Goal: Information Seeking & Learning: Learn about a topic

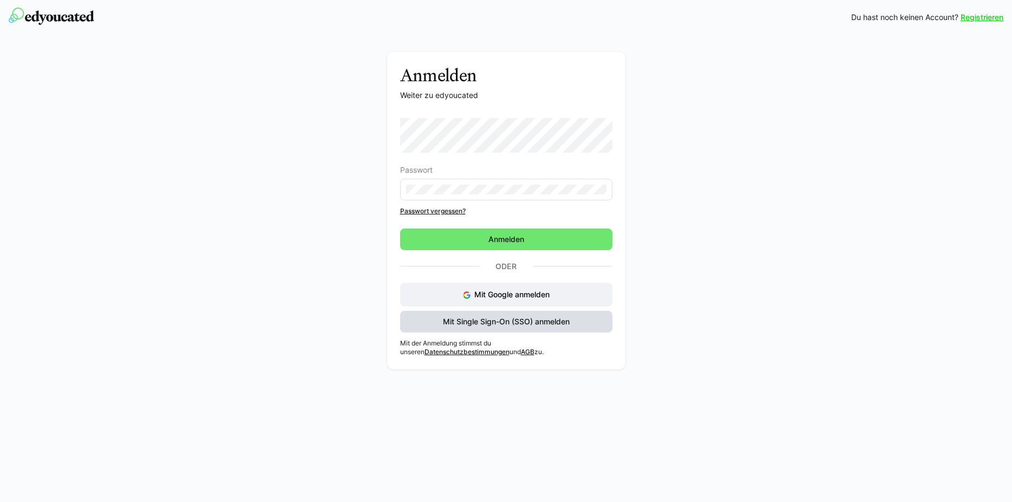
click at [437, 317] on span "Mit Single Sign-On (SSO) anmelden" at bounding box center [506, 322] width 212 height 22
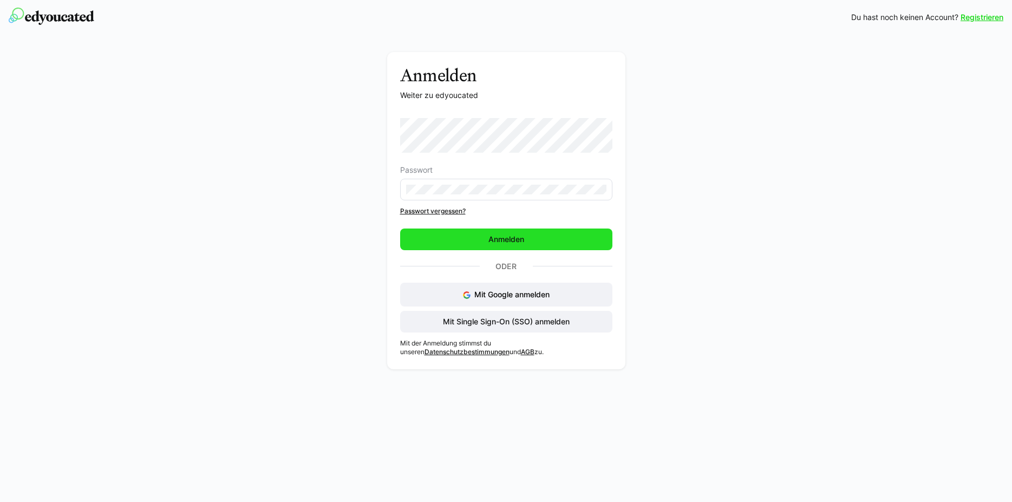
click at [505, 242] on span "Anmelden" at bounding box center [506, 239] width 39 height 11
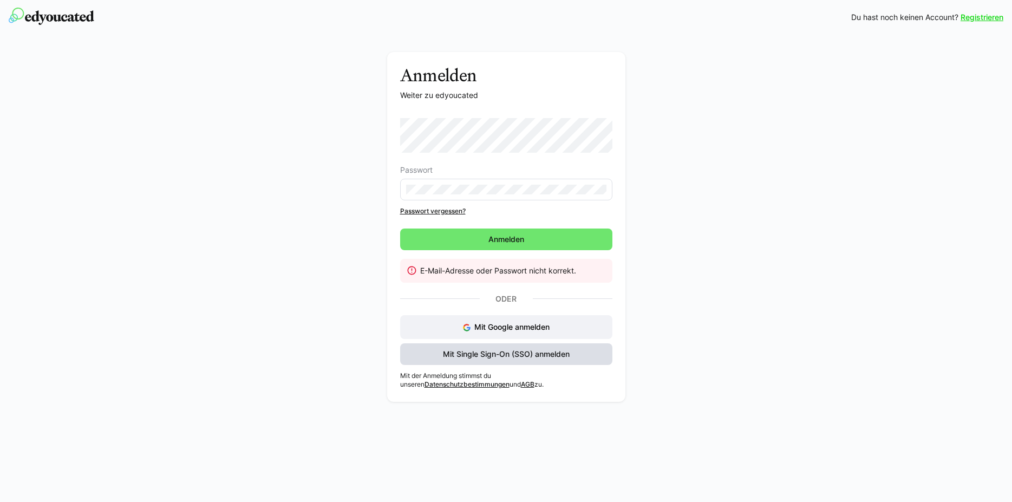
click at [497, 357] on span "Mit Single Sign-On (SSO) anmelden" at bounding box center [506, 354] width 130 height 11
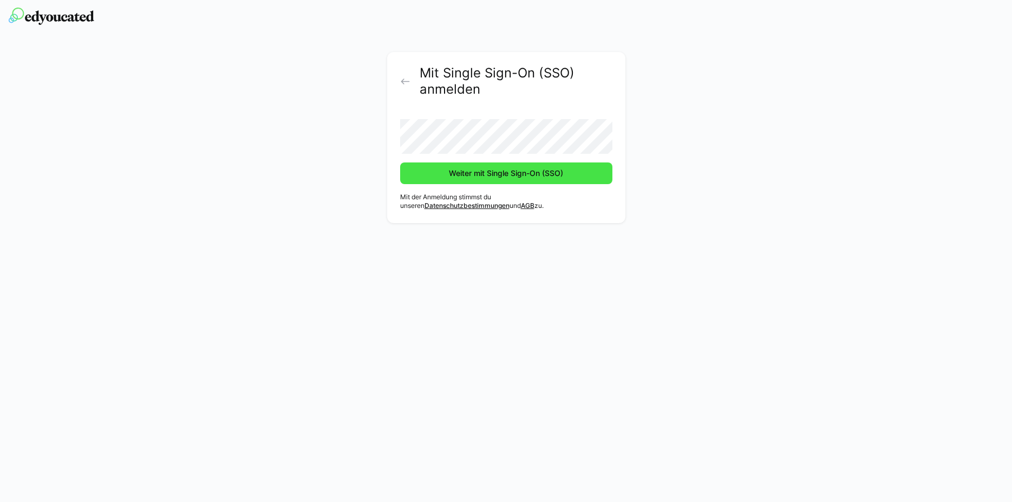
click at [479, 178] on span "Weiter mit Single Sign-On (SSO)" at bounding box center [505, 173] width 117 height 11
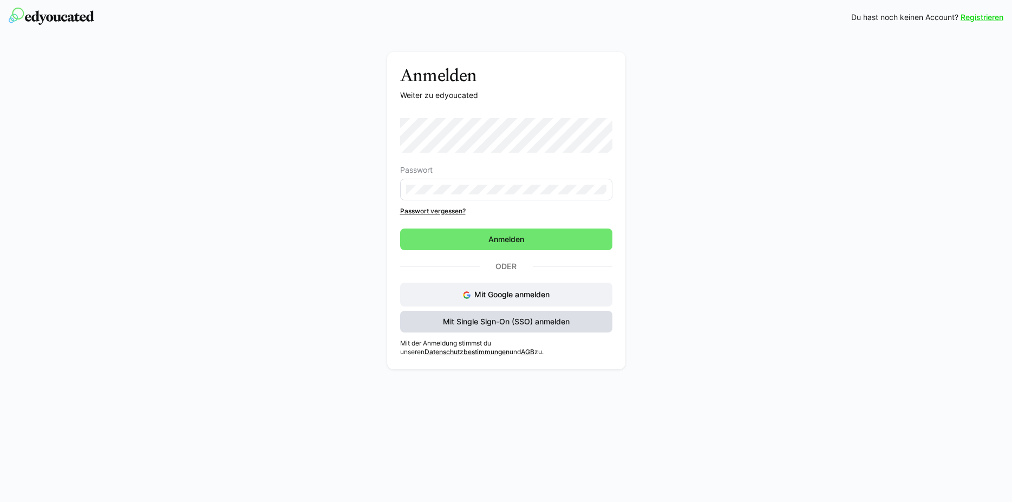
click at [473, 323] on span "Mit Single Sign-On (SSO) anmelden" at bounding box center [506, 321] width 130 height 11
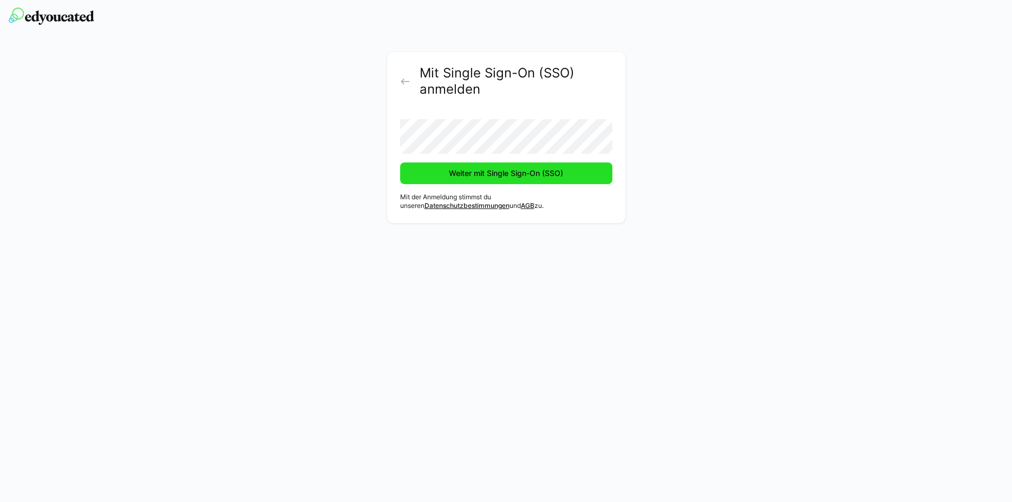
click at [463, 172] on span "Weiter mit Single Sign-On (SSO)" at bounding box center [505, 173] width 117 height 11
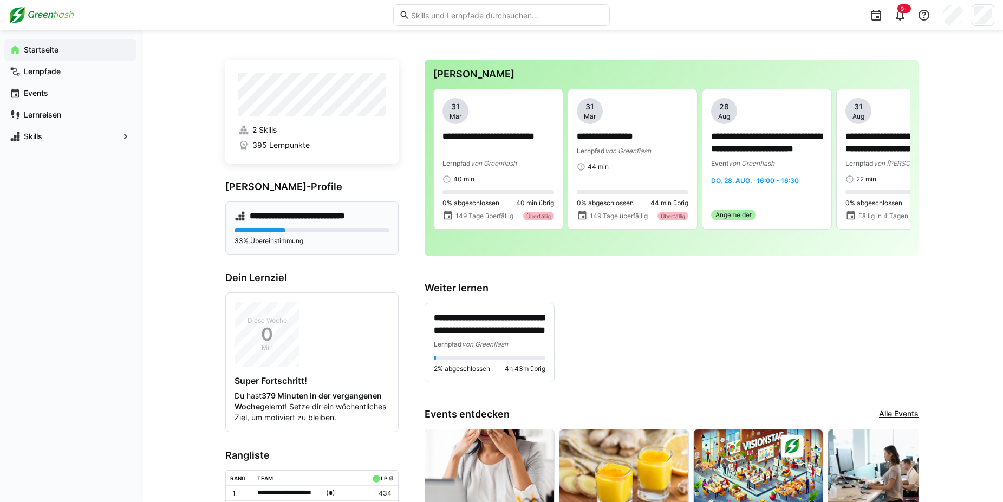
click at [276, 223] on div "**********" at bounding box center [311, 227] width 173 height 53
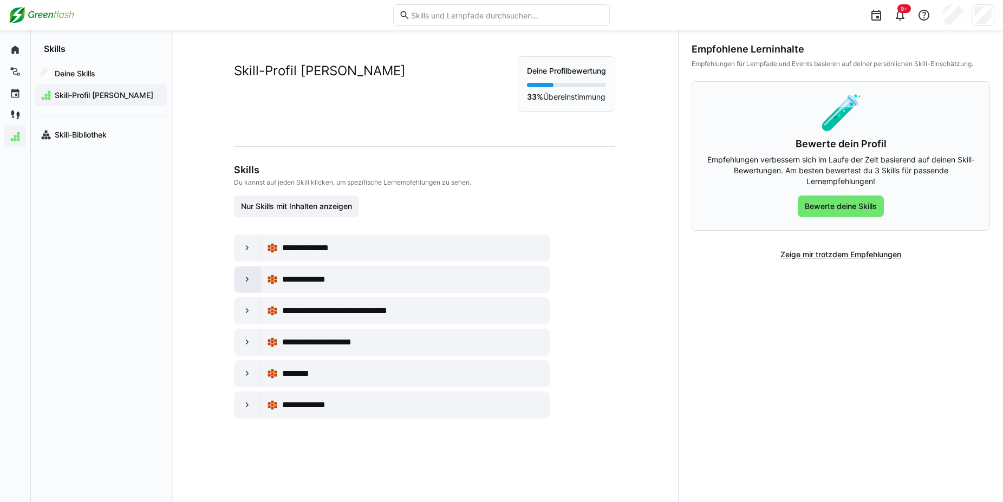
click at [242, 279] on eds-icon at bounding box center [247, 279] width 11 height 11
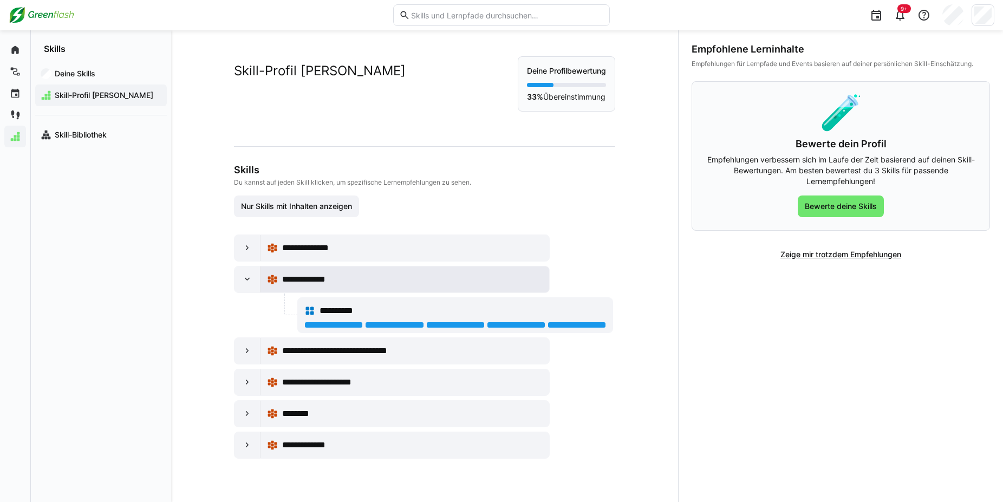
click at [312, 283] on span "**********" at bounding box center [311, 279] width 58 height 13
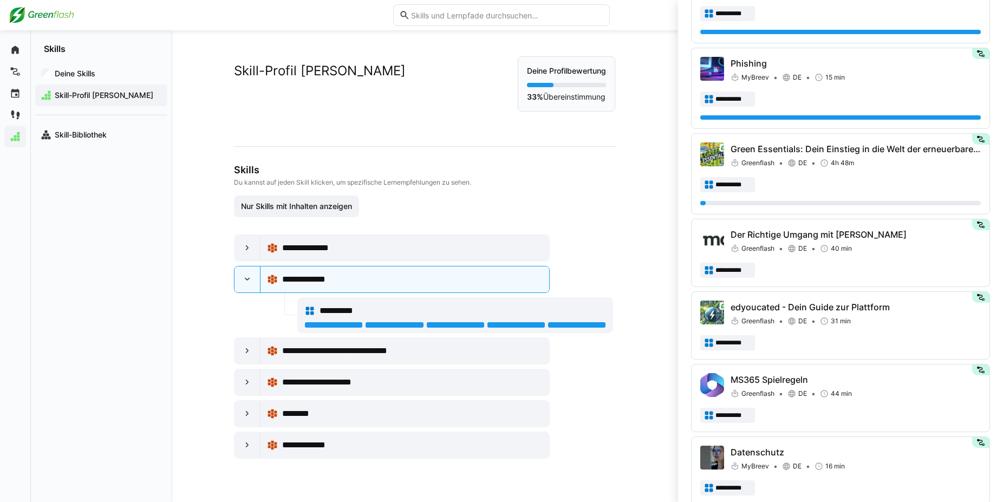
scroll to position [461, 0]
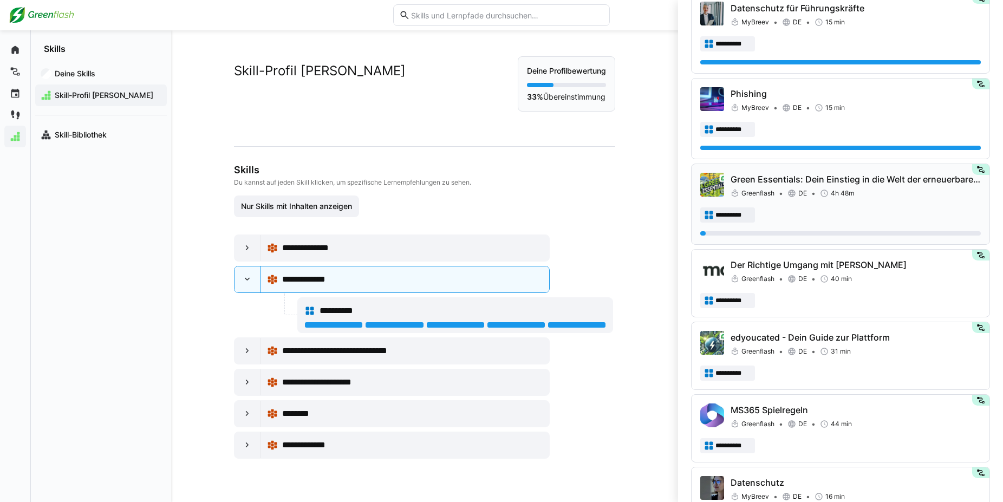
click at [770, 180] on p "Green Essentials: Dein Einstieg in die Welt der erneuerbaren Energien" at bounding box center [855, 179] width 250 height 13
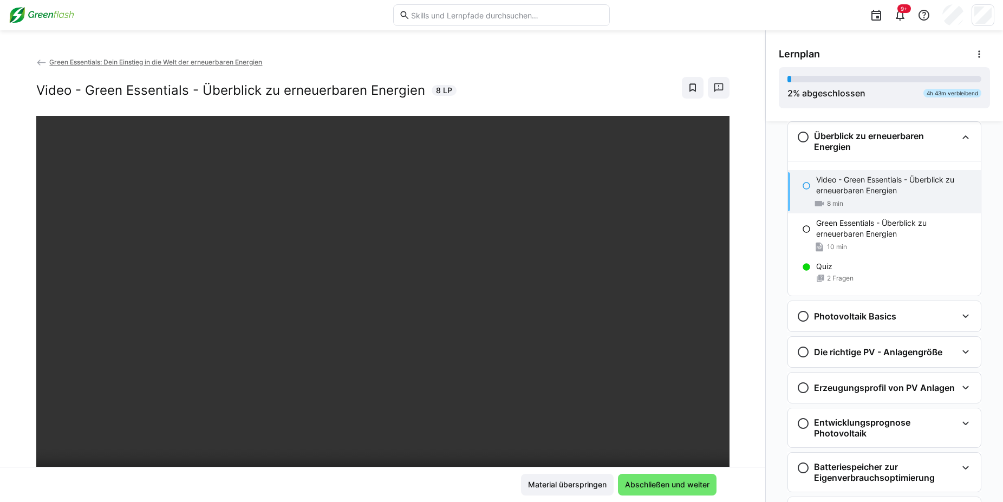
scroll to position [79, 0]
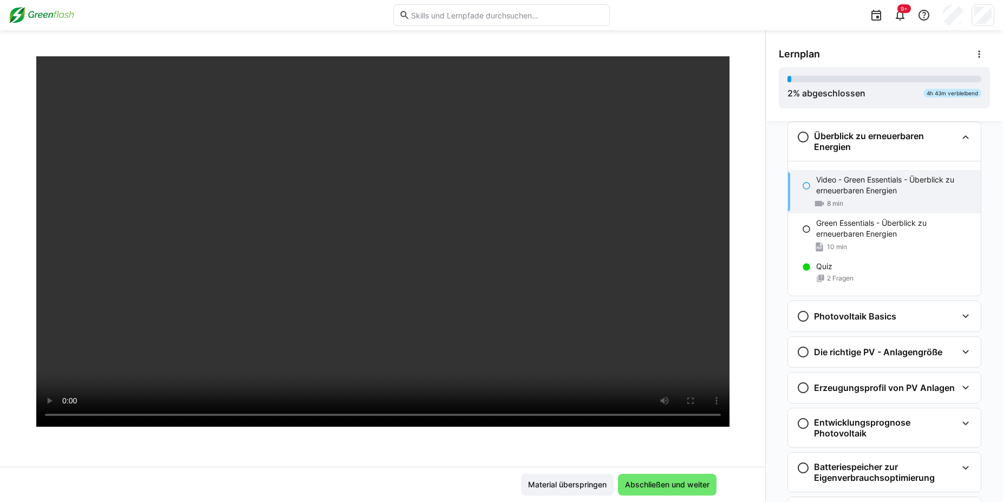
click at [820, 8] on div "9+" at bounding box center [805, 15] width 377 height 30
click at [702, 21] on div "9+" at bounding box center [805, 15] width 377 height 30
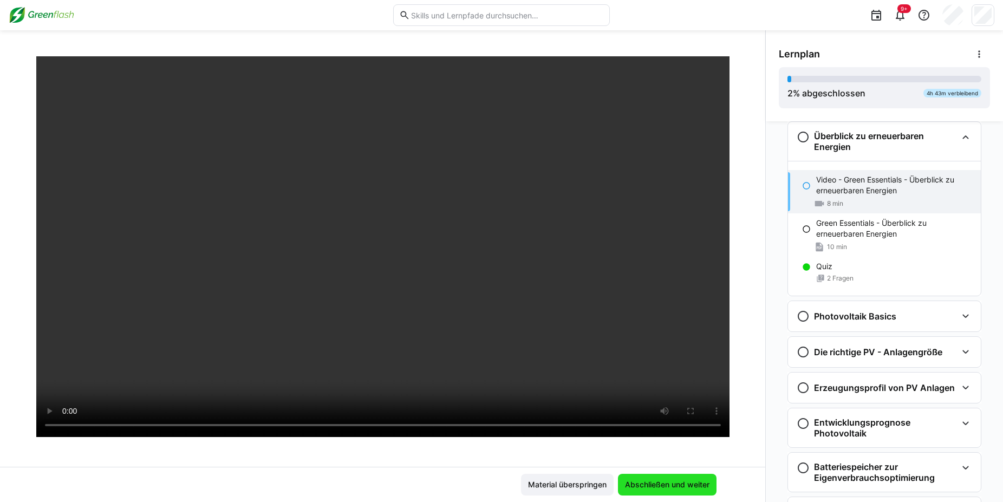
click at [673, 487] on span "Abschließen und weiter" at bounding box center [667, 484] width 88 height 11
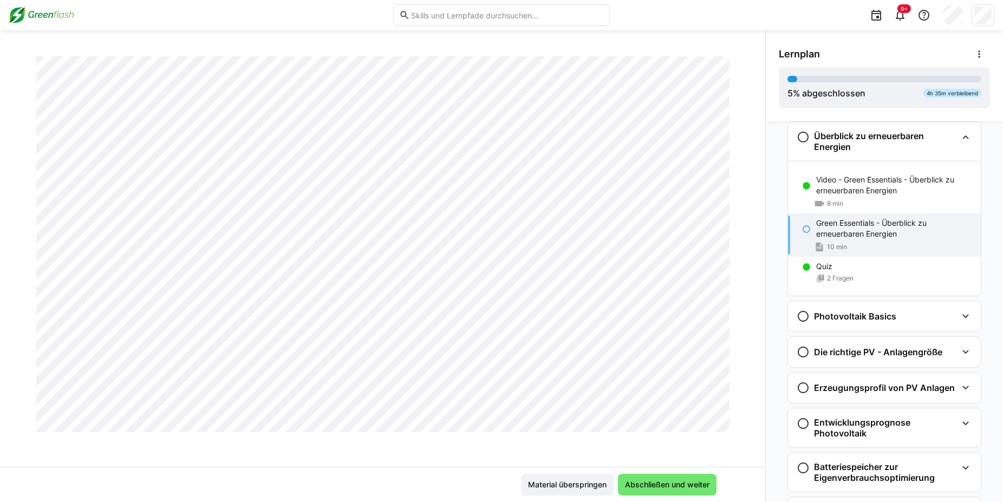
scroll to position [2017, 0]
click at [828, 260] on div "Quiz 2 Fragen" at bounding box center [884, 272] width 193 height 30
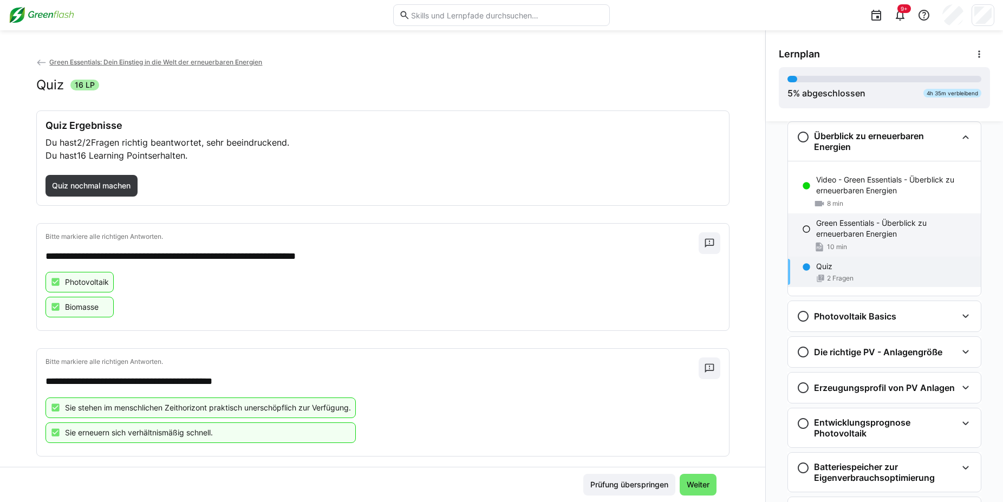
click at [829, 241] on div "Green Essentials - Überblick zu erneuerbaren Energien 10 min" at bounding box center [884, 234] width 193 height 43
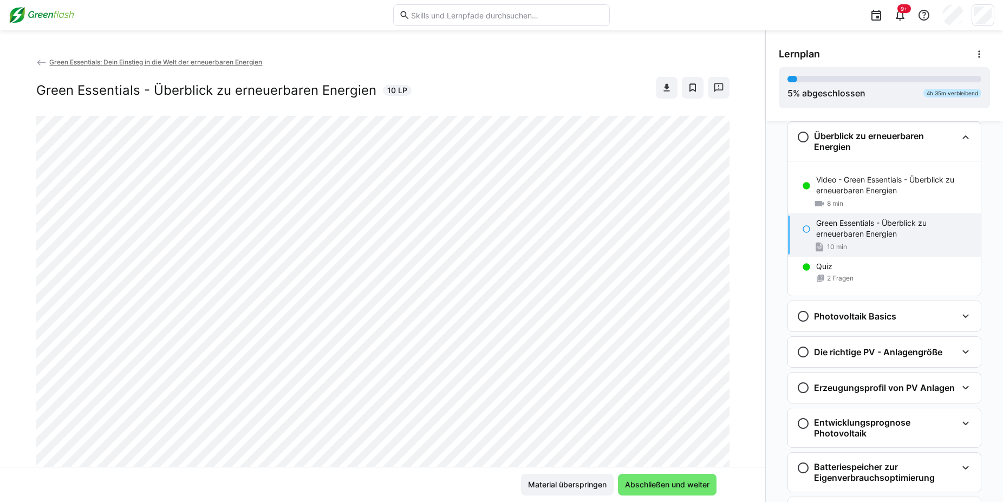
scroll to position [238, 0]
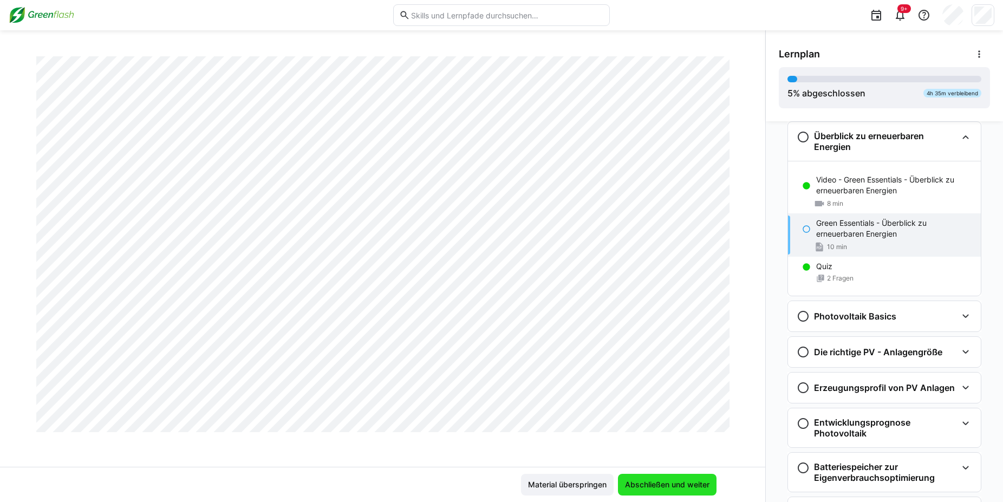
click at [665, 481] on span "Abschließen und weiter" at bounding box center [667, 484] width 88 height 11
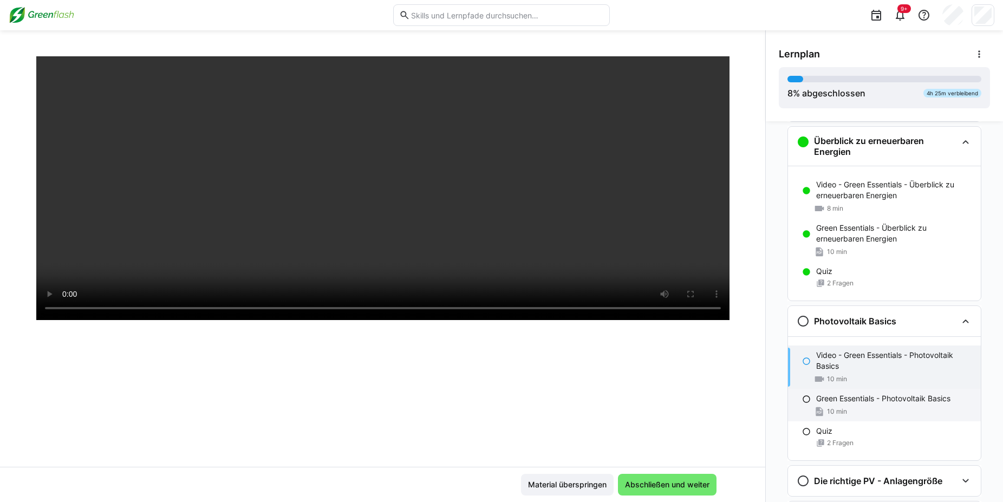
scroll to position [45, 0]
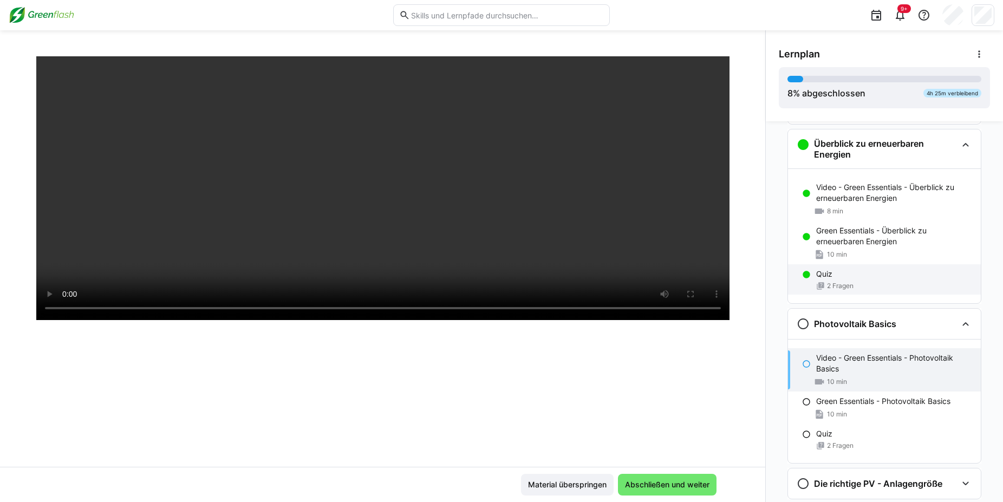
click at [869, 274] on div "Quiz" at bounding box center [894, 273] width 156 height 11
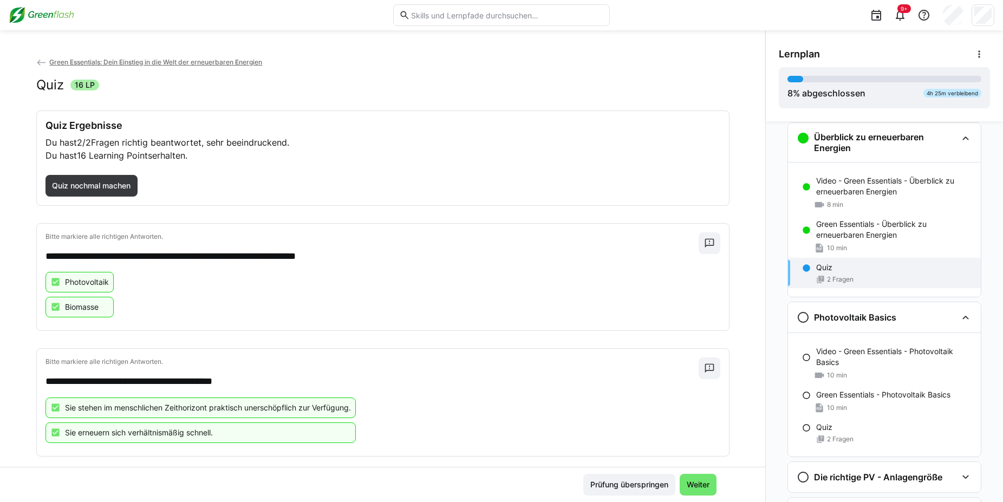
scroll to position [53, 0]
click at [834, 342] on div "Video - Green Essentials - Photovoltaik Basics 10 min" at bounding box center [884, 361] width 193 height 43
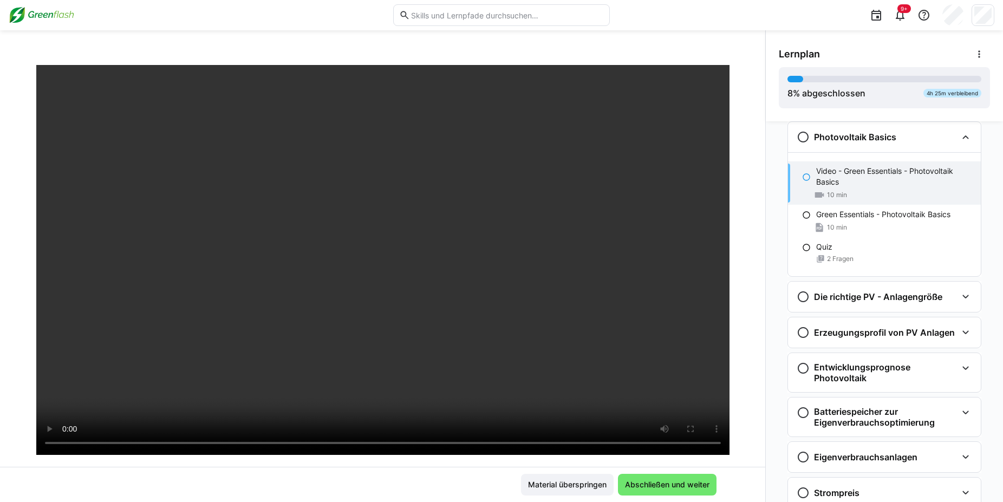
scroll to position [50, 0]
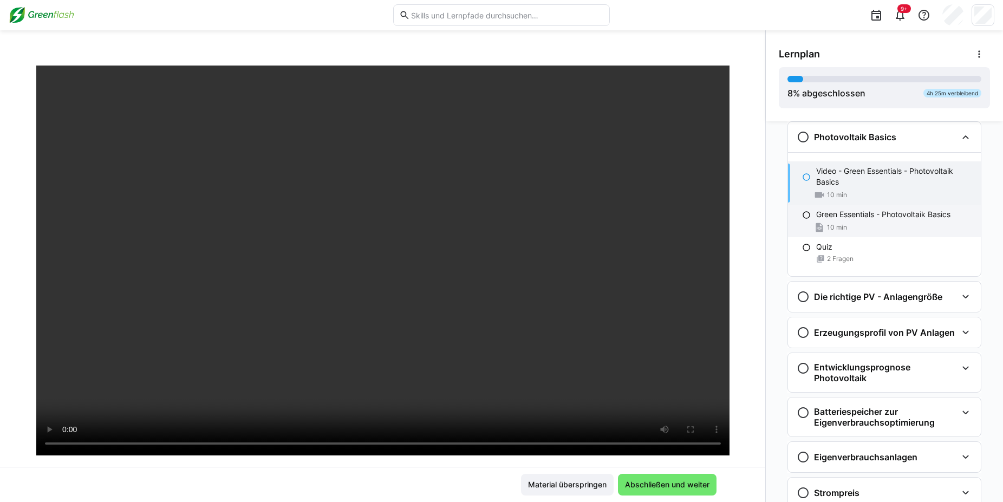
click at [840, 220] on div "Green Essentials - Photovoltaik Basics 10 min" at bounding box center [884, 221] width 193 height 32
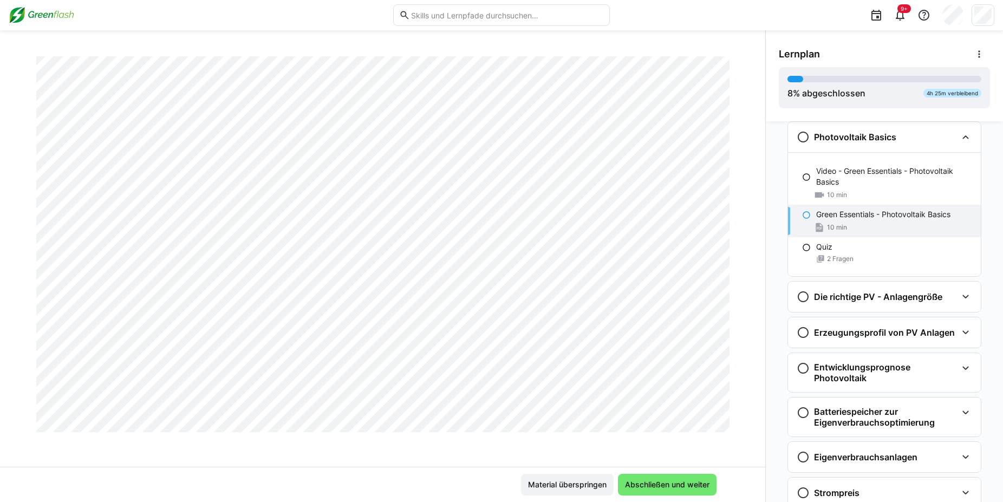
scroll to position [378, 0]
click at [810, 256] on div "Quiz 2 Fragen" at bounding box center [884, 252] width 193 height 30
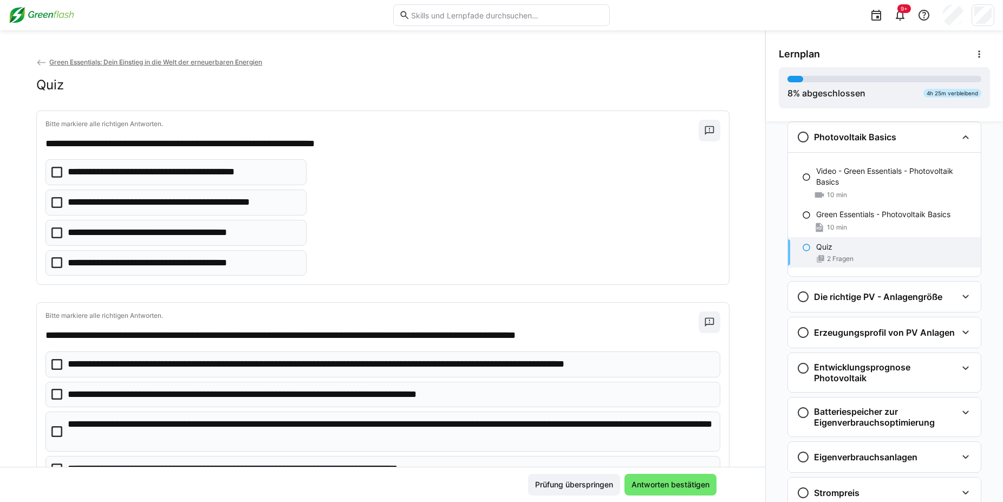
click at [53, 230] on icon at bounding box center [56, 232] width 11 height 11
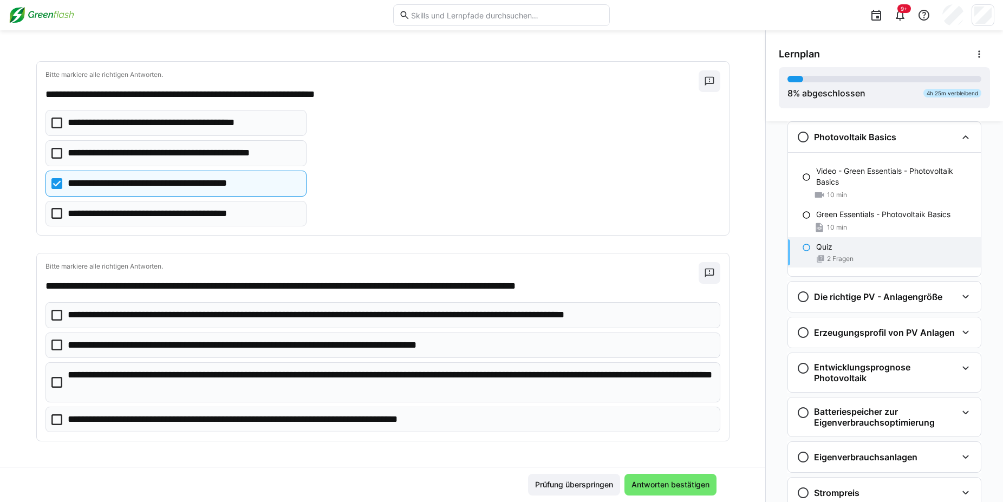
scroll to position [50, 0]
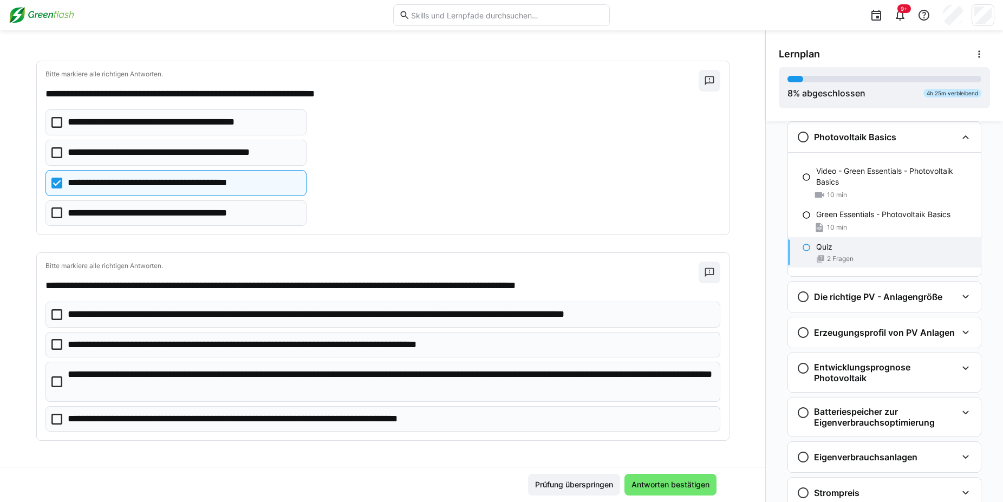
click at [57, 377] on icon at bounding box center [56, 381] width 11 height 11
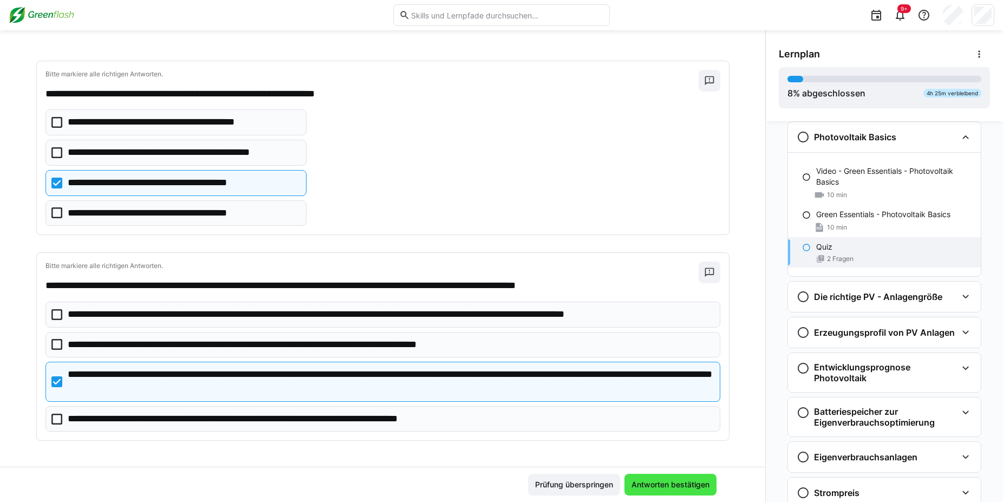
click at [654, 483] on span "Antworten bestätigen" at bounding box center [670, 484] width 81 height 11
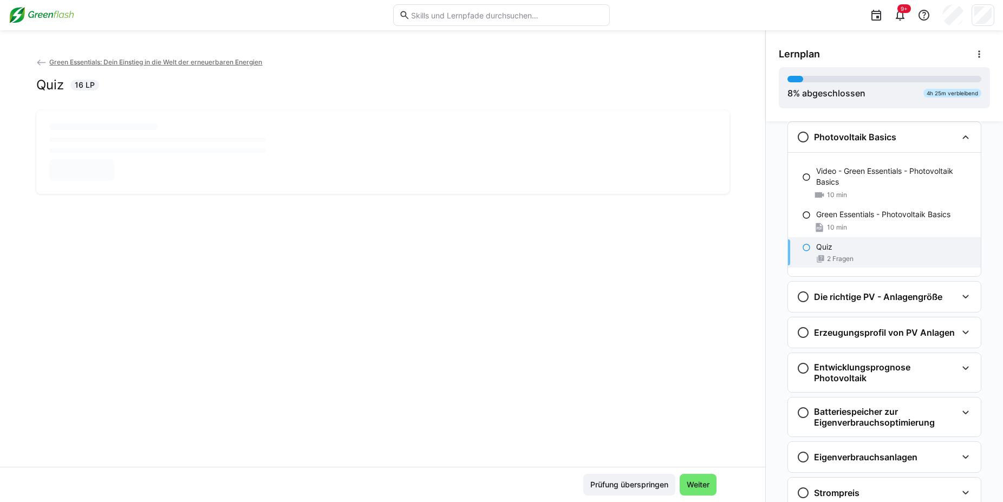
scroll to position [0, 0]
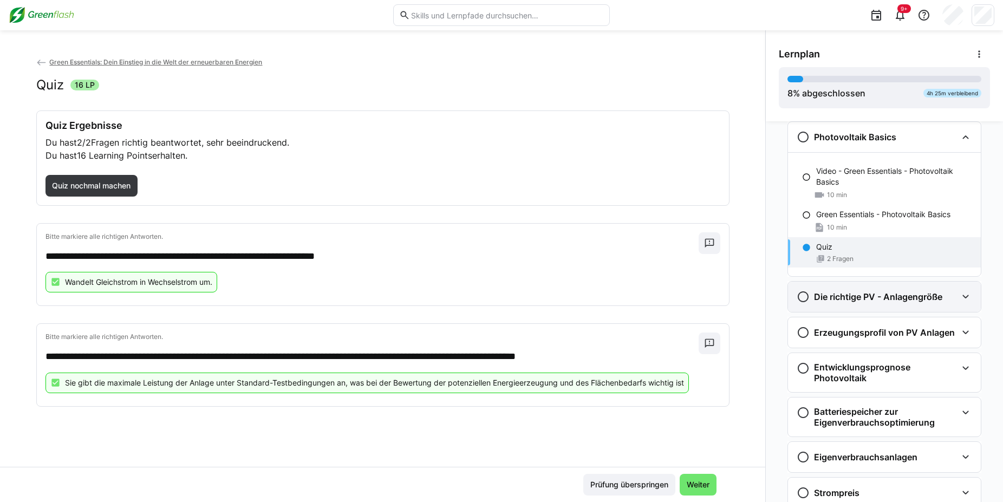
click at [829, 292] on h3 "Die richtige PV - Anlagengröße" at bounding box center [878, 296] width 128 height 11
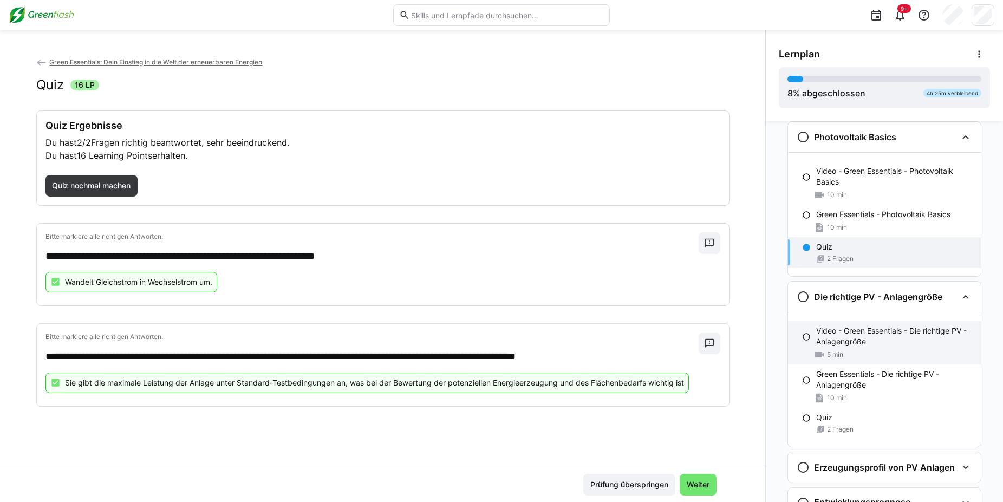
click at [839, 339] on p "Video - Green Essentials - Die richtige PV - Anlagengröße" at bounding box center [894, 336] width 156 height 22
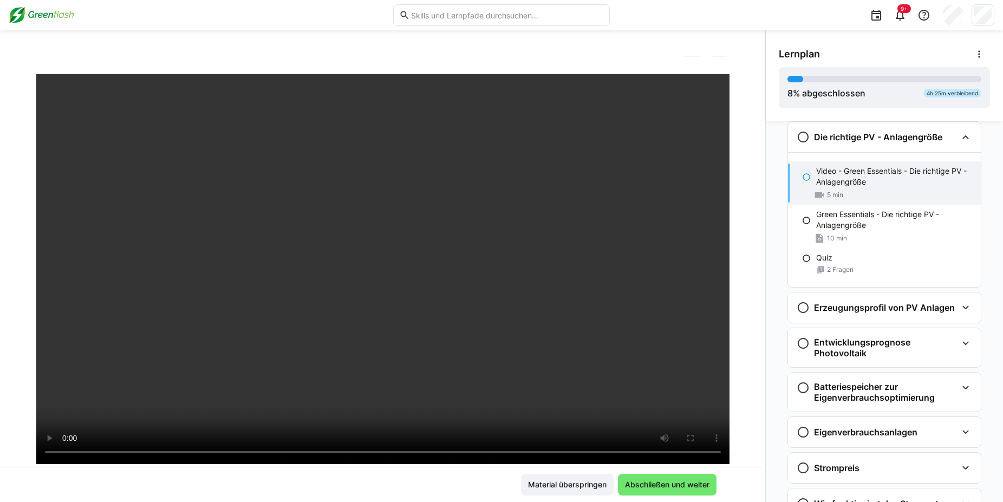
scroll to position [37, 0]
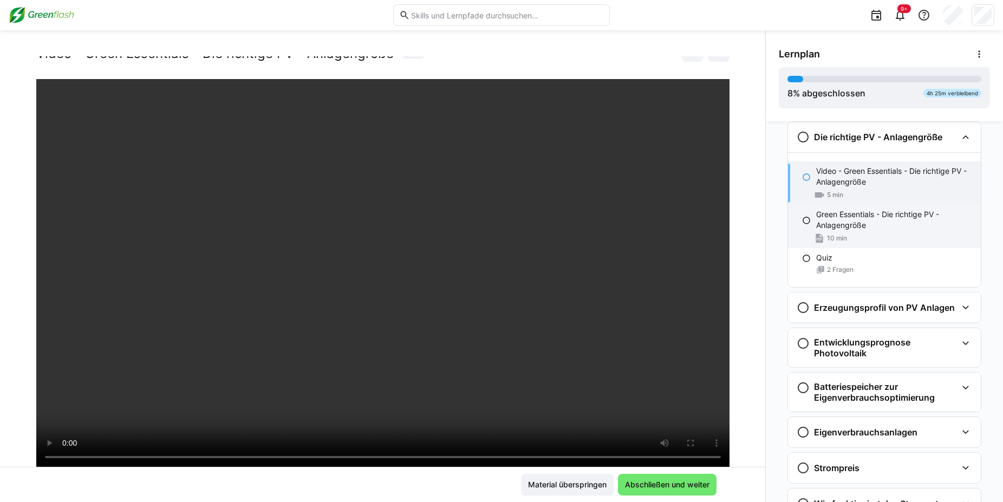
click at [850, 222] on p "Green Essentials - Die richtige PV - Anlagengröße" at bounding box center [894, 220] width 156 height 22
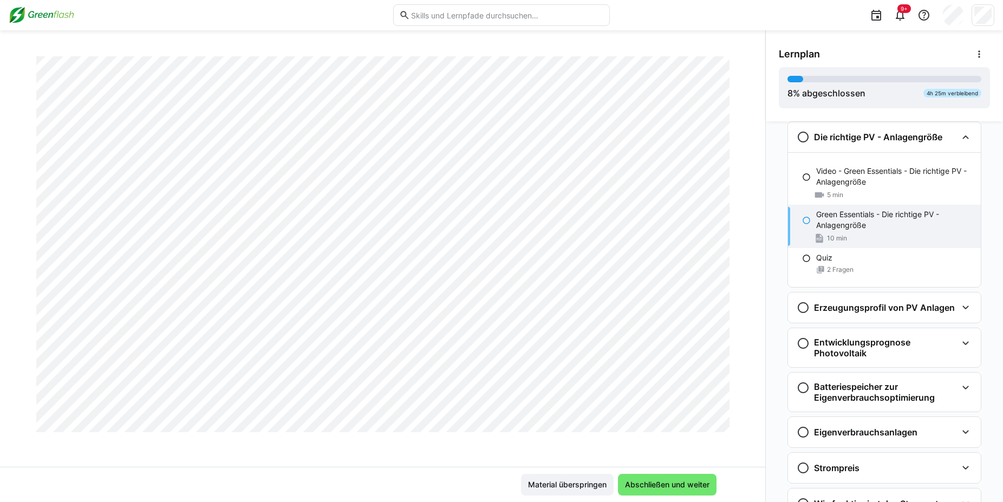
scroll to position [283, 0]
click at [878, 259] on div "Quiz" at bounding box center [894, 257] width 156 height 11
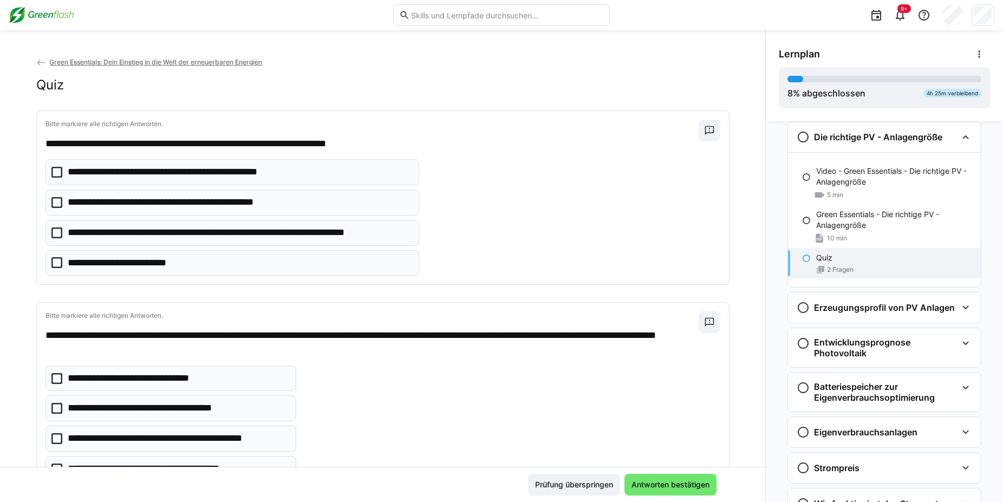
click at [54, 204] on icon at bounding box center [56, 202] width 11 height 11
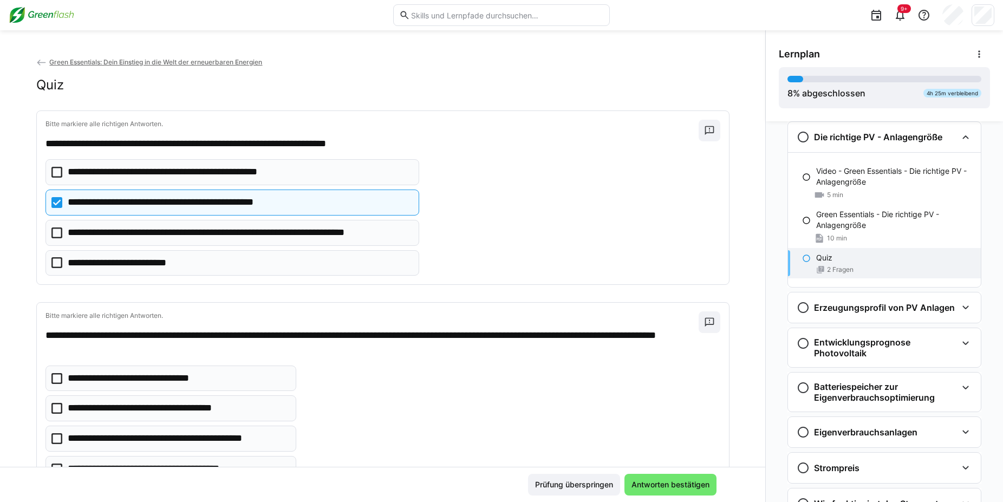
click at [49, 239] on eds-checkbox "**********" at bounding box center [232, 233] width 374 height 26
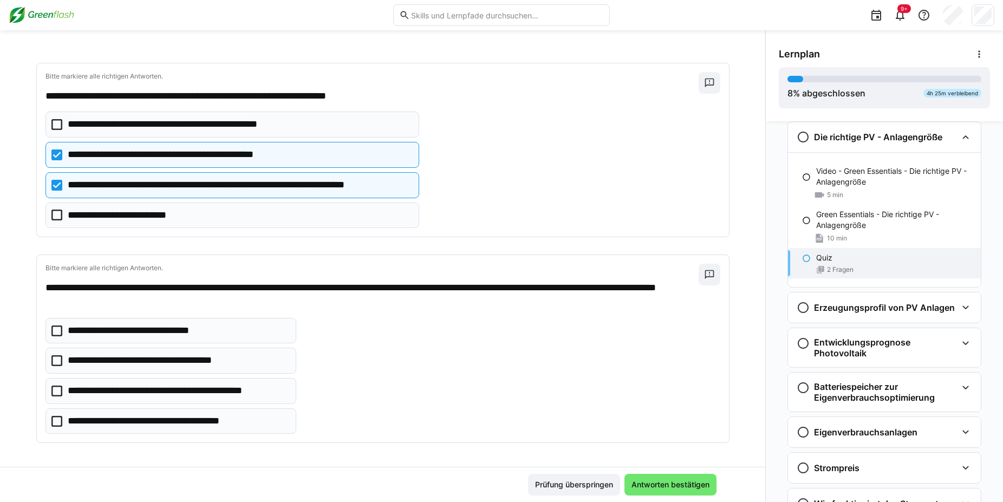
scroll to position [50, 0]
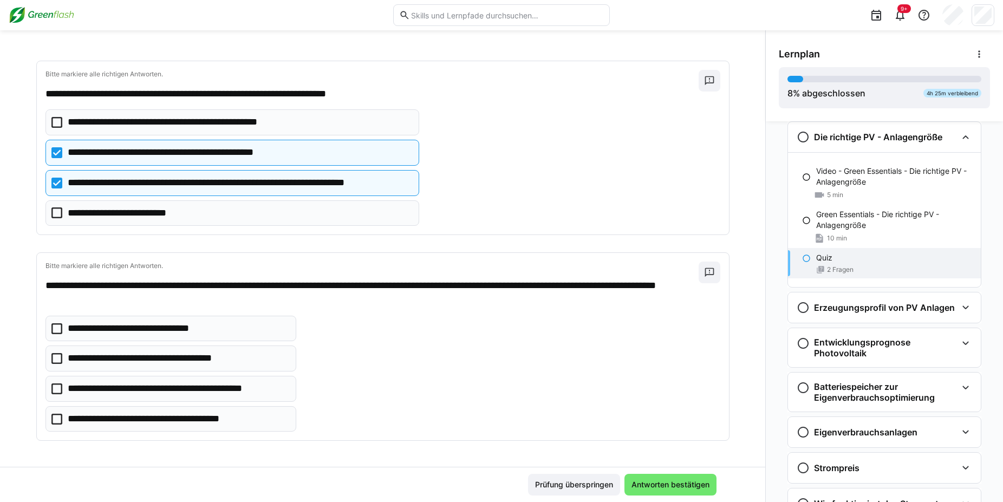
click at [51, 323] on icon at bounding box center [56, 328] width 11 height 11
click at [52, 390] on icon at bounding box center [56, 388] width 11 height 11
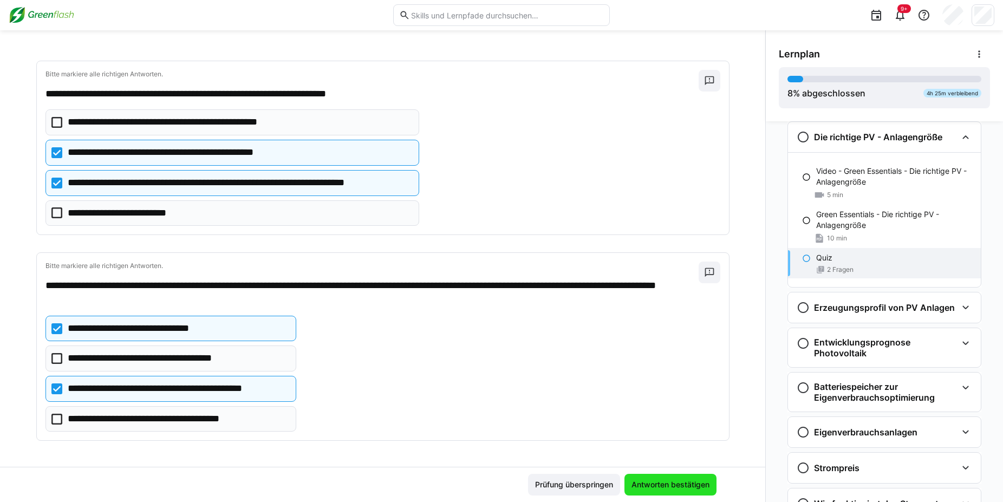
click at [683, 482] on span "Antworten bestätigen" at bounding box center [670, 484] width 81 height 11
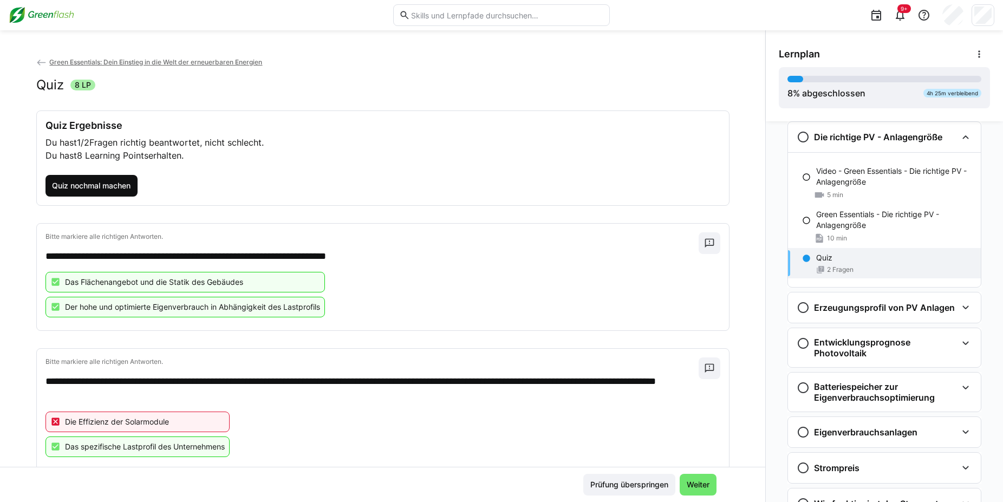
click at [109, 182] on span "Quiz nochmal machen" at bounding box center [91, 185] width 82 height 11
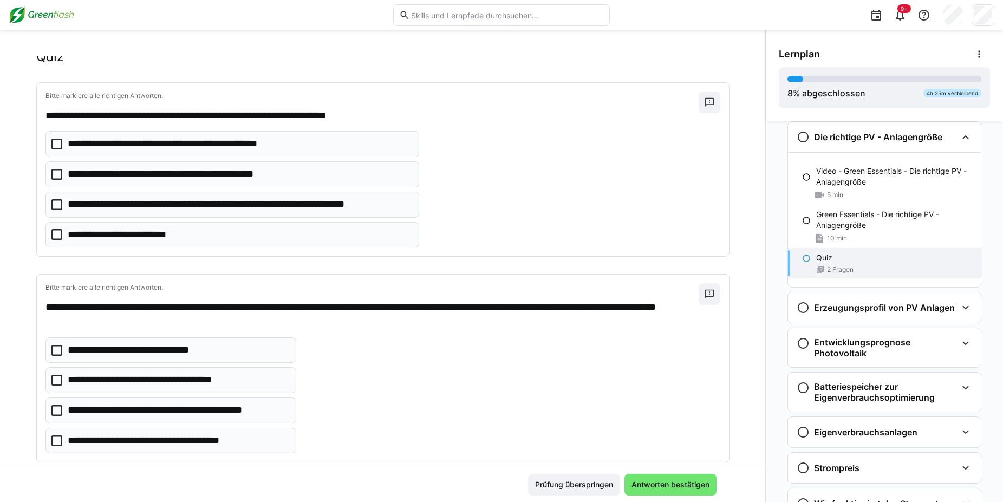
scroll to position [29, 0]
click at [46, 207] on eds-checkbox "**********" at bounding box center [232, 204] width 374 height 26
click at [51, 169] on icon at bounding box center [56, 173] width 11 height 11
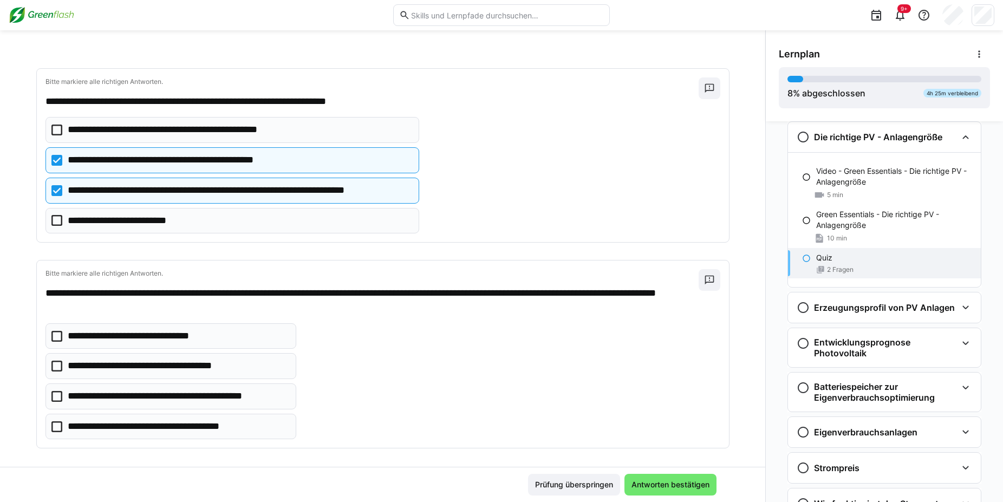
scroll to position [44, 0]
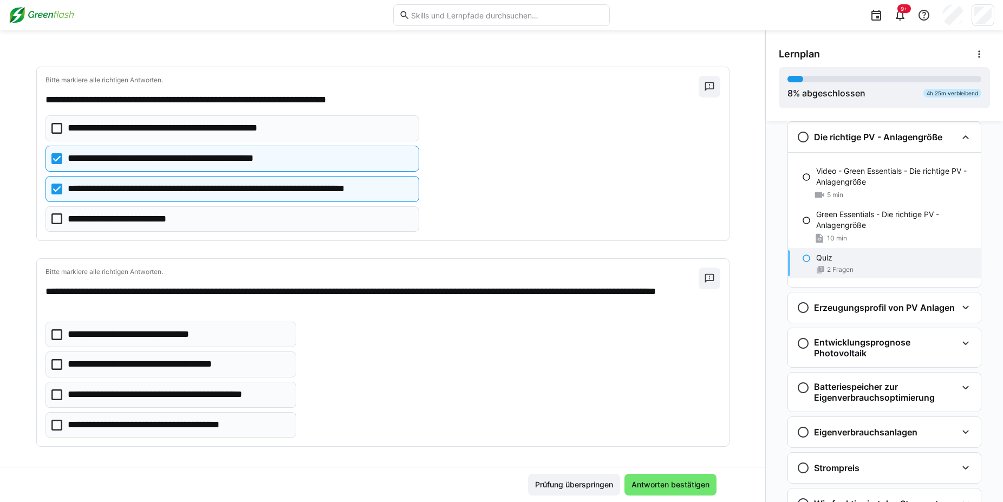
click at [57, 396] on icon at bounding box center [56, 394] width 11 height 11
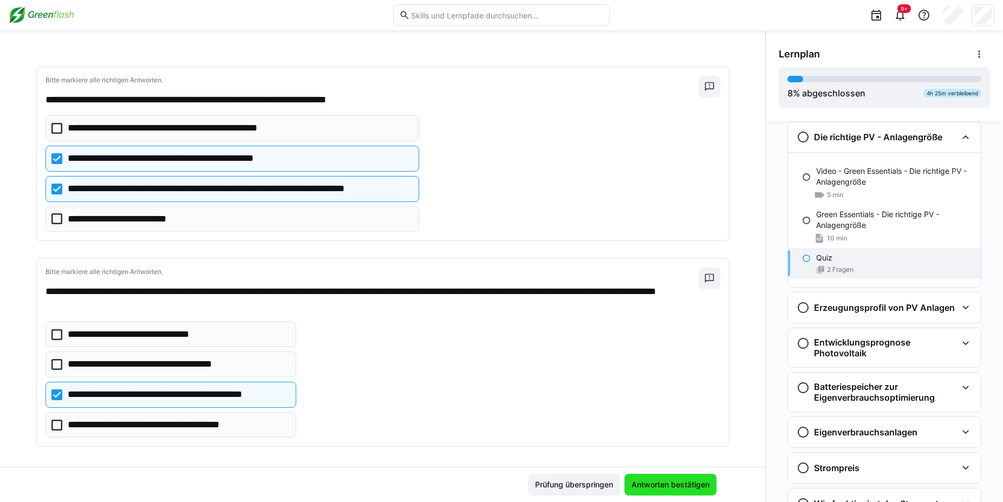
click at [667, 482] on span "Antworten bestätigen" at bounding box center [670, 484] width 81 height 11
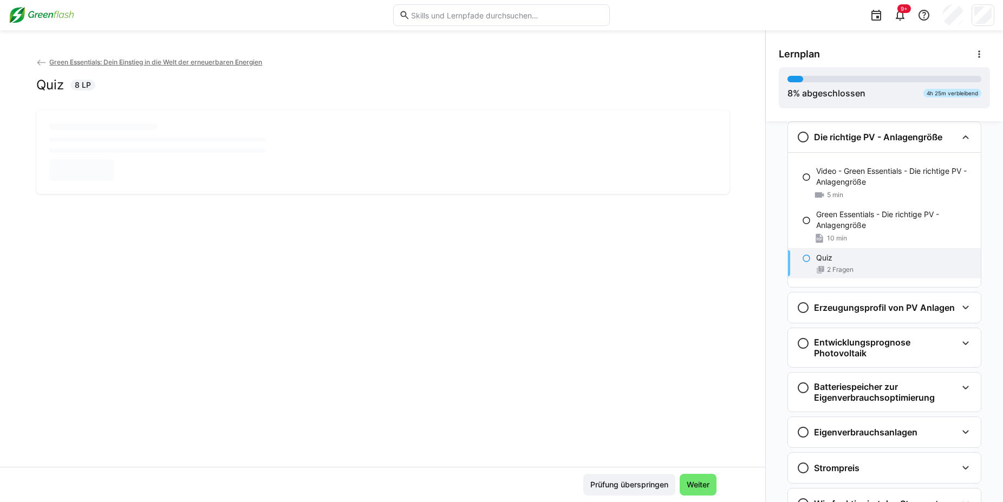
scroll to position [0, 0]
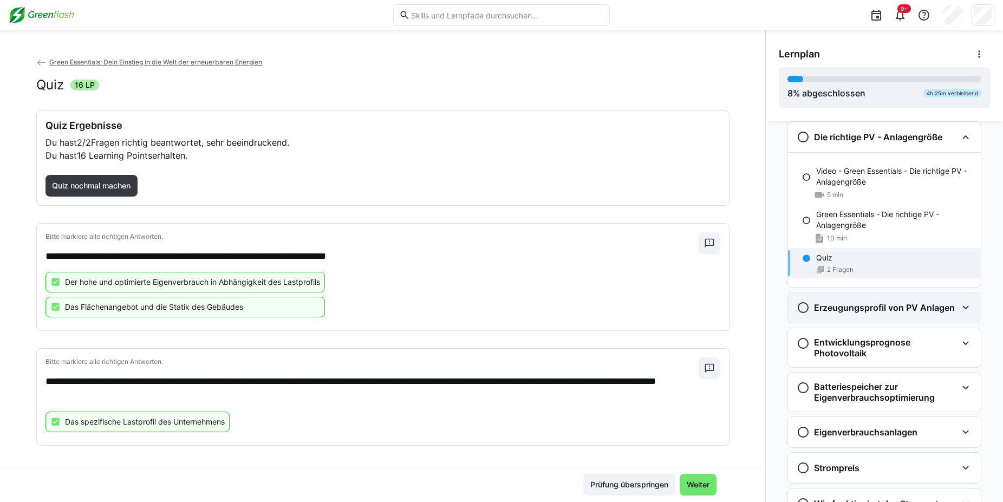
click at [821, 311] on h3 "Erzeugungsprofil von PV Anlagen" at bounding box center [884, 307] width 141 height 11
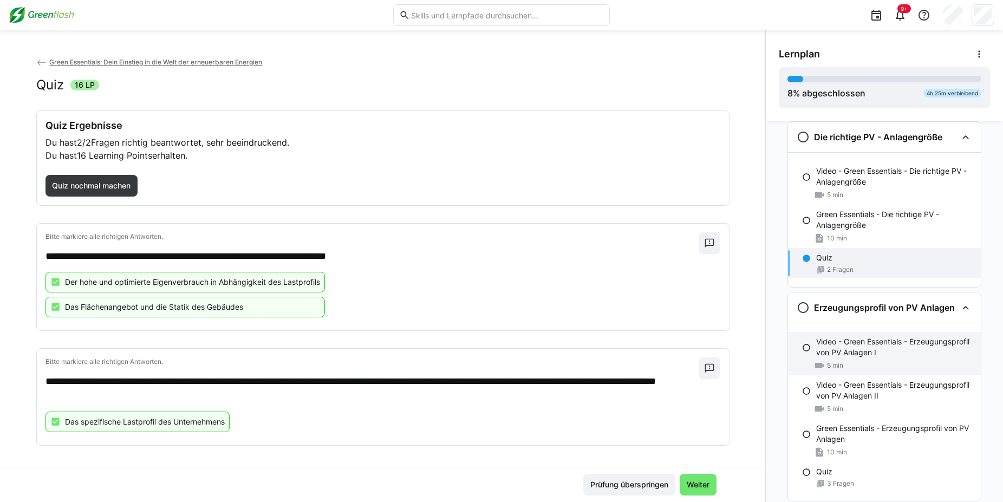
click at [821, 359] on div "Video - Green Essentials - Erzeugungsprofil von PV Anlagen I 5 min" at bounding box center [884, 353] width 193 height 43
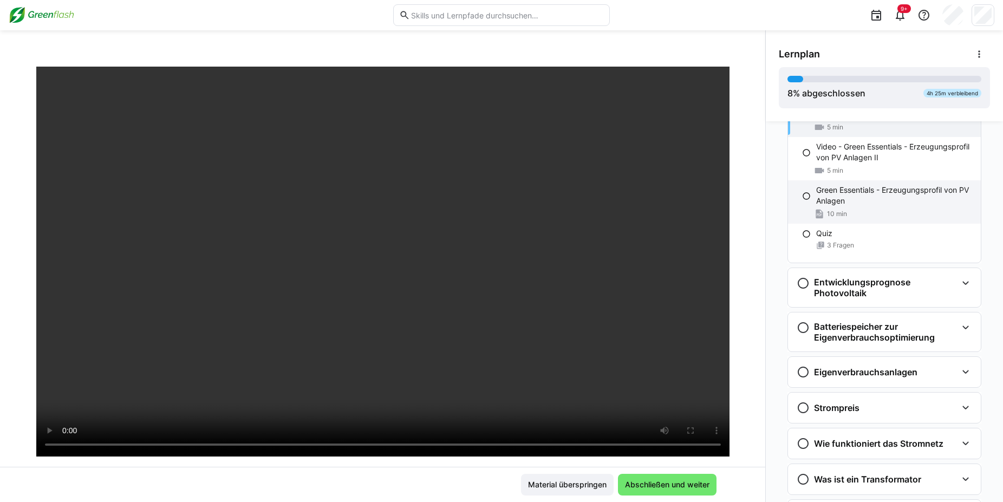
scroll to position [630, 0]
click at [856, 205] on p "Green Essentials - Erzeugungsprofil von PV Anlagen" at bounding box center [894, 196] width 156 height 22
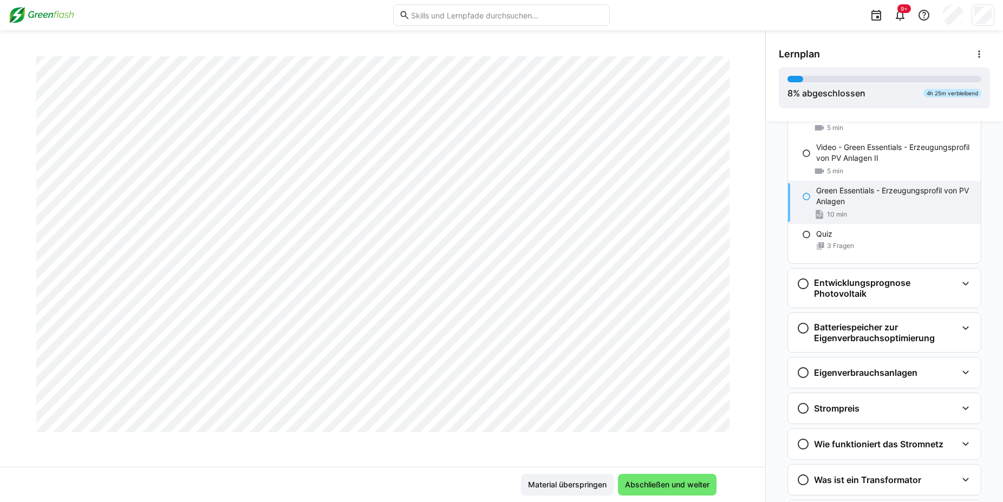
scroll to position [2017, 0]
click at [841, 241] on div "Quiz 3 Fragen" at bounding box center [884, 239] width 193 height 30
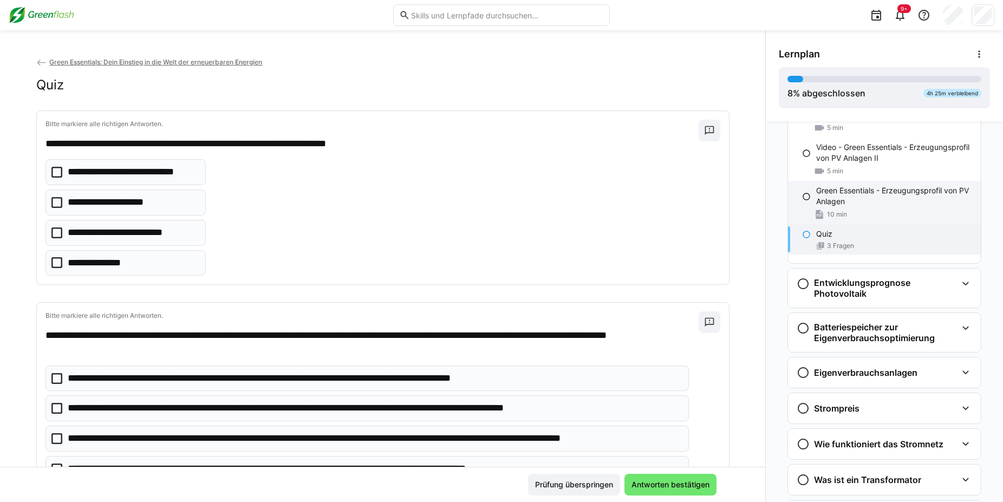
click at [854, 195] on p "Green Essentials - Erzeugungsprofil von PV Anlagen" at bounding box center [894, 196] width 156 height 22
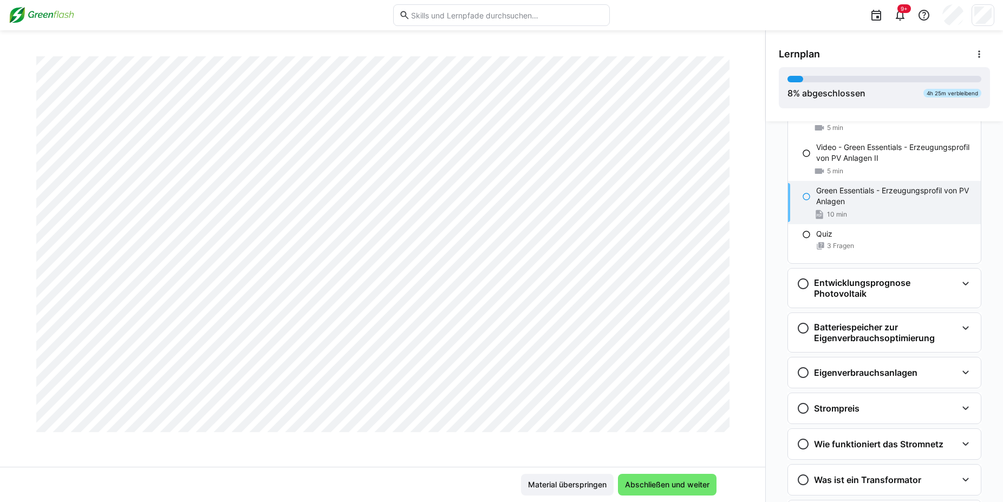
scroll to position [1167, 0]
click at [828, 241] on div "Quiz 3 Fragen" at bounding box center [884, 239] width 193 height 30
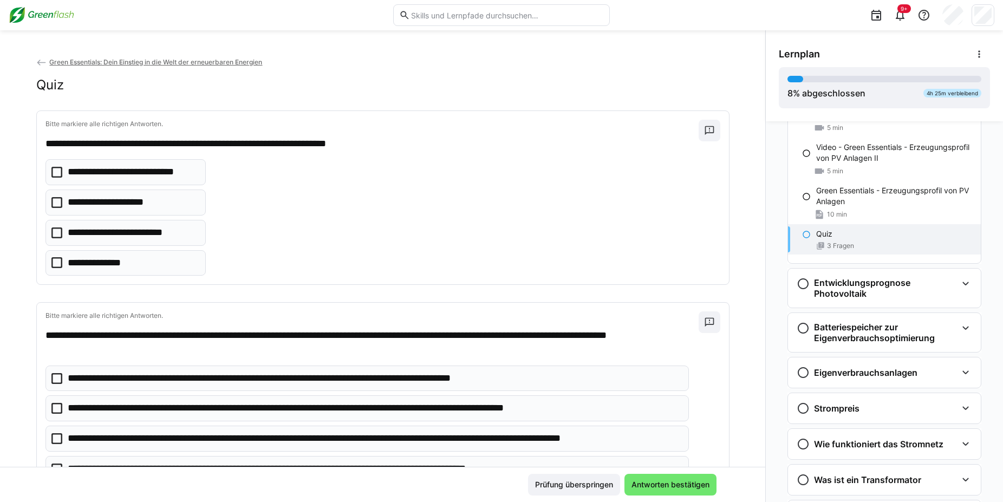
click at [51, 201] on icon at bounding box center [56, 202] width 11 height 11
click at [53, 230] on icon at bounding box center [56, 232] width 11 height 11
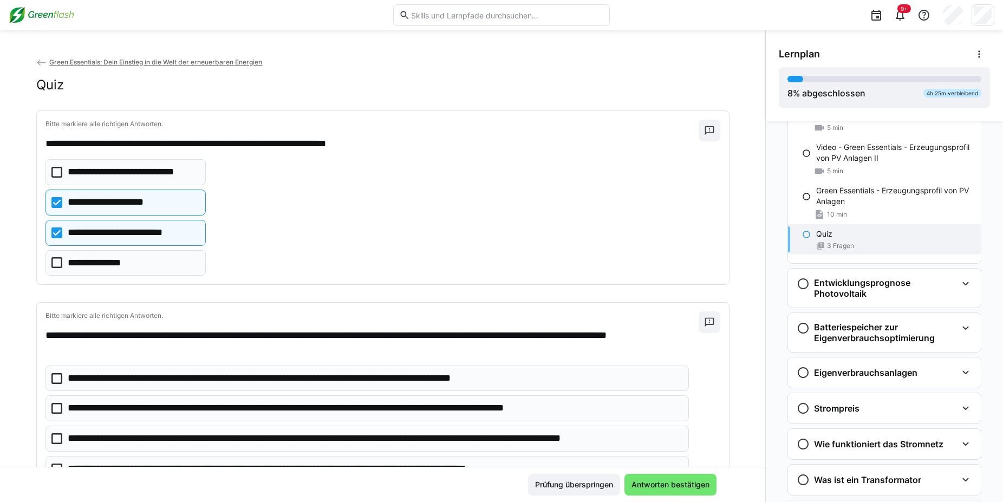
click at [56, 258] on icon at bounding box center [56, 262] width 11 height 11
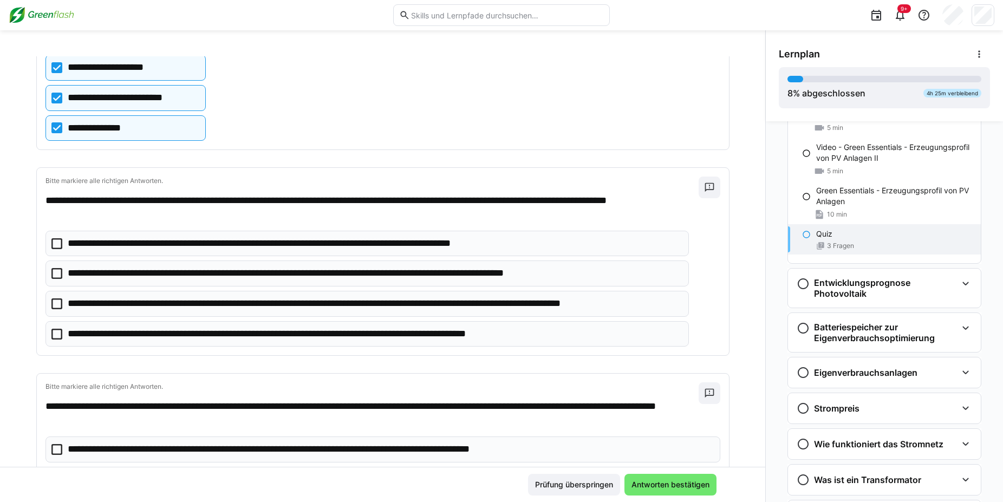
scroll to position [149, 0]
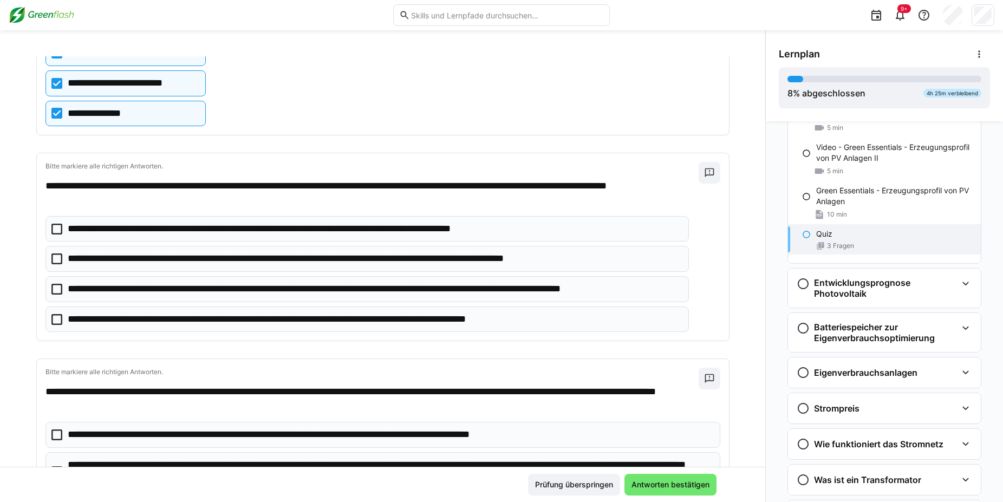
click at [51, 286] on icon at bounding box center [56, 289] width 11 height 11
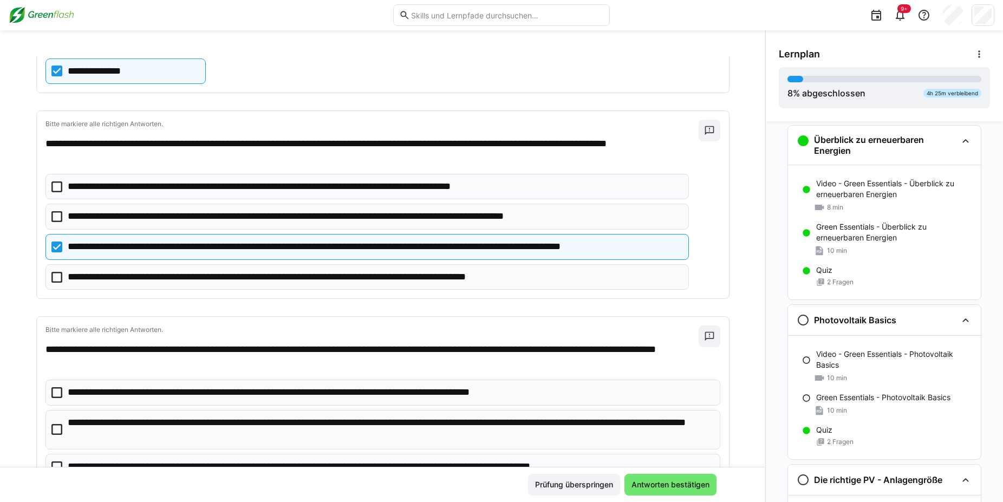
scroll to position [0, 0]
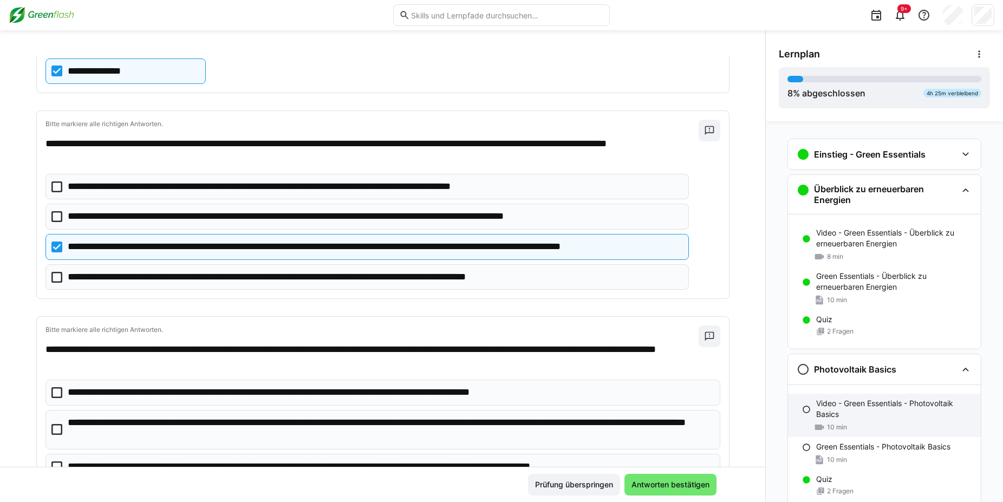
click at [841, 402] on p "Video - Green Essentials - Photovoltaik Basics" at bounding box center [894, 409] width 156 height 22
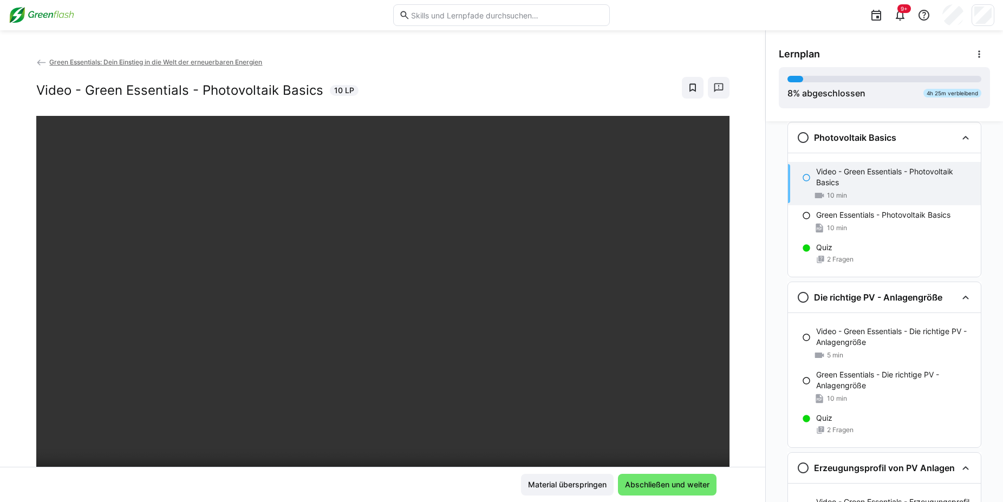
scroll to position [186, 0]
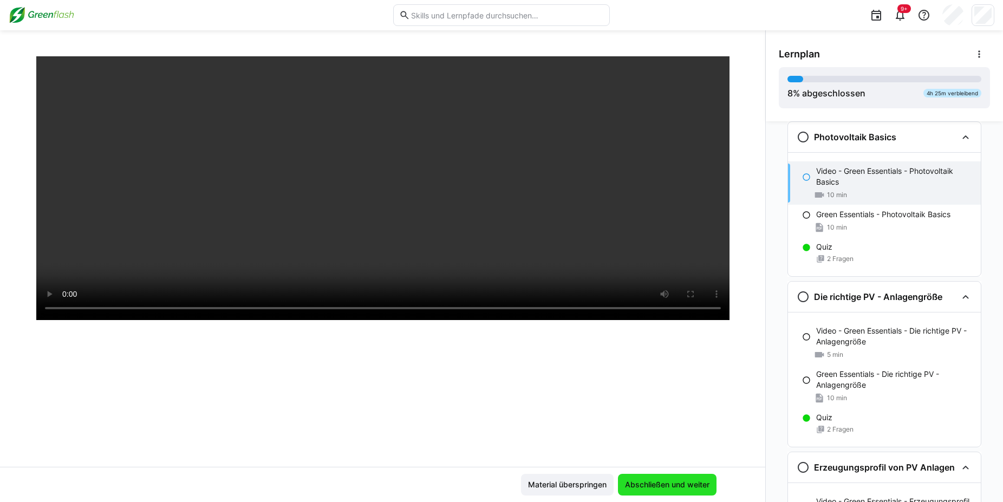
click at [669, 482] on span "Abschließen und weiter" at bounding box center [667, 484] width 88 height 11
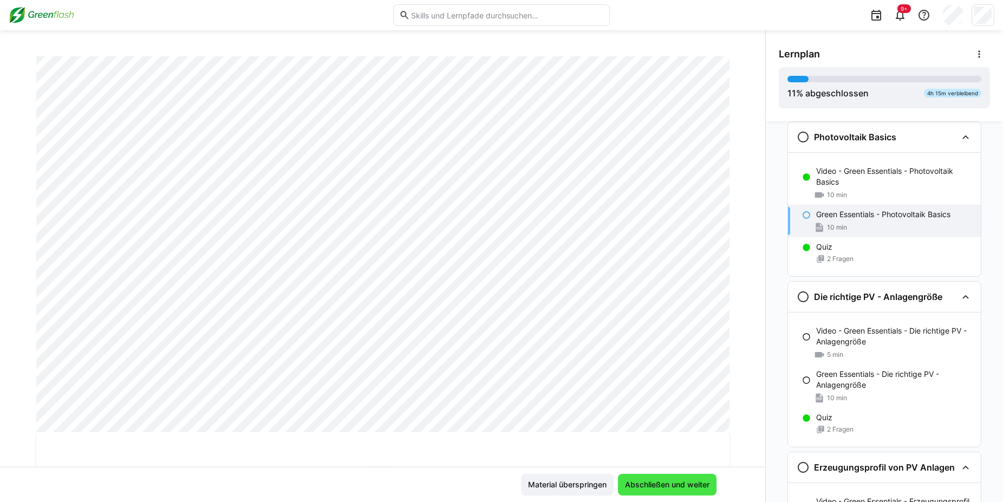
scroll to position [0, 0]
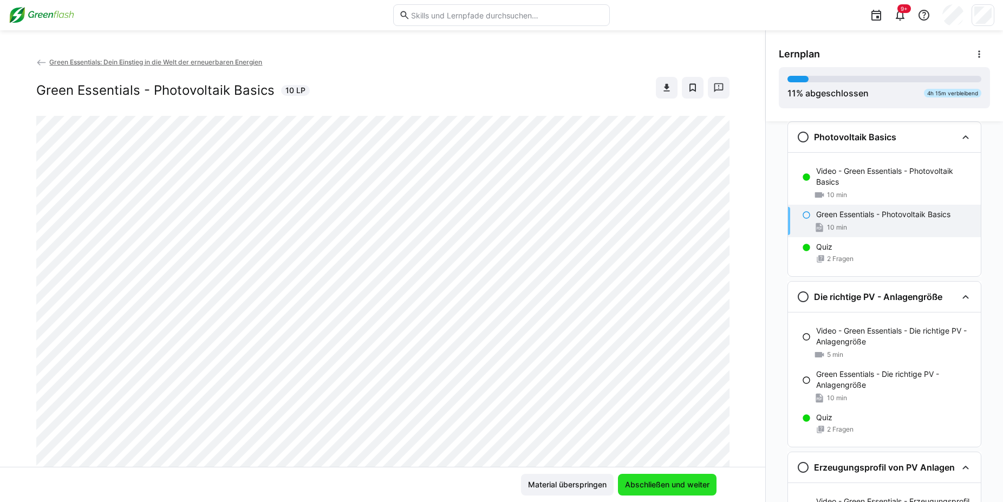
click at [668, 481] on span "Abschließen und weiter" at bounding box center [667, 484] width 88 height 11
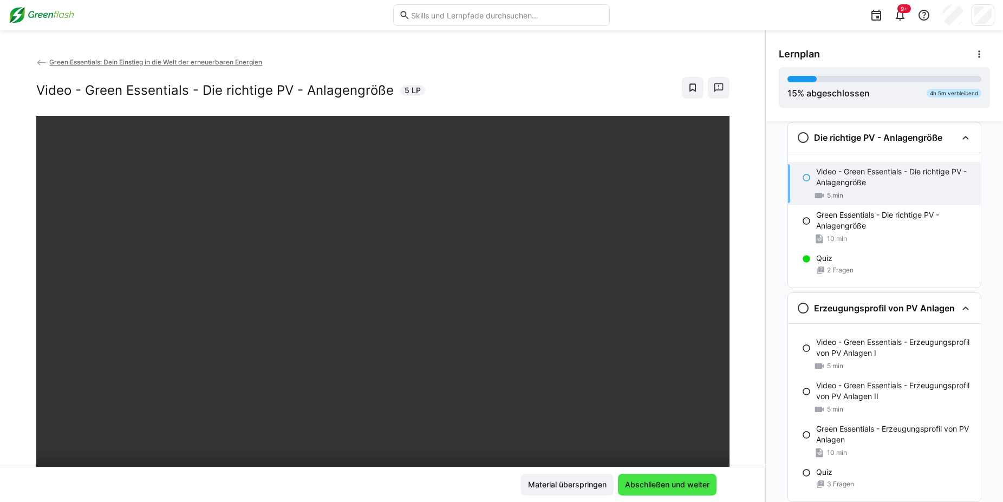
scroll to position [392, 0]
click at [668, 481] on span "Abschließen und weiter" at bounding box center [667, 484] width 88 height 11
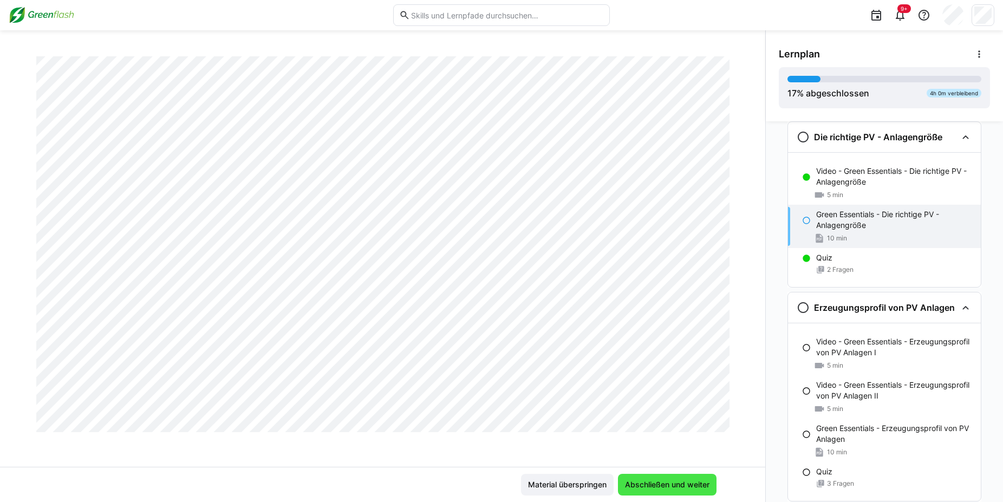
scroll to position [473, 0]
click at [656, 481] on span "Abschließen und weiter" at bounding box center [667, 484] width 88 height 11
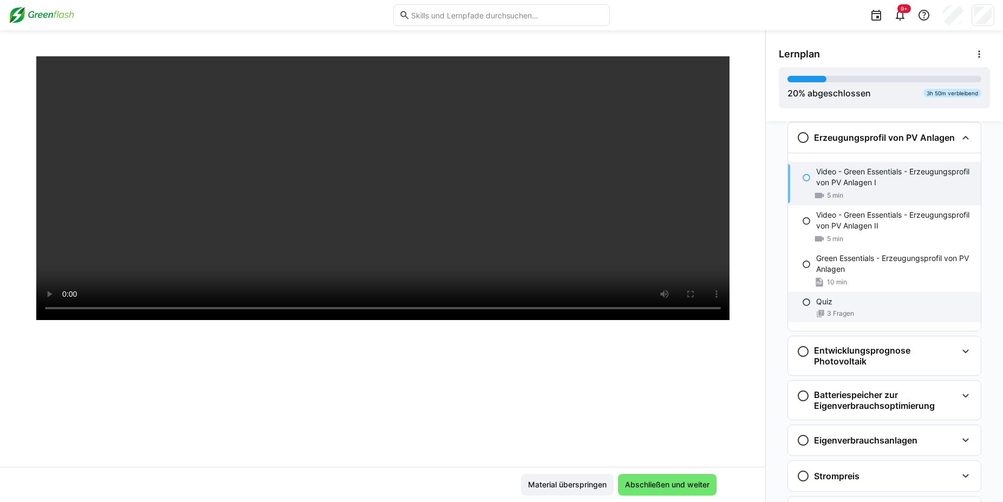
scroll to position [562, 0]
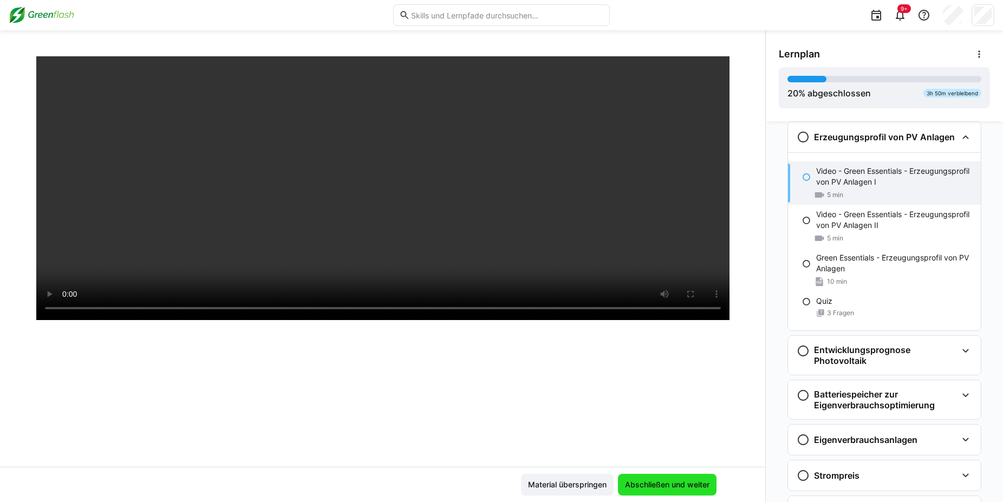
click at [667, 485] on span "Abschließen und weiter" at bounding box center [667, 484] width 88 height 11
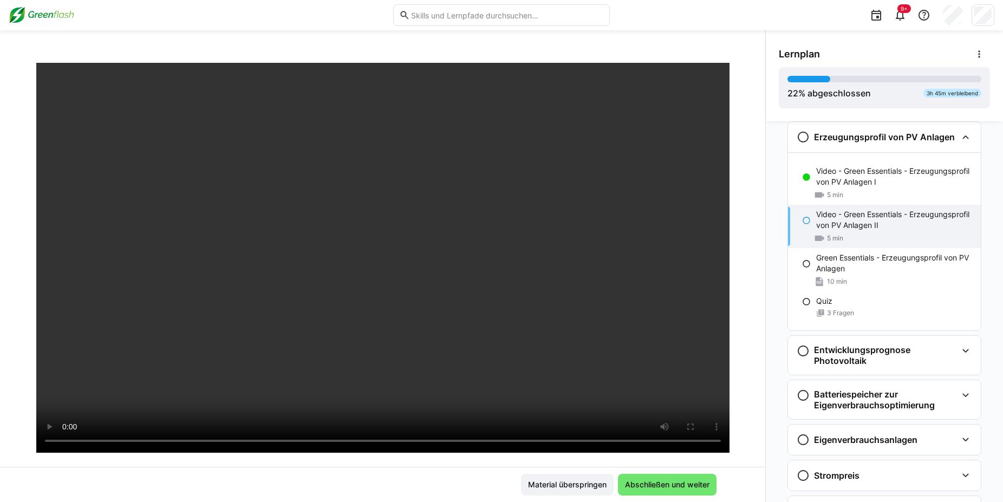
scroll to position [53, 0]
click at [667, 481] on span "Abschließen und weiter" at bounding box center [667, 484] width 88 height 11
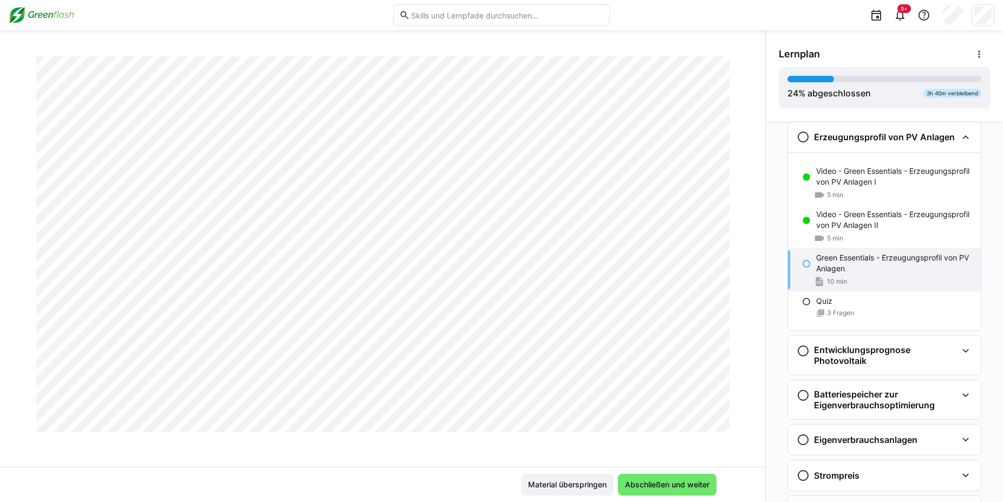
scroll to position [2017, 0]
click at [835, 318] on div "Quiz 3 Fragen" at bounding box center [884, 306] width 193 height 30
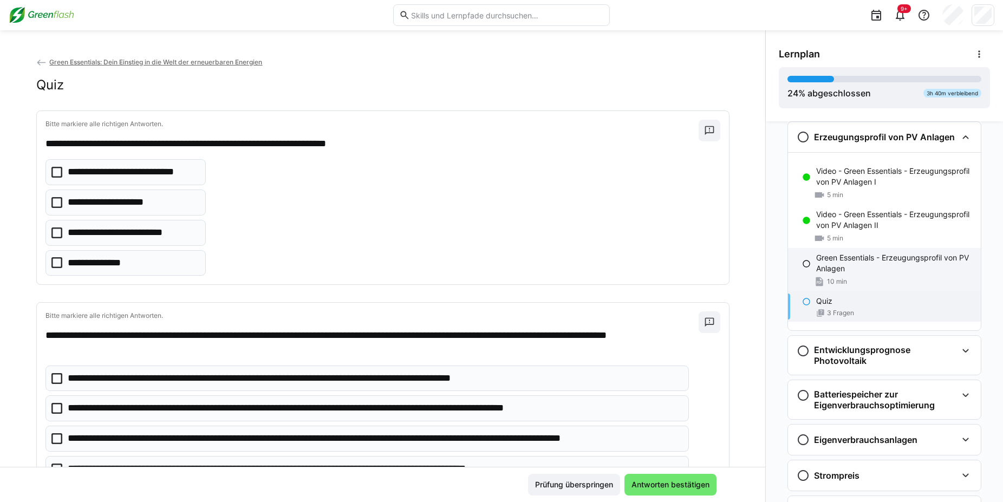
click at [830, 257] on p "Green Essentials - Erzeugungsprofil von PV Anlagen" at bounding box center [894, 263] width 156 height 22
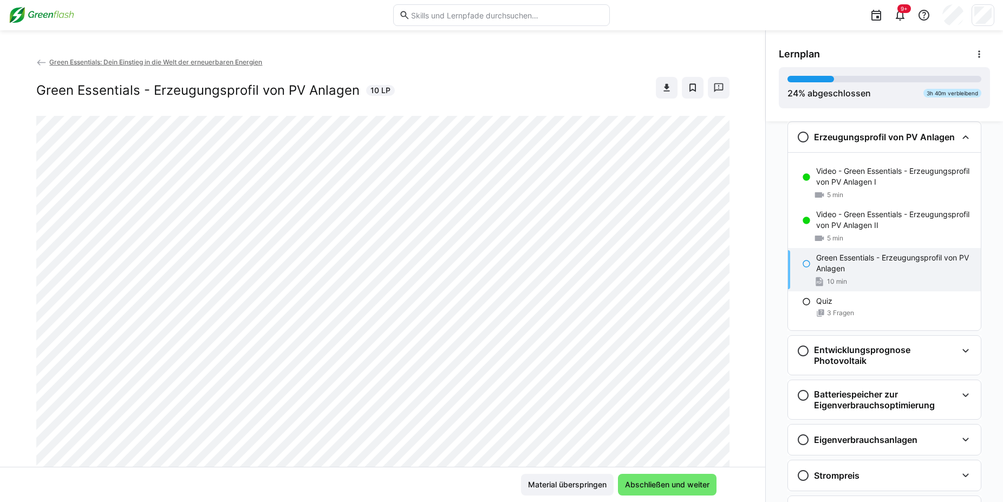
scroll to position [238, 0]
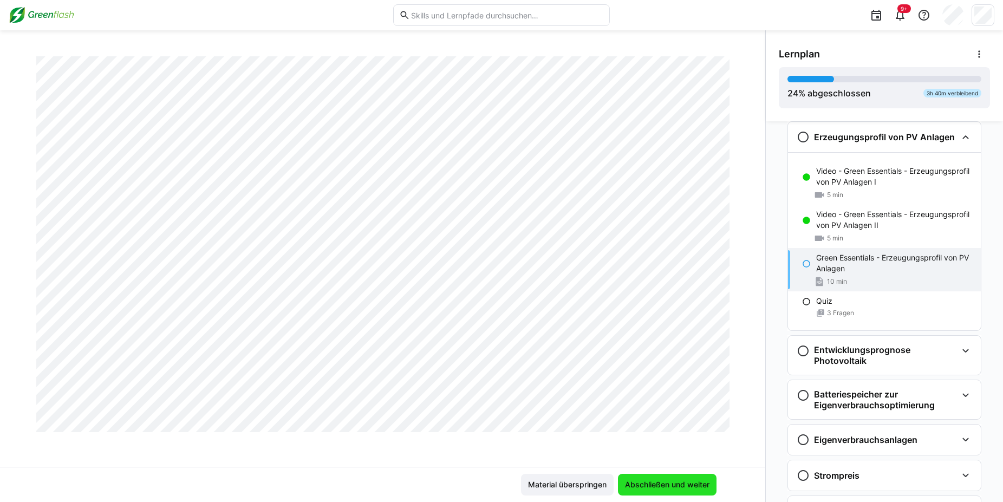
click at [685, 477] on span "Abschließen und weiter" at bounding box center [667, 485] width 99 height 22
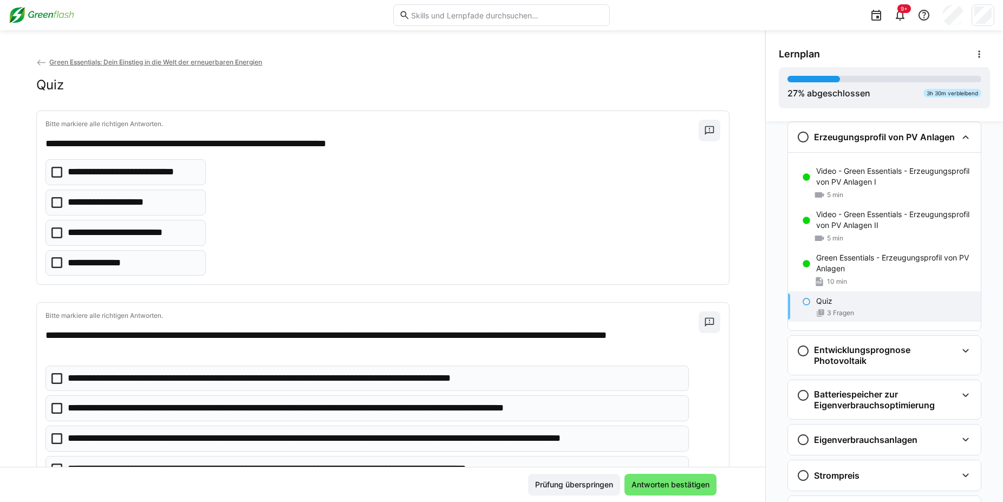
click at [52, 204] on icon at bounding box center [56, 202] width 11 height 11
click at [52, 232] on icon at bounding box center [56, 232] width 11 height 11
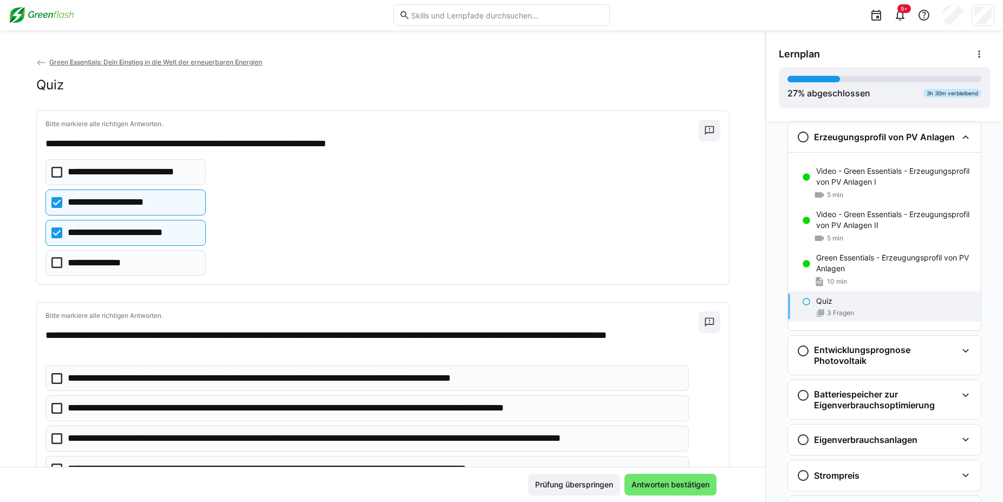
click at [52, 262] on icon at bounding box center [56, 262] width 11 height 11
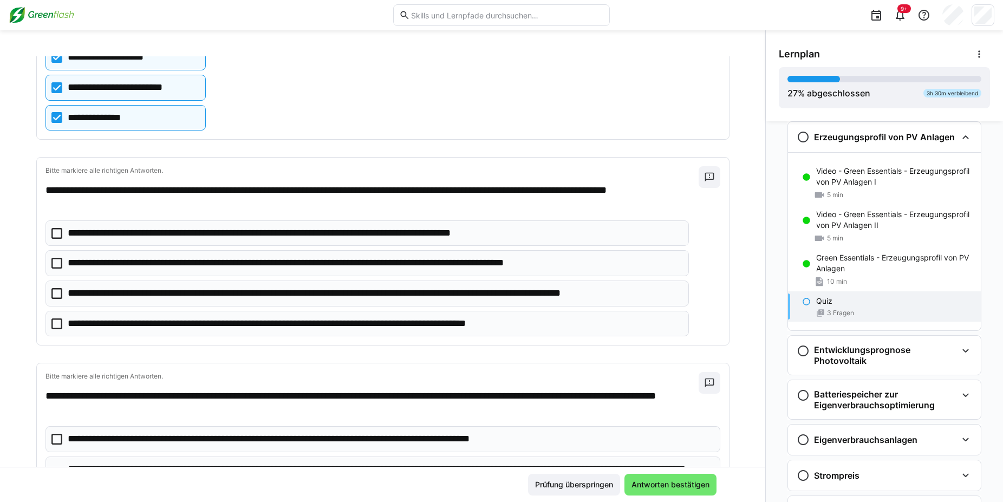
scroll to position [146, 0]
click at [51, 296] on icon at bounding box center [56, 292] width 11 height 11
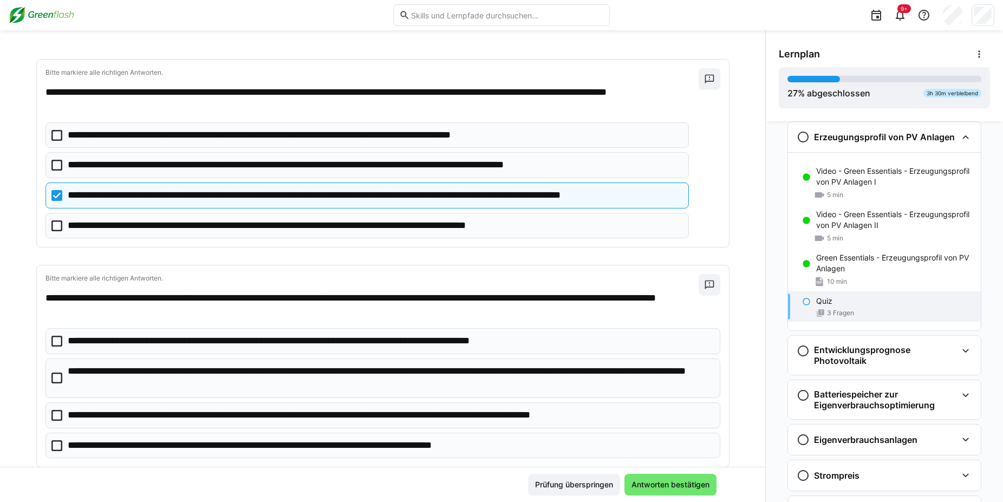
scroll to position [270, 0]
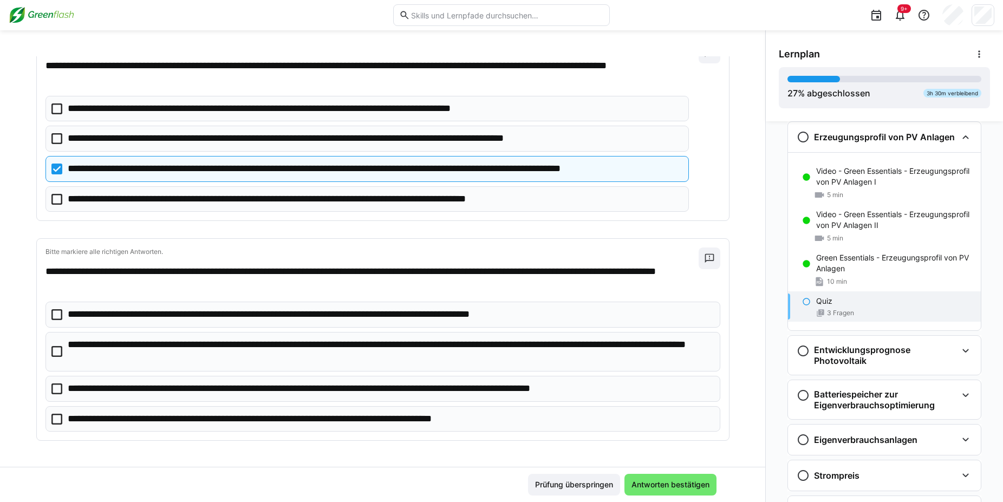
click at [50, 344] on eds-checkbox "**********" at bounding box center [382, 352] width 674 height 40
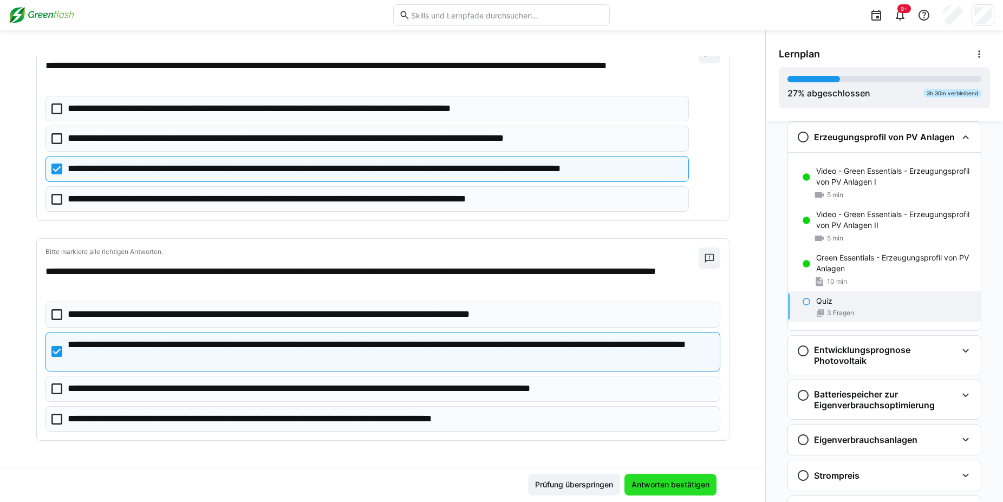
click at [699, 487] on span "Antworten bestätigen" at bounding box center [670, 484] width 81 height 11
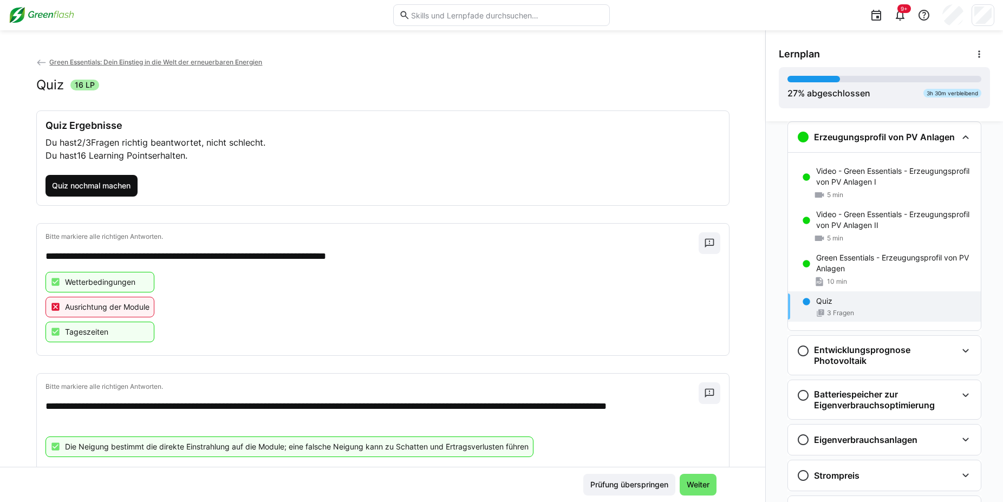
click at [100, 182] on span "Quiz nochmal machen" at bounding box center [91, 185] width 82 height 11
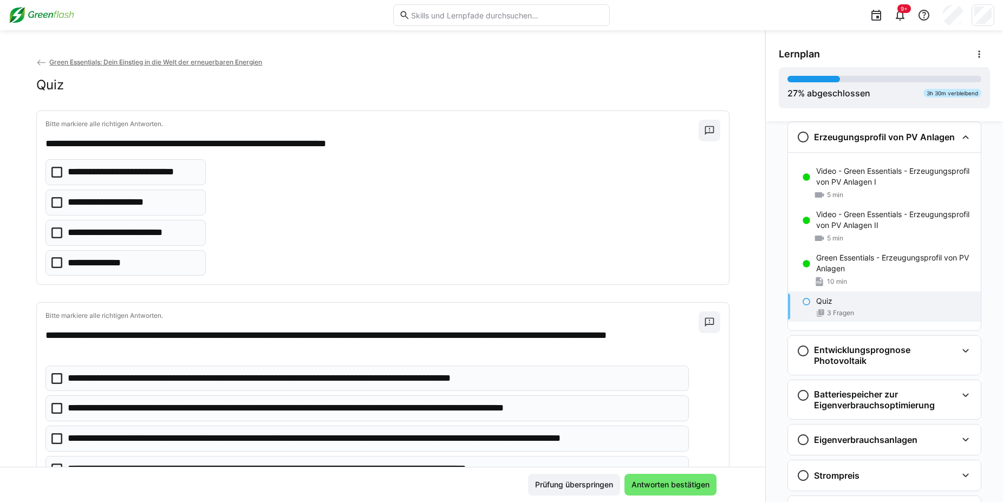
click at [87, 197] on p "**********" at bounding box center [119, 202] width 103 height 14
click at [82, 259] on p "**********" at bounding box center [102, 263] width 68 height 14
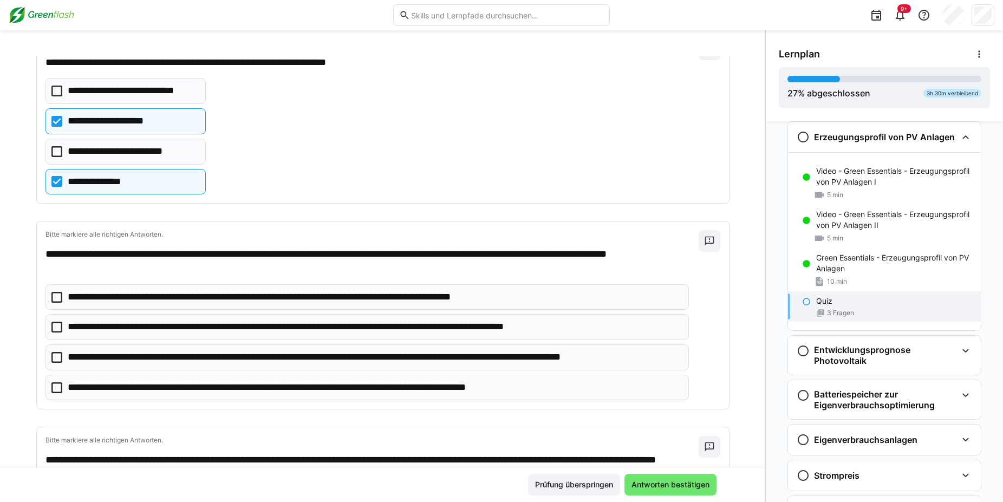
scroll to position [82, 0]
click at [46, 353] on eds-checkbox "**********" at bounding box center [366, 357] width 643 height 26
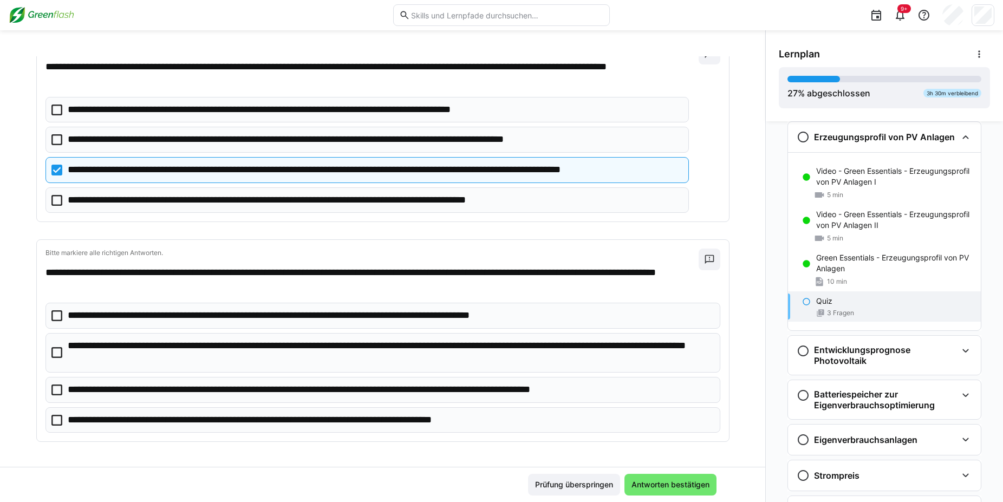
scroll to position [270, 0]
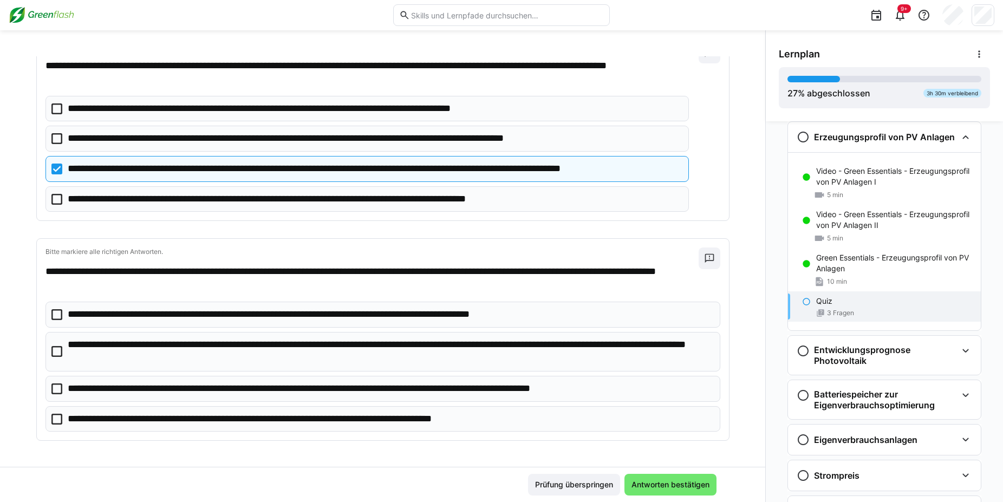
click at [46, 353] on eds-checkbox "**********" at bounding box center [382, 352] width 674 height 40
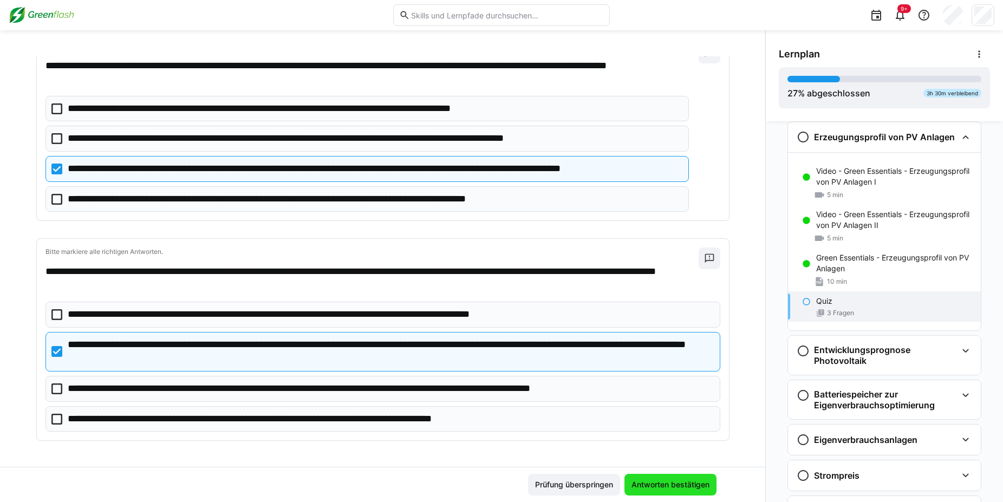
click at [689, 484] on span "Antworten bestätigen" at bounding box center [670, 484] width 81 height 11
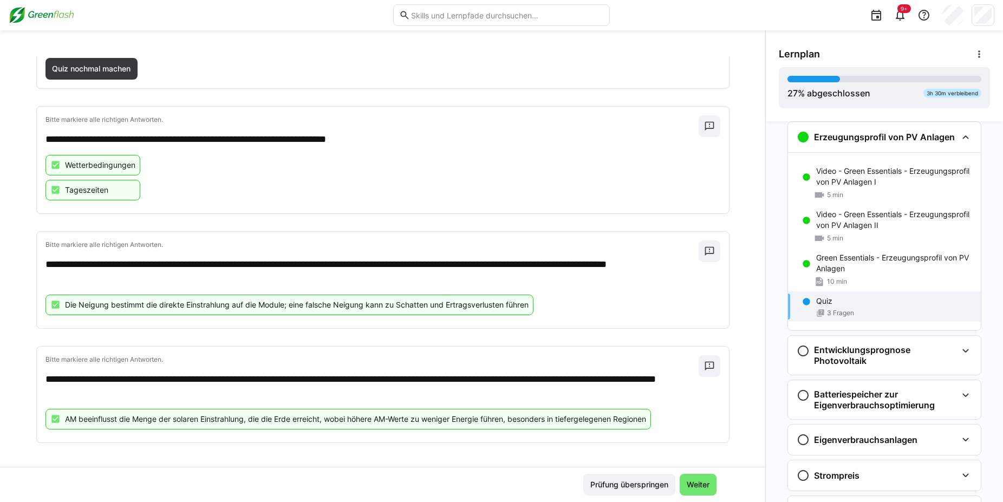
scroll to position [120, 0]
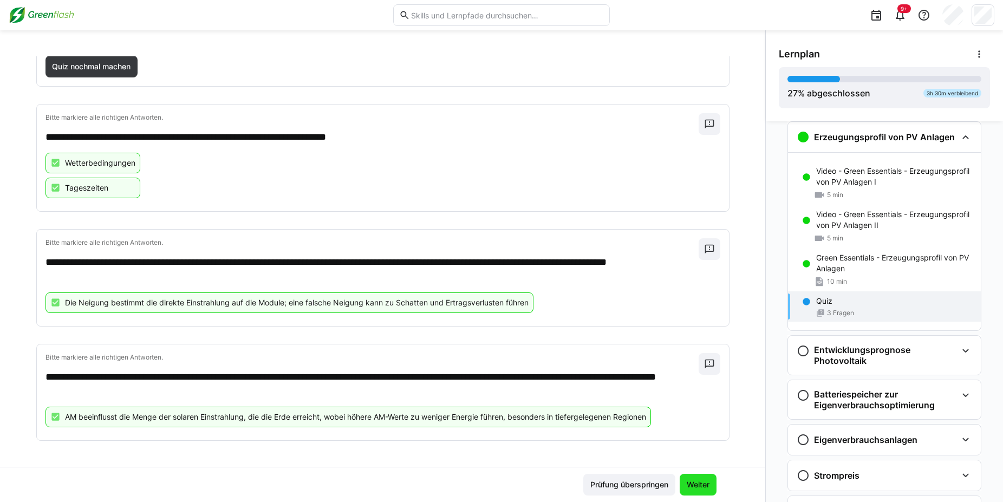
click at [698, 477] on span "Weiter" at bounding box center [697, 485] width 37 height 22
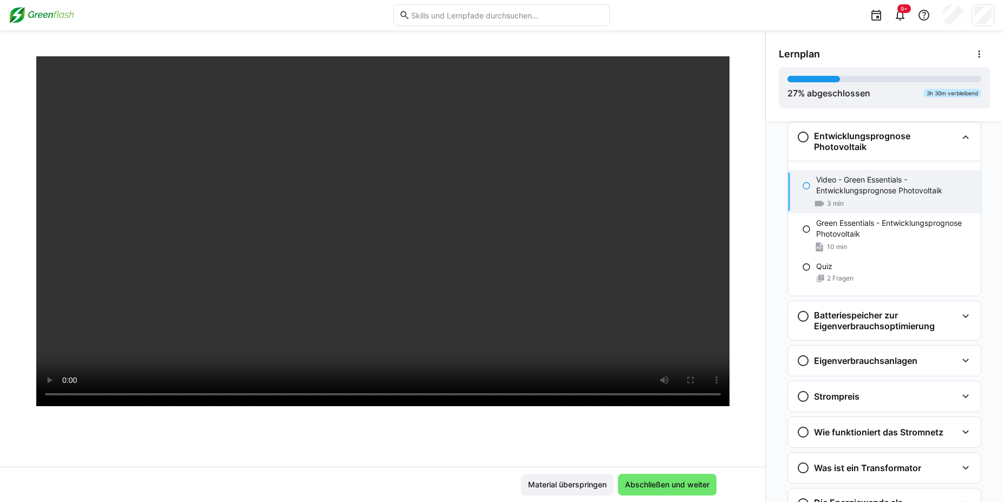
scroll to position [88, 0]
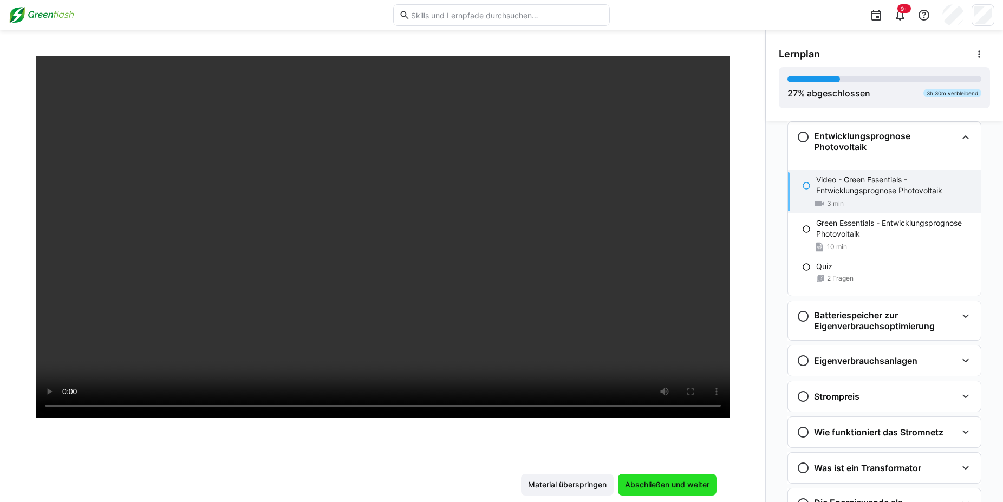
click at [693, 475] on span "Abschließen und weiter" at bounding box center [667, 485] width 99 height 22
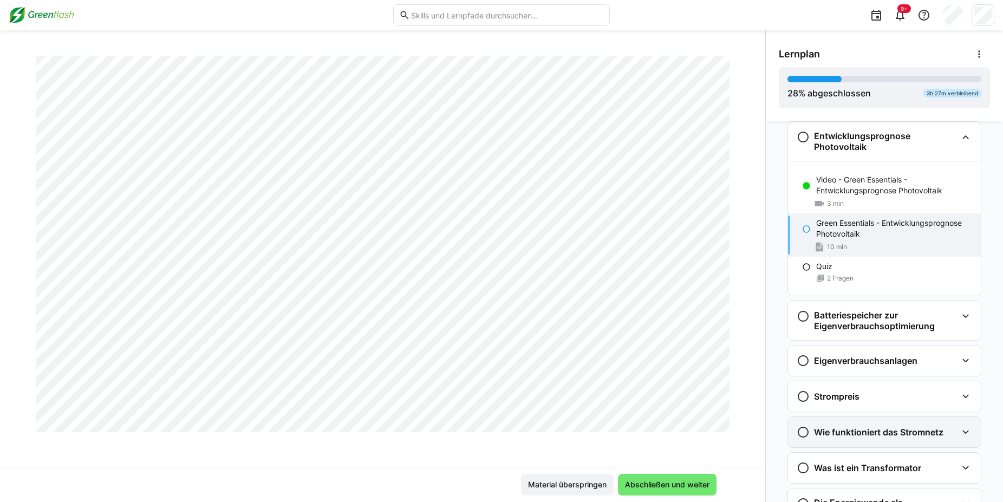
scroll to position [1001, 0]
click at [678, 479] on span "Abschließen und weiter" at bounding box center [667, 485] width 99 height 22
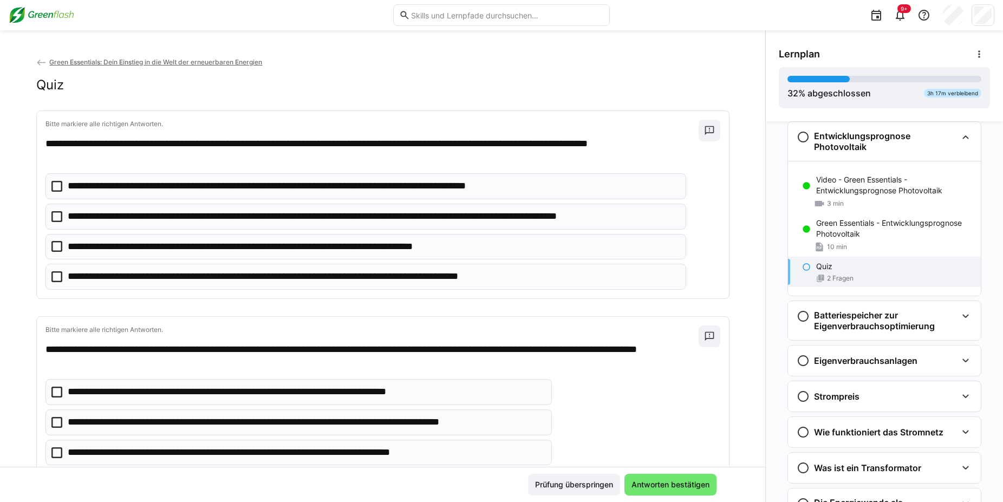
click at [58, 214] on eds-checkbox "**********" at bounding box center [365, 217] width 641 height 26
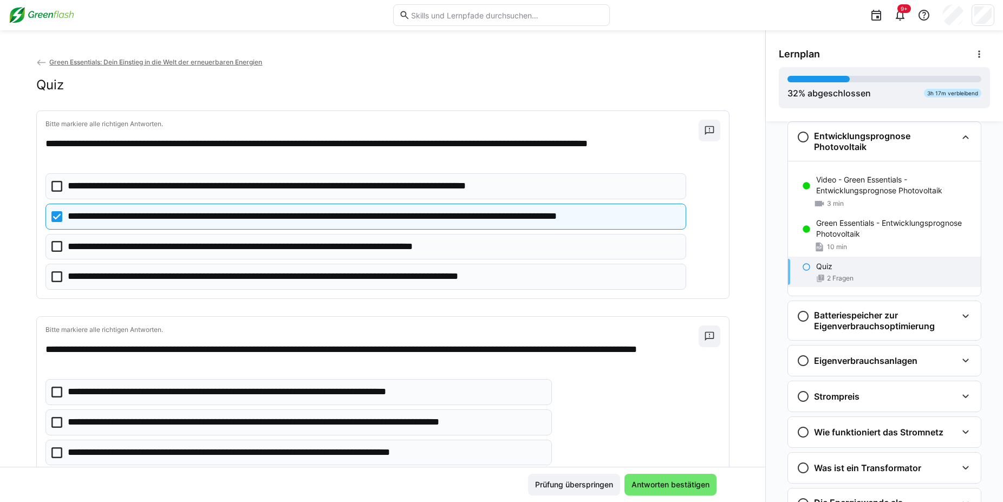
click at [54, 246] on icon at bounding box center [56, 246] width 11 height 11
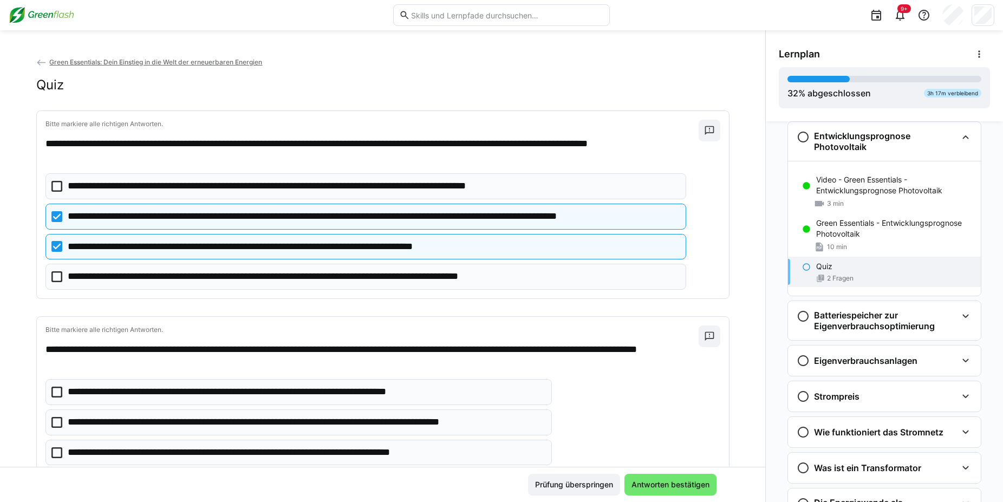
click at [51, 279] on icon at bounding box center [56, 276] width 11 height 11
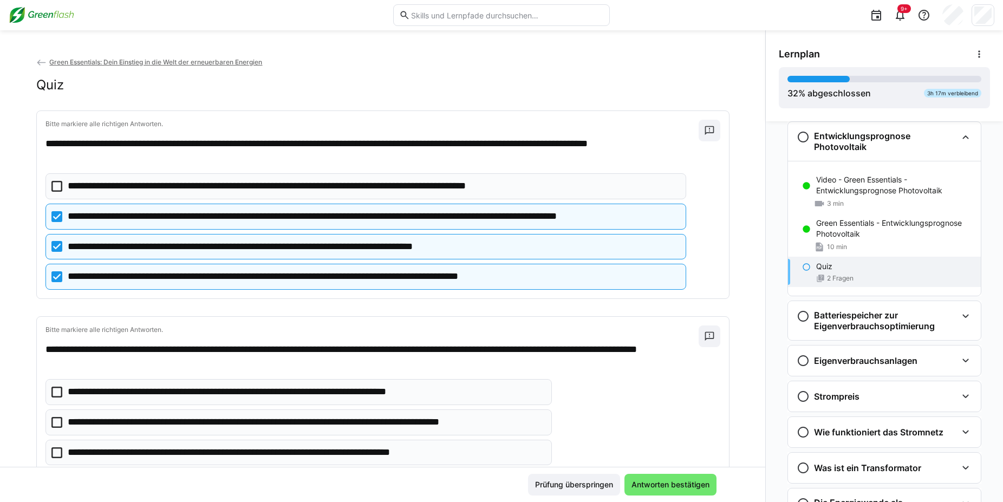
scroll to position [64, 0]
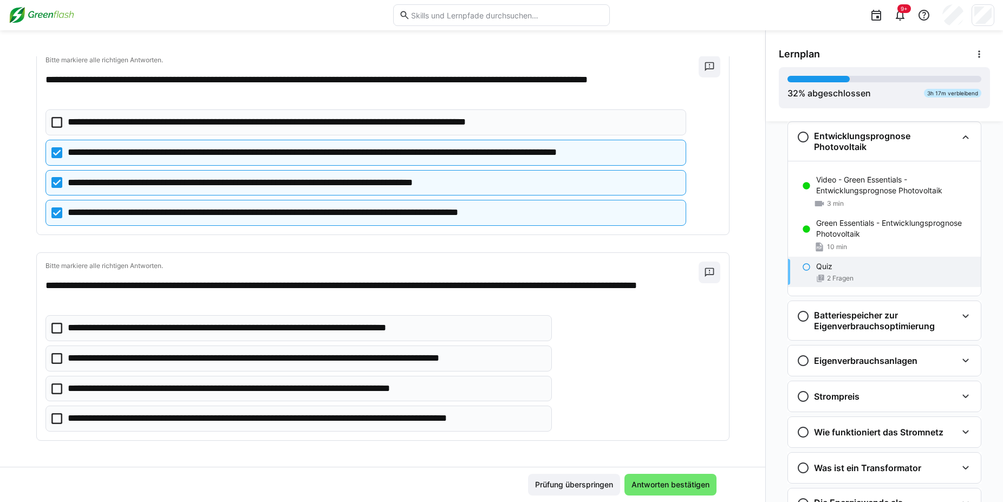
click at [51, 356] on icon at bounding box center [56, 358] width 11 height 11
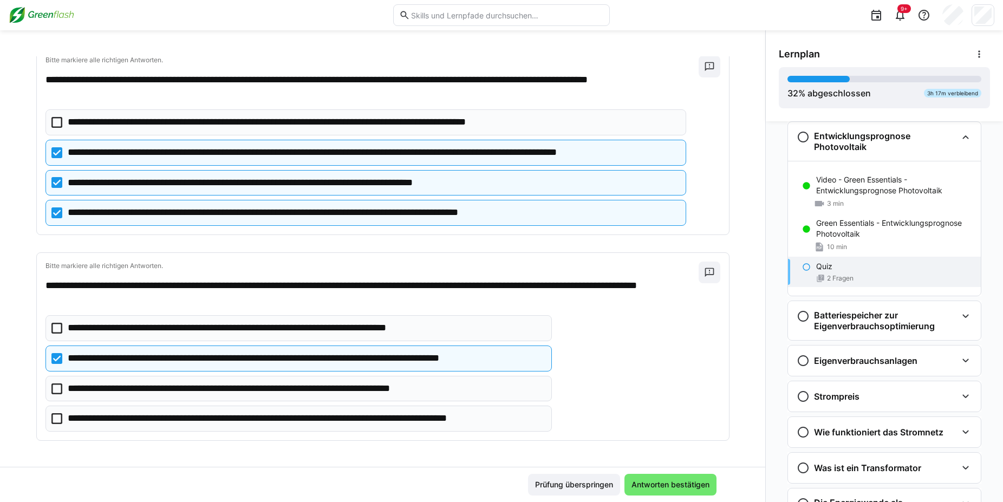
click at [53, 416] on icon at bounding box center [56, 418] width 11 height 11
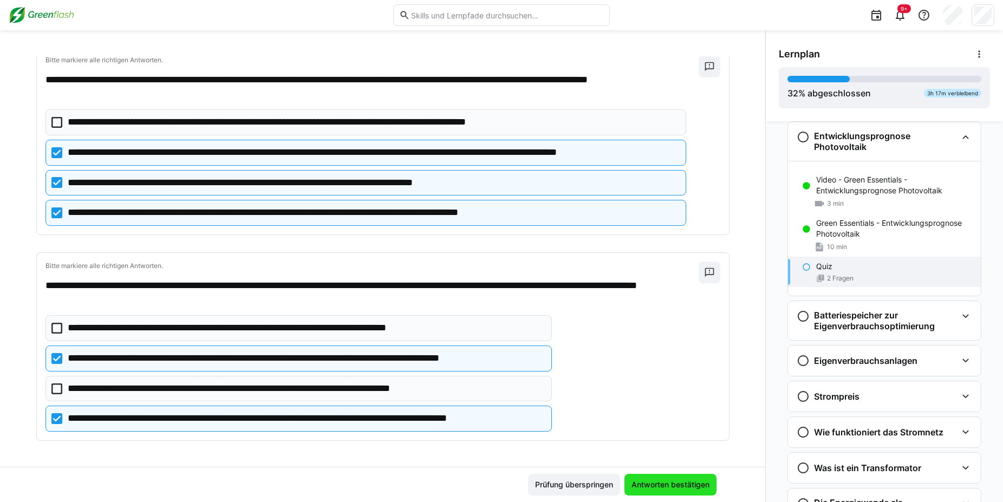
click at [674, 478] on span "Antworten bestätigen" at bounding box center [670, 485] width 92 height 22
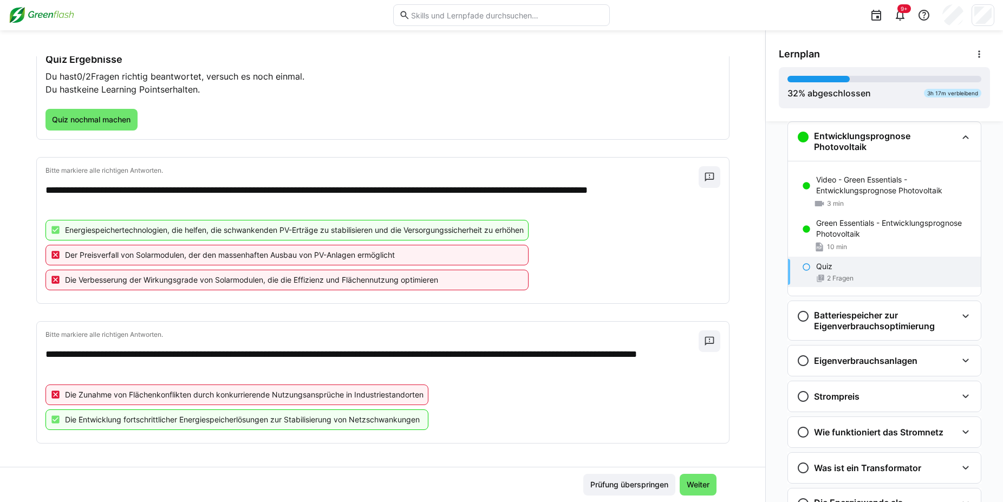
scroll to position [69, 0]
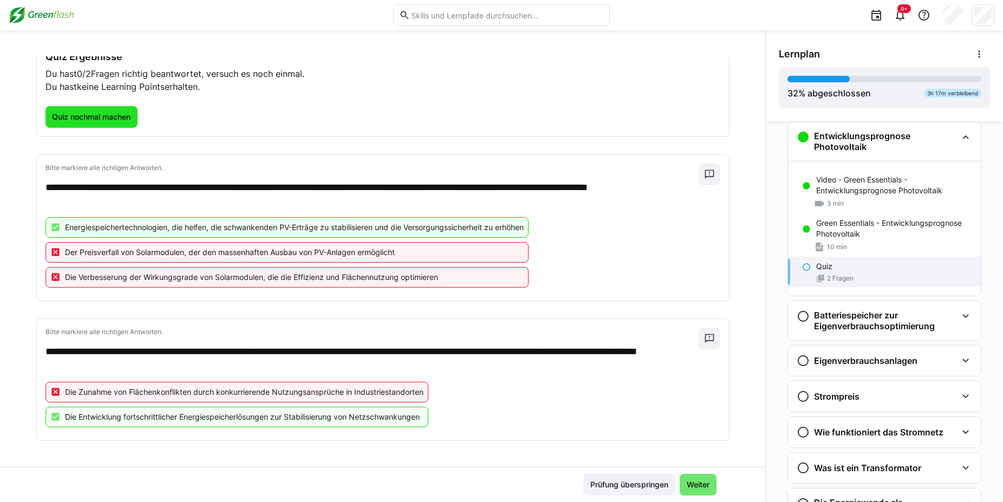
click at [86, 114] on span "Quiz nochmal machen" at bounding box center [91, 117] width 82 height 11
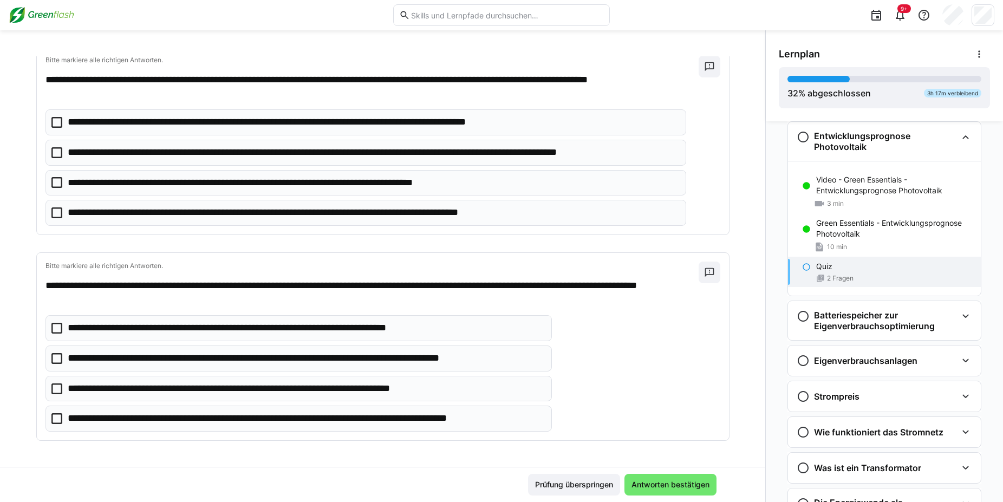
click at [53, 150] on icon at bounding box center [56, 152] width 11 height 11
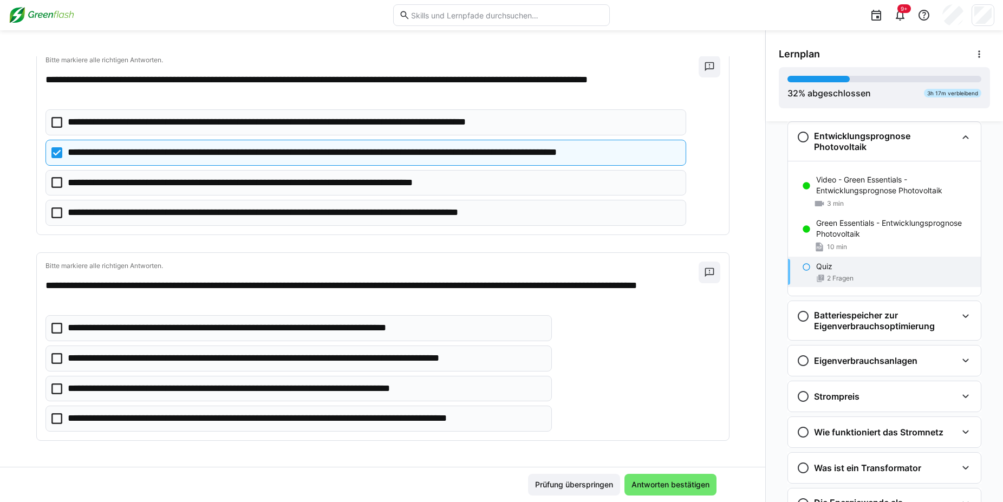
click at [56, 420] on icon at bounding box center [56, 418] width 11 height 11
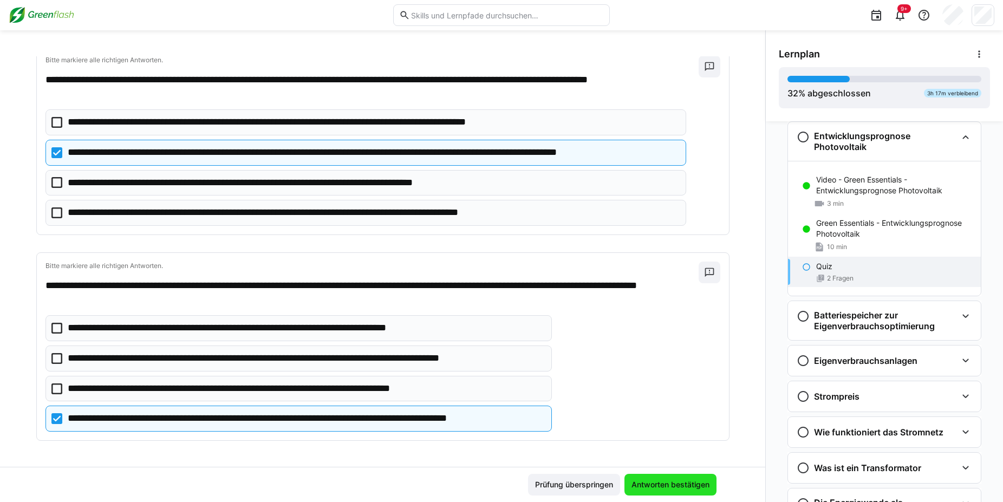
click at [677, 482] on span "Antworten bestätigen" at bounding box center [670, 484] width 81 height 11
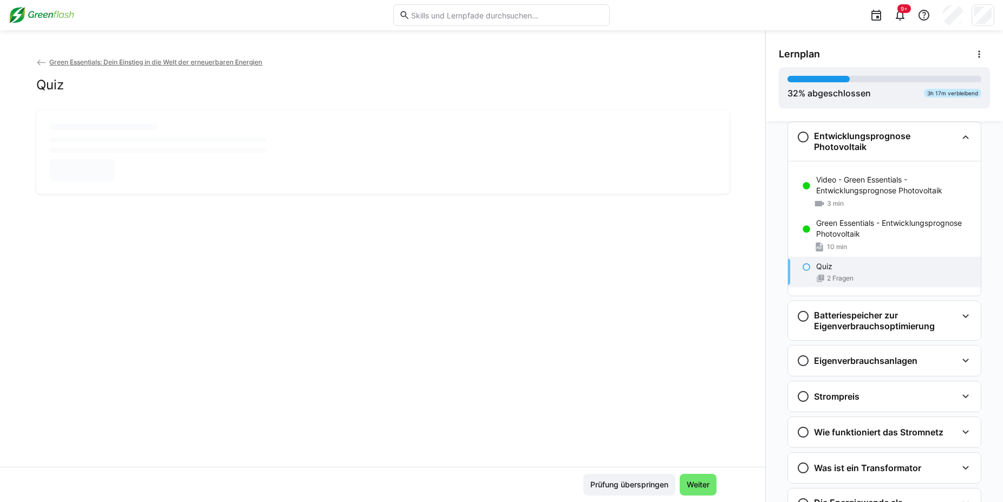
scroll to position [0, 0]
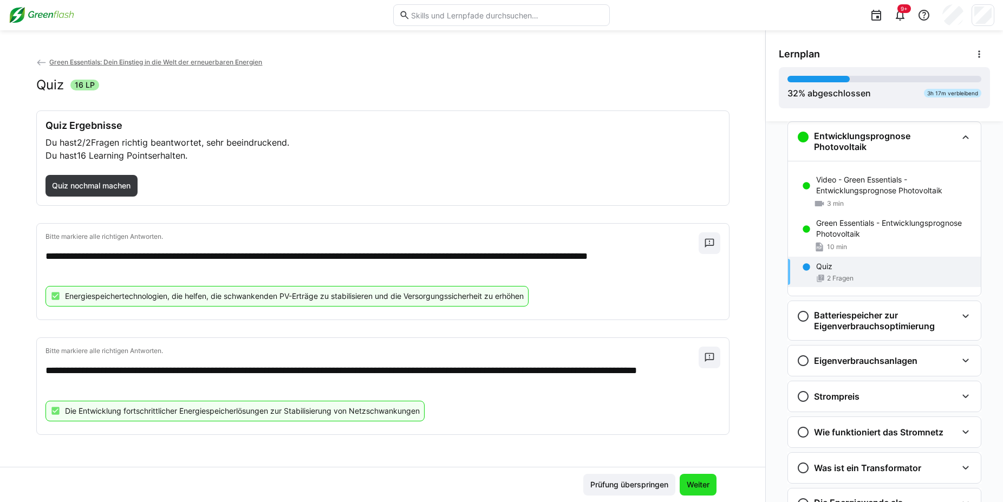
click at [697, 488] on span "Weiter" at bounding box center [698, 484] width 26 height 11
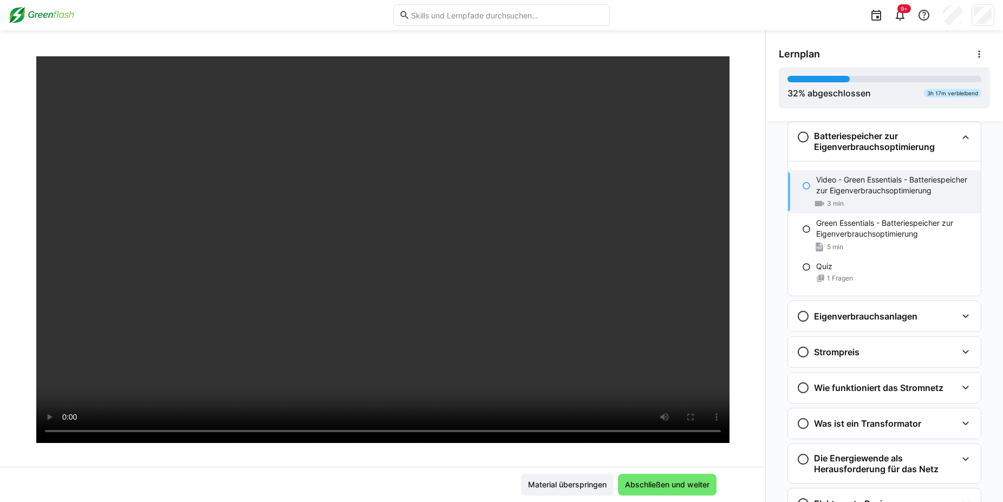
scroll to position [62, 0]
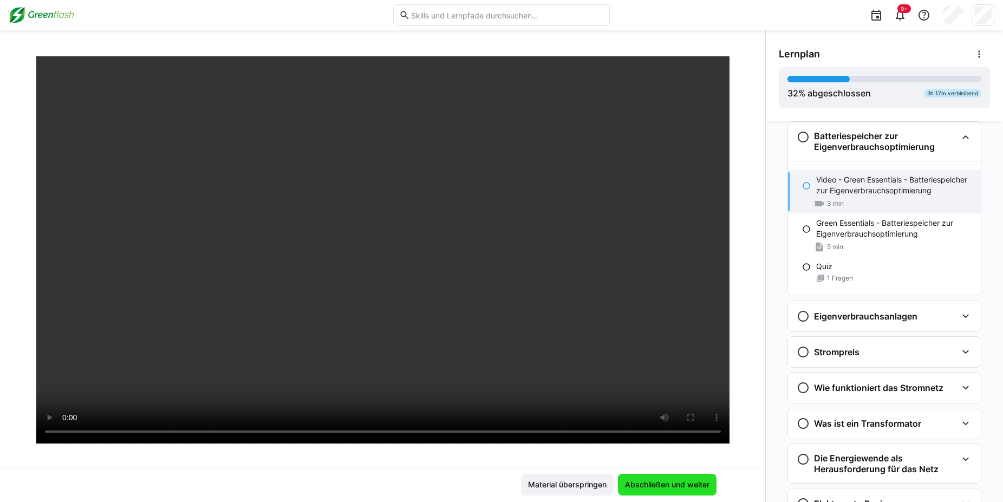
click at [669, 484] on span "Abschließen und weiter" at bounding box center [667, 484] width 88 height 11
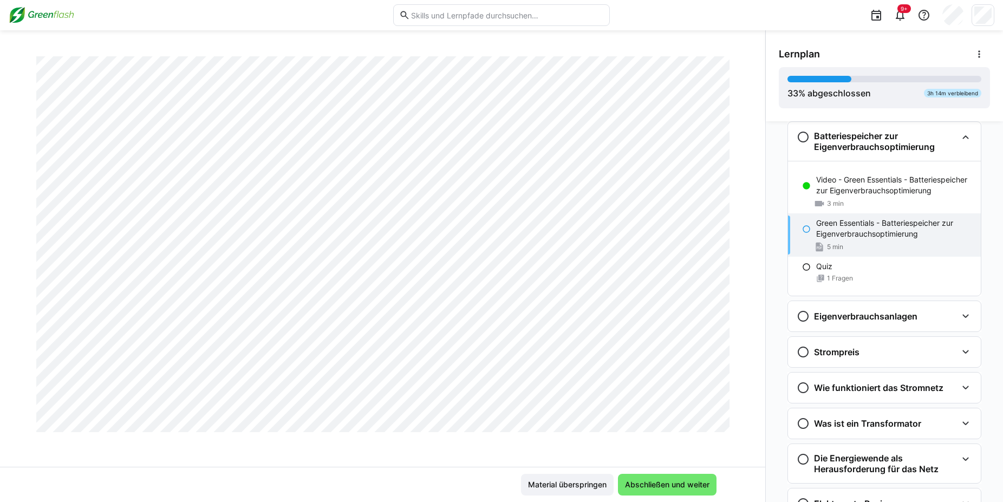
scroll to position [1228, 0]
click at [688, 485] on span "Abschließen und weiter" at bounding box center [667, 484] width 88 height 11
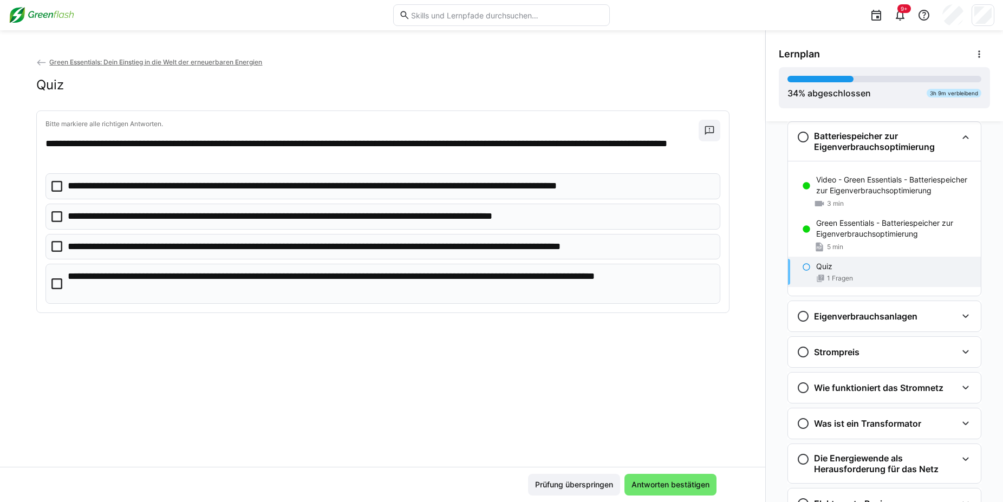
click at [61, 189] on icon at bounding box center [56, 186] width 11 height 11
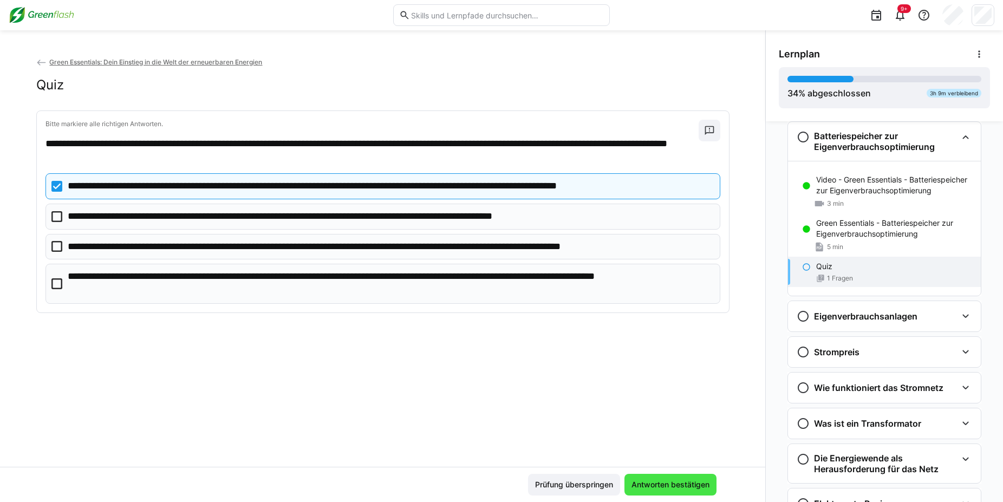
click at [662, 489] on span "Antworten bestätigen" at bounding box center [670, 484] width 81 height 11
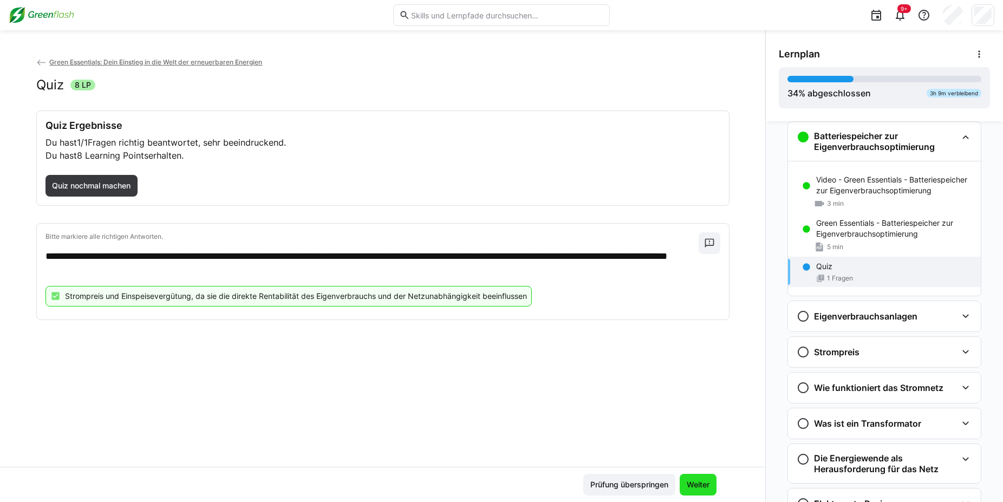
click at [703, 491] on span "Weiter" at bounding box center [697, 485] width 37 height 22
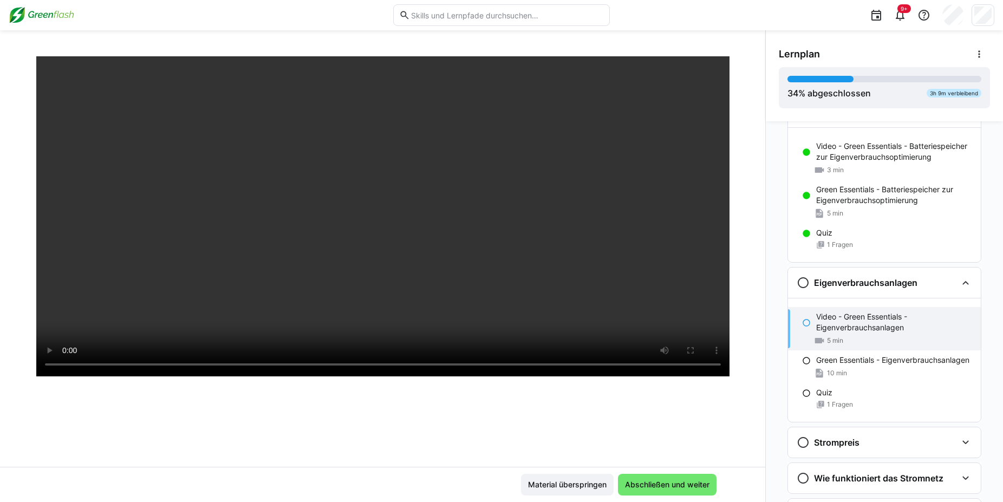
scroll to position [133, 0]
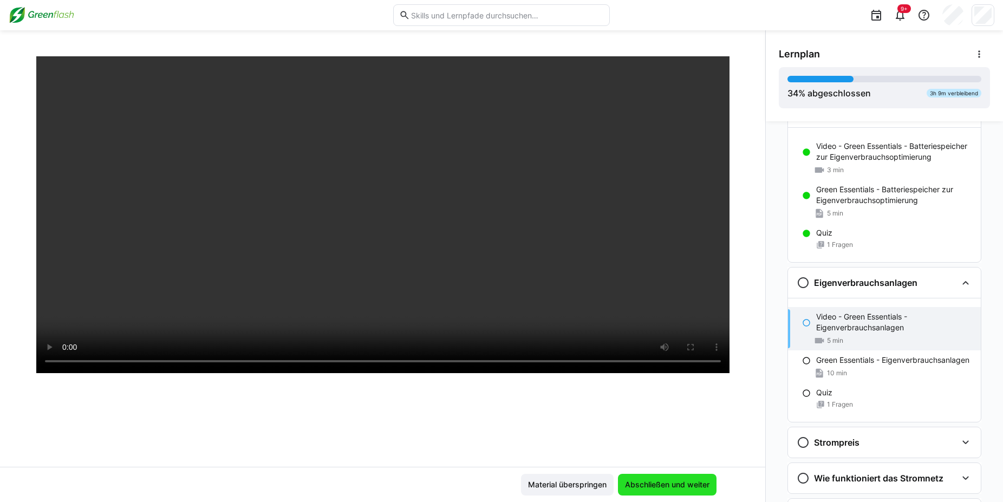
click at [664, 489] on span "Abschließen und weiter" at bounding box center [667, 484] width 88 height 11
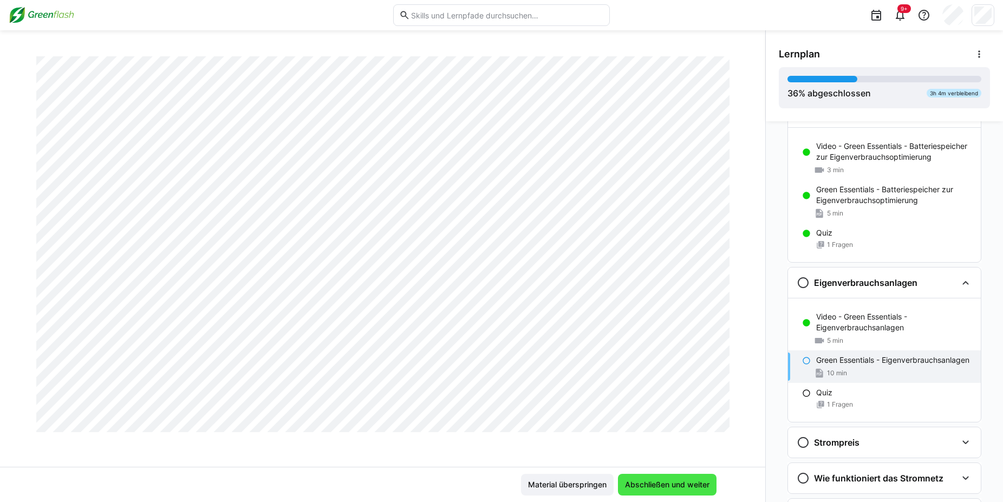
scroll to position [1487, 0]
click at [671, 481] on span "Abschließen und weiter" at bounding box center [667, 484] width 88 height 11
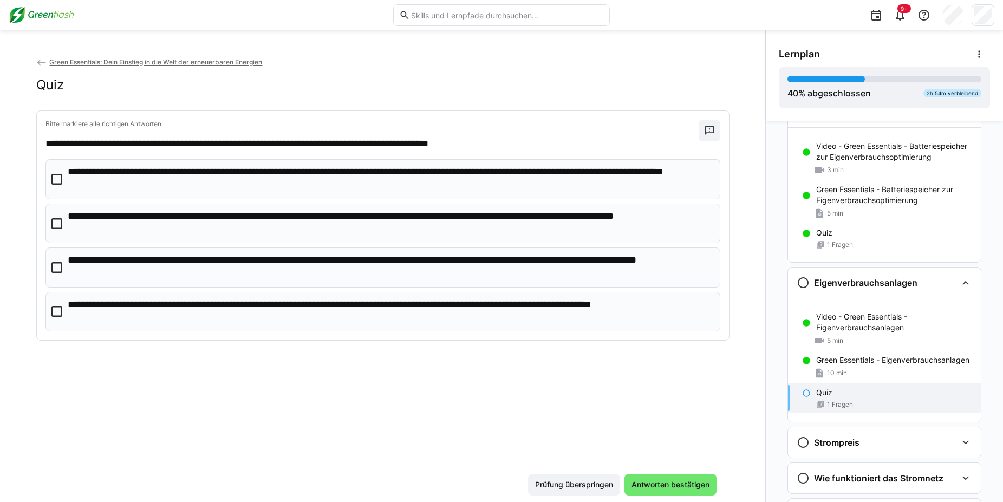
click at [57, 221] on icon at bounding box center [56, 223] width 11 height 11
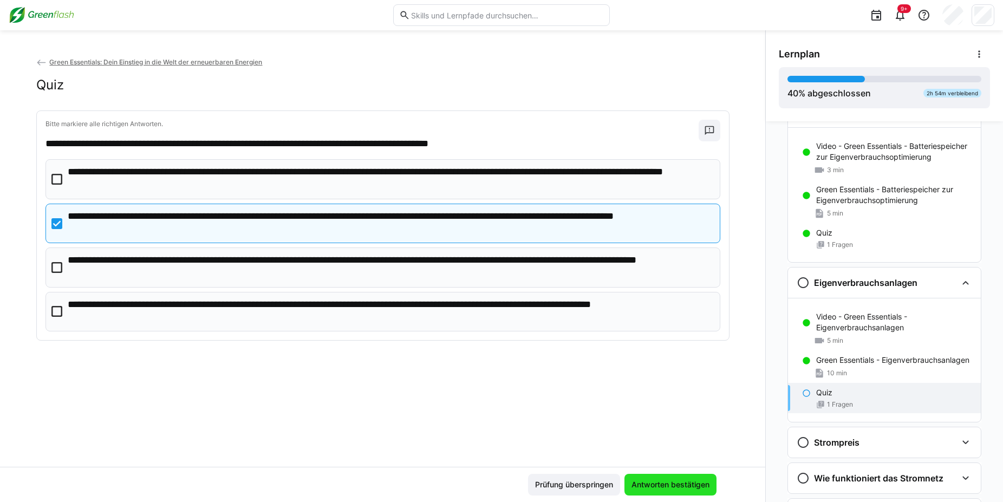
click at [680, 492] on span "Antworten bestätigen" at bounding box center [670, 485] width 92 height 22
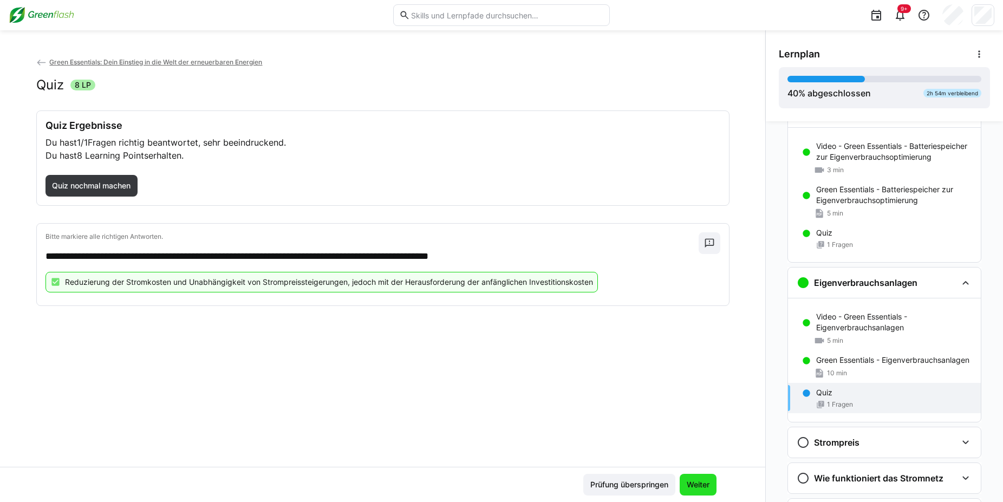
click at [695, 488] on span "Weiter" at bounding box center [698, 484] width 26 height 11
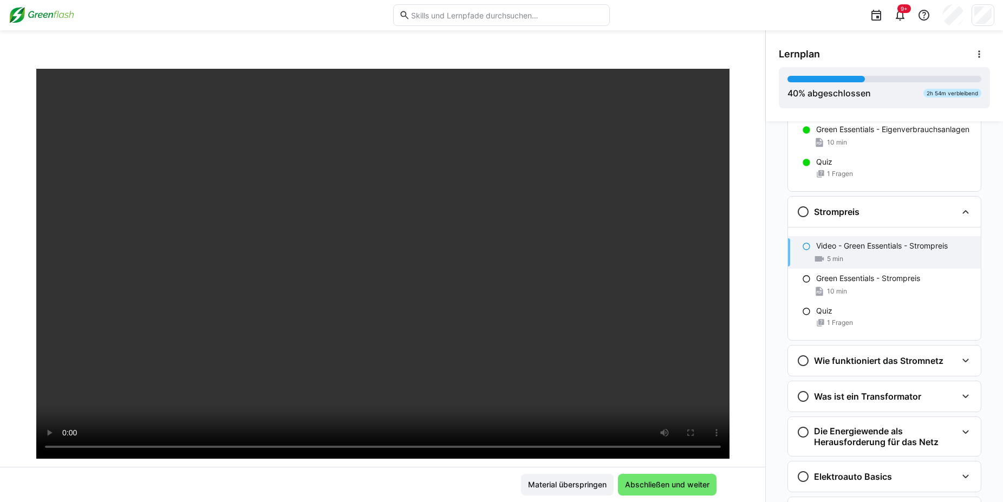
scroll to position [46, 0]
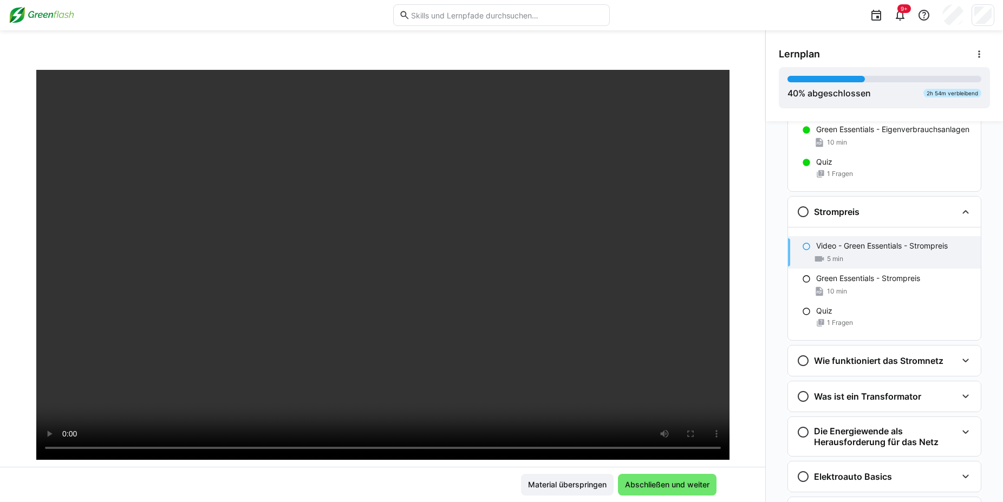
click at [772, 231] on div "Einstieg - Green Essentials Einstieg in den Lernpfad - Green Essentials 5 min U…" at bounding box center [883, 311] width 237 height 381
click at [671, 483] on span "Abschließen und weiter" at bounding box center [667, 484] width 88 height 11
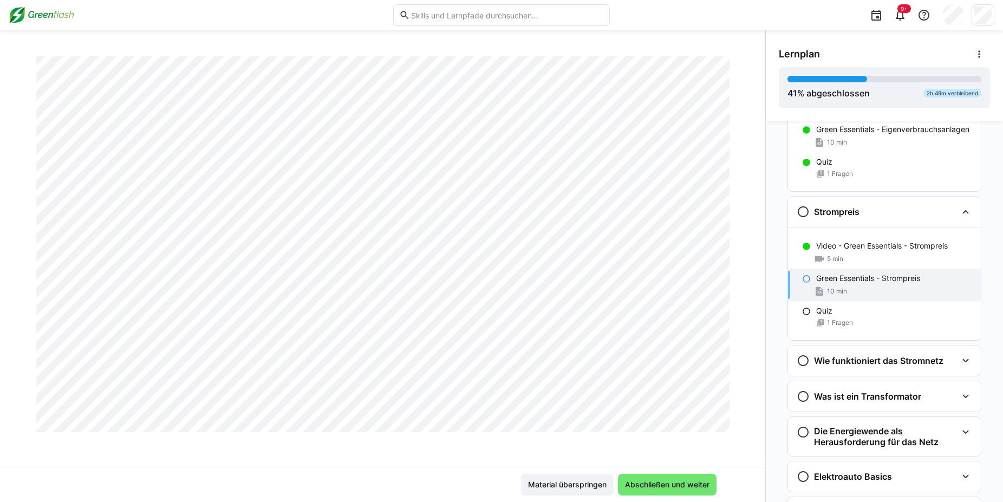
scroll to position [415, 0]
click at [805, 276] on eds-icon at bounding box center [806, 278] width 9 height 9
click at [678, 479] on span "Abschließen und weiter" at bounding box center [667, 484] width 88 height 11
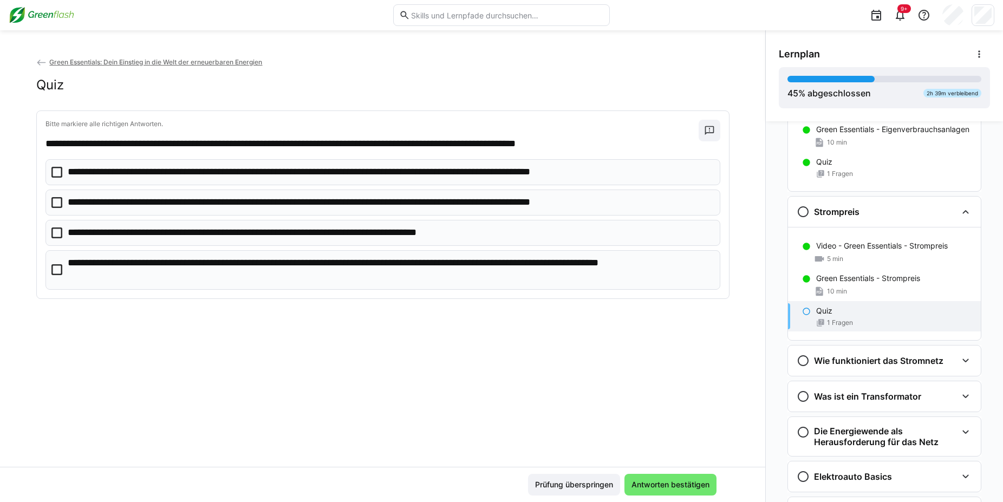
click at [60, 176] on icon at bounding box center [56, 172] width 11 height 11
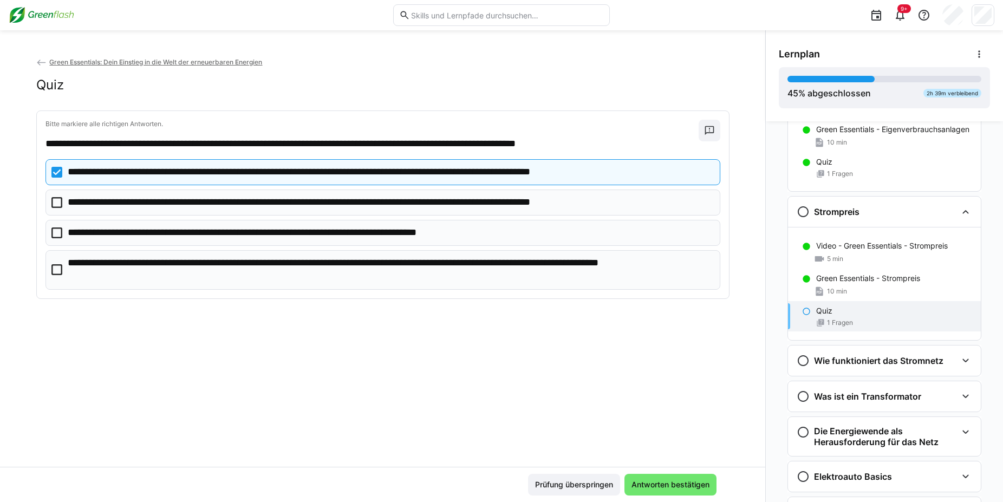
click at [57, 206] on icon at bounding box center [56, 202] width 11 height 11
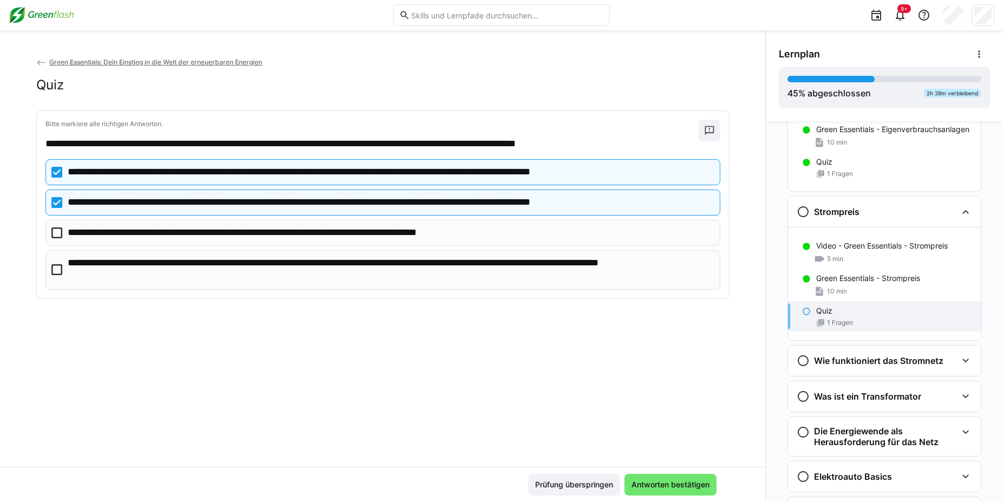
click at [53, 232] on icon at bounding box center [56, 232] width 11 height 11
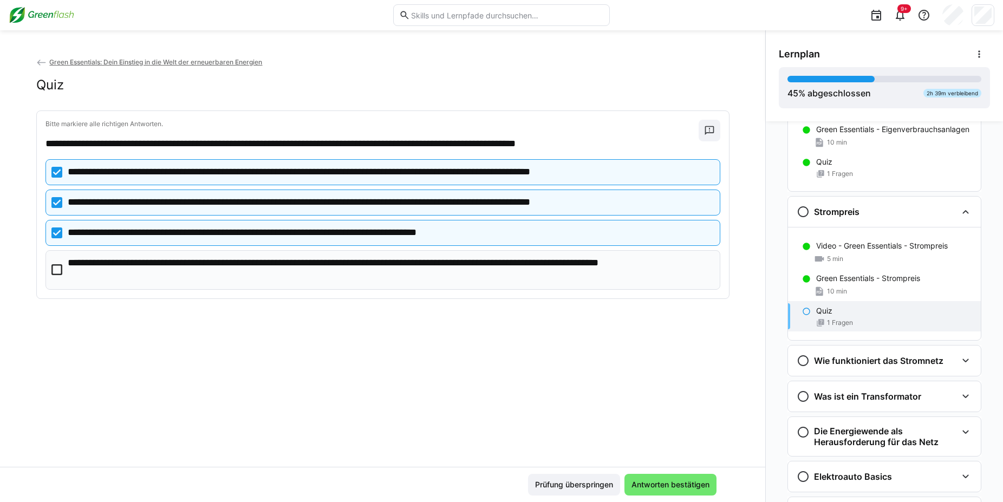
click at [58, 270] on icon at bounding box center [56, 269] width 11 height 11
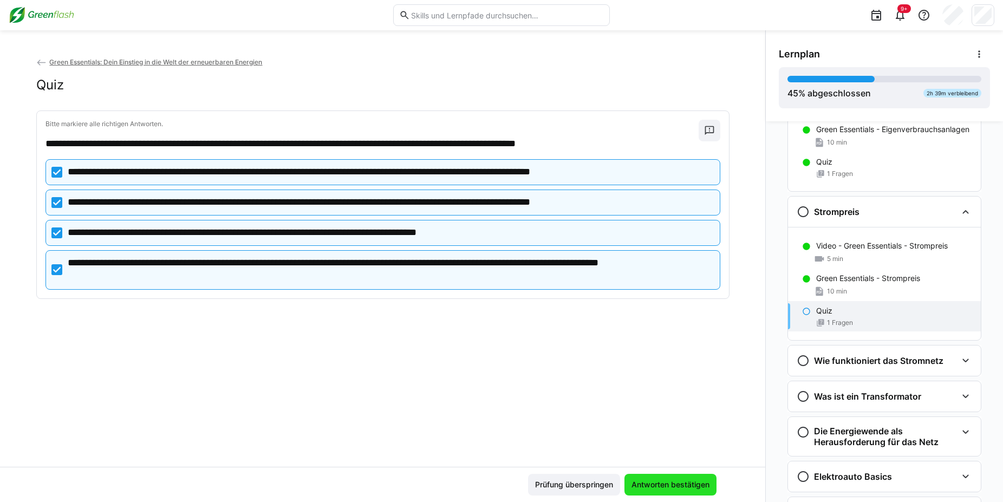
click at [690, 486] on span "Antworten bestätigen" at bounding box center [670, 484] width 81 height 11
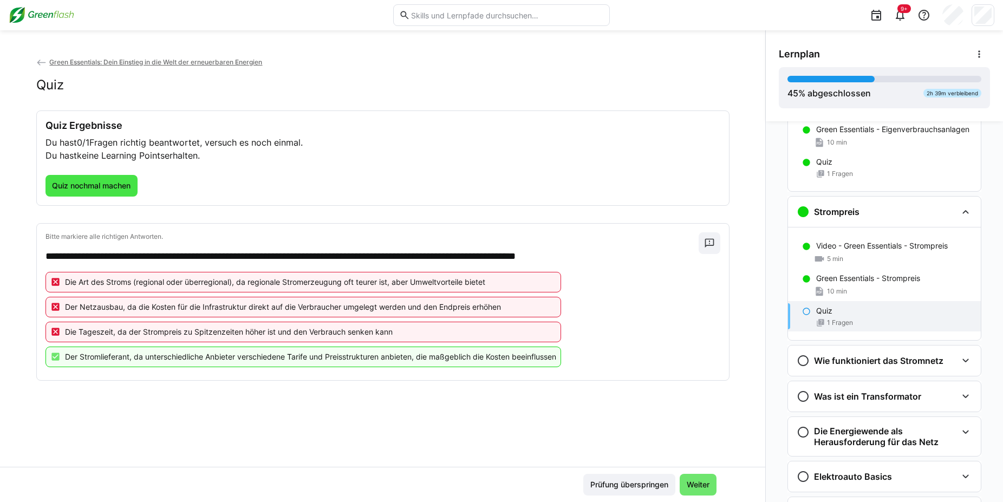
click at [86, 191] on span "Quiz nochmal machen" at bounding box center [91, 185] width 82 height 11
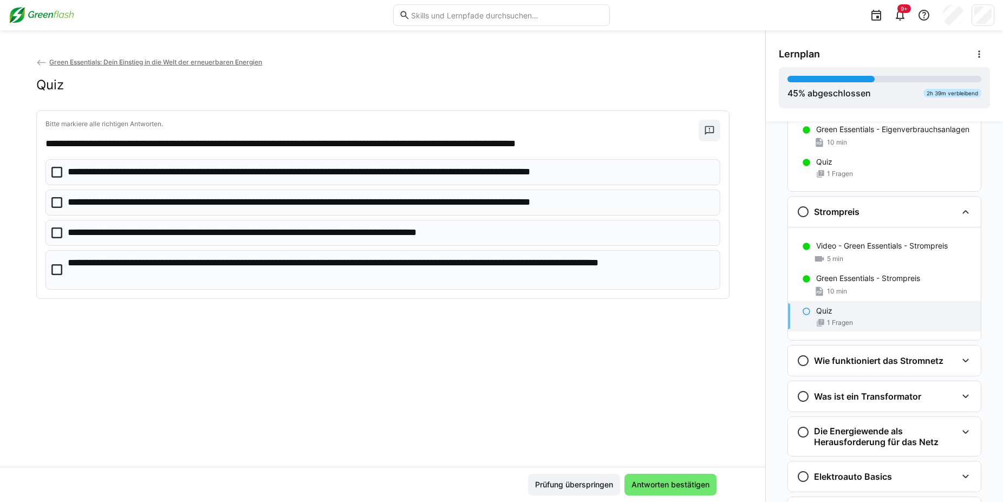
click at [59, 270] on icon at bounding box center [56, 269] width 11 height 11
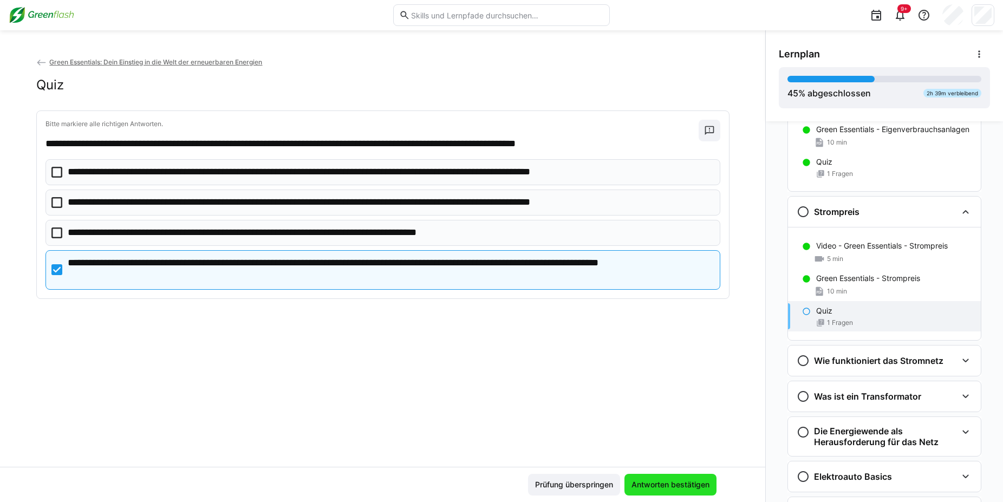
click at [662, 482] on span "Antworten bestätigen" at bounding box center [670, 484] width 81 height 11
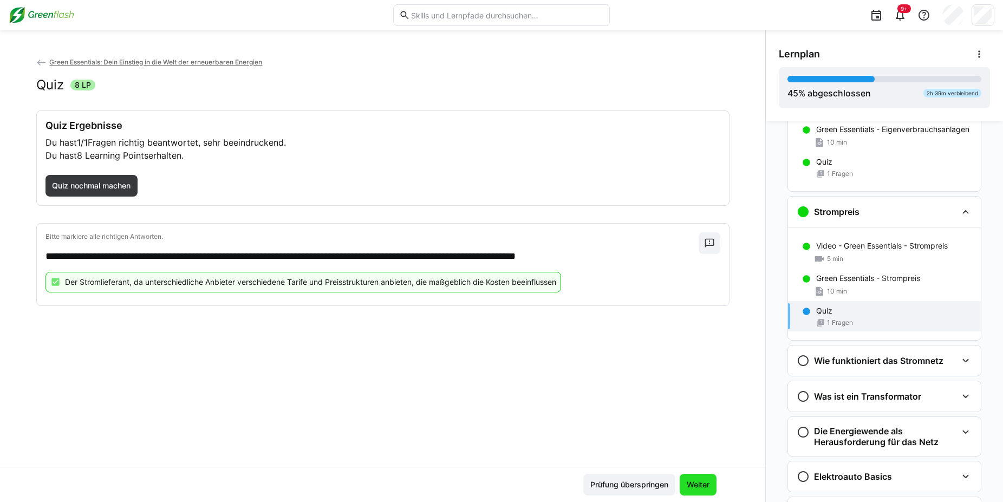
click at [695, 474] on span "Weiter" at bounding box center [697, 485] width 37 height 22
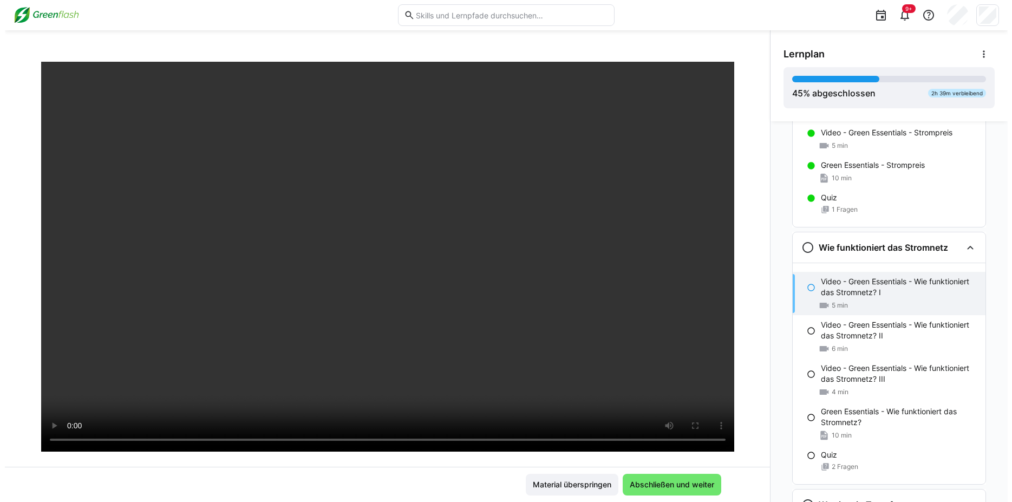
scroll to position [55, 0]
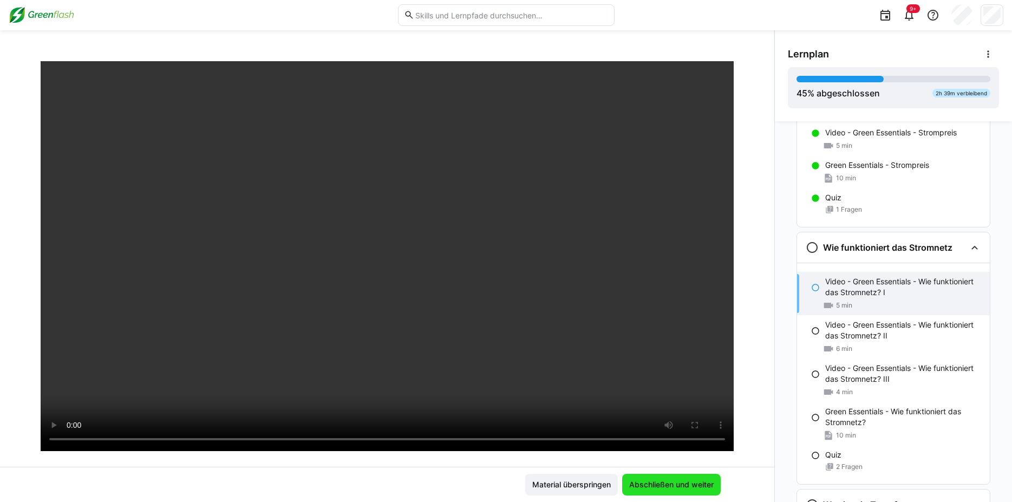
click at [673, 481] on span "Abschließen und weiter" at bounding box center [671, 484] width 88 height 11
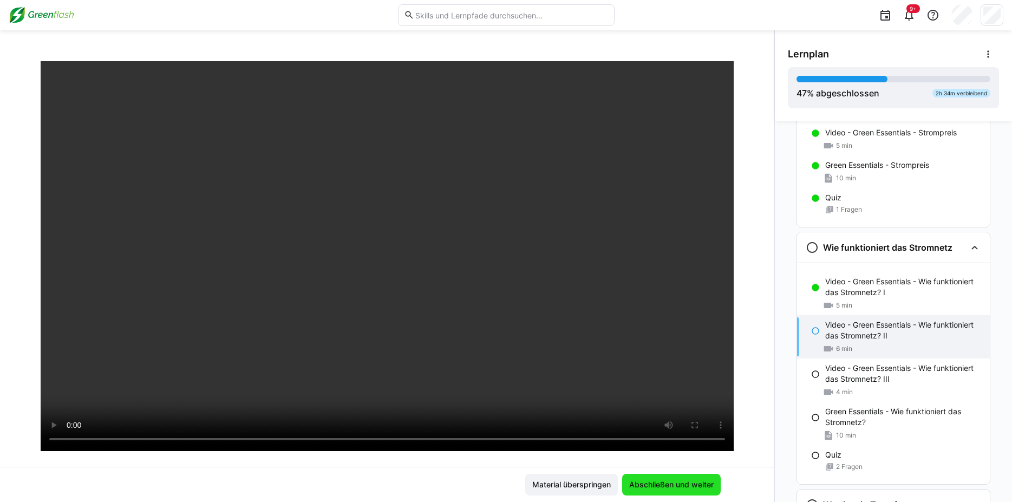
click at [666, 481] on span "Abschließen und weiter" at bounding box center [671, 484] width 88 height 11
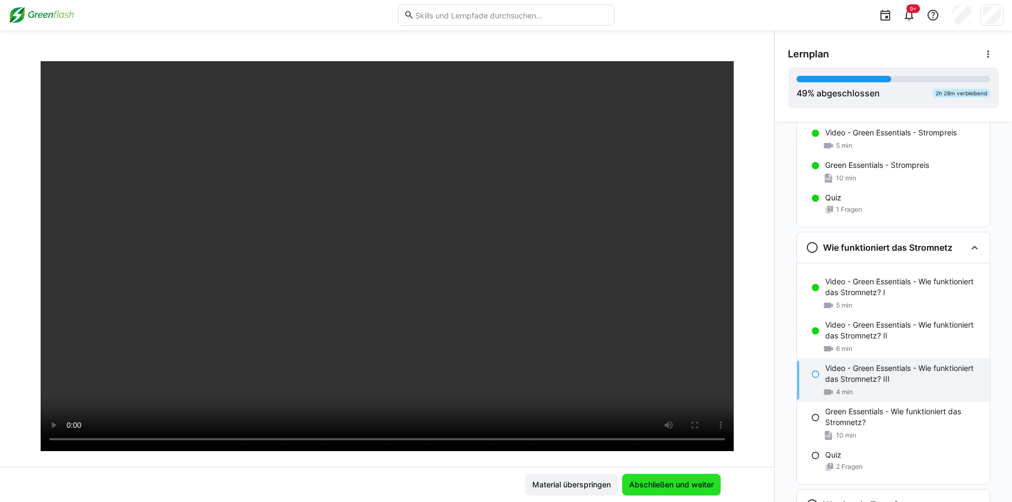
click at [657, 479] on span "Abschließen und weiter" at bounding box center [671, 485] width 99 height 22
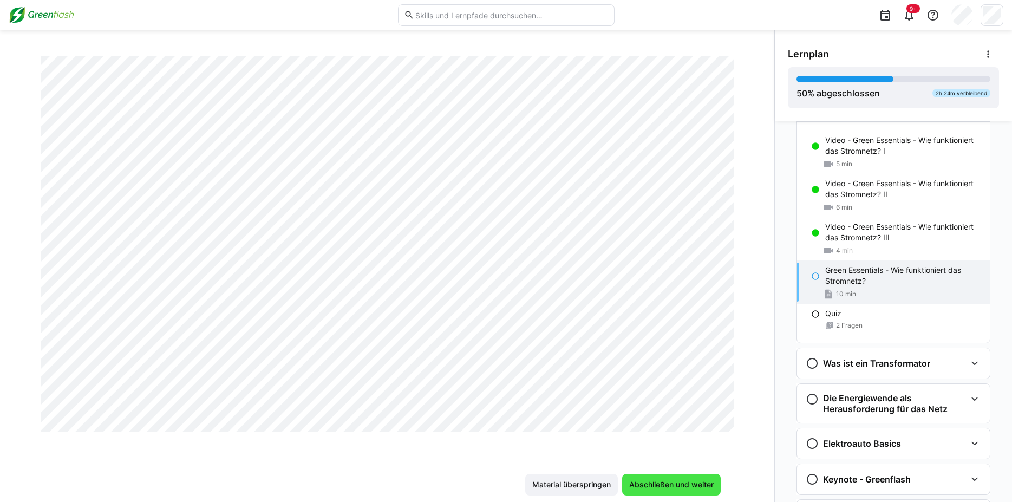
scroll to position [2250, 0]
click at [658, 481] on span "Abschließen und weiter" at bounding box center [671, 484] width 88 height 11
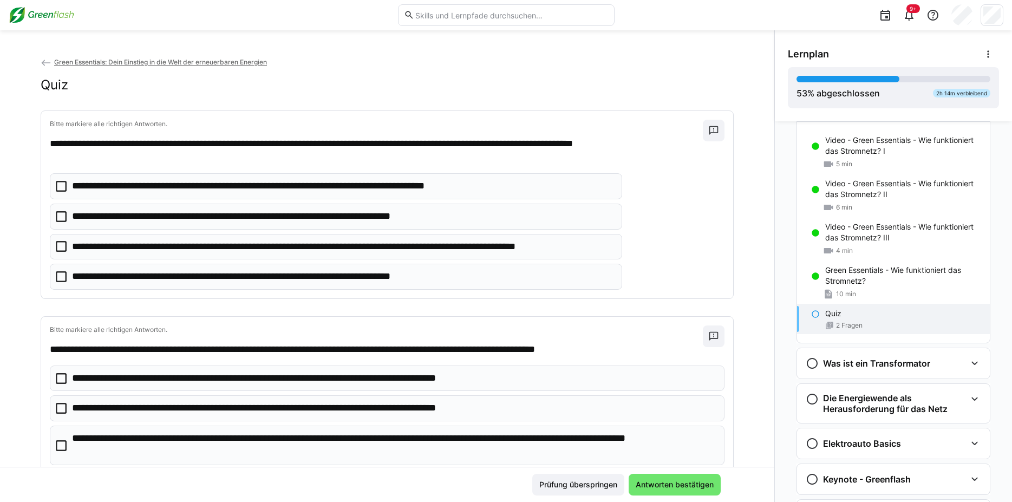
click at [58, 218] on icon at bounding box center [61, 216] width 11 height 11
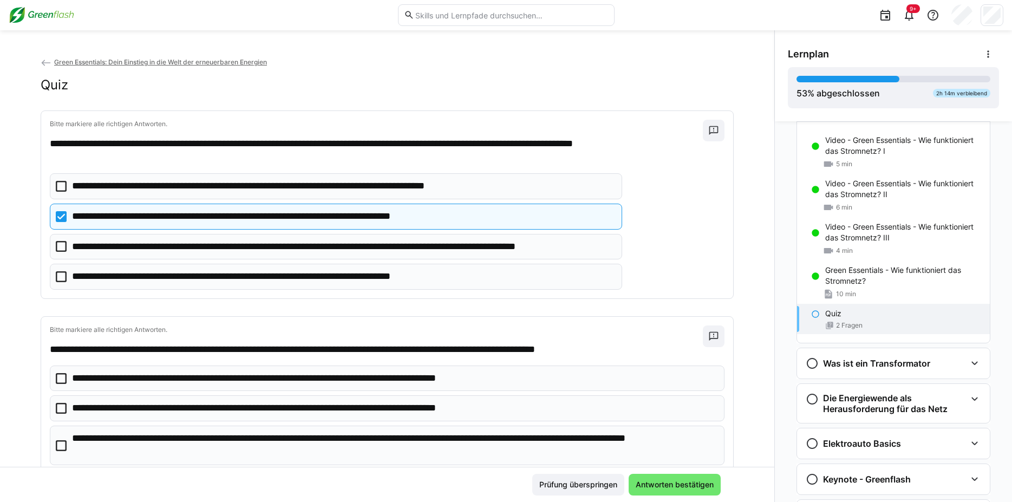
click at [58, 218] on icon at bounding box center [61, 216] width 11 height 11
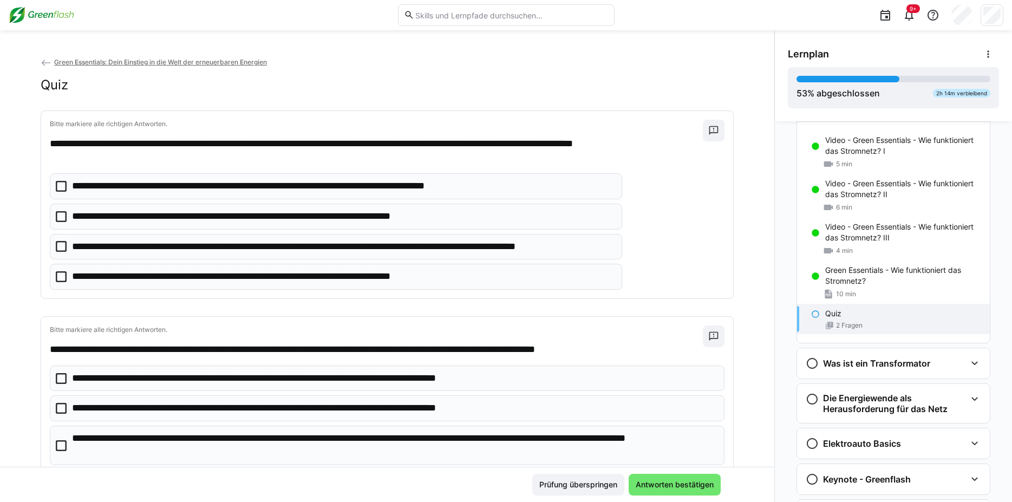
click at [55, 241] on eds-checkbox "**********" at bounding box center [336, 247] width 572 height 26
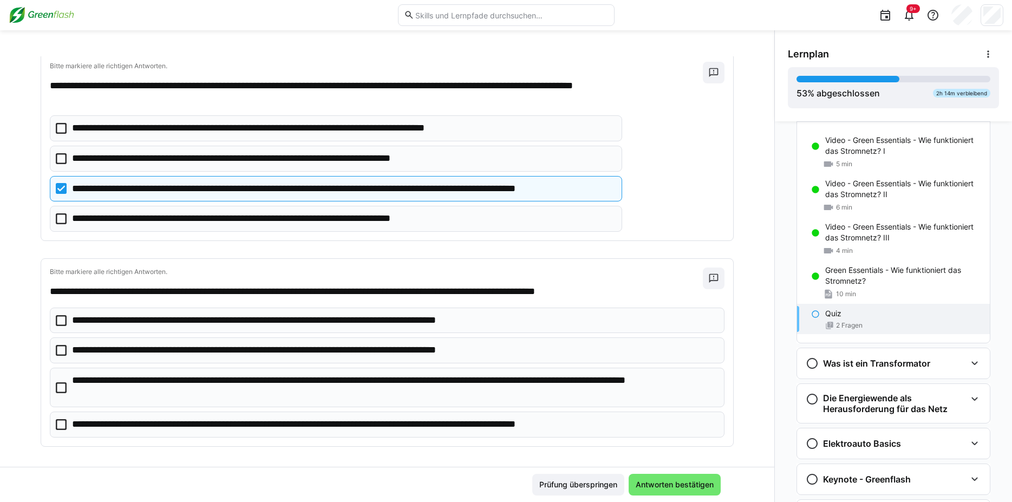
scroll to position [64, 0]
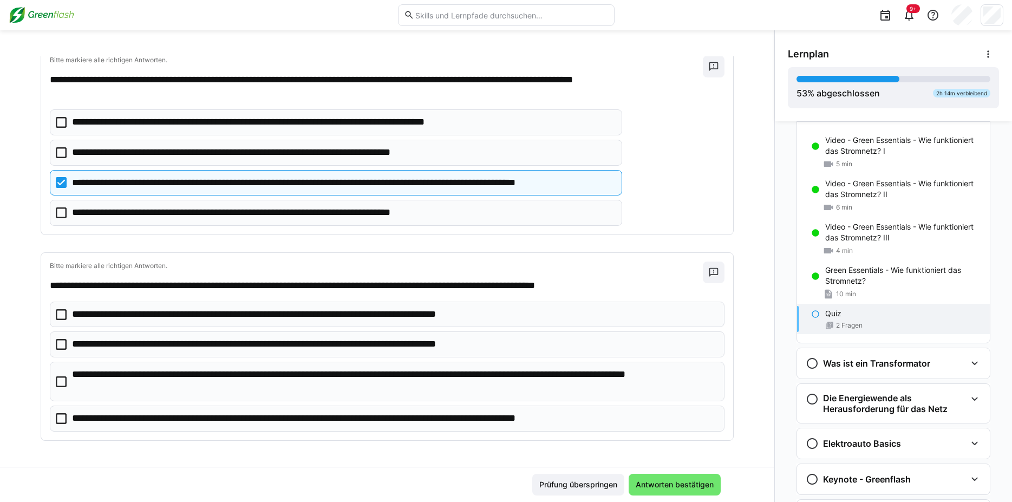
click at [57, 382] on icon at bounding box center [61, 381] width 11 height 11
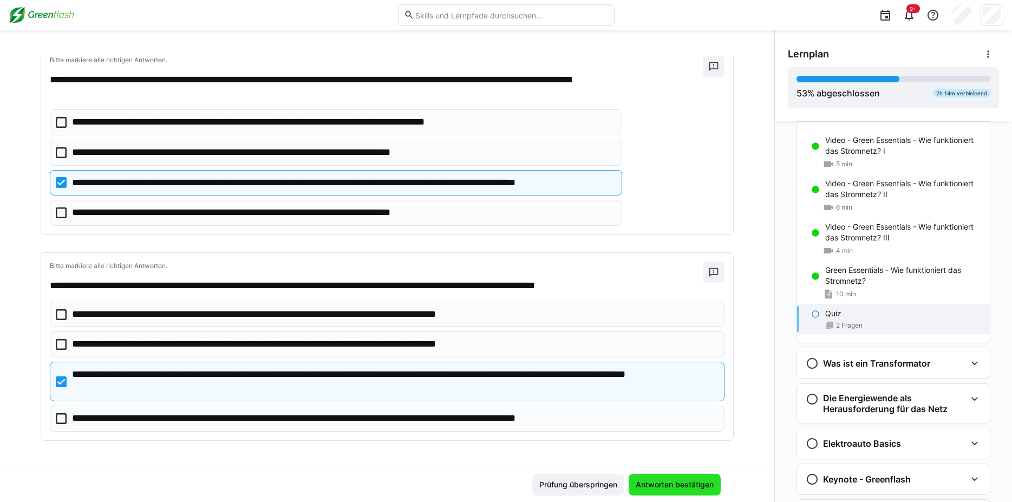
click at [648, 485] on span "Antworten bestätigen" at bounding box center [674, 484] width 81 height 11
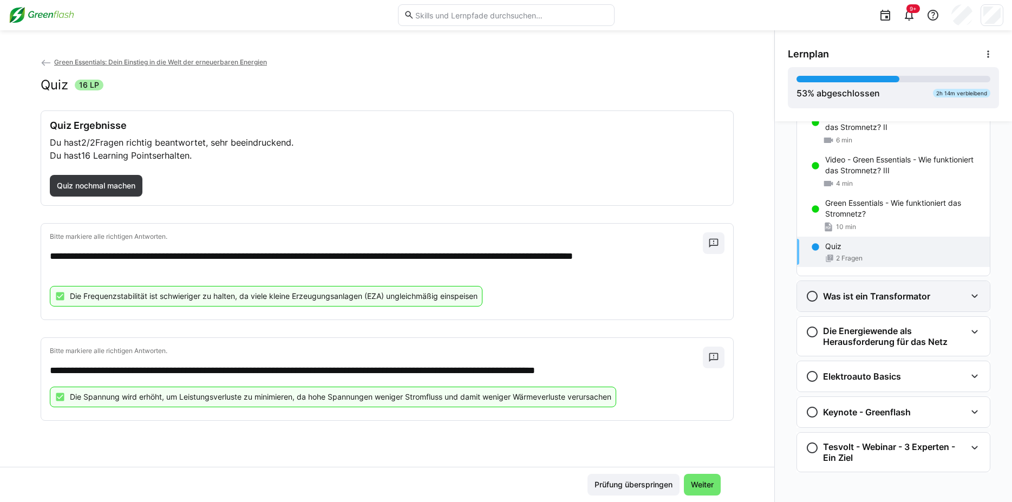
scroll to position [1554, 0]
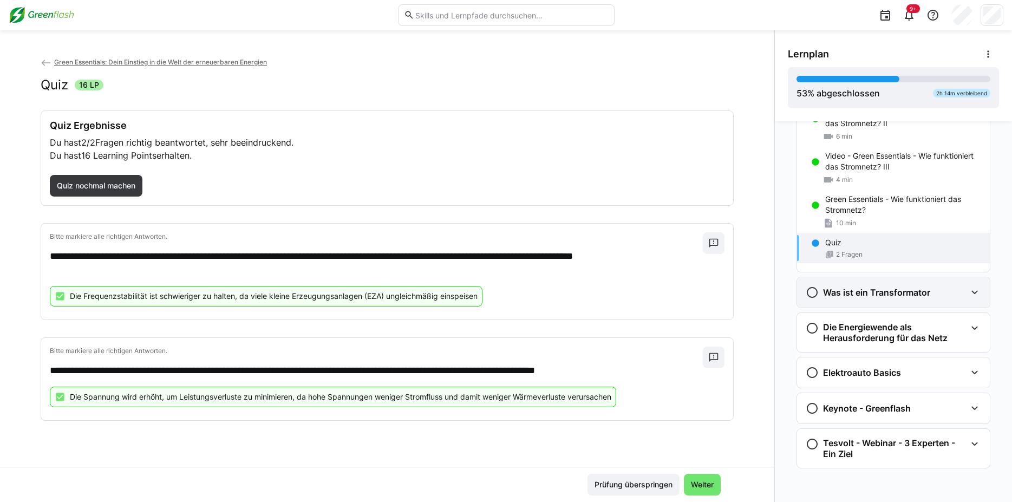
click at [971, 286] on eds-icon at bounding box center [974, 292] width 13 height 13
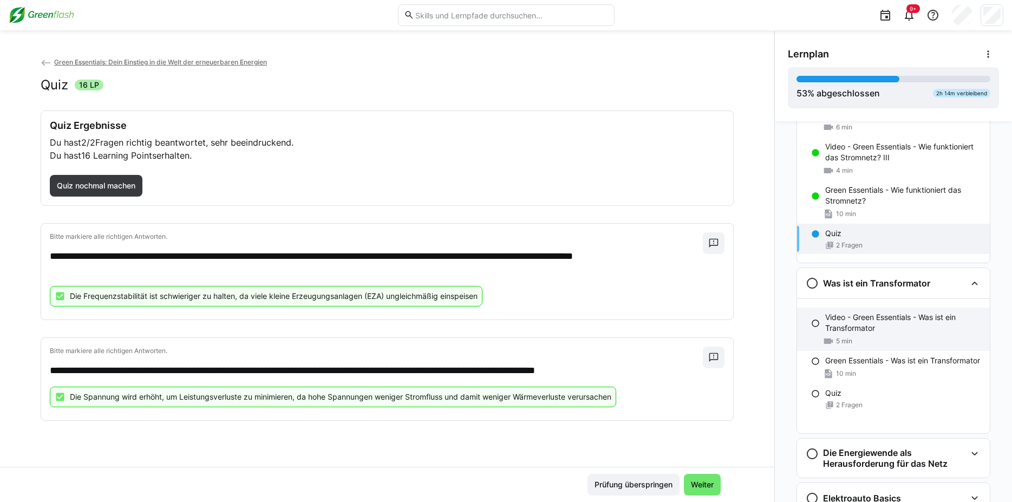
click at [860, 329] on p "Video - Green Essentials - Was ist ein Transformator" at bounding box center [903, 323] width 156 height 22
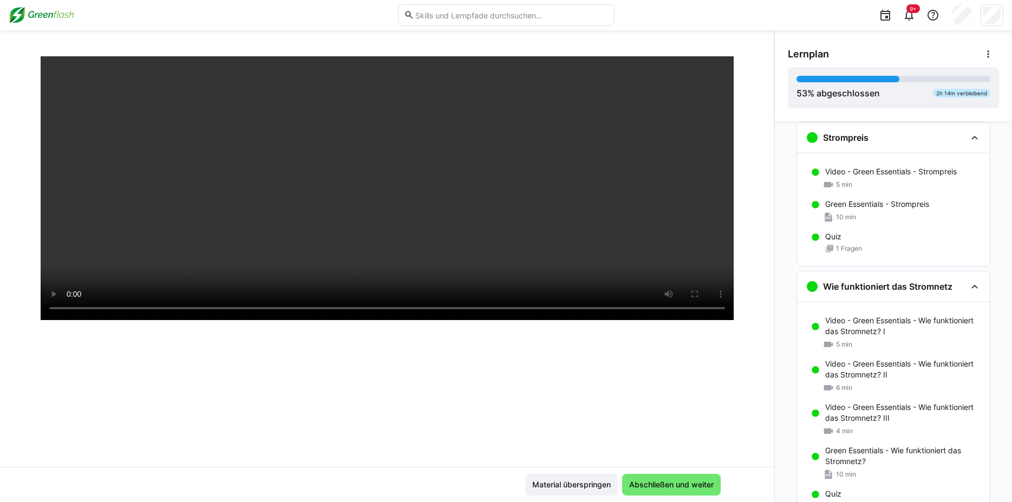
scroll to position [1293, 0]
click at [968, 293] on eds-icon at bounding box center [974, 286] width 13 height 13
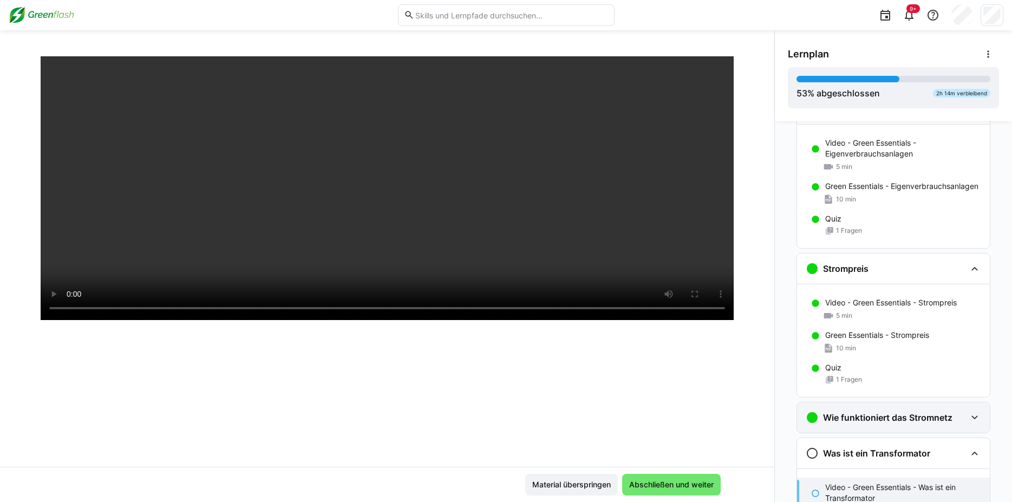
scroll to position [1162, 0]
click at [972, 280] on div "Strompreis" at bounding box center [893, 269] width 193 height 30
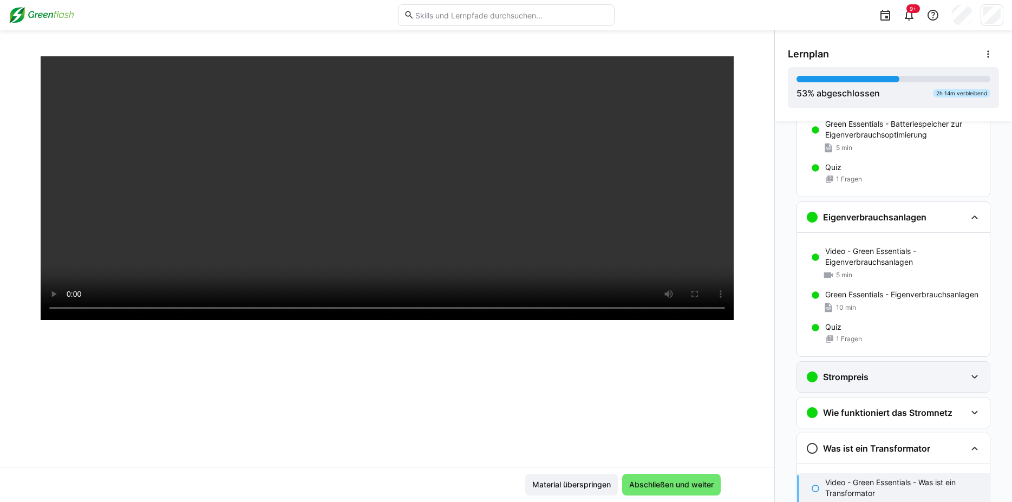
scroll to position [1043, 0]
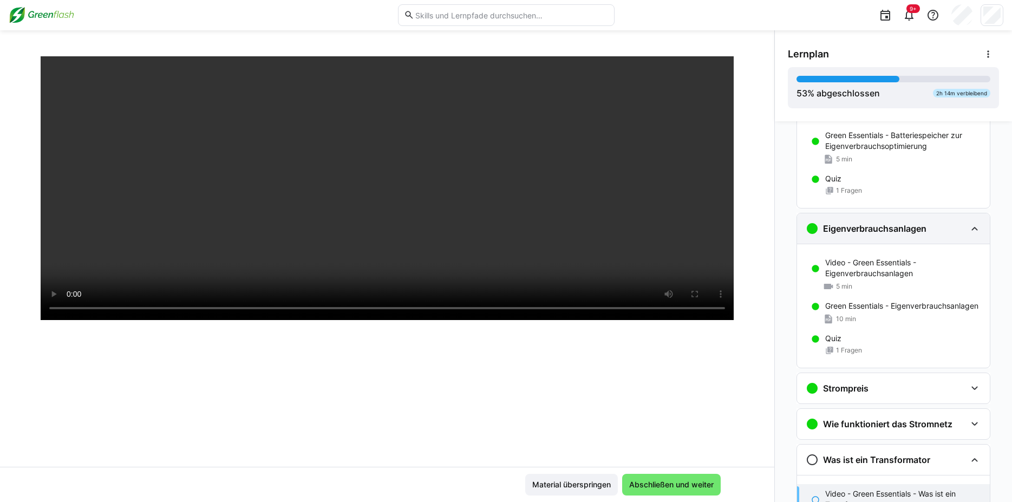
click at [979, 227] on eds-icon at bounding box center [974, 228] width 13 height 13
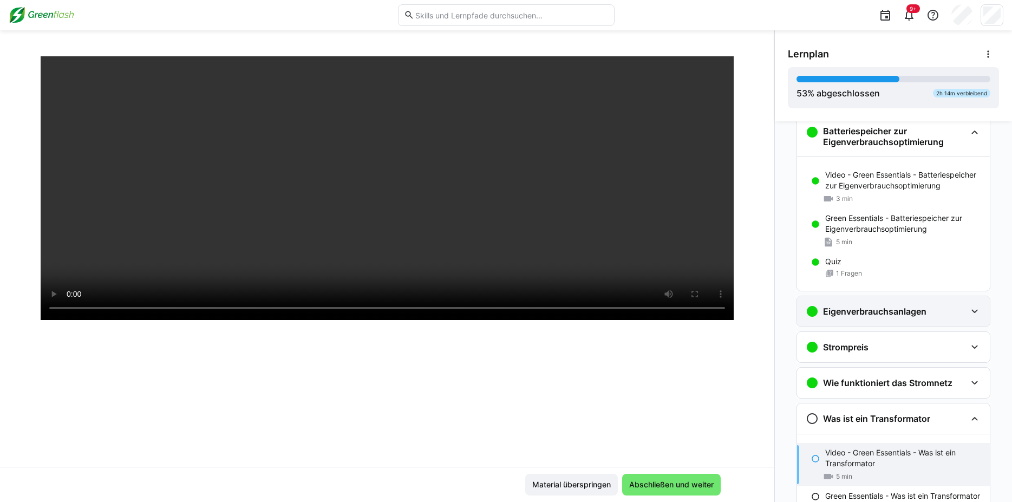
scroll to position [920, 0]
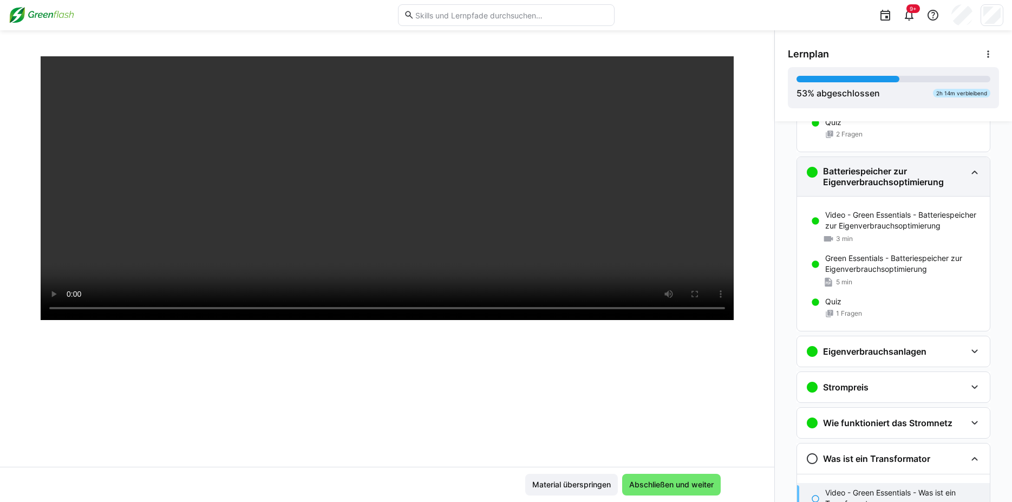
click at [978, 172] on eds-icon at bounding box center [974, 172] width 13 height 13
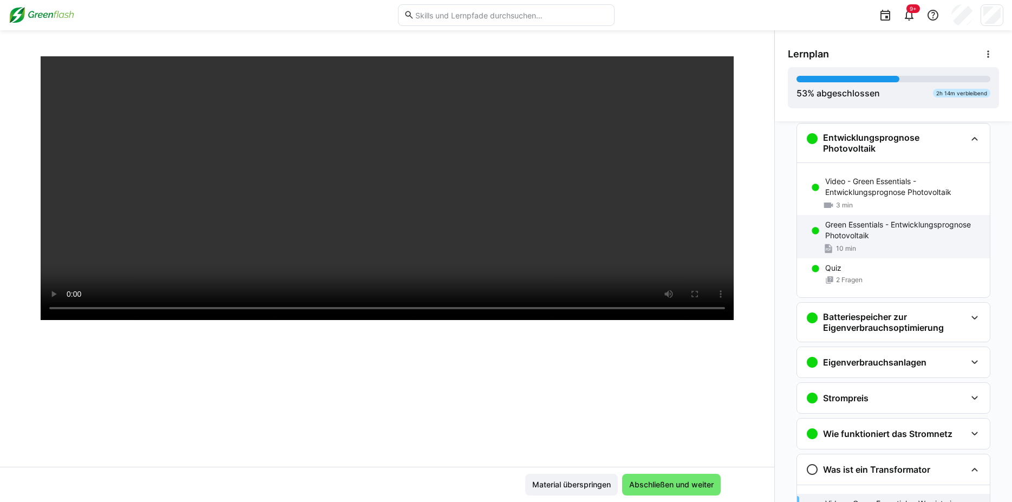
scroll to position [719, 0]
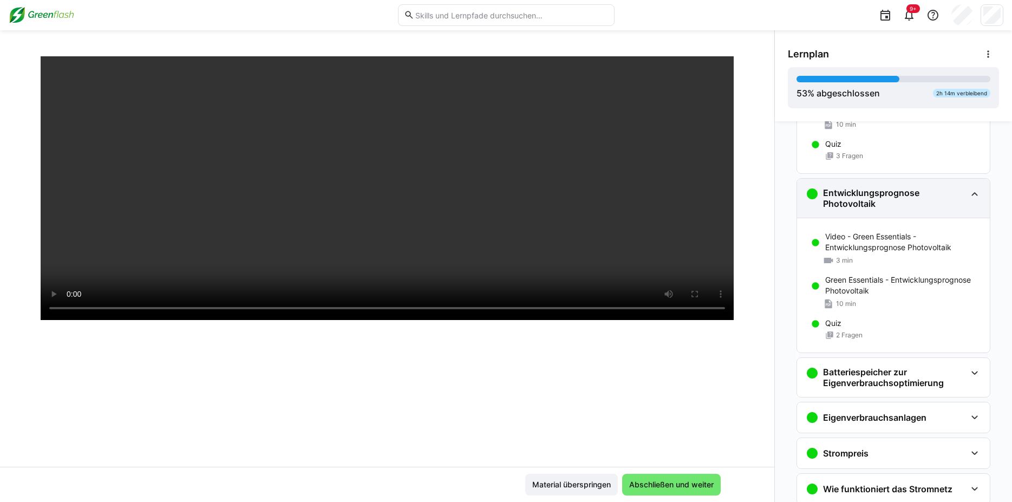
click at [975, 198] on eds-icon at bounding box center [974, 193] width 13 height 13
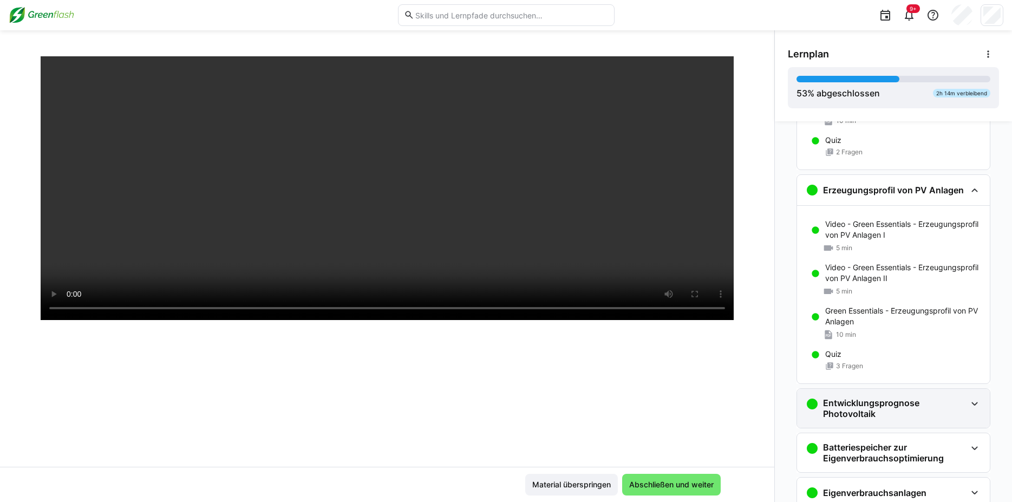
scroll to position [509, 0]
click at [977, 186] on eds-icon at bounding box center [974, 190] width 13 height 13
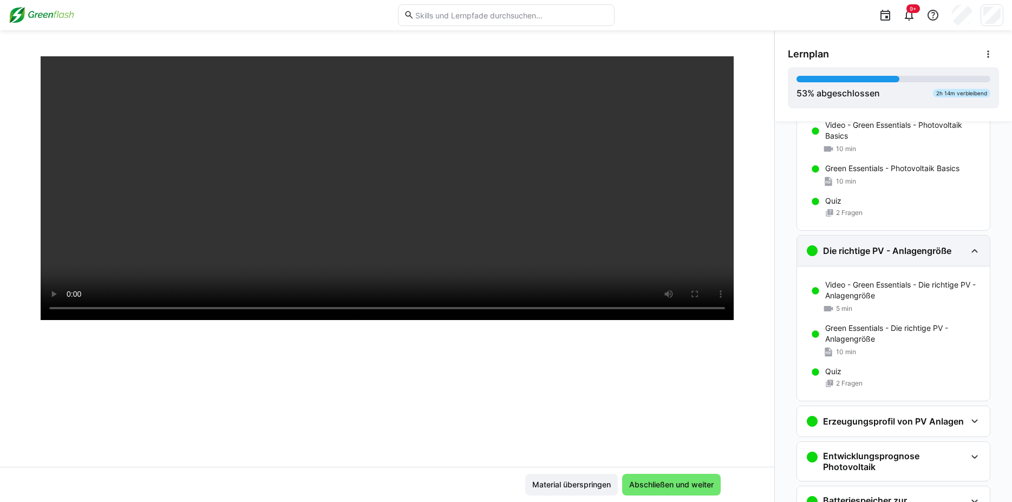
scroll to position [277, 0]
click at [972, 248] on eds-icon at bounding box center [974, 251] width 13 height 13
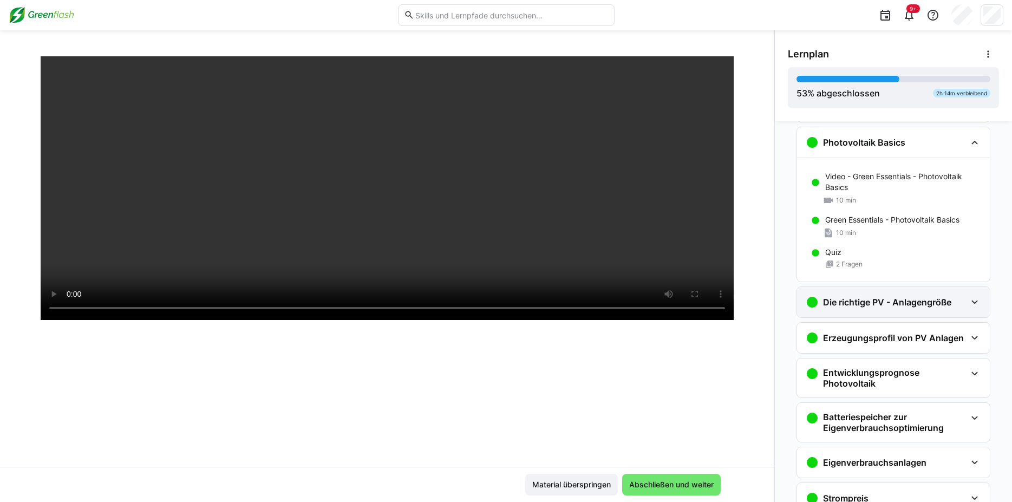
scroll to position [226, 0]
click at [975, 137] on eds-icon at bounding box center [974, 143] width 13 height 13
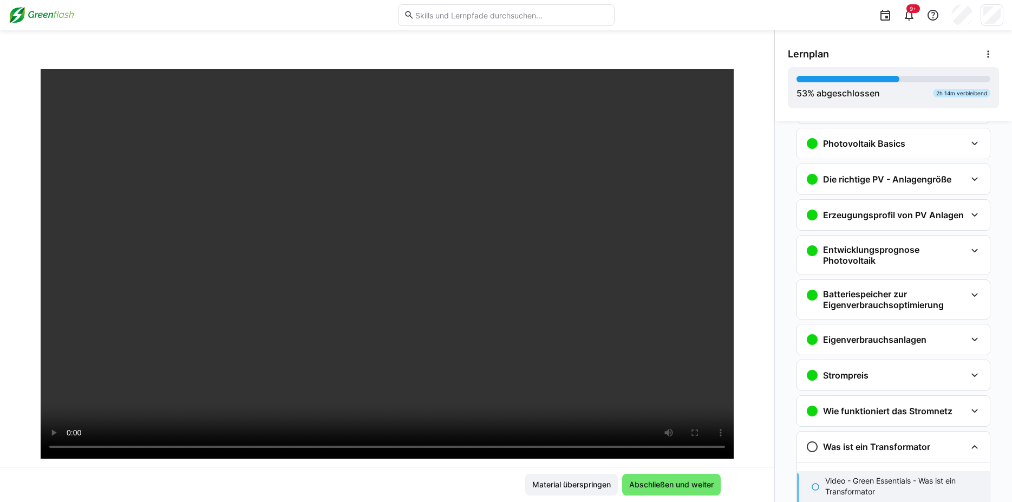
scroll to position [45, 0]
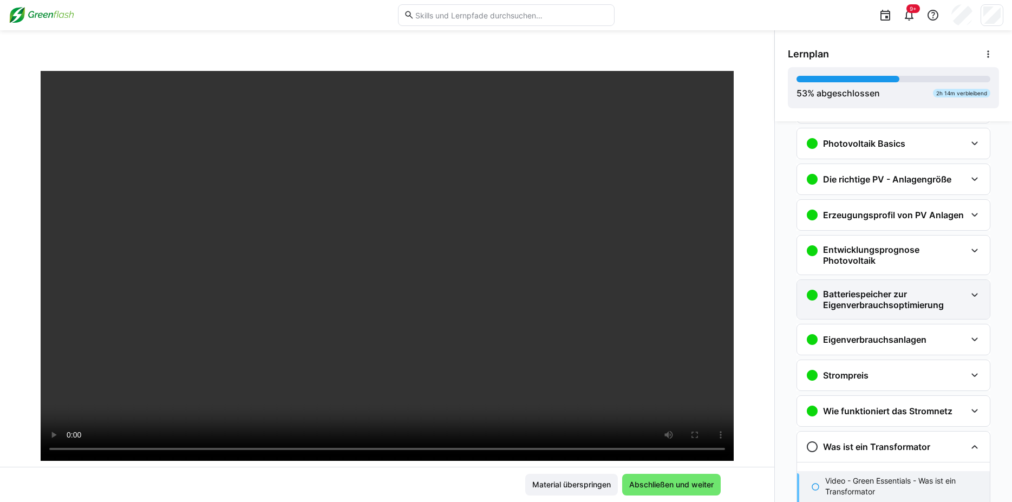
click at [804, 291] on div "Green Essentials: Dein Einstieg in die Welt der erneuerbaren Energien Video - G…" at bounding box center [506, 265] width 1012 height 471
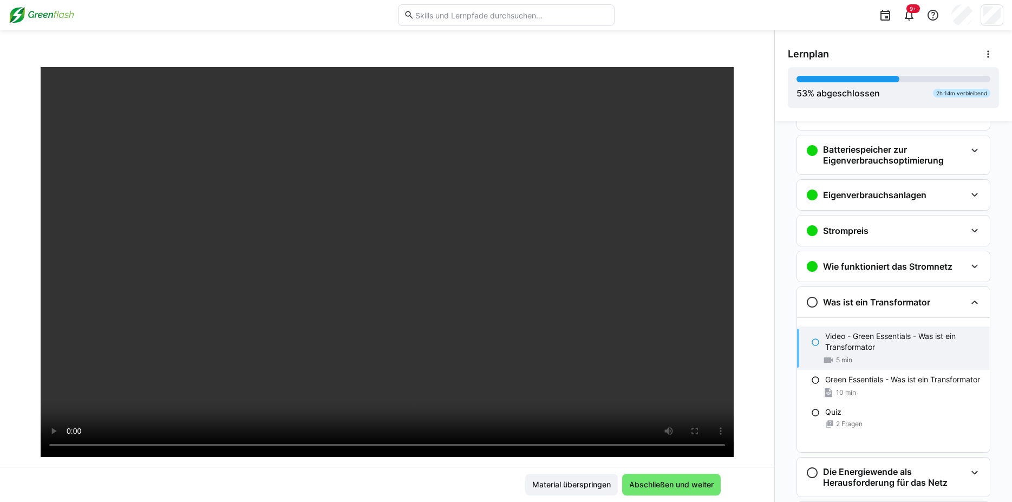
scroll to position [371, 0]
drag, startPoint x: 785, startPoint y: 383, endPoint x: 754, endPoint y: 350, distance: 45.6
click at [775, 350] on div "Einstieg - Green Essentials Einstieg in den Lernpfad - Green Essentials 5 min U…" at bounding box center [893, 311] width 237 height 381
click at [679, 479] on span "Abschließen und weiter" at bounding box center [671, 484] width 88 height 11
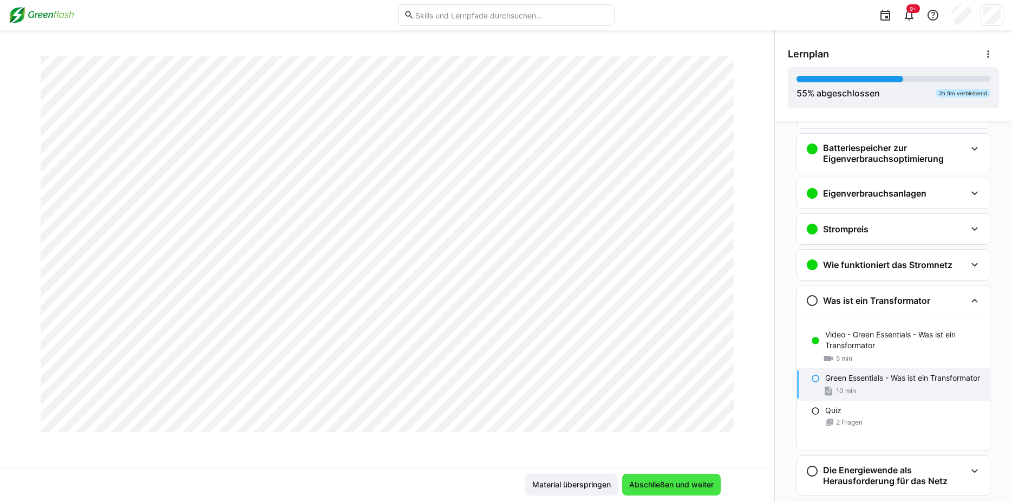
scroll to position [1622, 0]
click at [698, 487] on span "Abschließen und weiter" at bounding box center [671, 484] width 88 height 11
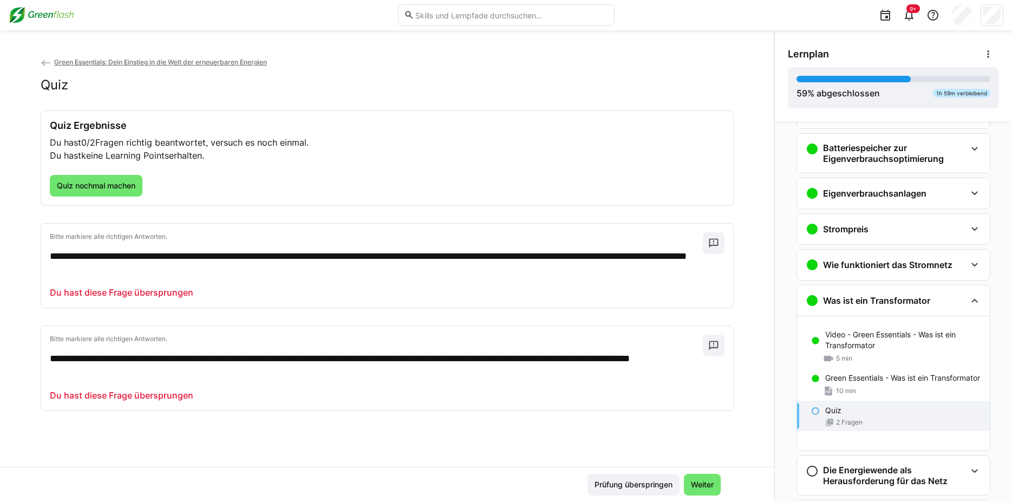
click at [449, 138] on p "Du hast 0/2 Fragen richtig beantwortet, versuch es noch einmal." at bounding box center [387, 142] width 674 height 13
click at [103, 196] on span "Quiz nochmal machen" at bounding box center [96, 186] width 93 height 22
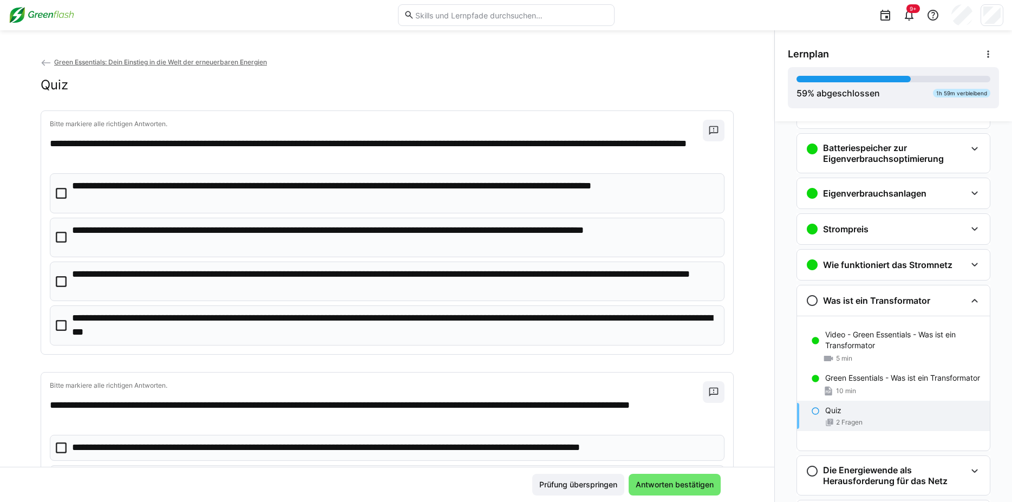
click at [58, 281] on icon at bounding box center [61, 281] width 11 height 11
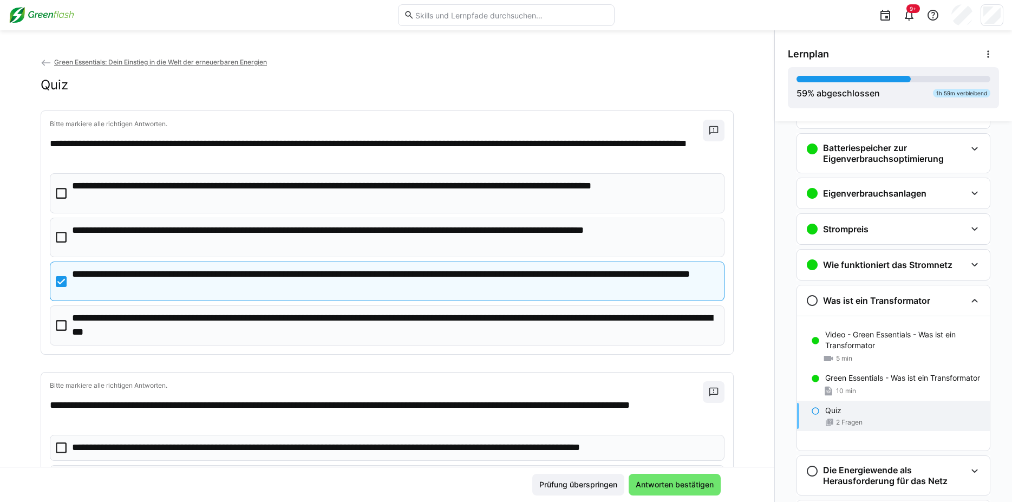
scroll to position [24, 0]
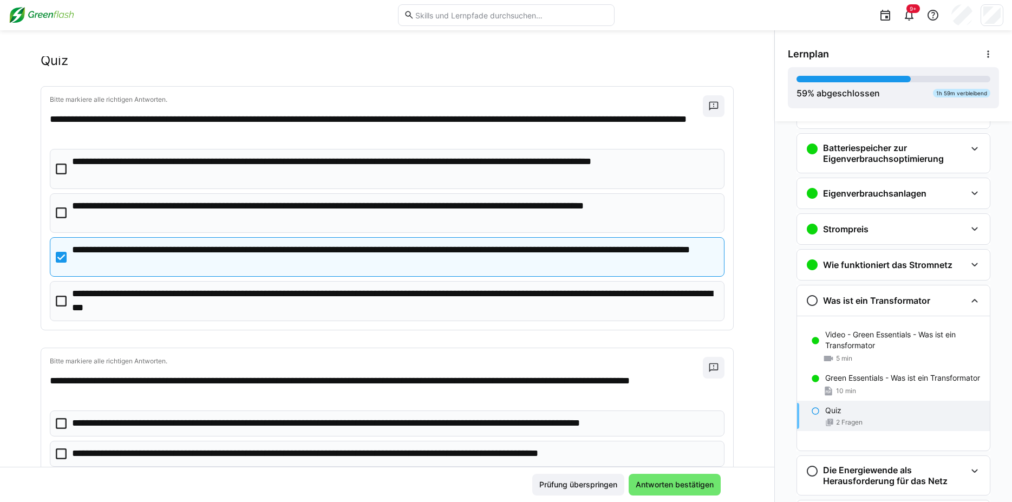
click at [56, 260] on icon at bounding box center [61, 257] width 11 height 11
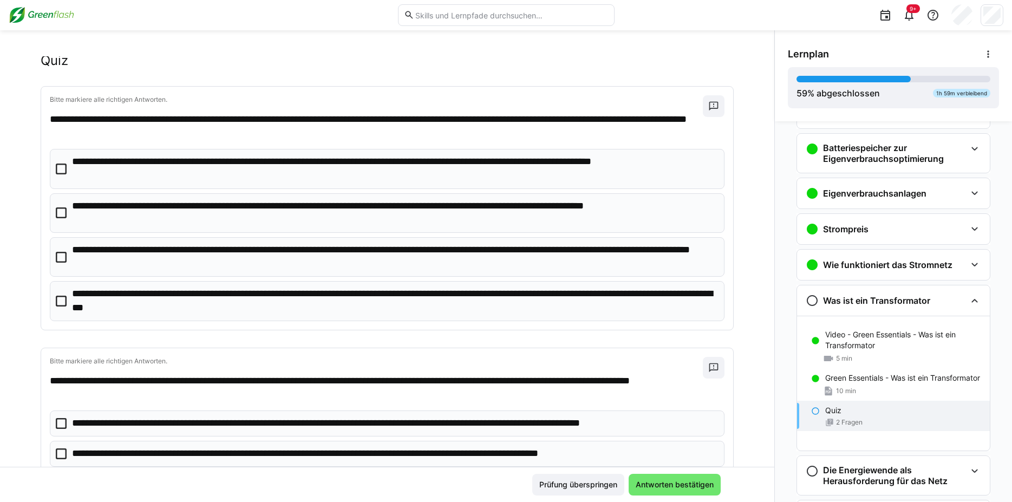
click at [56, 297] on icon at bounding box center [61, 301] width 11 height 11
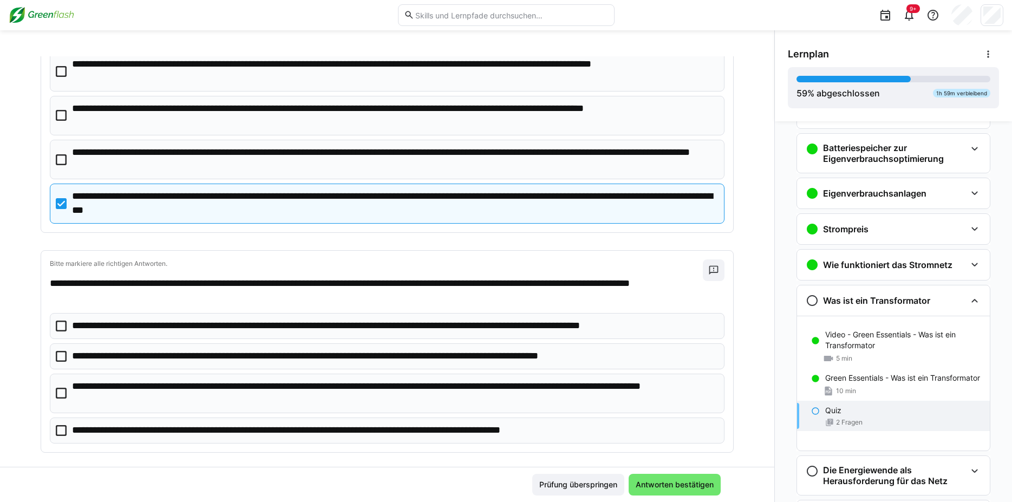
scroll to position [134, 0]
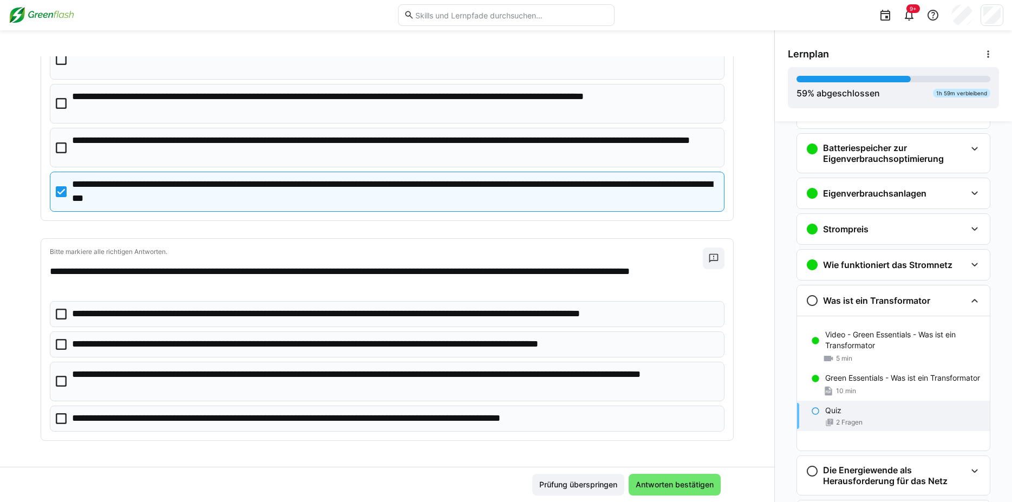
click at [58, 352] on eds-checkbox "**********" at bounding box center [387, 344] width 674 height 26
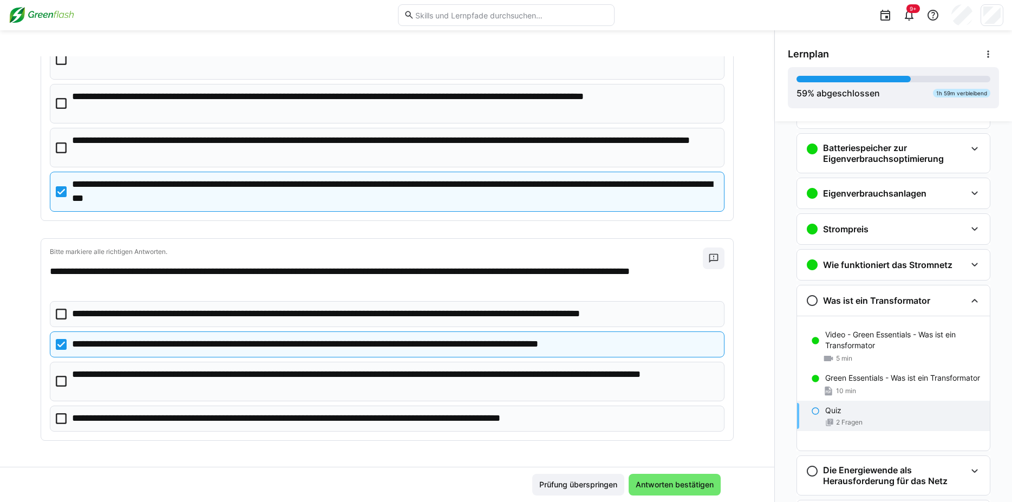
click at [56, 340] on icon at bounding box center [61, 344] width 11 height 11
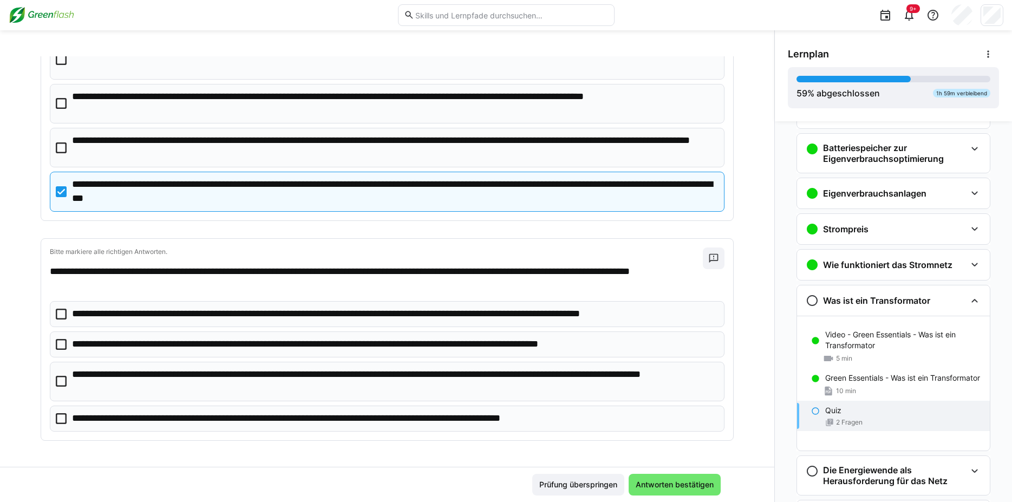
click at [56, 378] on icon at bounding box center [61, 381] width 11 height 11
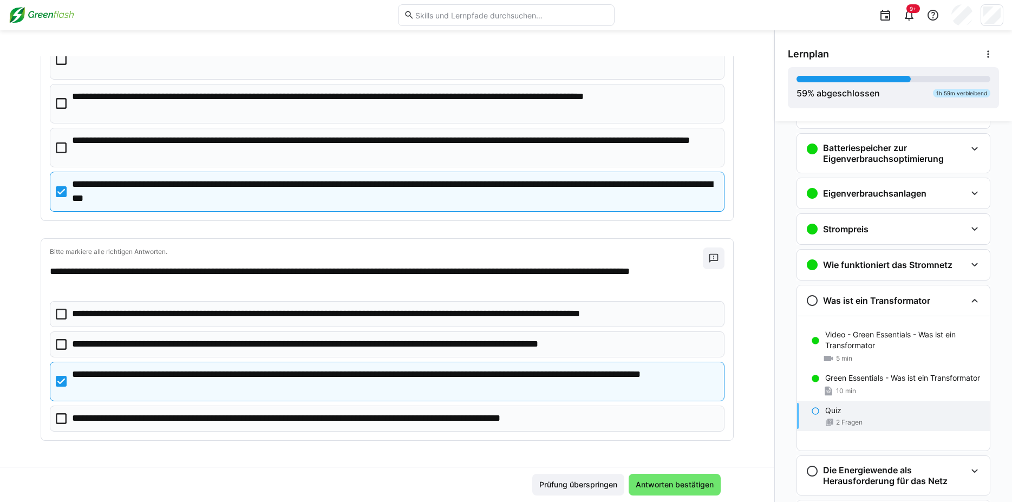
click at [56, 342] on icon at bounding box center [61, 344] width 11 height 11
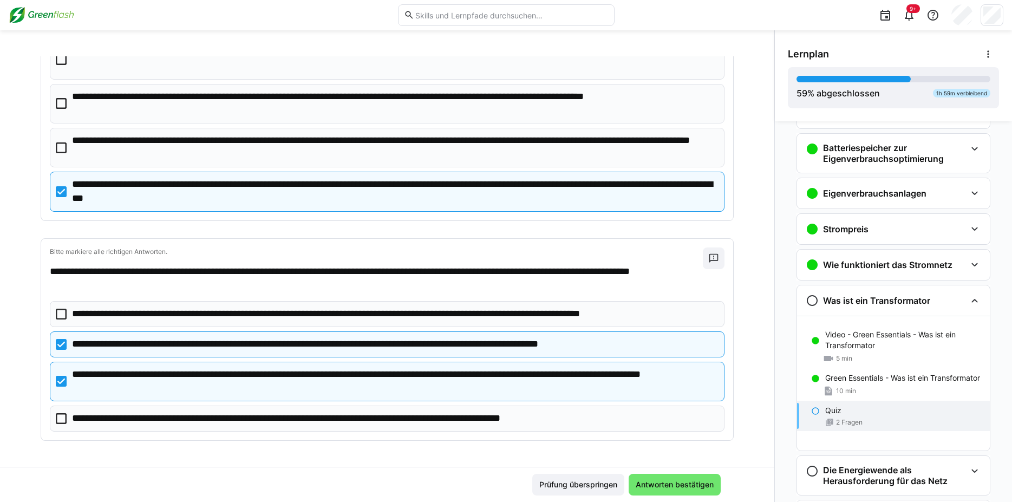
click at [679, 473] on div "Prüfung überspringen Antworten bestätigen" at bounding box center [387, 484] width 774 height 35
click at [683, 479] on span "Antworten bestätigen" at bounding box center [674, 485] width 92 height 22
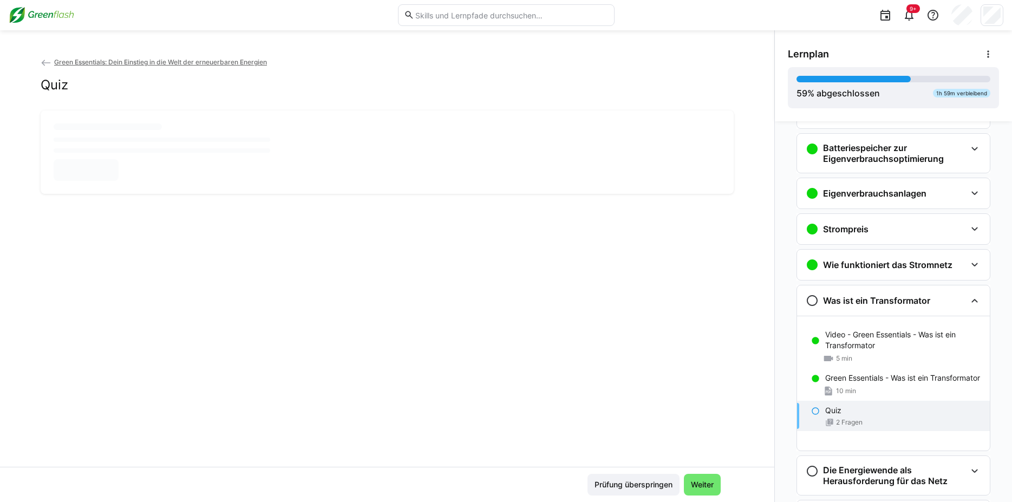
scroll to position [0, 0]
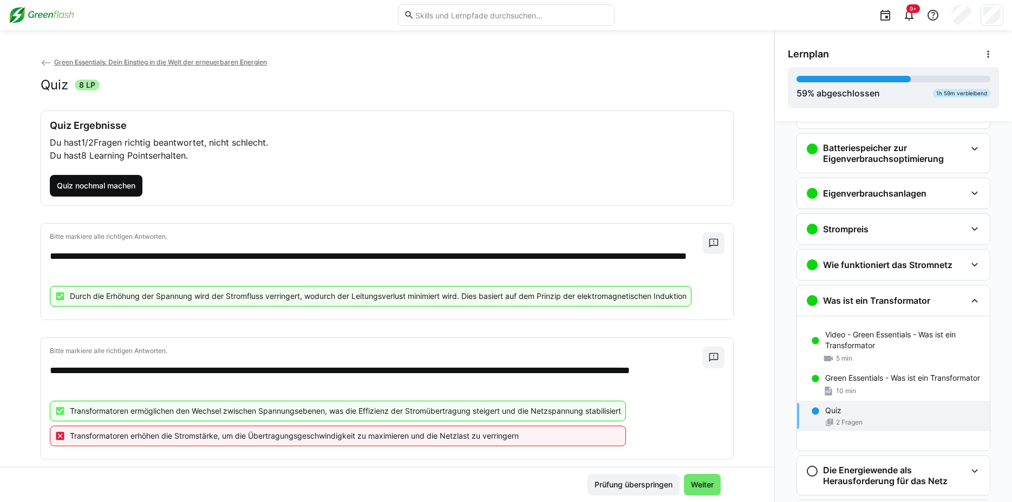
click at [106, 182] on span "Quiz nochmal machen" at bounding box center [96, 185] width 82 height 11
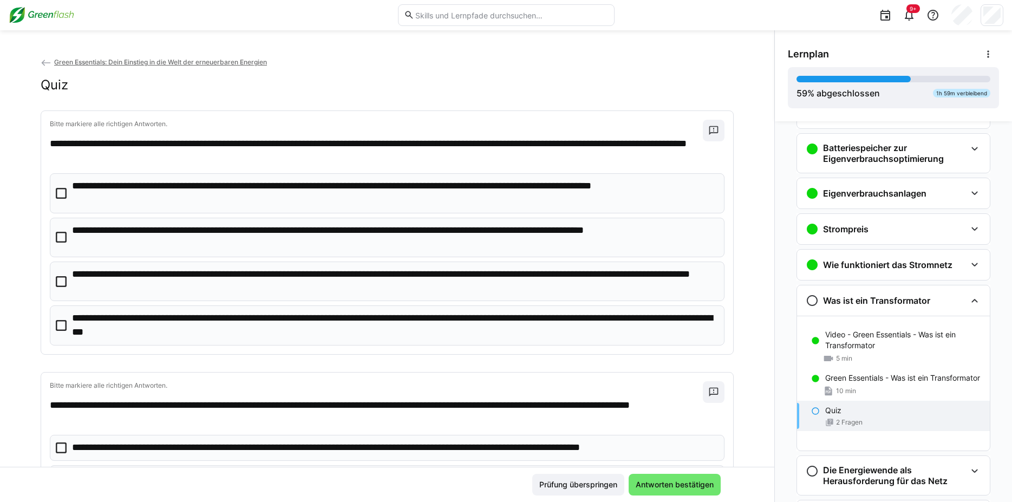
click at [67, 276] on eds-checkbox "**********" at bounding box center [387, 281] width 674 height 40
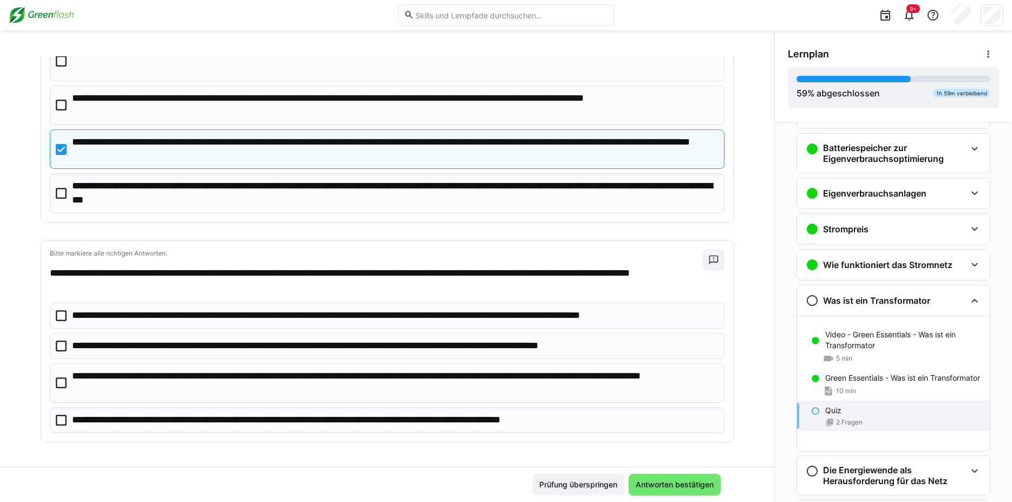
scroll to position [133, 0]
click at [60, 343] on icon at bounding box center [61, 345] width 11 height 11
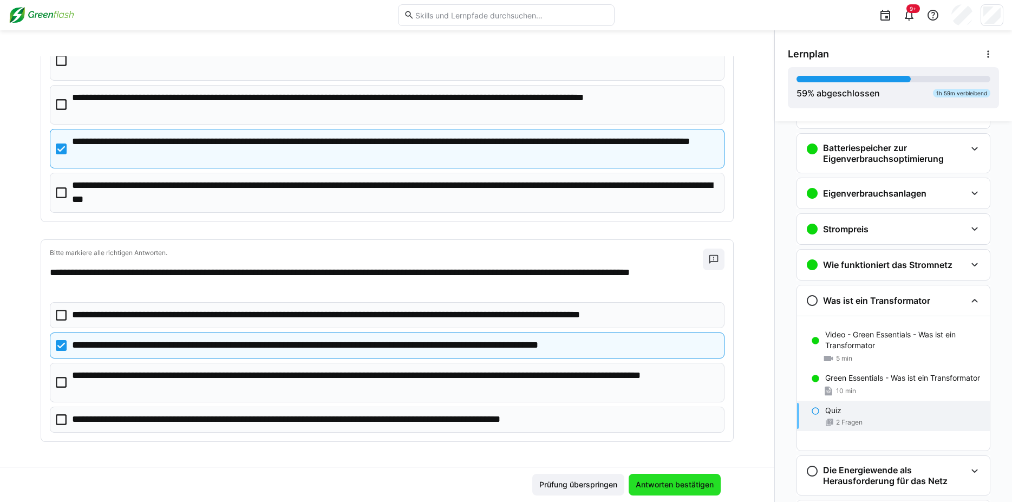
click at [674, 477] on span "Antworten bestätigen" at bounding box center [674, 485] width 92 height 22
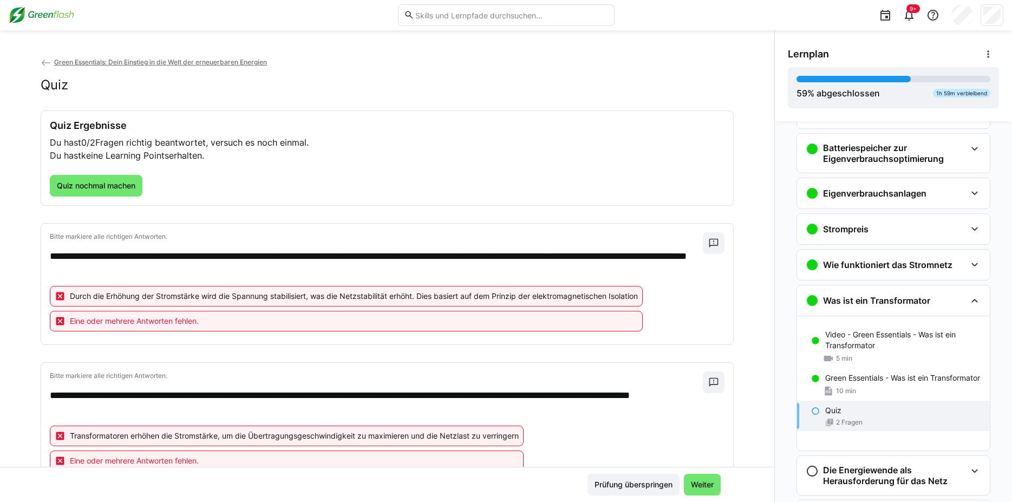
scroll to position [44, 0]
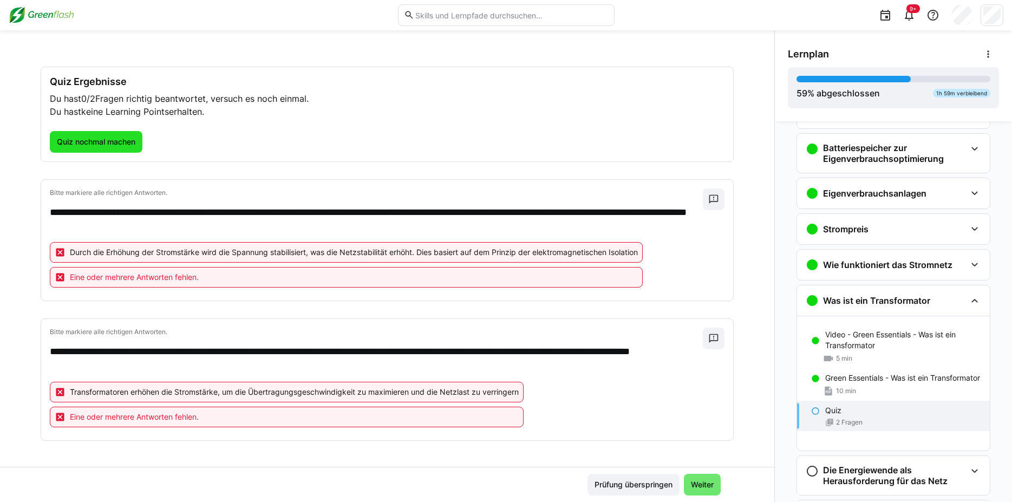
click at [97, 135] on span "Quiz nochmal machen" at bounding box center [96, 142] width 93 height 22
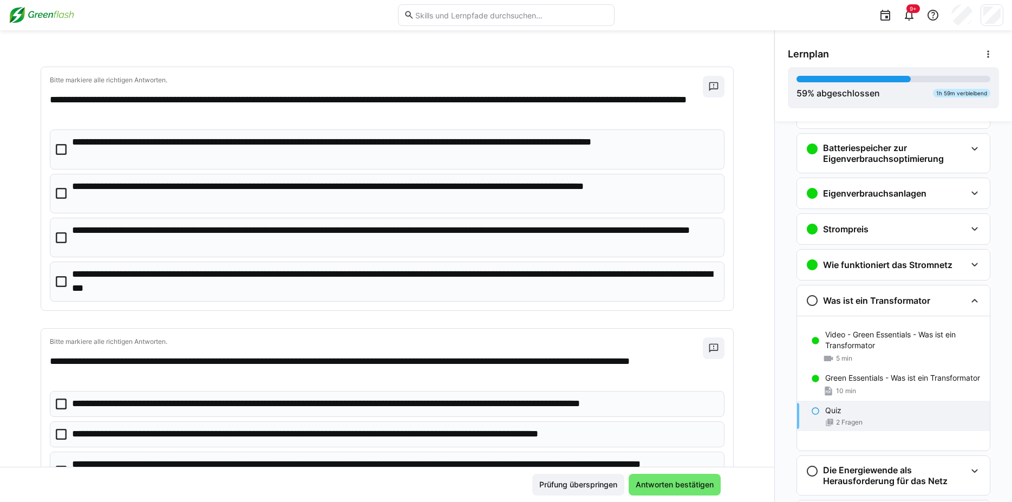
click at [62, 231] on eds-checkbox "**********" at bounding box center [387, 238] width 674 height 40
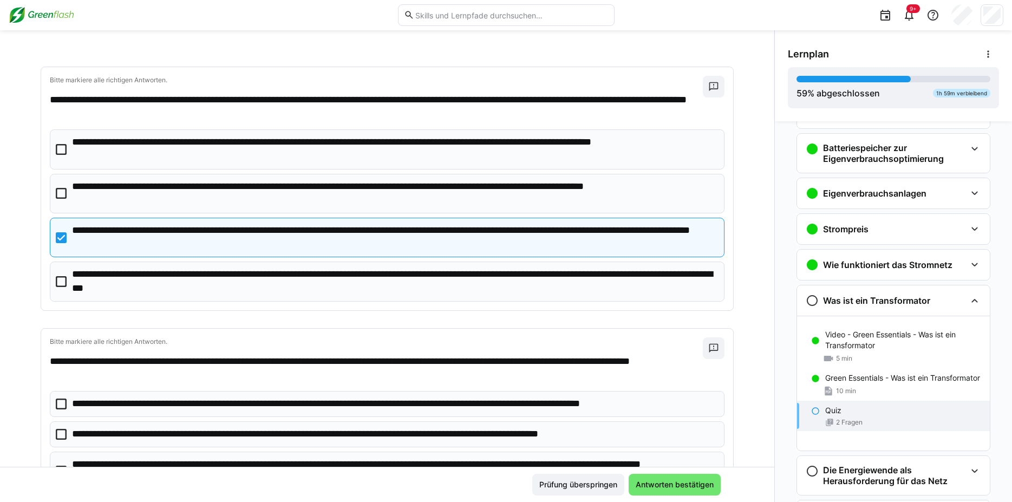
click at [56, 281] on icon at bounding box center [61, 281] width 11 height 11
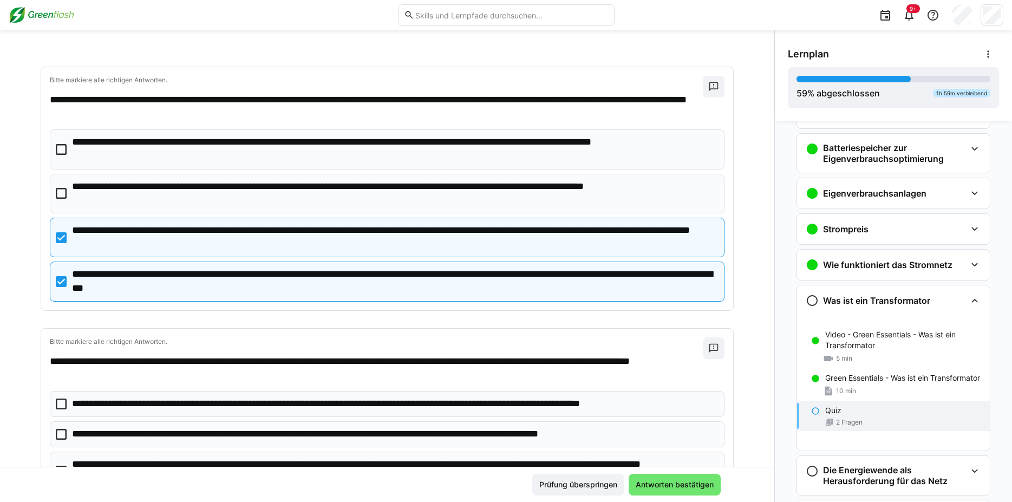
click at [59, 233] on icon at bounding box center [61, 237] width 11 height 11
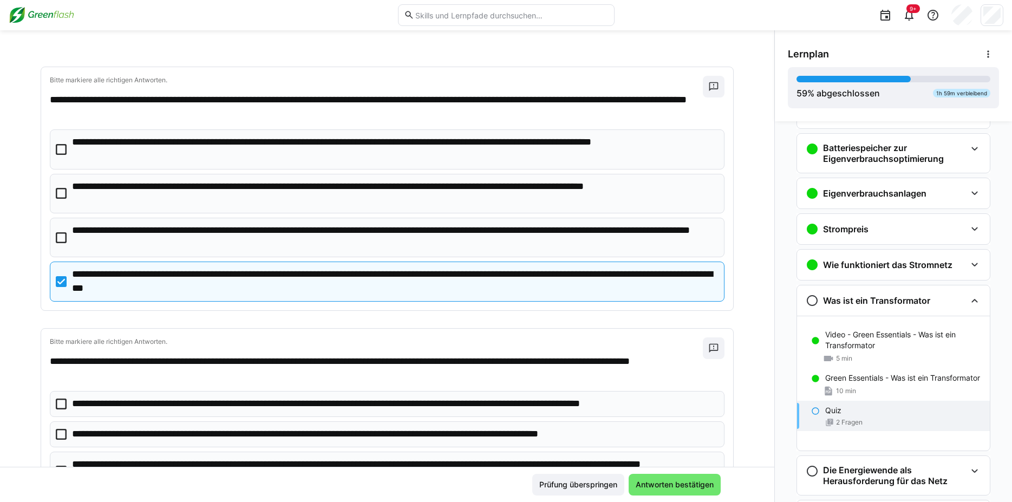
click at [57, 236] on icon at bounding box center [61, 237] width 11 height 11
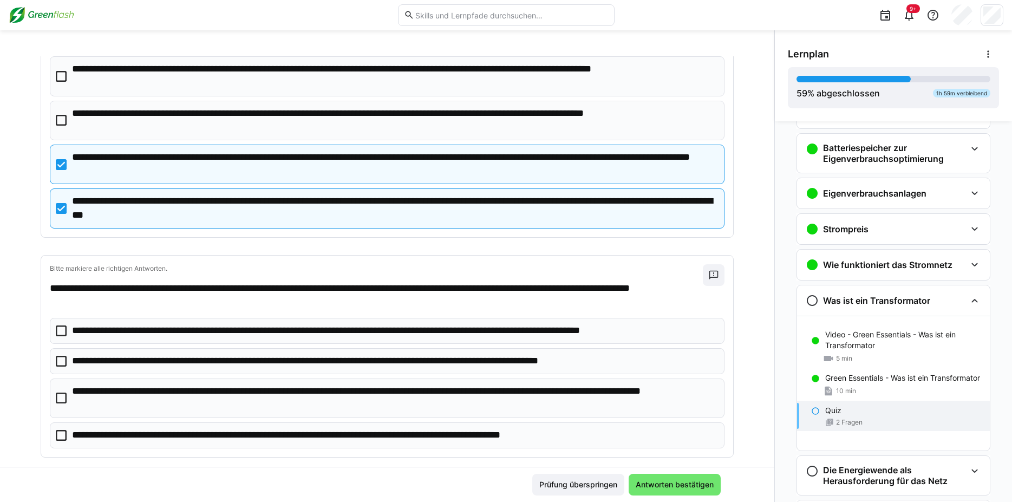
scroll to position [134, 0]
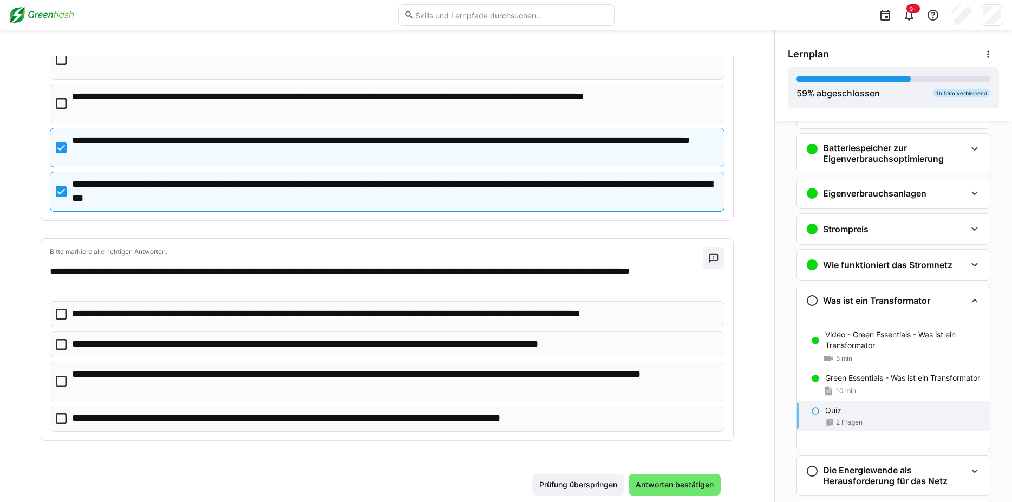
click at [57, 343] on icon at bounding box center [61, 344] width 11 height 11
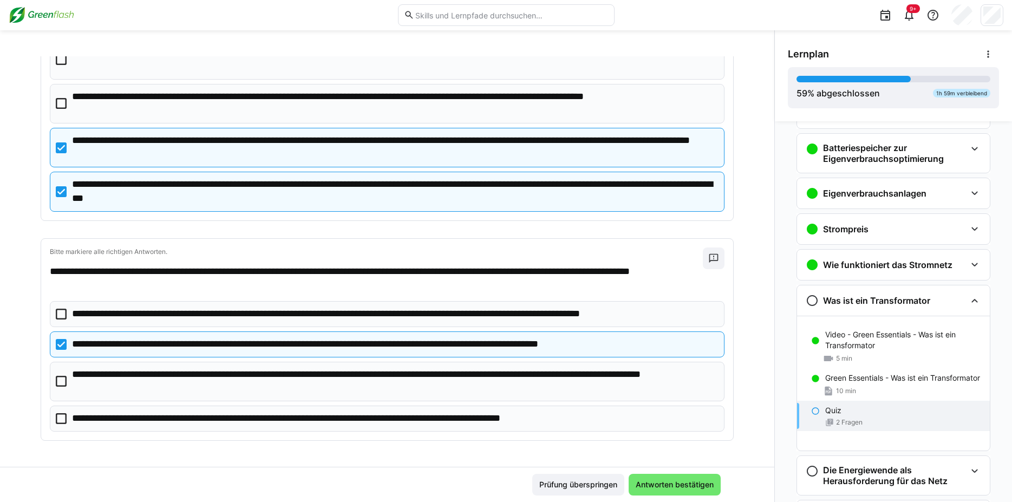
click at [58, 383] on icon at bounding box center [61, 381] width 11 height 11
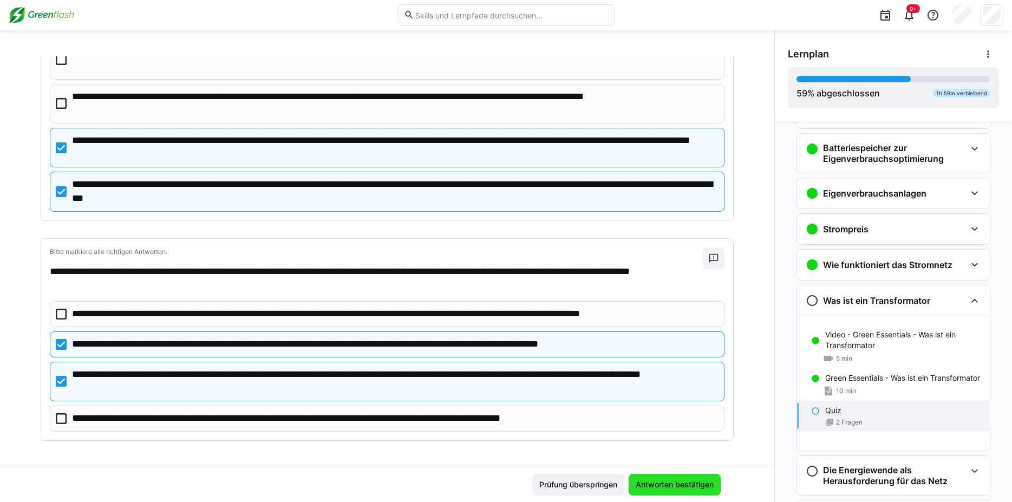
click at [642, 479] on span "Antworten bestätigen" at bounding box center [674, 484] width 81 height 11
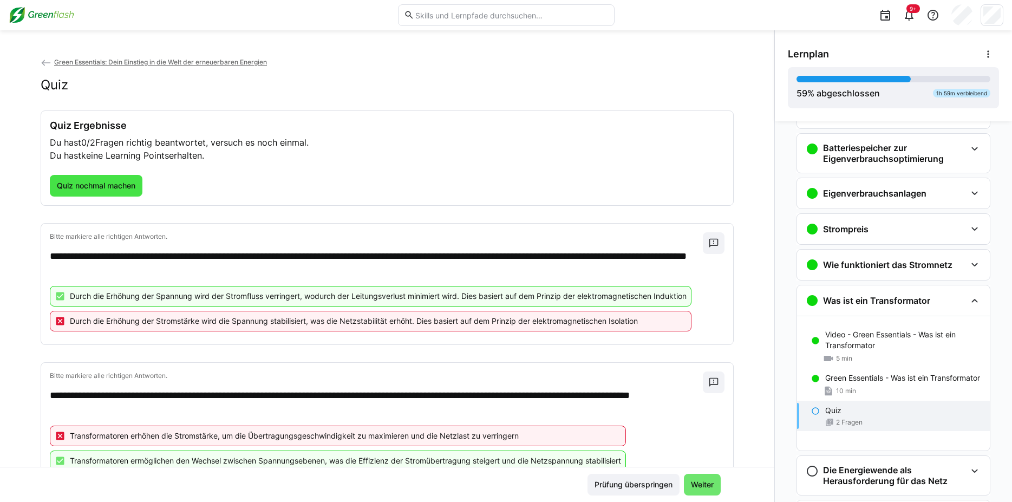
click at [95, 195] on span "Quiz nochmal machen" at bounding box center [96, 186] width 93 height 22
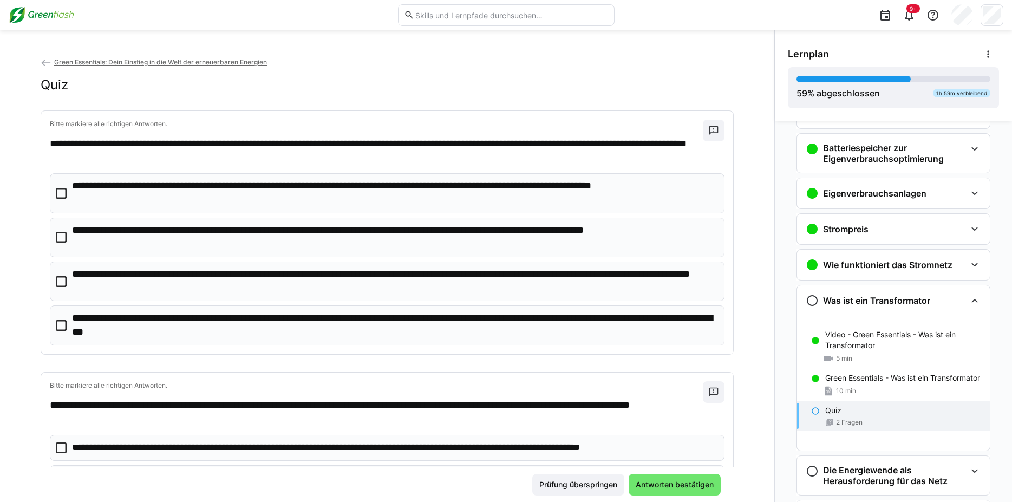
click at [56, 323] on icon at bounding box center [61, 325] width 11 height 11
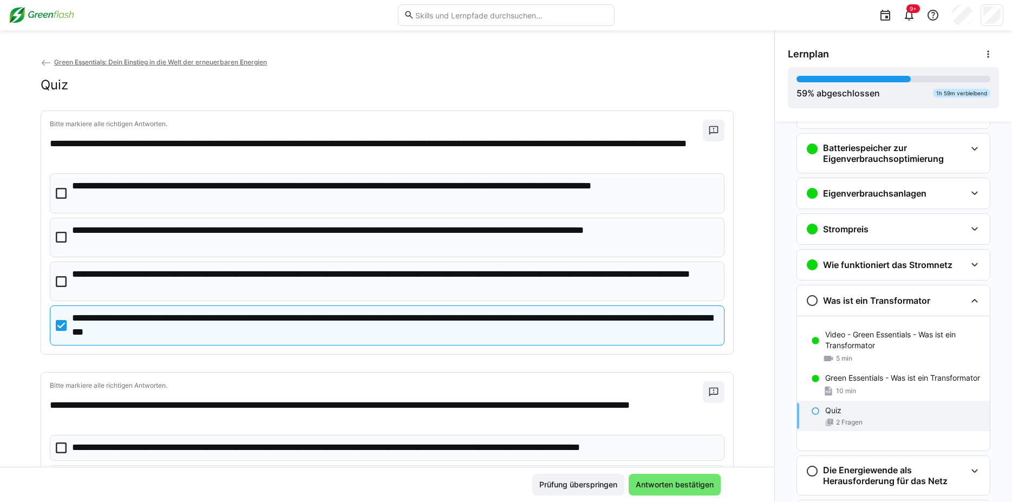
click at [59, 192] on icon at bounding box center [61, 193] width 11 height 11
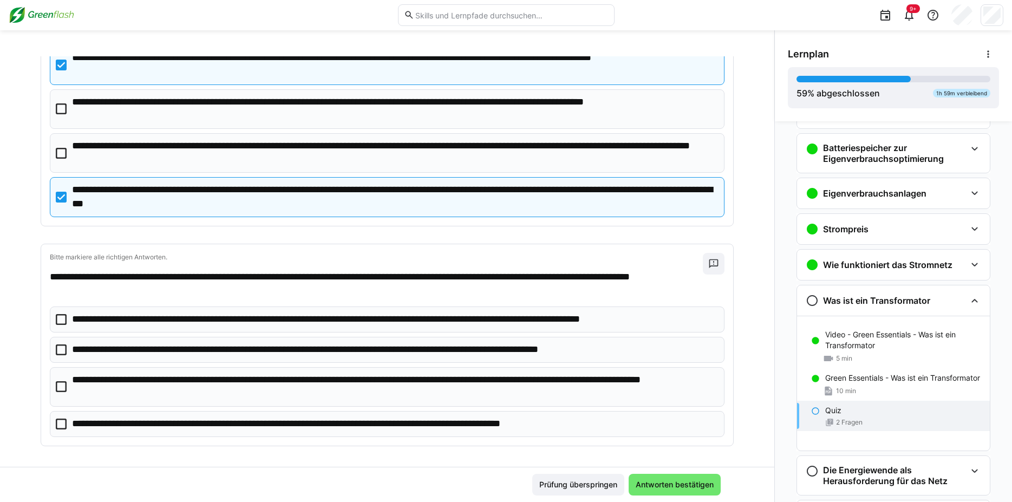
scroll to position [134, 0]
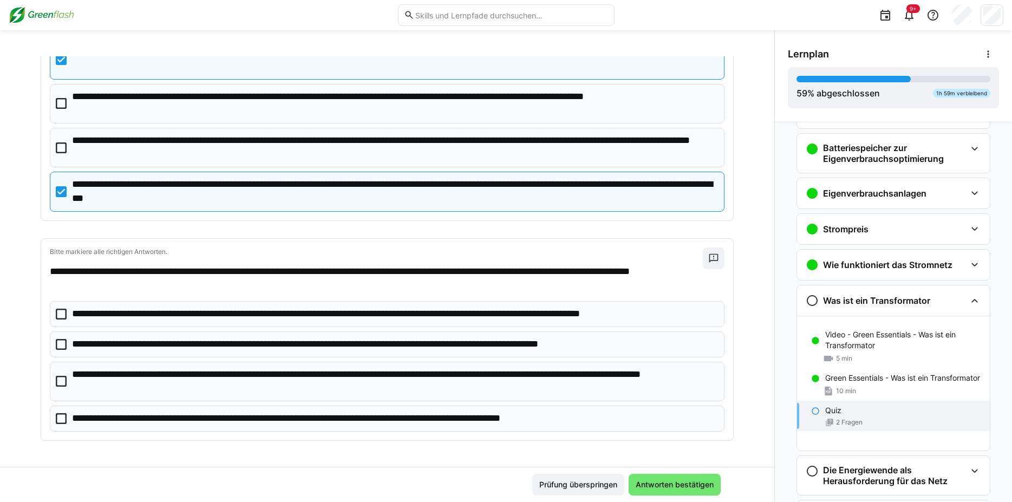
click at [50, 415] on eds-checkbox "**********" at bounding box center [387, 418] width 674 height 26
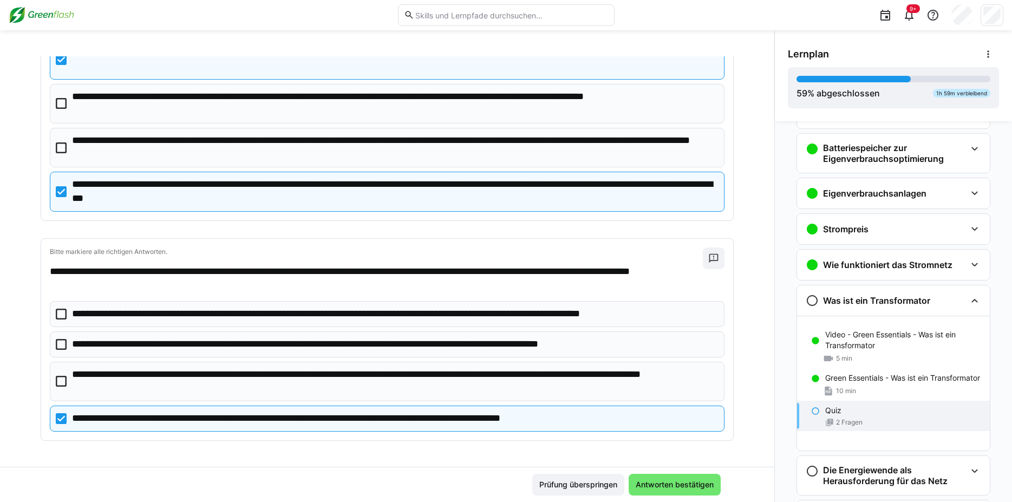
click at [58, 384] on icon at bounding box center [61, 381] width 11 height 11
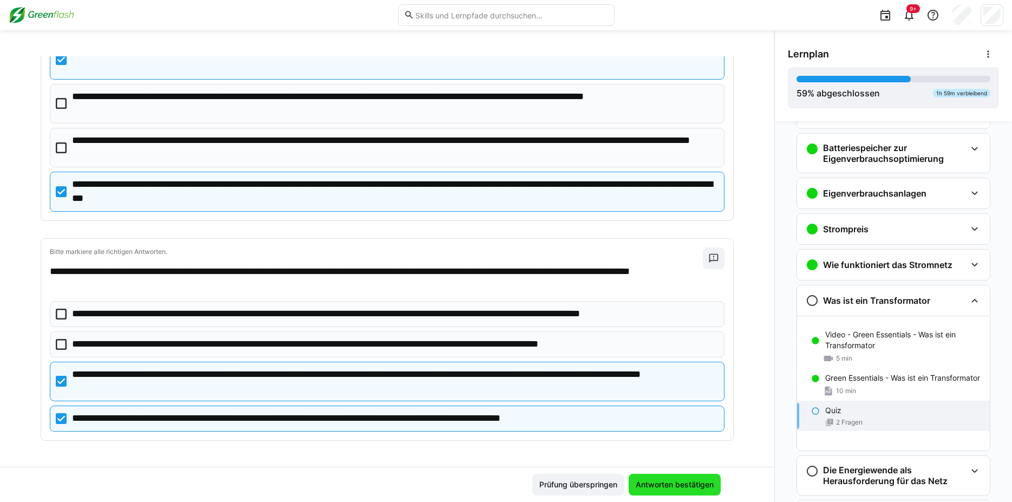
click at [647, 487] on span "Antworten bestätigen" at bounding box center [674, 484] width 81 height 11
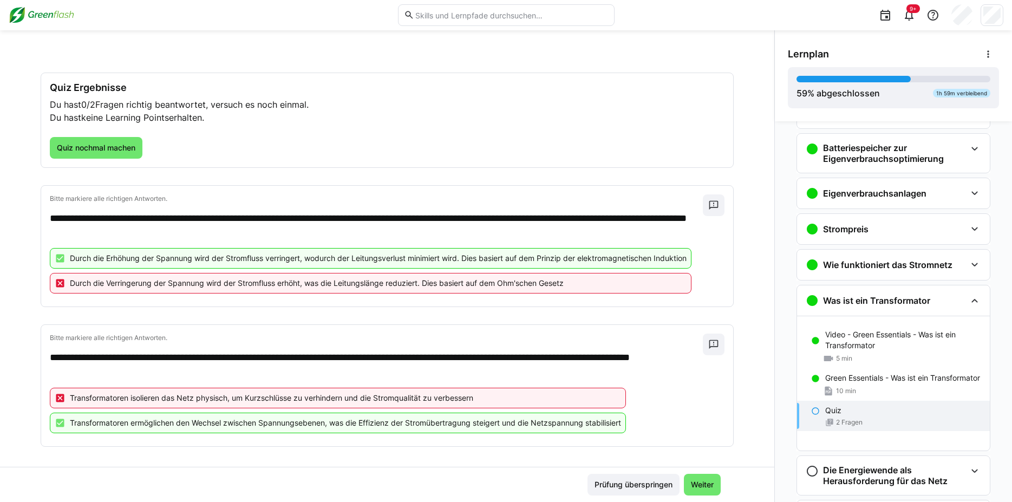
scroll to position [38, 0]
click at [112, 149] on span "Quiz nochmal machen" at bounding box center [96, 147] width 82 height 11
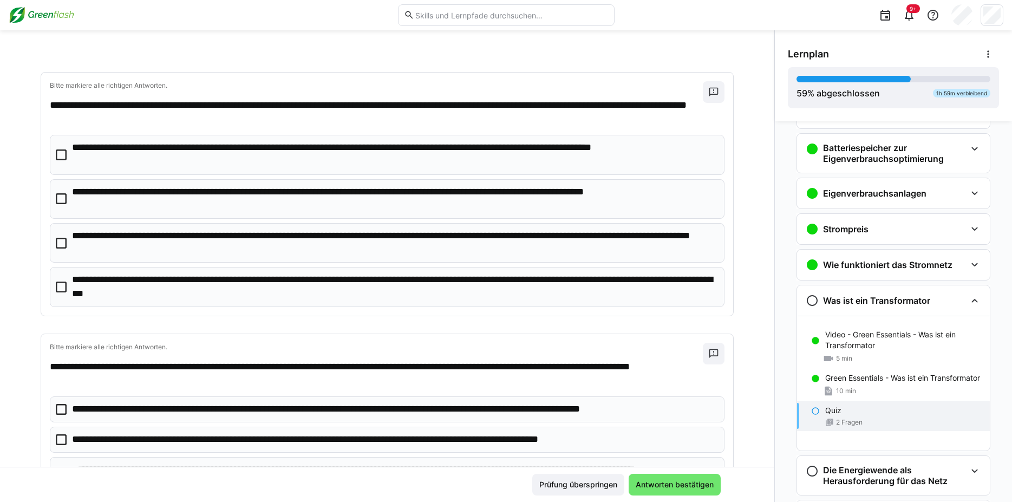
click at [56, 285] on icon at bounding box center [61, 286] width 11 height 11
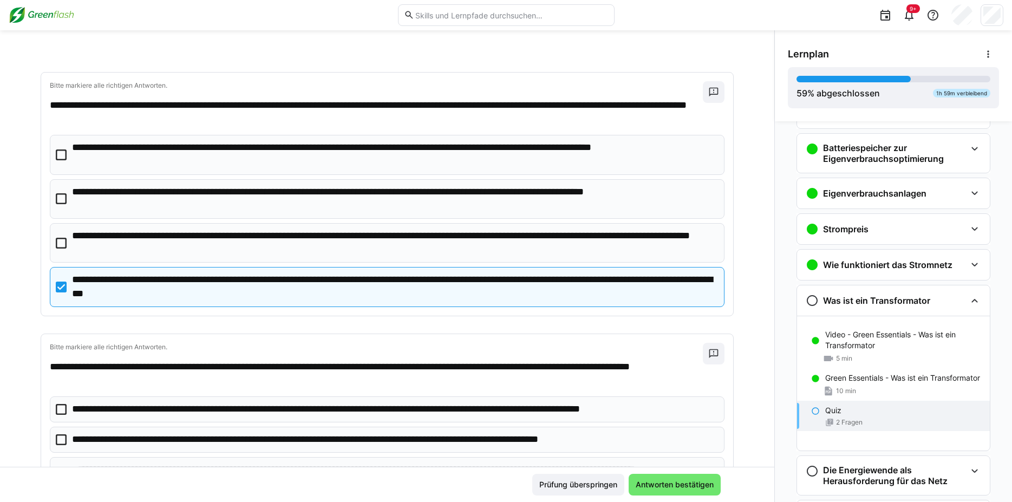
click at [56, 157] on icon at bounding box center [61, 154] width 11 height 11
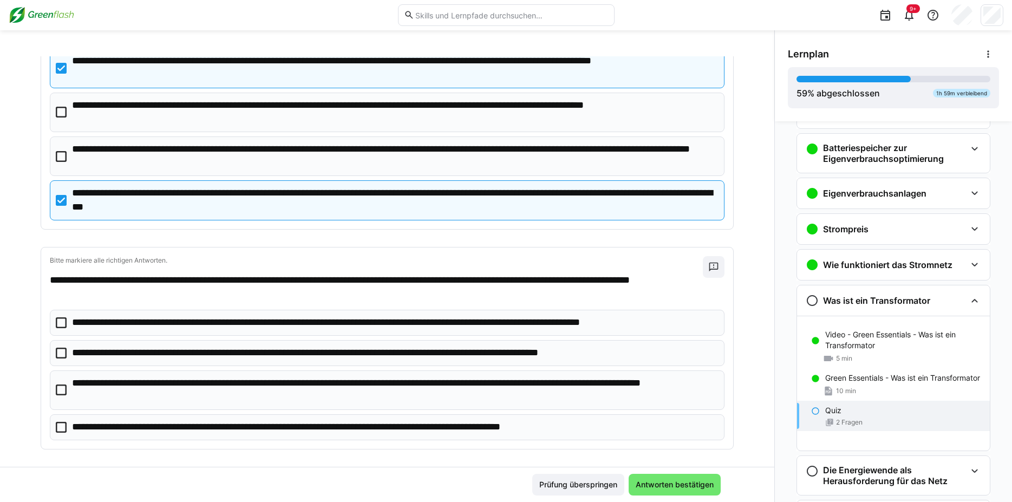
scroll to position [127, 0]
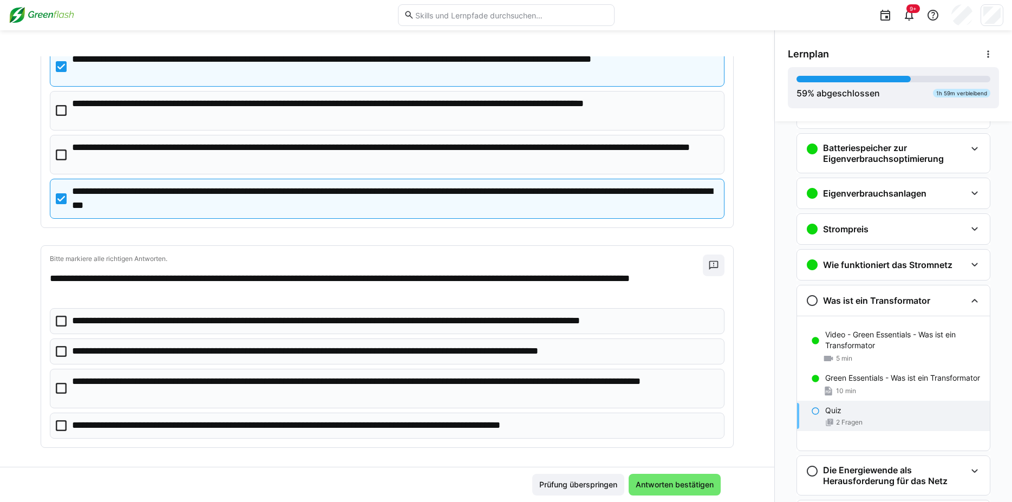
click at [58, 349] on icon at bounding box center [61, 351] width 11 height 11
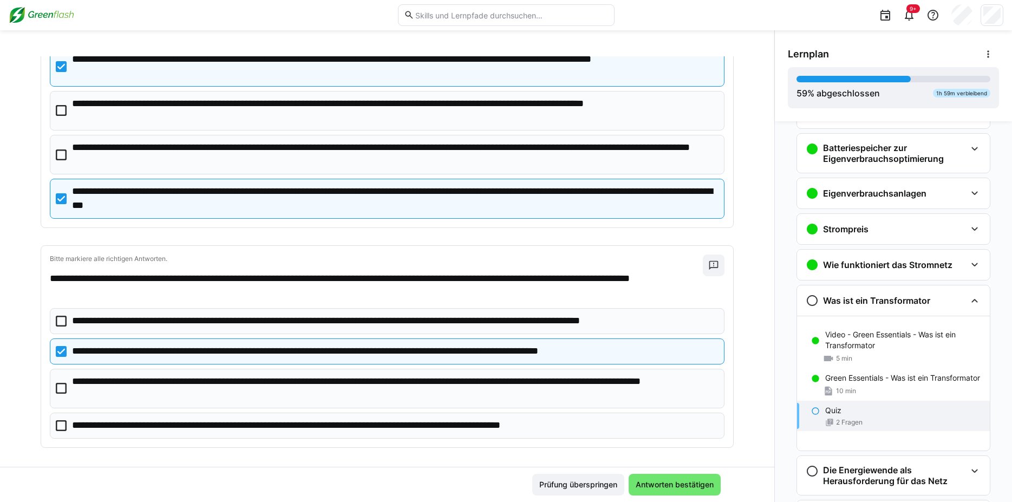
scroll to position [134, 0]
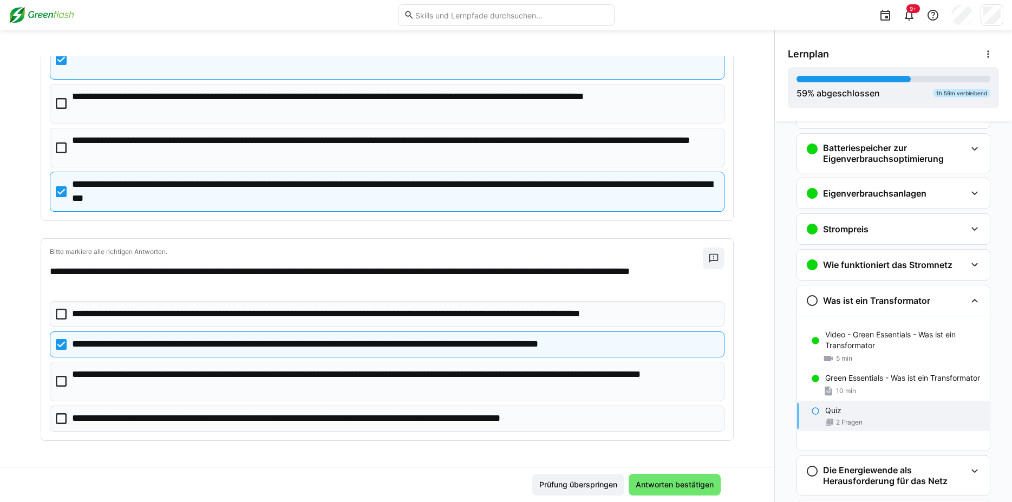
click at [50, 386] on eds-checkbox "**********" at bounding box center [387, 382] width 674 height 40
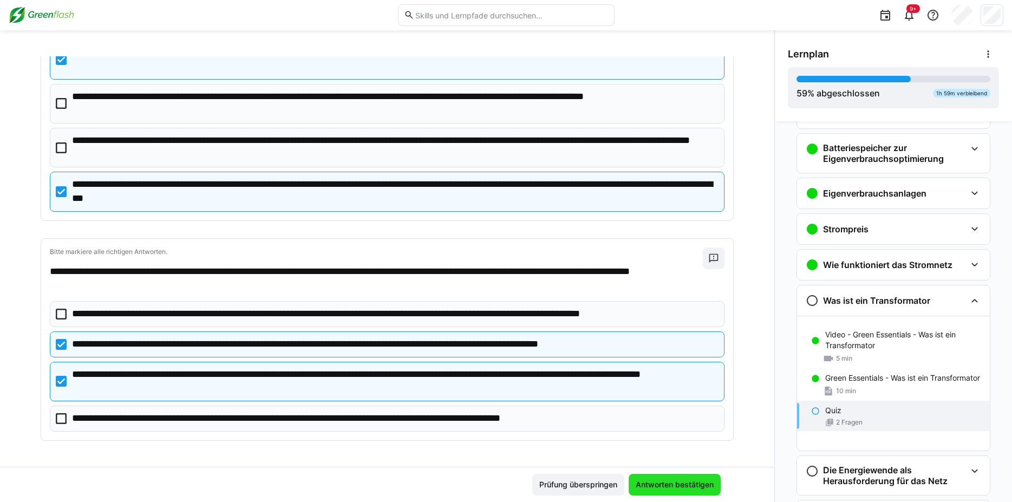
click at [670, 477] on span "Antworten bestätigen" at bounding box center [674, 485] width 92 height 22
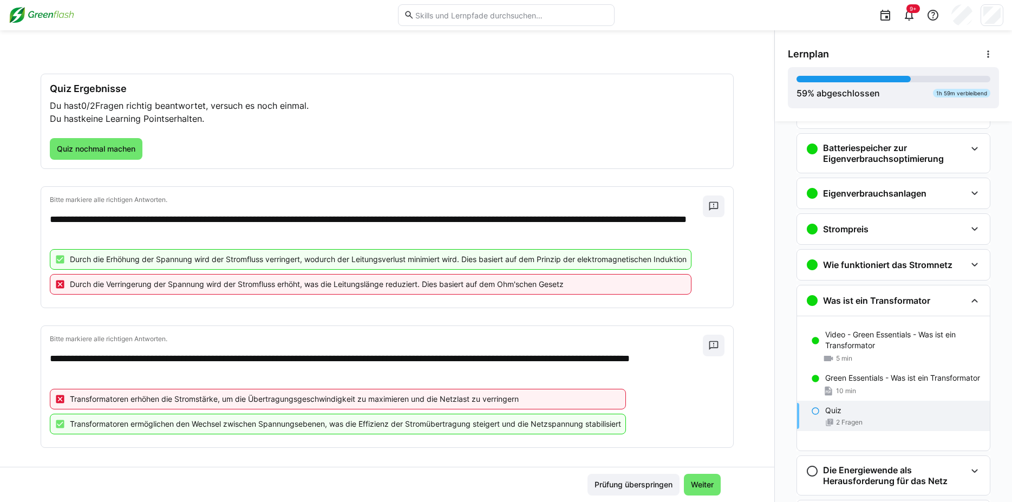
scroll to position [40, 0]
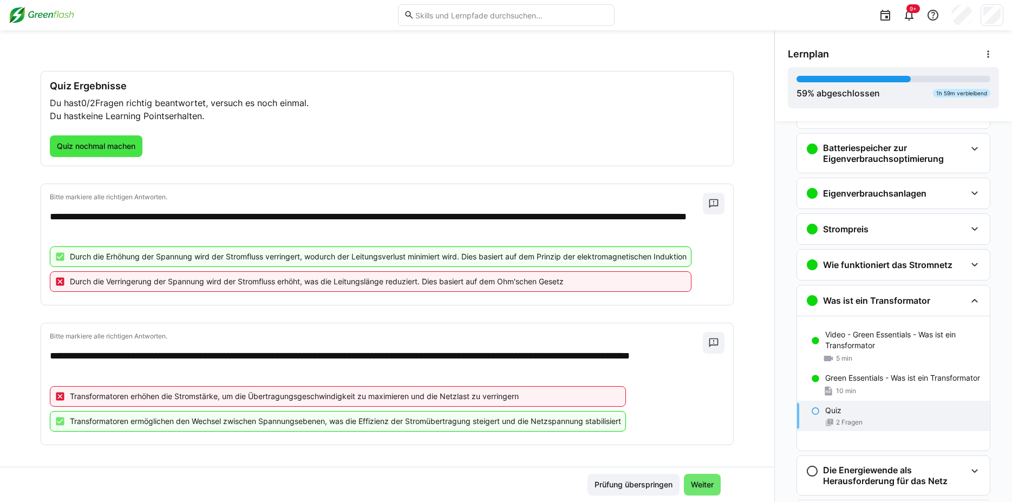
click at [86, 149] on span "Quiz nochmal machen" at bounding box center [96, 146] width 82 height 11
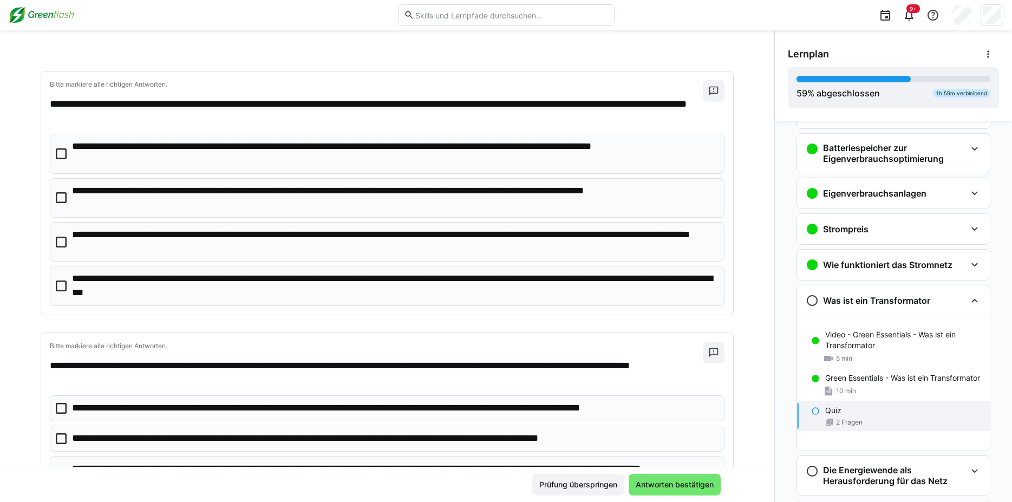
click at [56, 287] on icon at bounding box center [61, 285] width 11 height 11
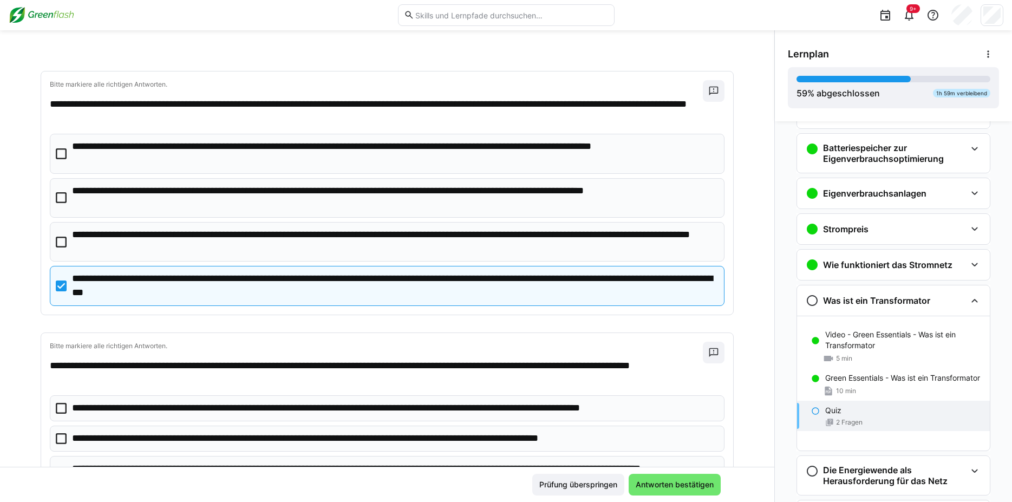
click at [56, 201] on icon at bounding box center [61, 197] width 11 height 11
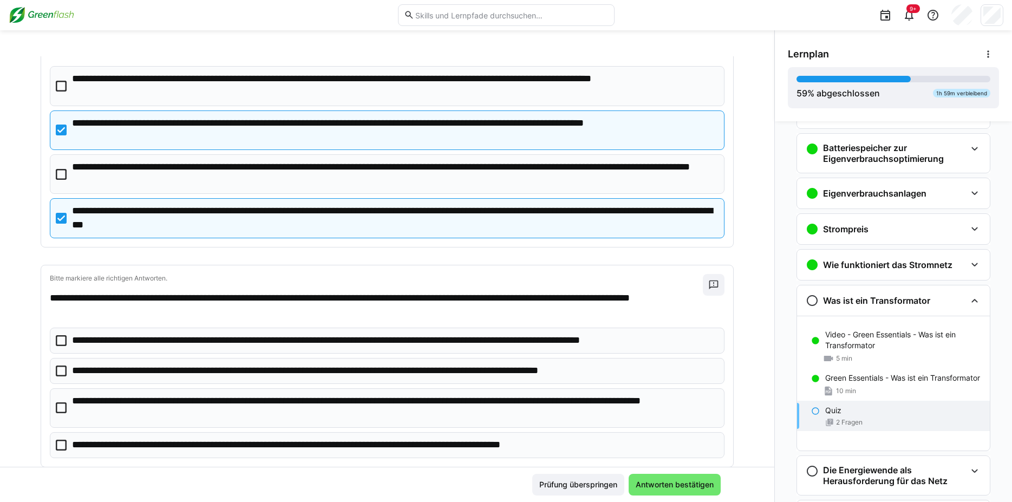
scroll to position [134, 0]
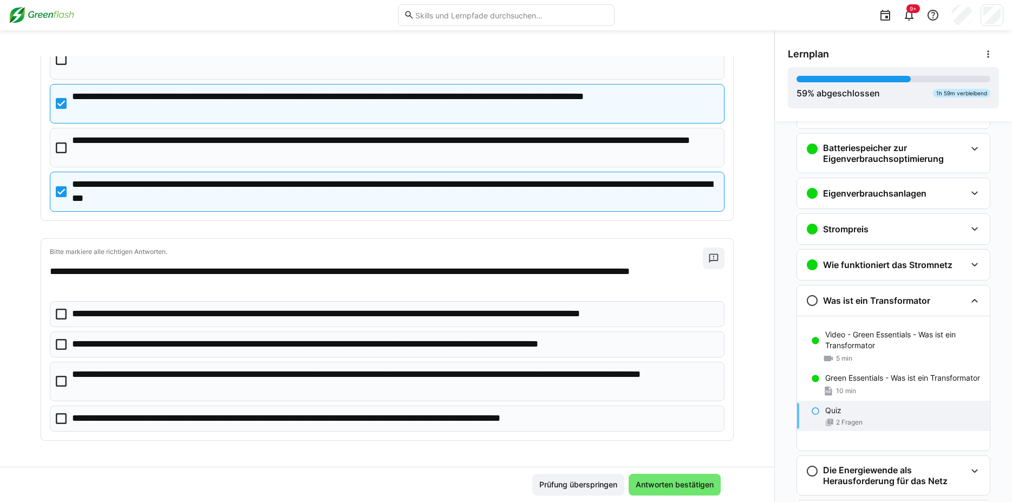
click at [72, 317] on p "**********" at bounding box center [388, 314] width 633 height 14
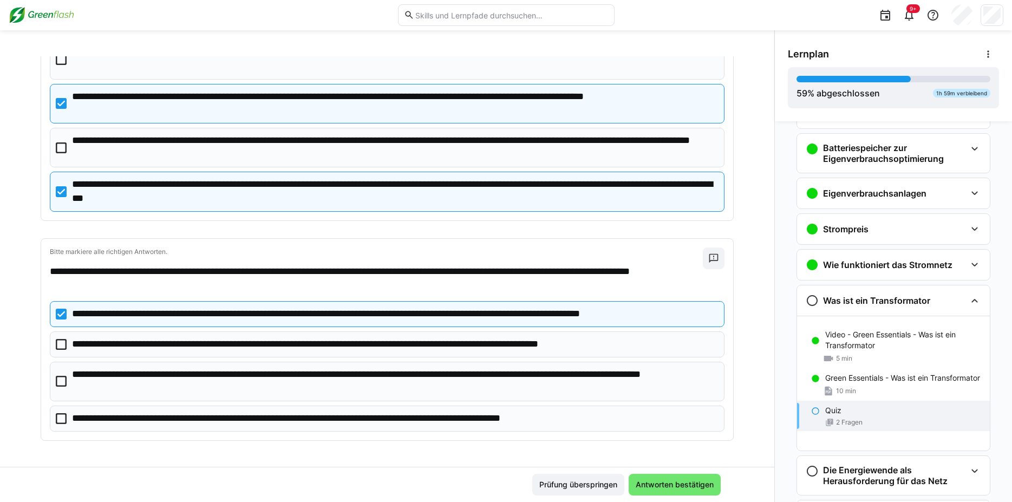
click at [57, 386] on icon at bounding box center [61, 381] width 11 height 11
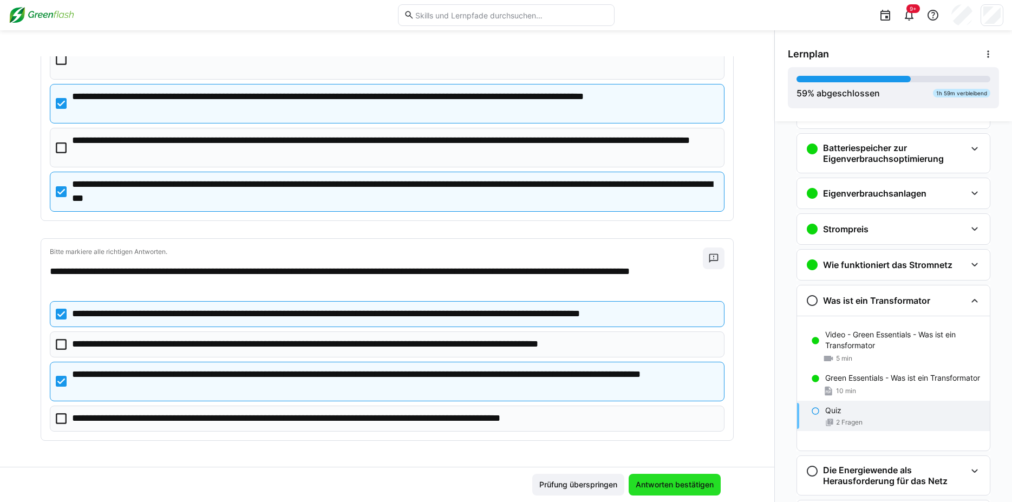
click at [688, 476] on span "Antworten bestätigen" at bounding box center [674, 485] width 92 height 22
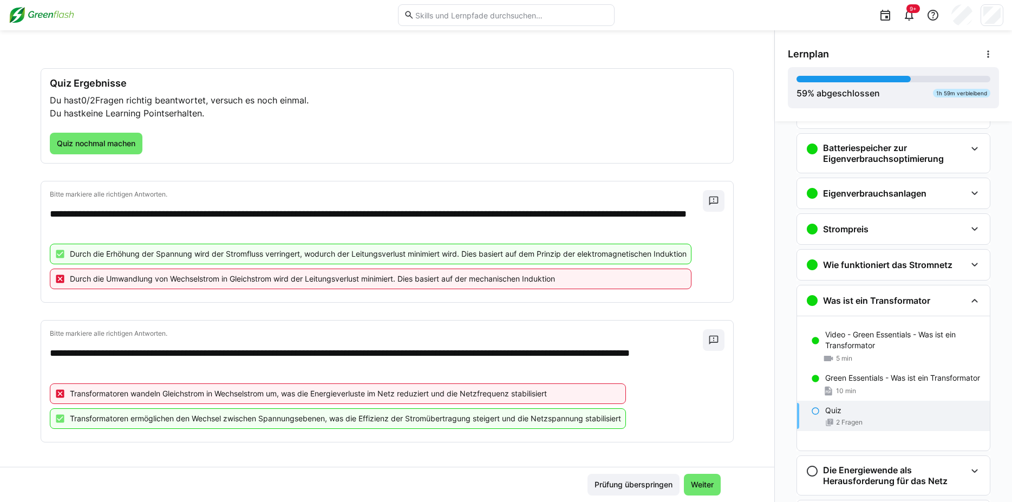
scroll to position [43, 0]
click at [90, 135] on span "Quiz nochmal machen" at bounding box center [96, 143] width 93 height 22
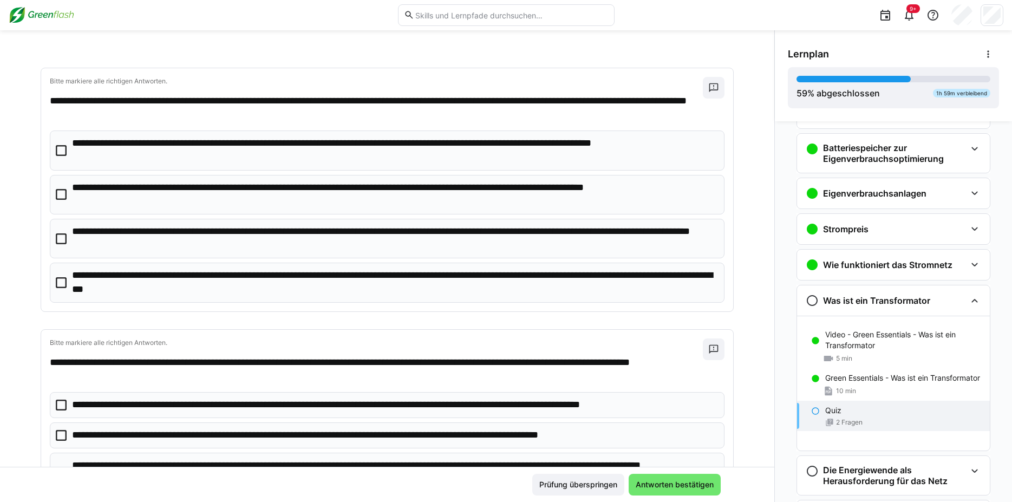
click at [159, 279] on p "**********" at bounding box center [394, 282] width 644 height 28
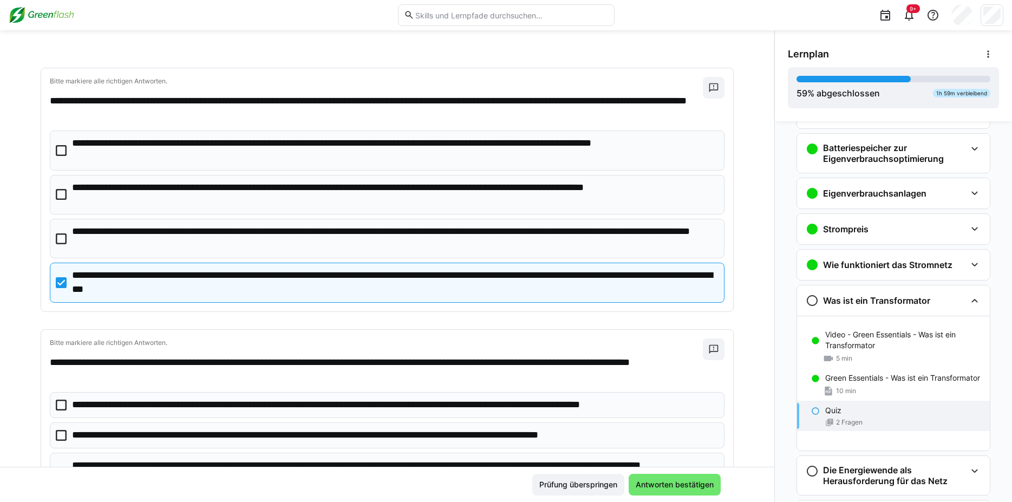
scroll to position [134, 0]
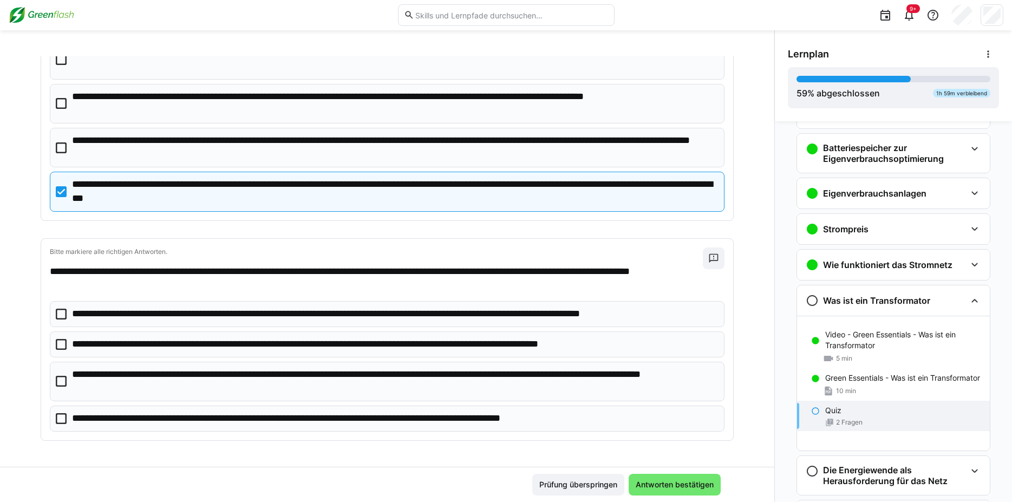
click at [56, 377] on icon at bounding box center [61, 381] width 11 height 11
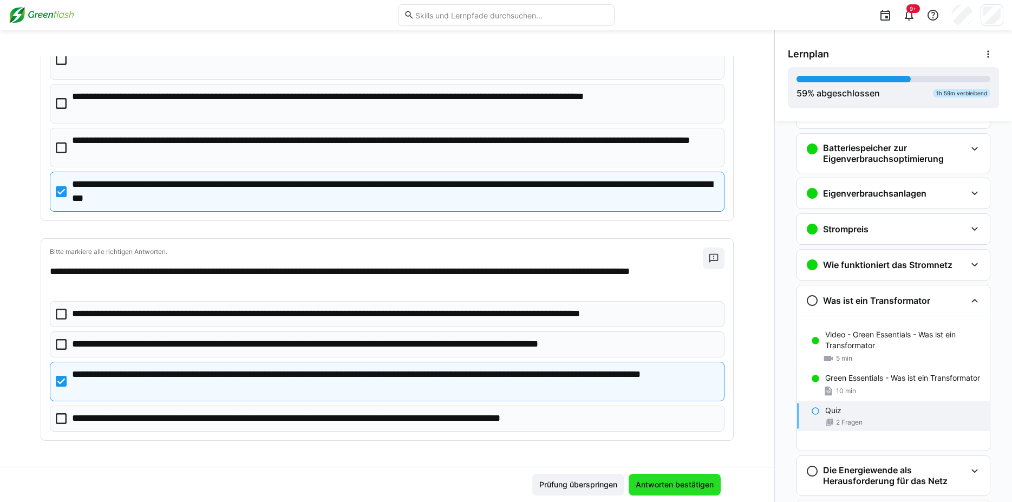
click at [664, 486] on span "Antworten bestätigen" at bounding box center [674, 484] width 81 height 11
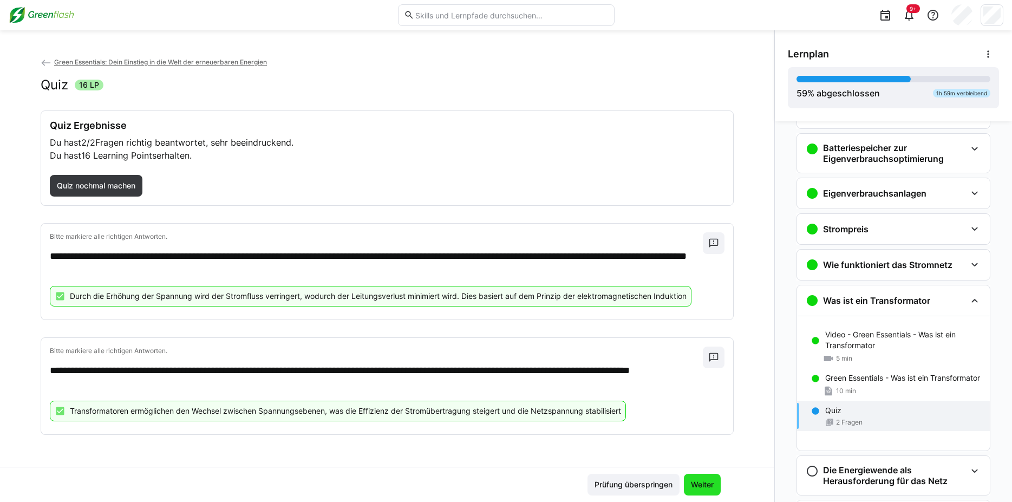
click at [708, 486] on span "Weiter" at bounding box center [702, 484] width 26 height 11
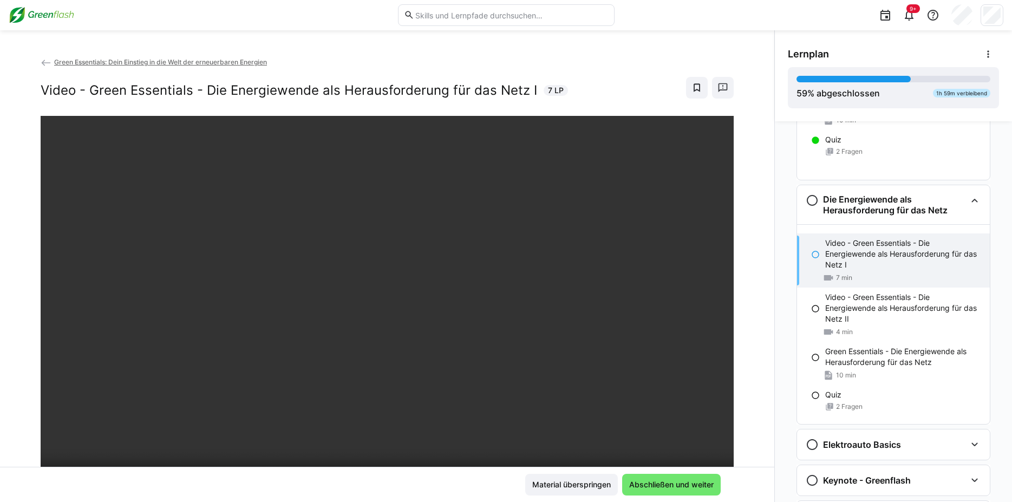
click at [58, 11] on img at bounding box center [42, 14] width 66 height 17
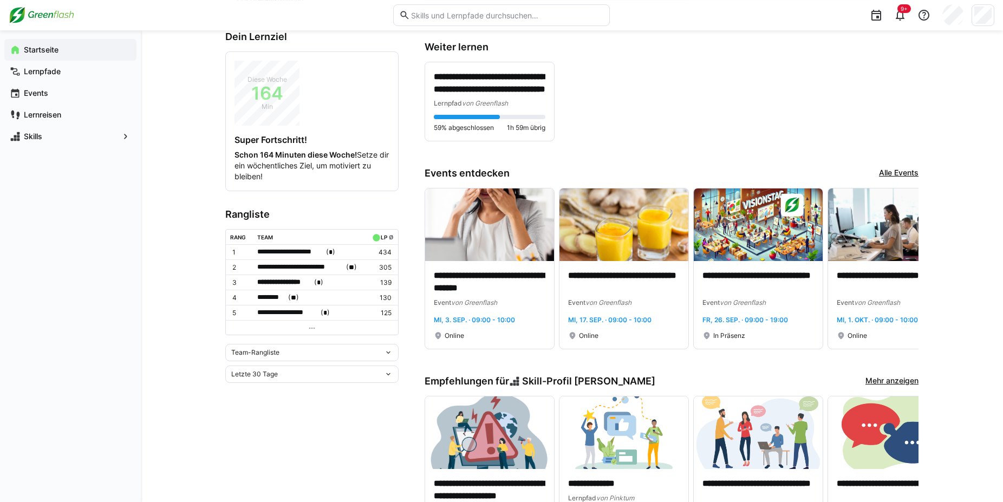
scroll to position [243, 0]
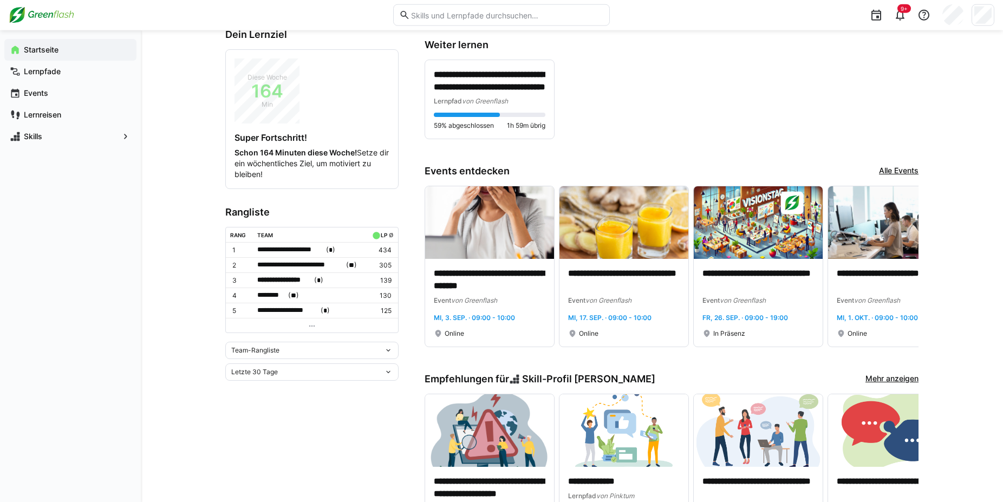
click at [391, 346] on eds-icon at bounding box center [388, 350] width 9 height 9
click at [279, 369] on div "Team-Rangliste" at bounding box center [312, 370] width 160 height 9
click at [383, 346] on div "Team-Rangliste" at bounding box center [307, 350] width 153 height 8
click at [391, 368] on eds-icon at bounding box center [388, 372] width 9 height 9
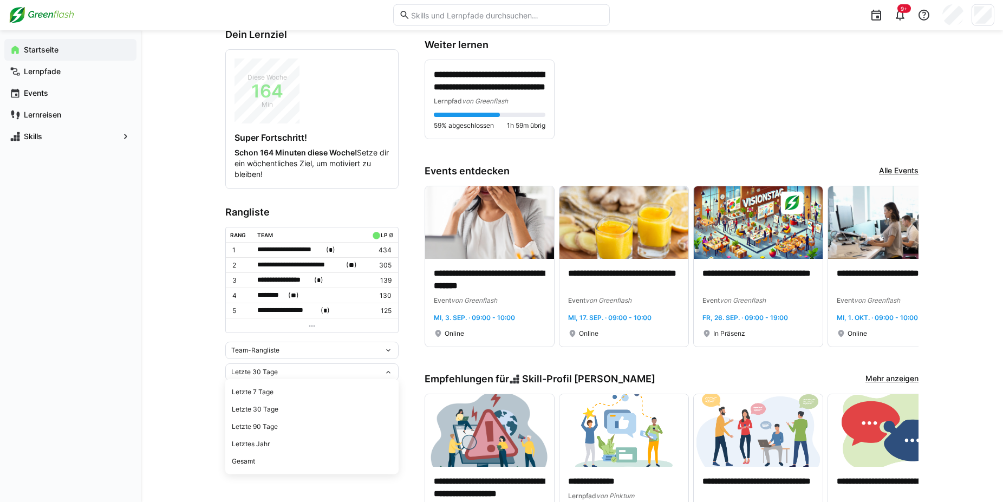
click at [391, 368] on eds-icon at bounding box center [388, 372] width 9 height 9
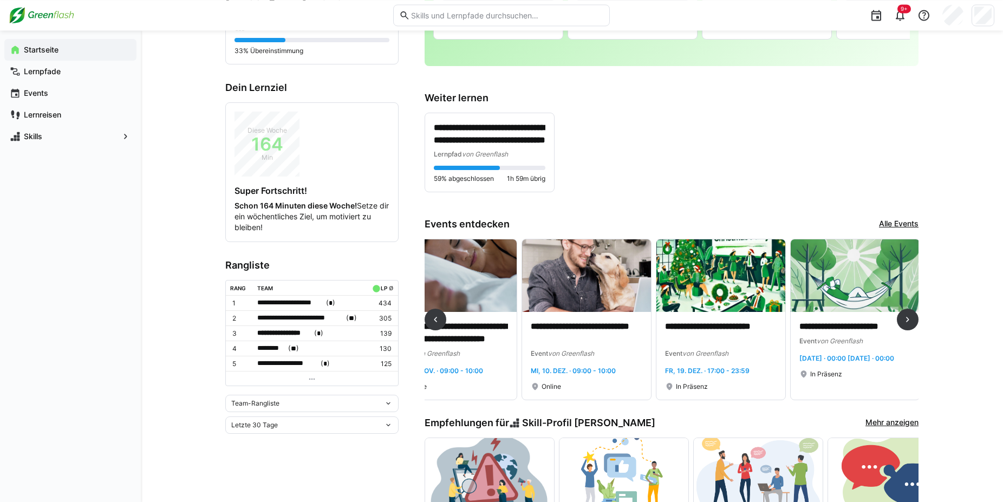
scroll to position [0, 979]
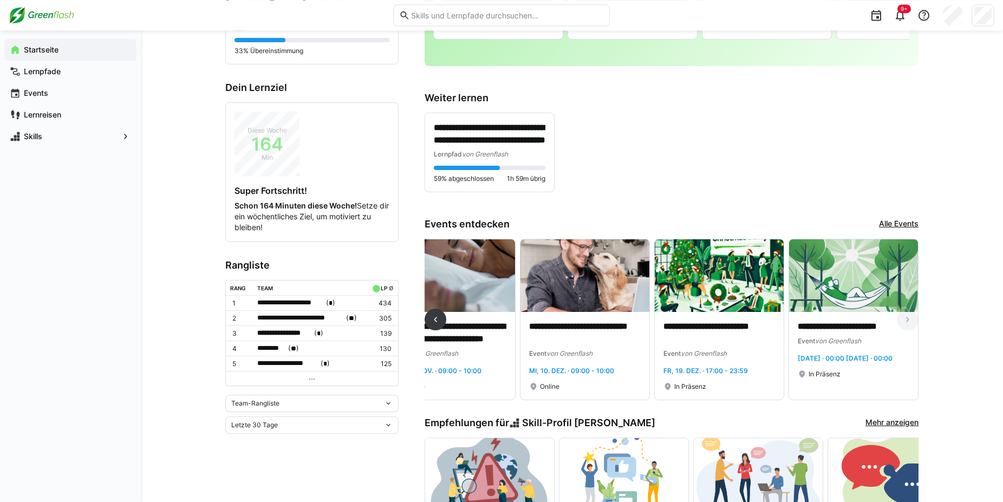
click at [821, 409] on div "**********" at bounding box center [671, 324] width 494 height 170
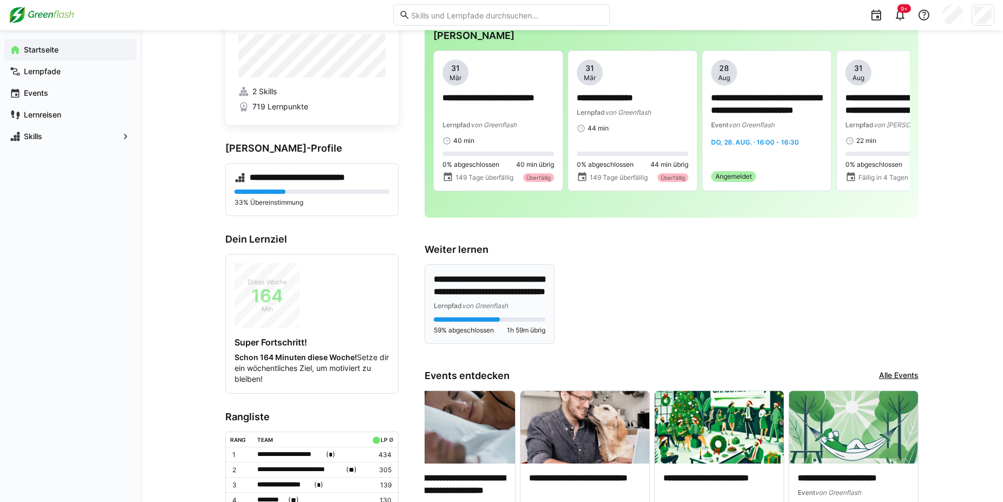
scroll to position [19, 0]
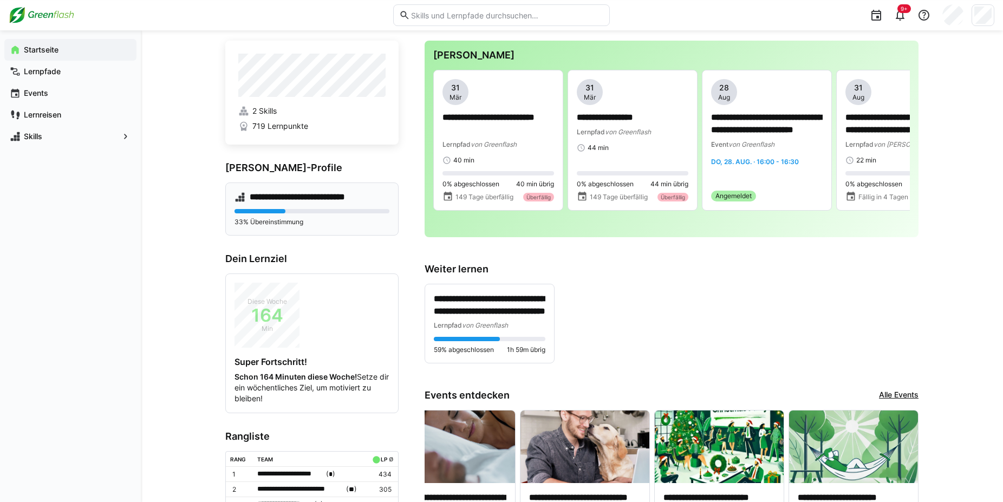
click at [286, 209] on eds-progress at bounding box center [311, 211] width 155 height 4
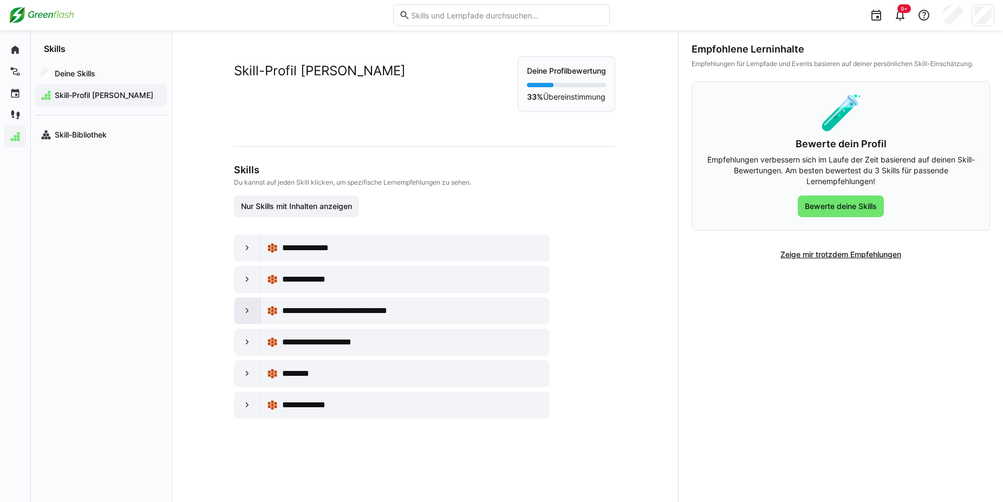
click at [237, 313] on div at bounding box center [247, 311] width 26 height 26
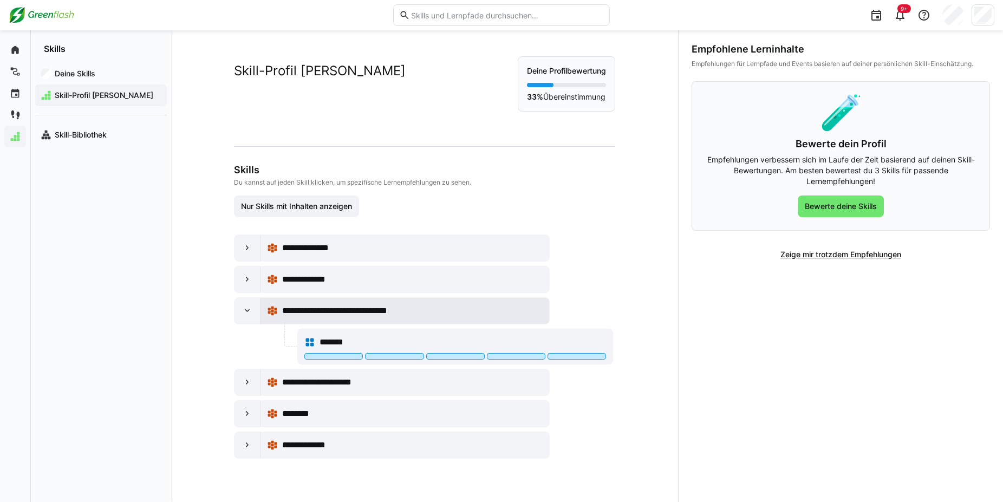
click at [412, 313] on span "**********" at bounding box center [351, 310] width 139 height 13
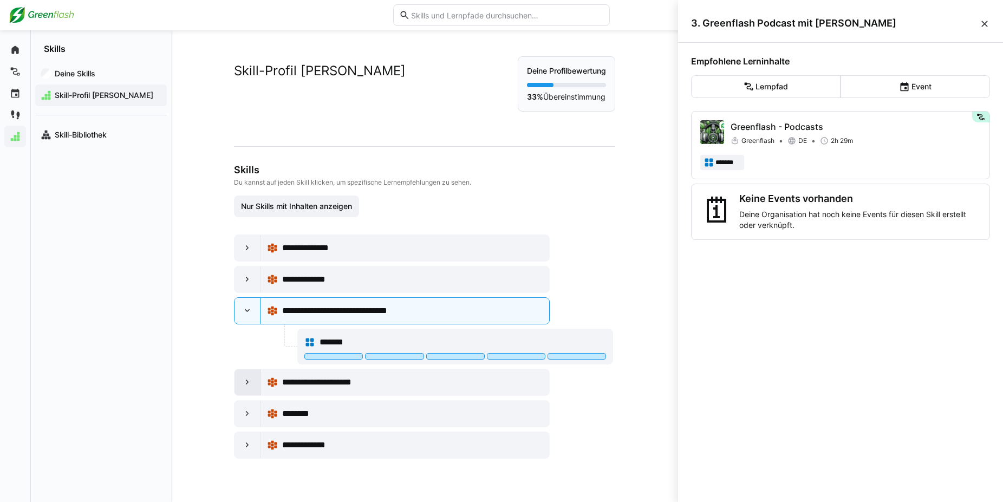
click at [242, 378] on eds-icon at bounding box center [247, 382] width 11 height 11
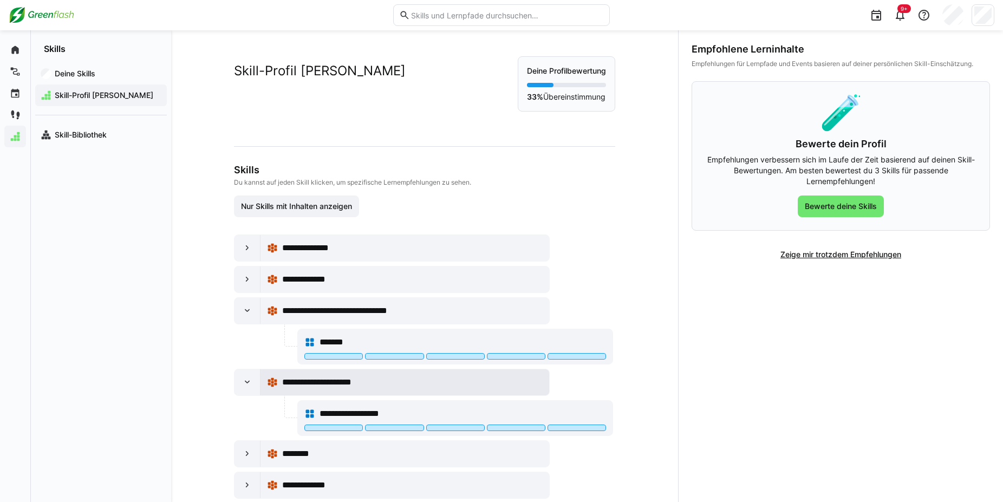
click at [332, 383] on span "**********" at bounding box center [326, 382] width 89 height 13
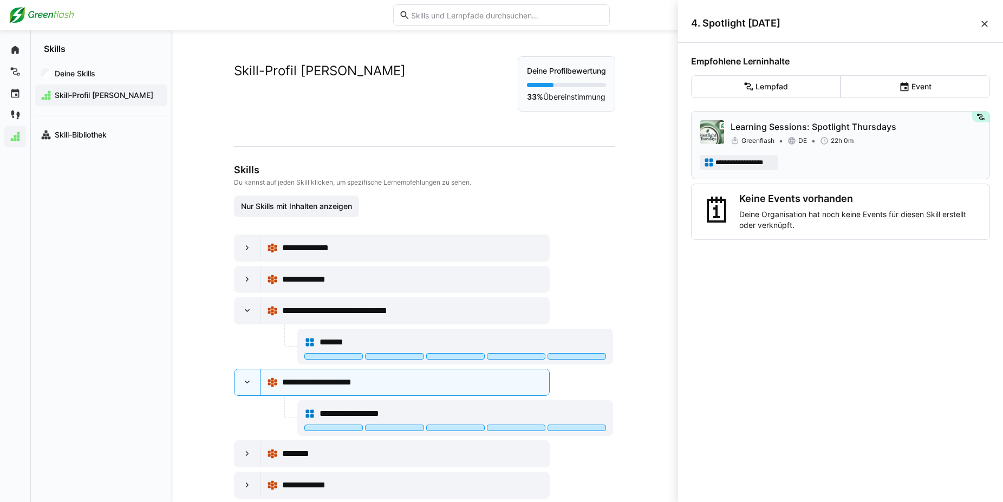
click at [754, 127] on p "Learning Sessions: Spotlight Thursdays" at bounding box center [855, 126] width 250 height 13
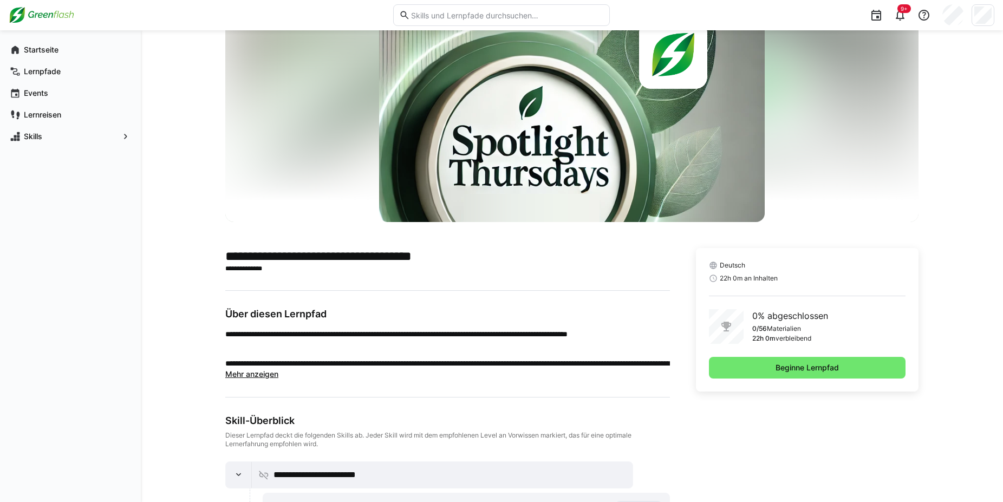
scroll to position [51, 0]
click at [259, 373] on span "Mehr anzeigen" at bounding box center [251, 373] width 53 height 9
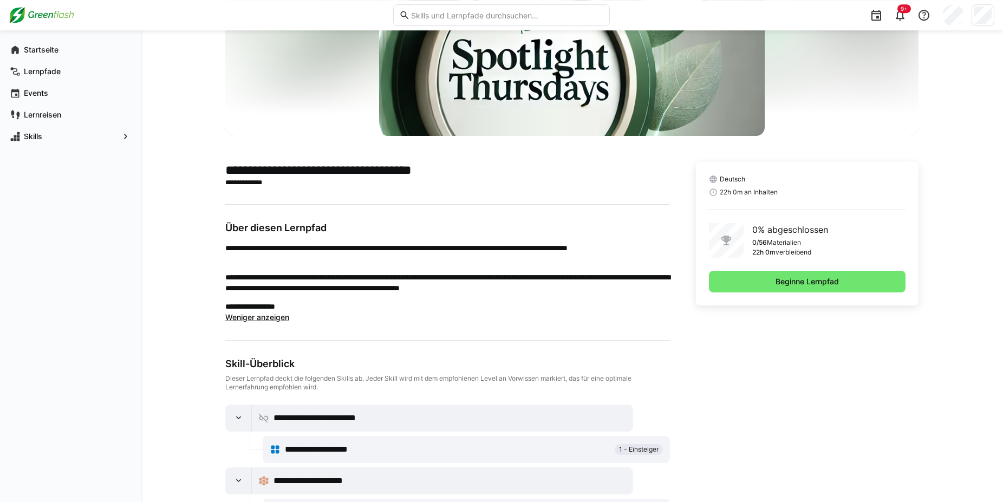
scroll to position [187, 0]
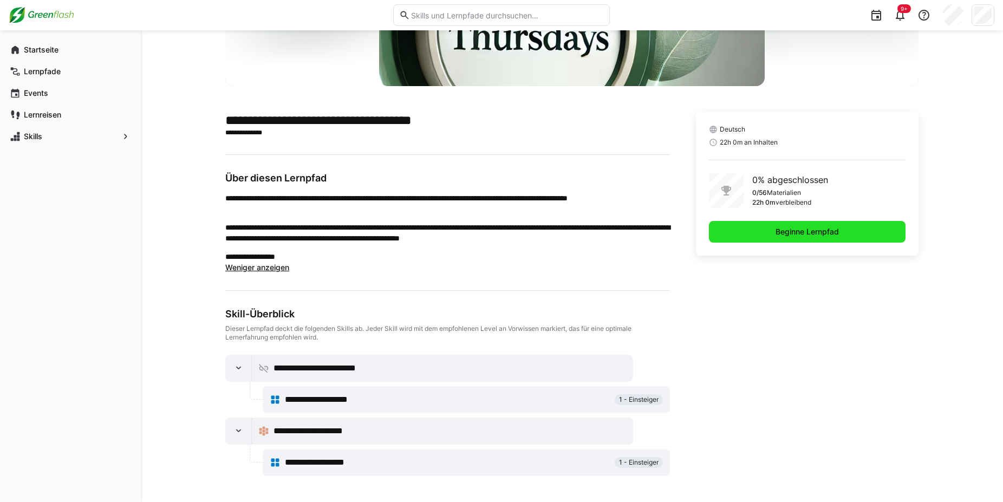
click at [770, 230] on span "Beginne Lernpfad" at bounding box center [807, 232] width 197 height 22
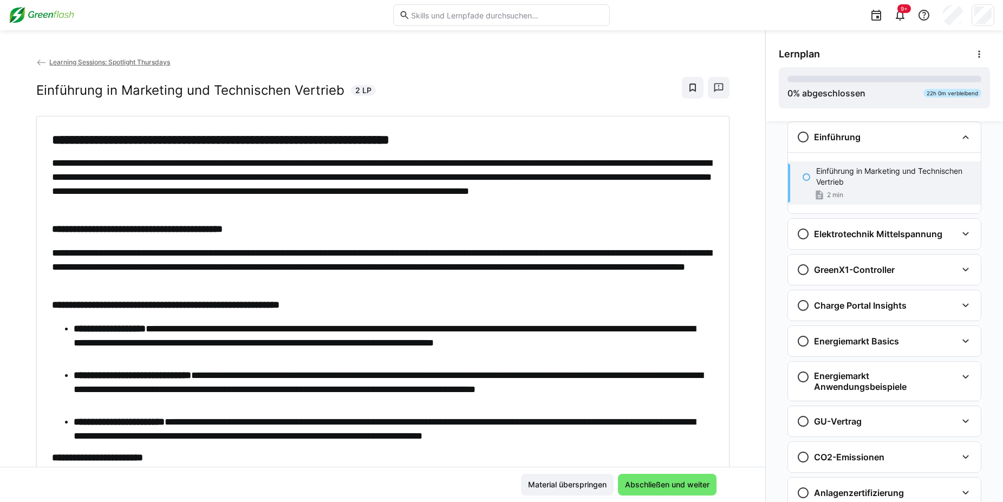
scroll to position [19, 0]
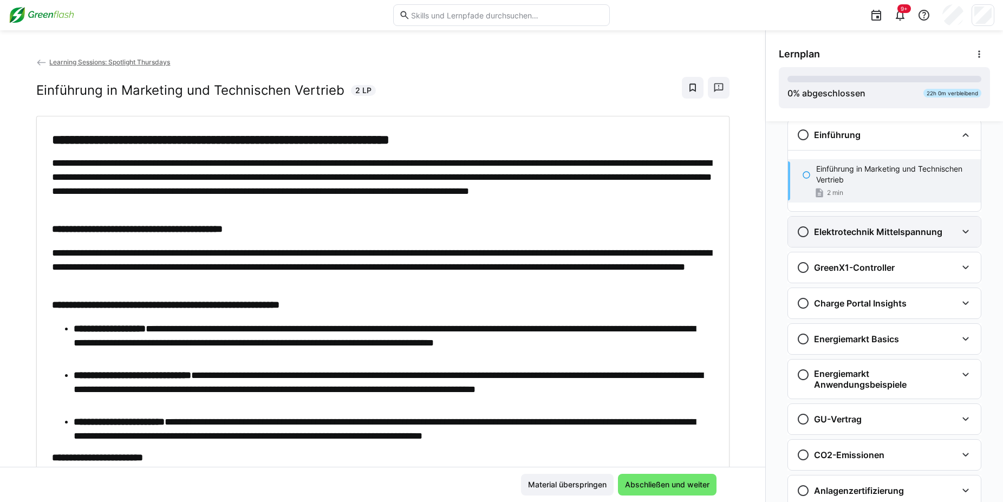
click at [960, 227] on eds-icon at bounding box center [965, 231] width 13 height 13
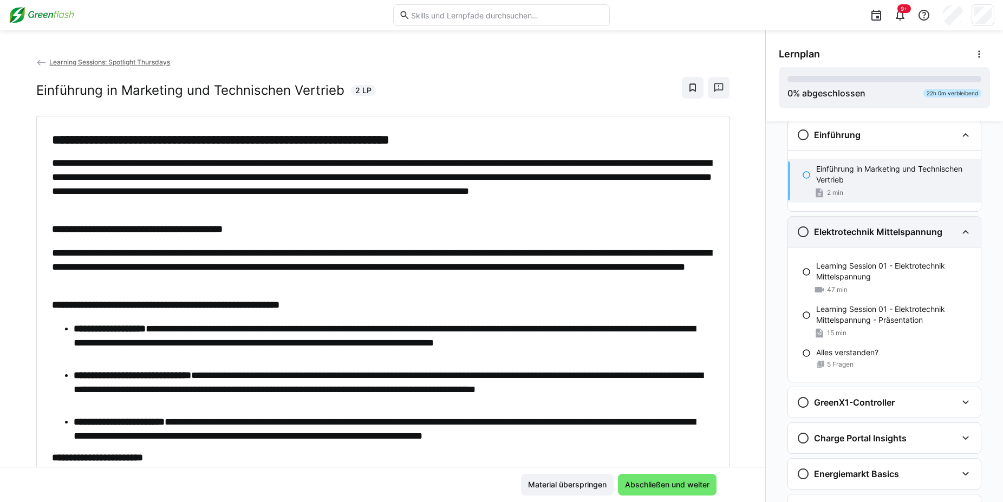
click at [960, 227] on eds-icon at bounding box center [965, 231] width 13 height 13
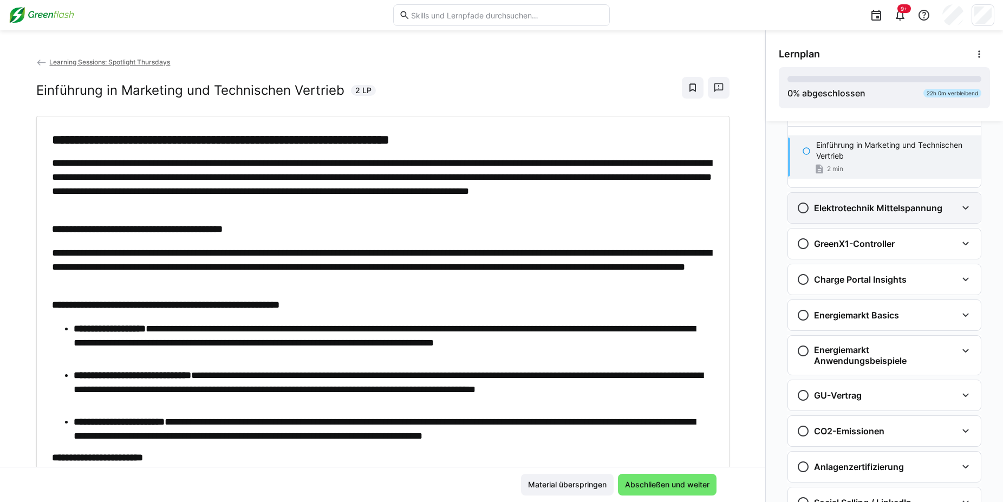
scroll to position [0, 0]
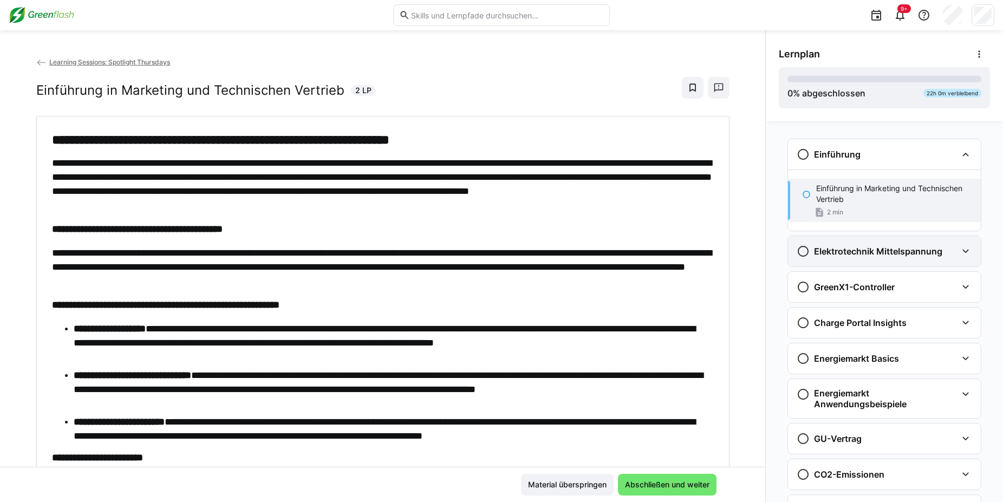
click at [964, 243] on div "Elektrotechnik Mittelspannung" at bounding box center [884, 251] width 193 height 30
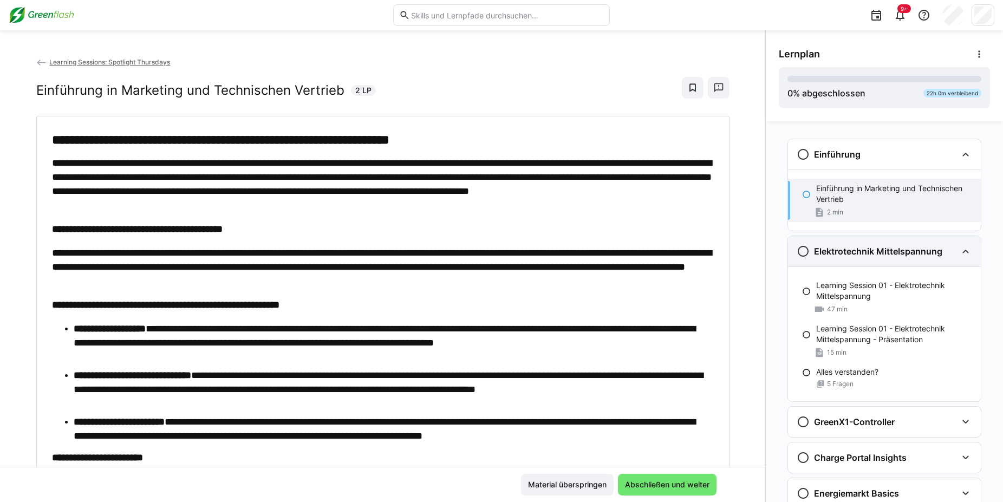
click at [964, 243] on div "Elektrotechnik Mittelspannung" at bounding box center [884, 251] width 193 height 30
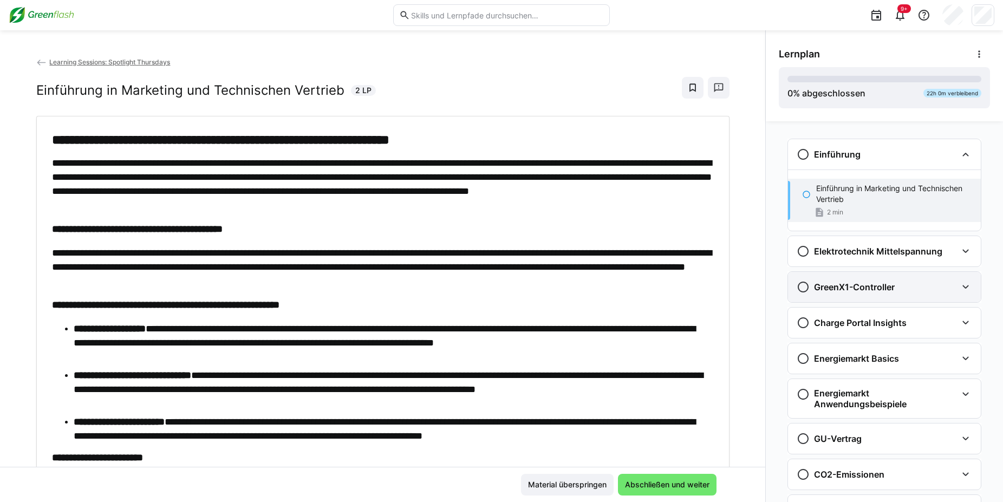
click at [961, 278] on div "GreenX1-Controller" at bounding box center [884, 287] width 193 height 30
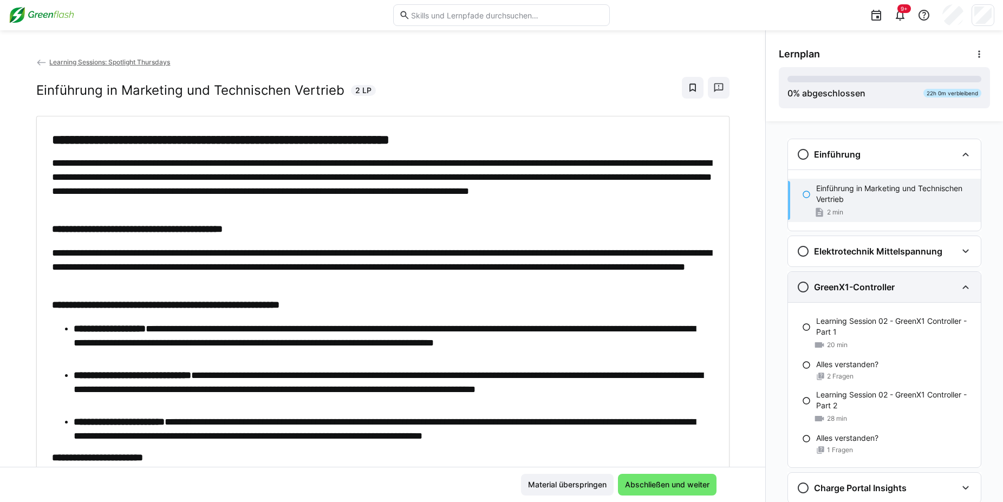
click at [967, 286] on eds-icon at bounding box center [965, 286] width 13 height 13
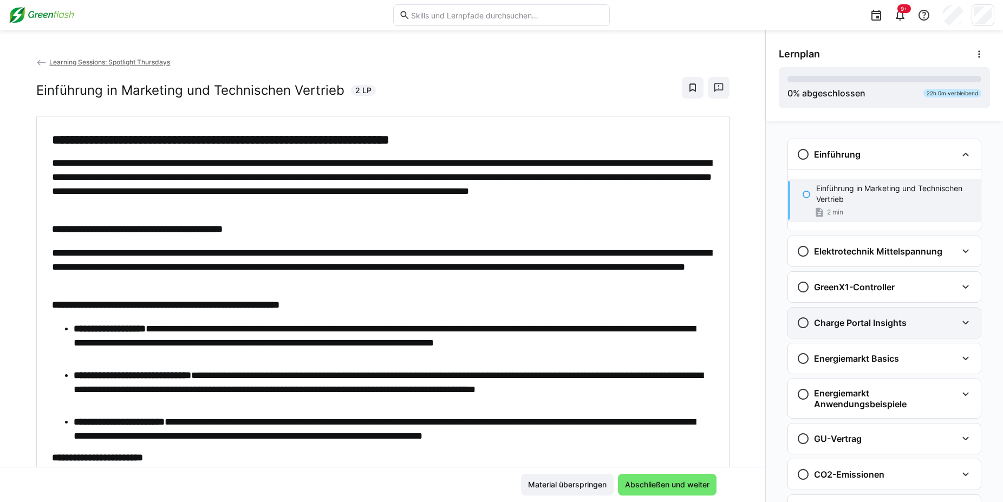
click at [961, 323] on eds-icon at bounding box center [965, 322] width 13 height 13
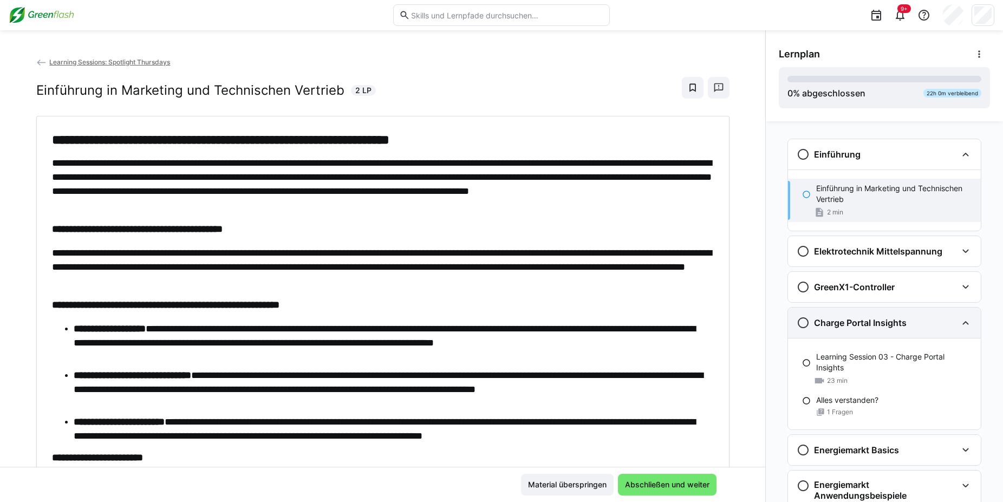
click at [961, 323] on eds-icon at bounding box center [965, 322] width 13 height 13
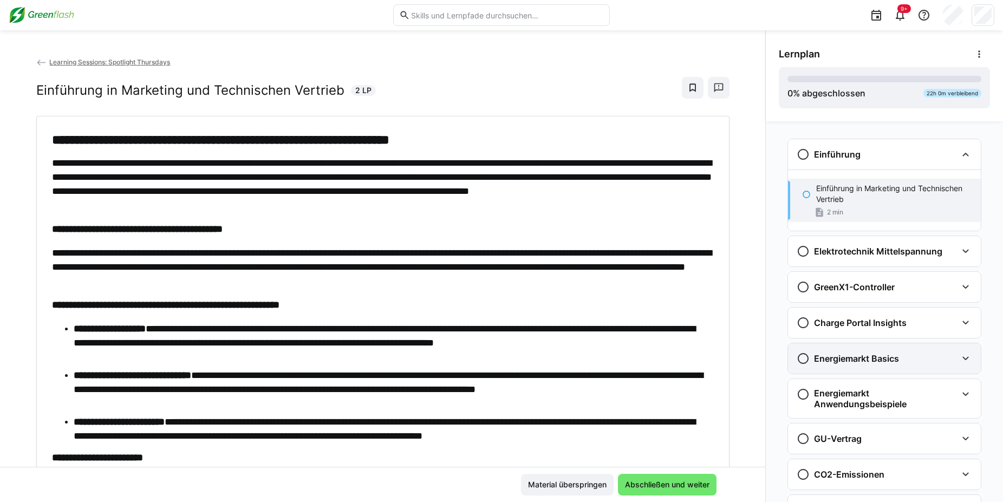
click at [966, 365] on div "Energiemarkt Basics" at bounding box center [884, 358] width 193 height 30
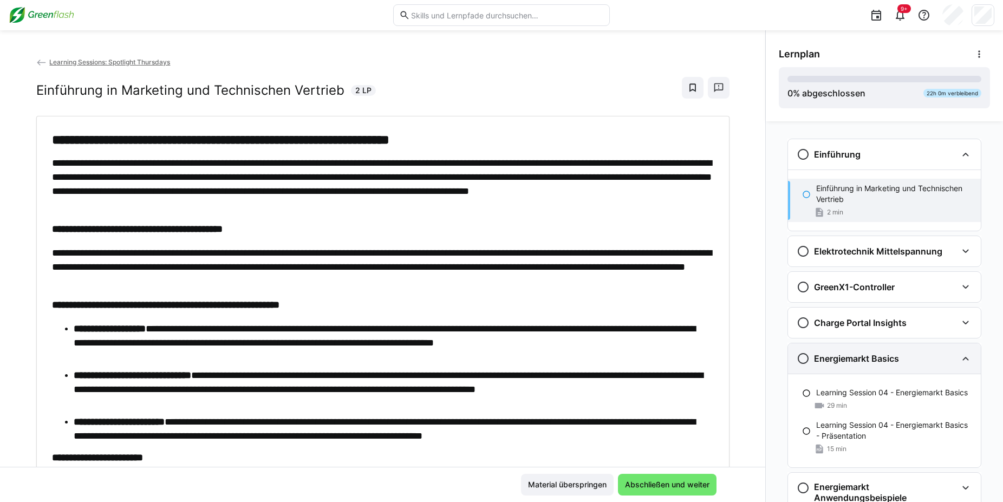
click at [966, 352] on eds-icon at bounding box center [965, 358] width 13 height 13
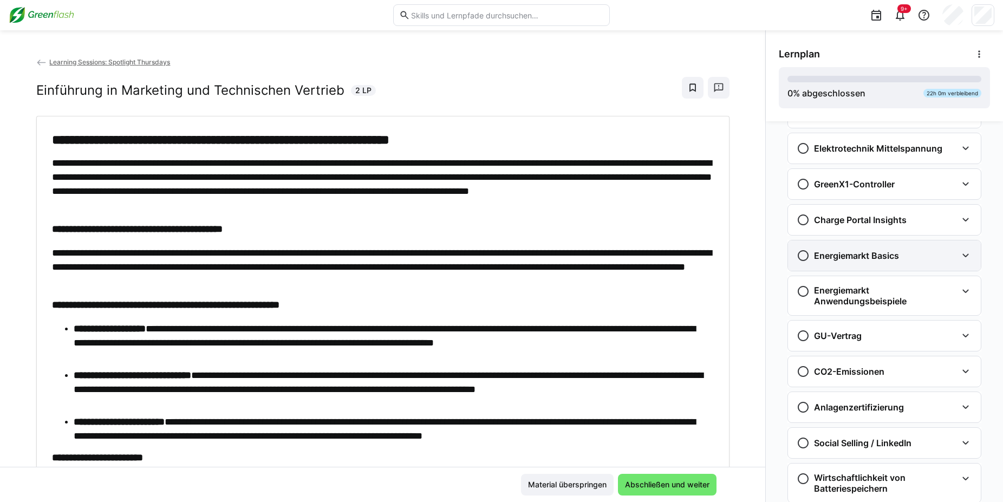
scroll to position [106, 0]
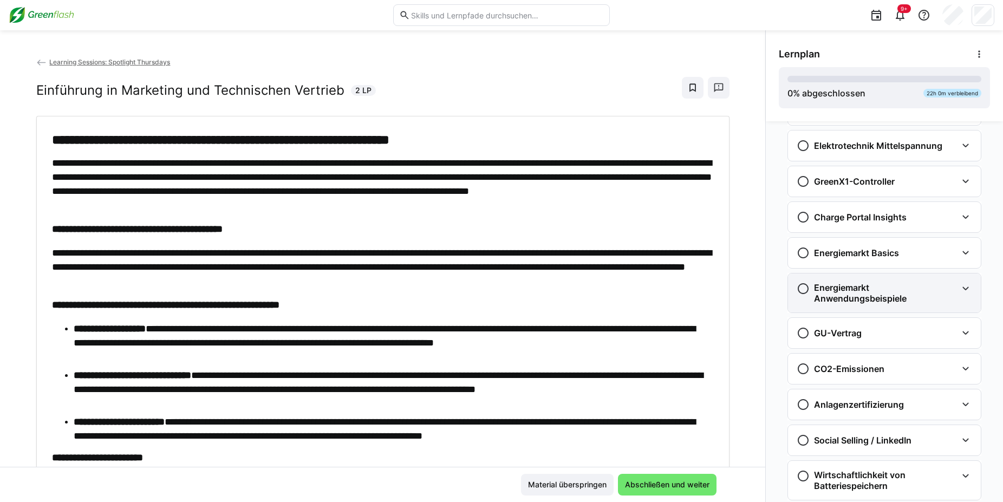
click at [962, 289] on eds-icon at bounding box center [965, 288] width 13 height 13
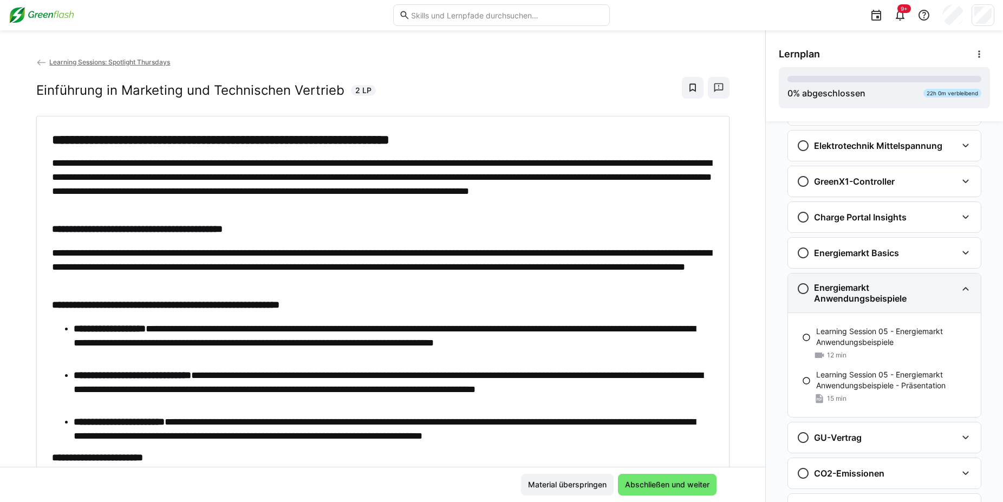
click at [962, 289] on eds-icon at bounding box center [965, 288] width 13 height 13
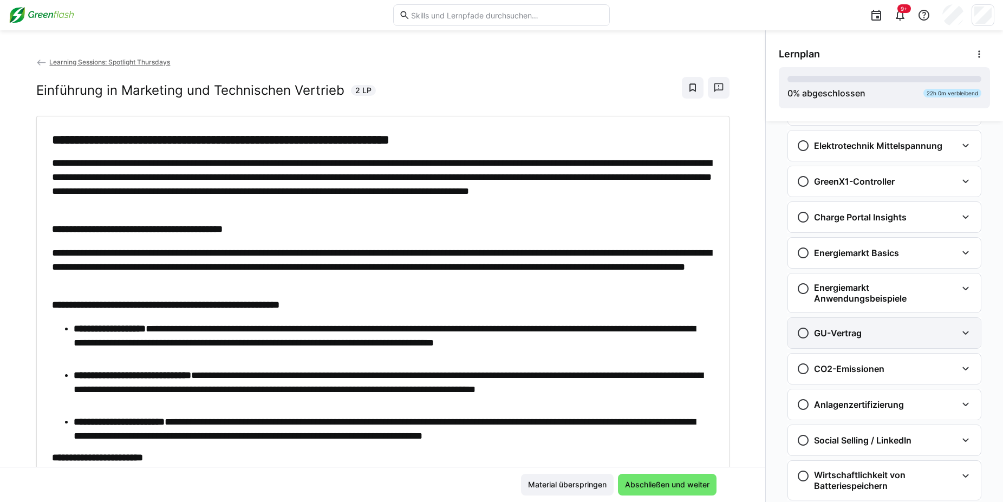
click at [964, 332] on eds-icon at bounding box center [965, 332] width 13 height 13
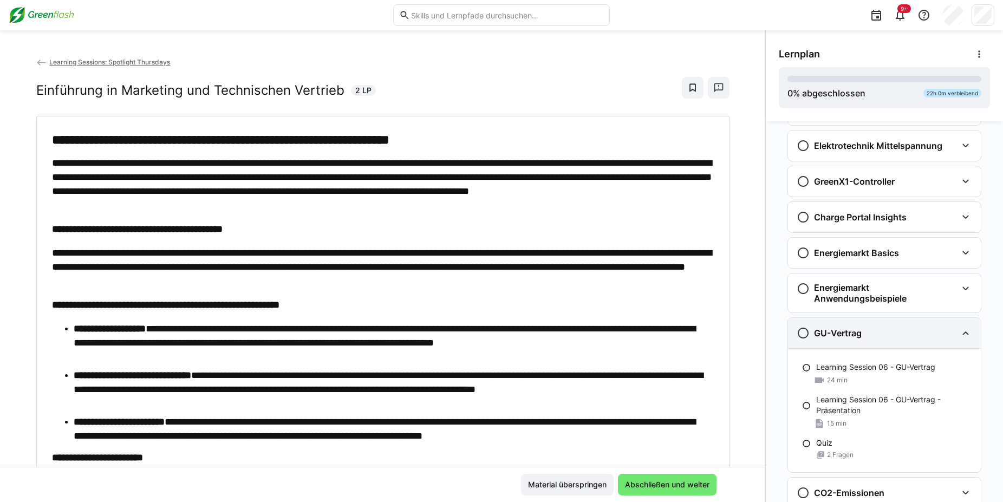
click at [964, 332] on eds-icon at bounding box center [965, 332] width 13 height 13
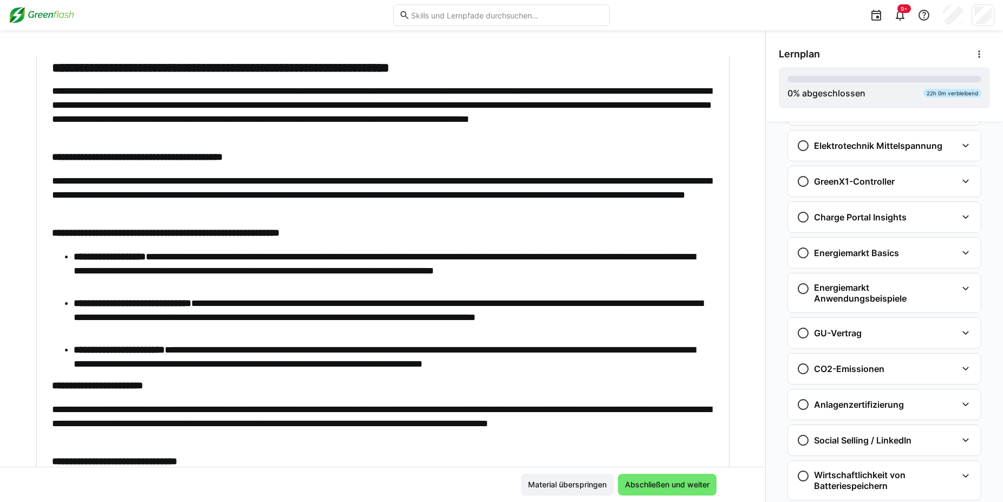
scroll to position [124, 0]
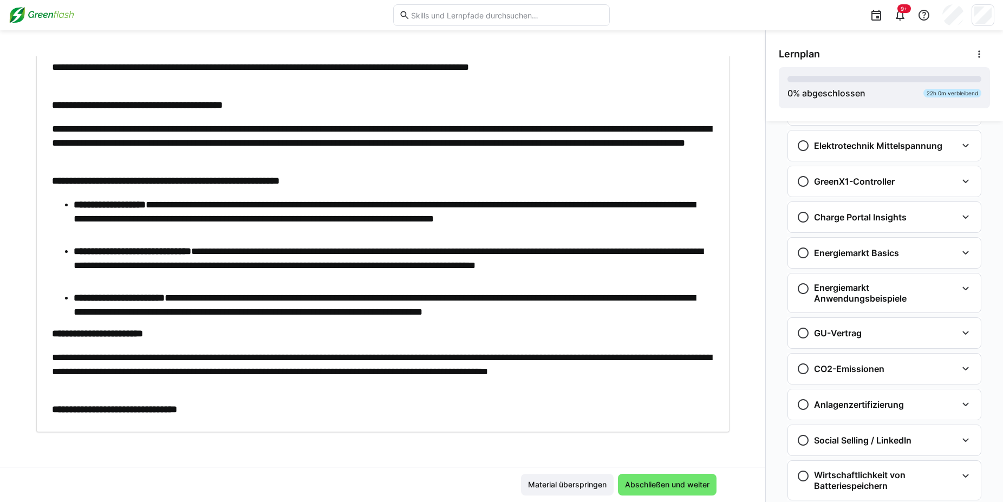
click at [52, 8] on img at bounding box center [42, 14] width 66 height 17
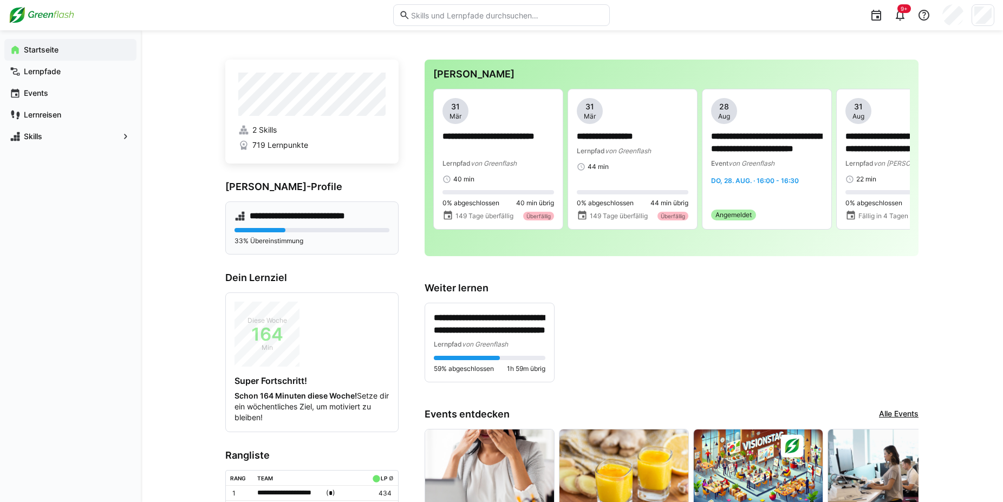
click at [285, 208] on div "**********" at bounding box center [311, 227] width 173 height 53
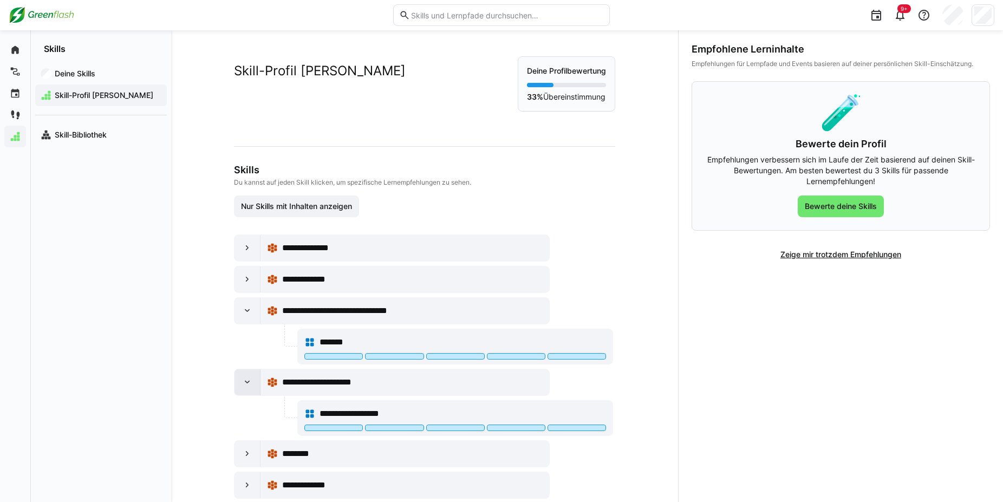
click at [244, 382] on eds-icon at bounding box center [247, 382] width 11 height 11
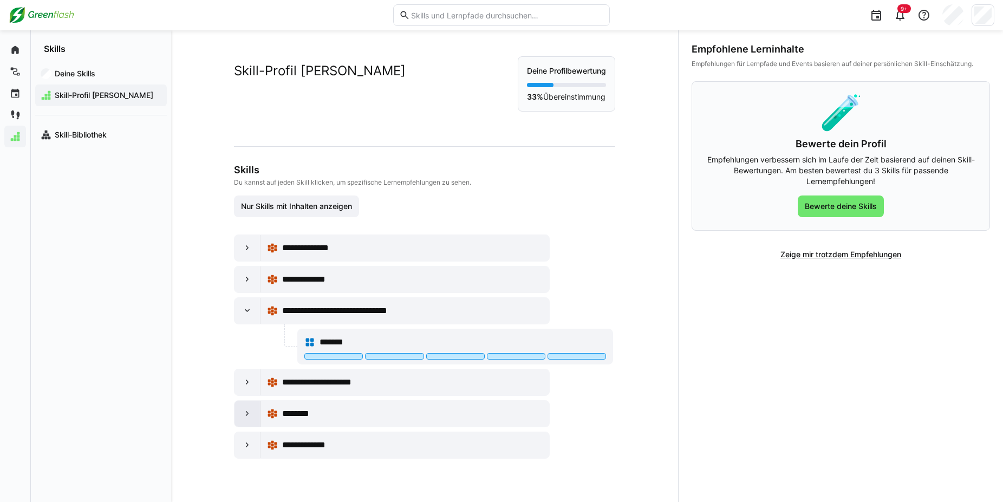
click at [244, 415] on eds-icon at bounding box center [247, 413] width 11 height 11
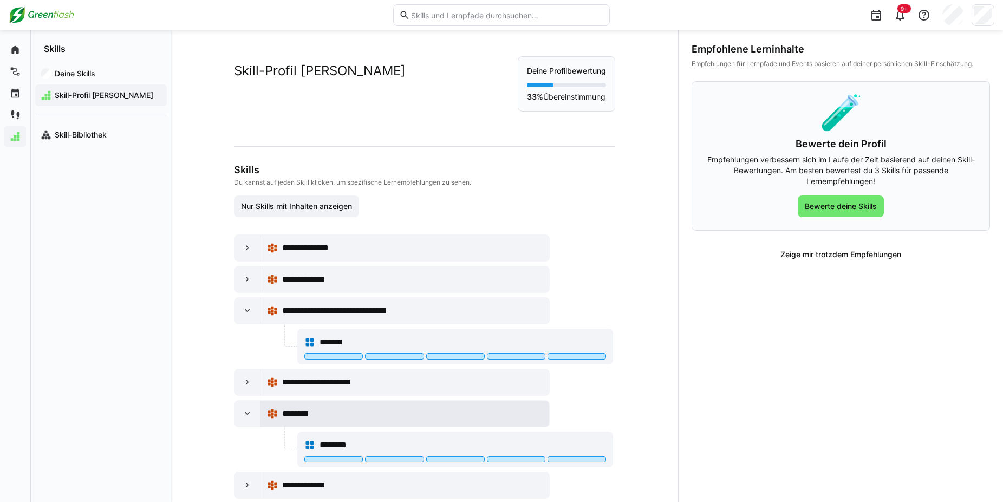
click at [290, 416] on span "********" at bounding box center [302, 413] width 41 height 13
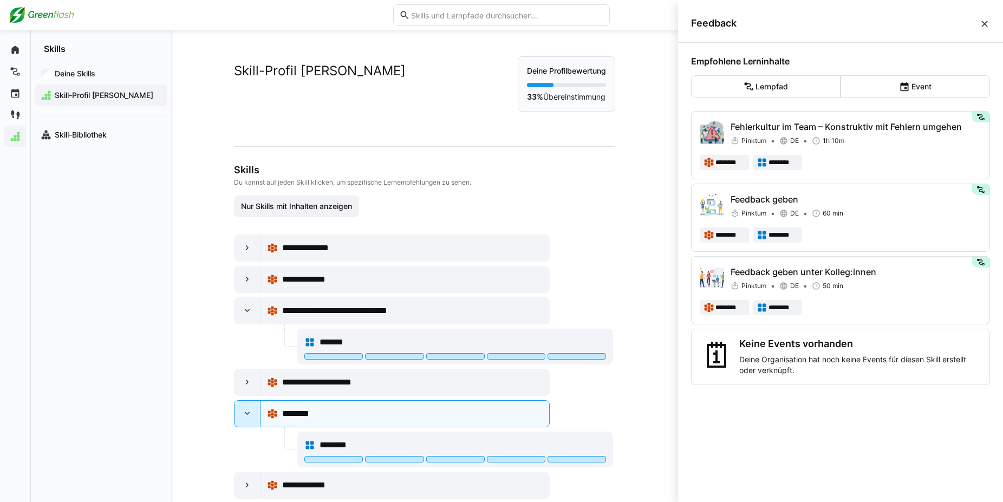
click at [243, 416] on eds-icon at bounding box center [247, 413] width 11 height 11
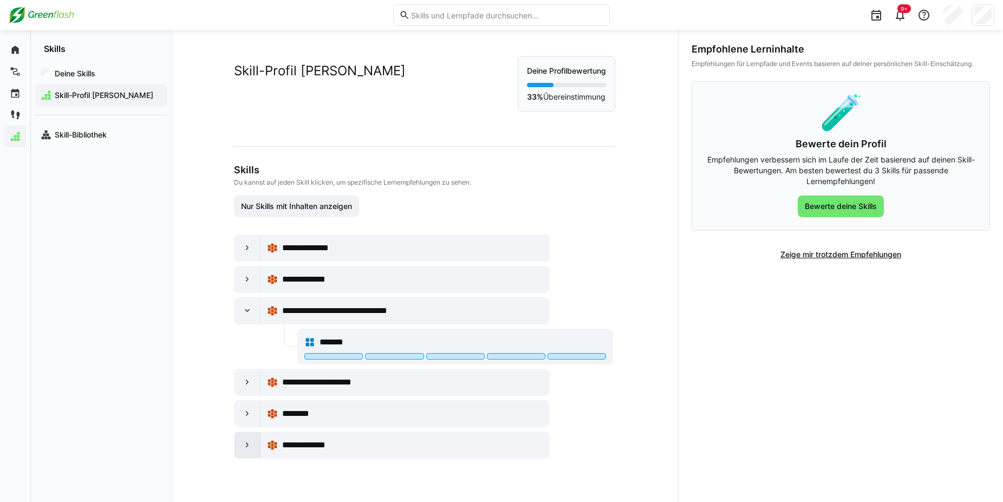
click at [242, 440] on eds-icon at bounding box center [247, 445] width 11 height 11
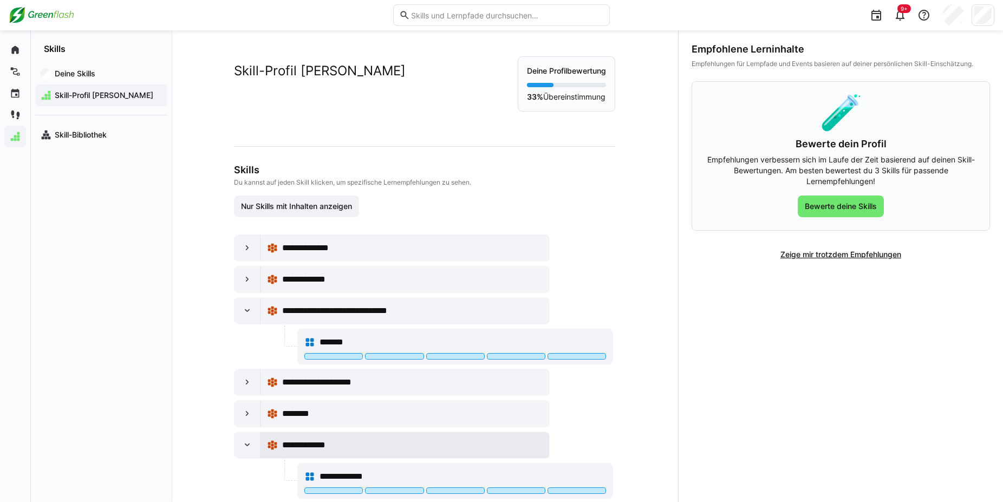
scroll to position [23, 0]
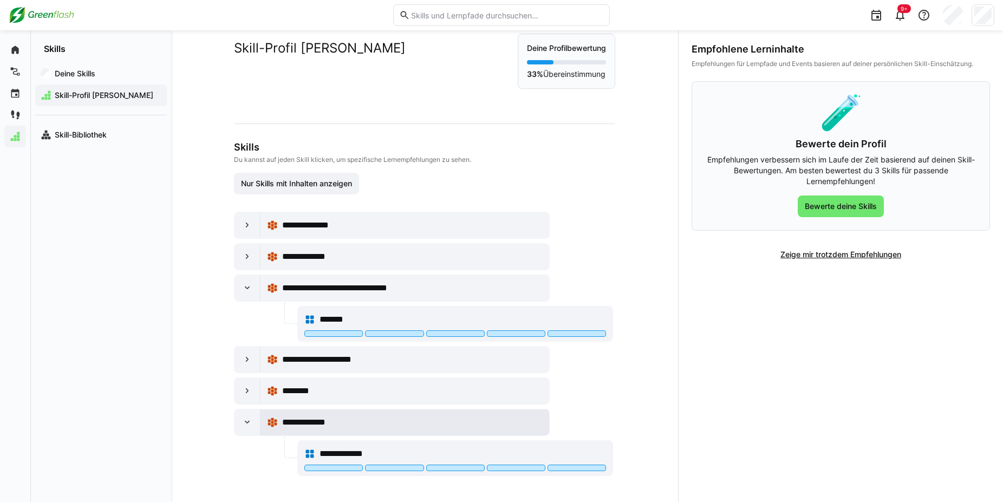
click at [320, 421] on span "**********" at bounding box center [314, 422] width 64 height 13
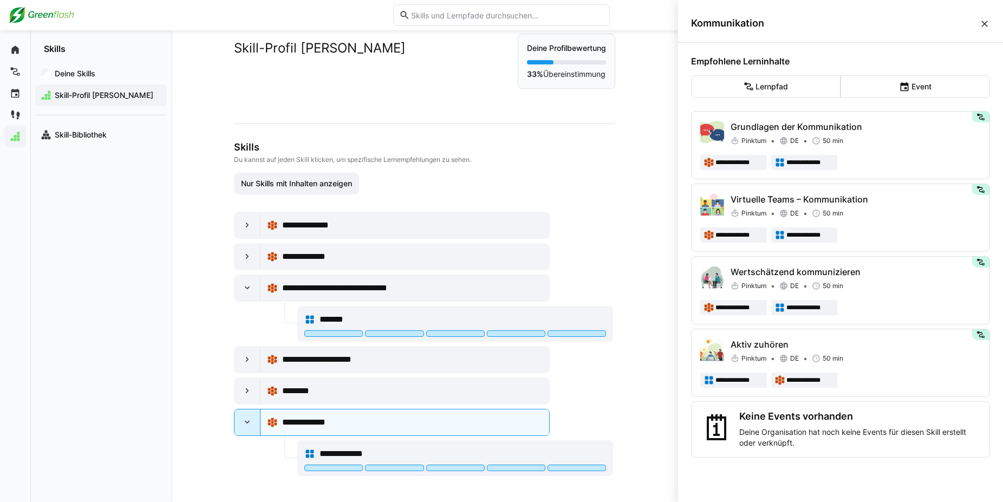
click at [245, 421] on eds-icon at bounding box center [247, 422] width 11 height 11
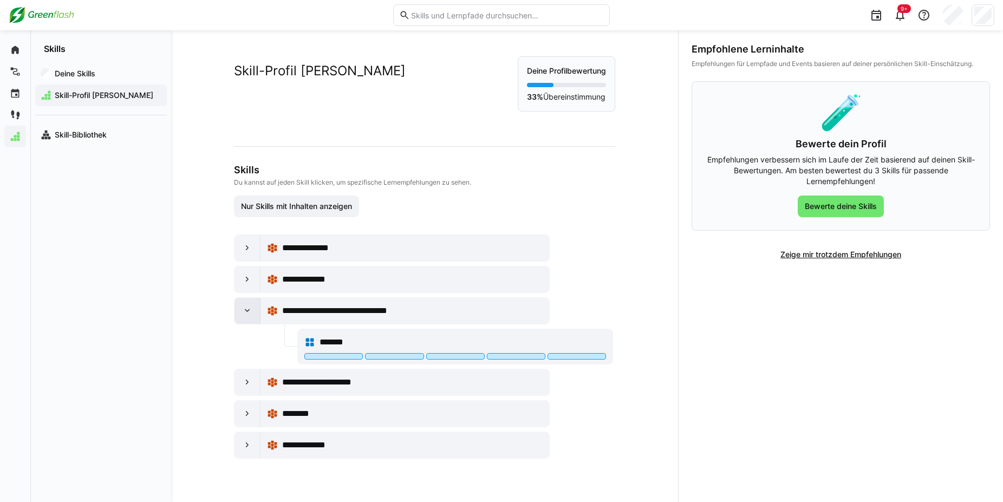
click at [234, 310] on div at bounding box center [247, 311] width 26 height 26
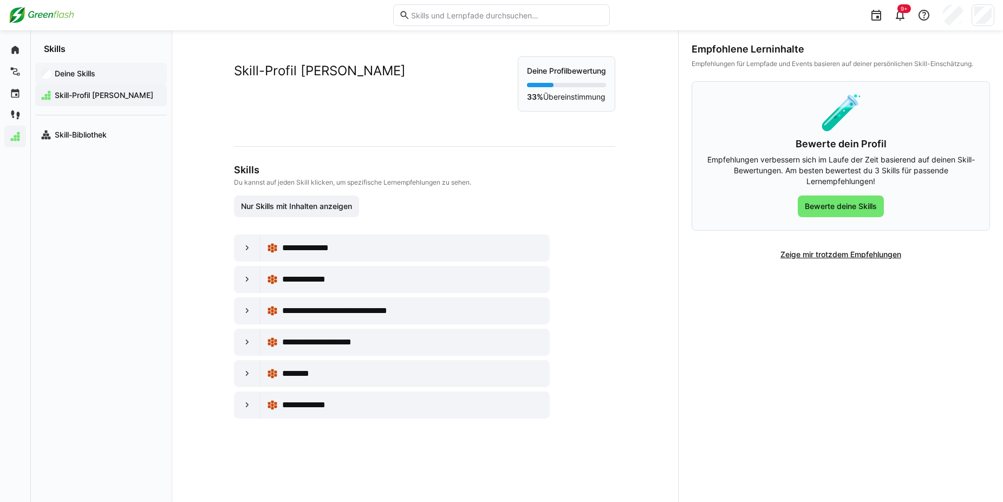
click at [0, 0] on app-navigation-label "Deine Skills" at bounding box center [0, 0] width 0 height 0
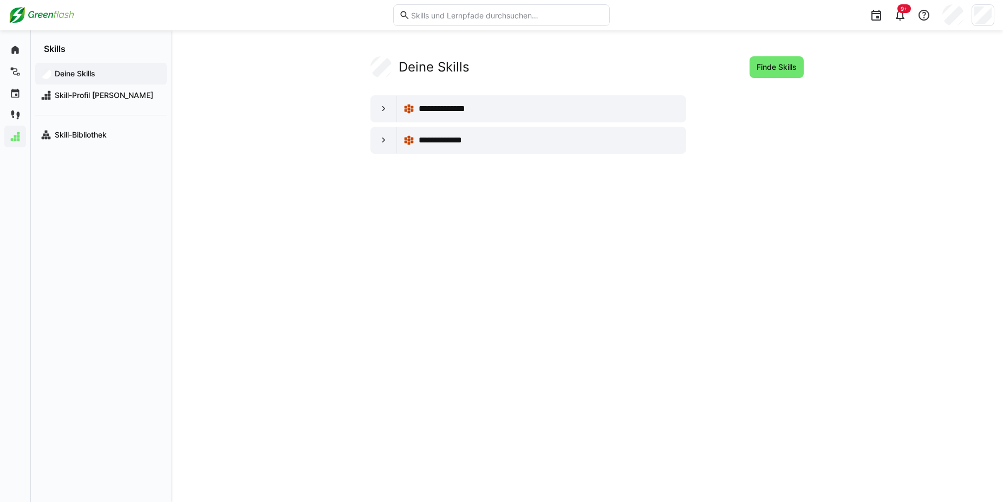
click at [0, 0] on app-navigation-label "Deine Skills" at bounding box center [0, 0] width 0 height 0
click at [383, 103] on div at bounding box center [384, 109] width 26 height 26
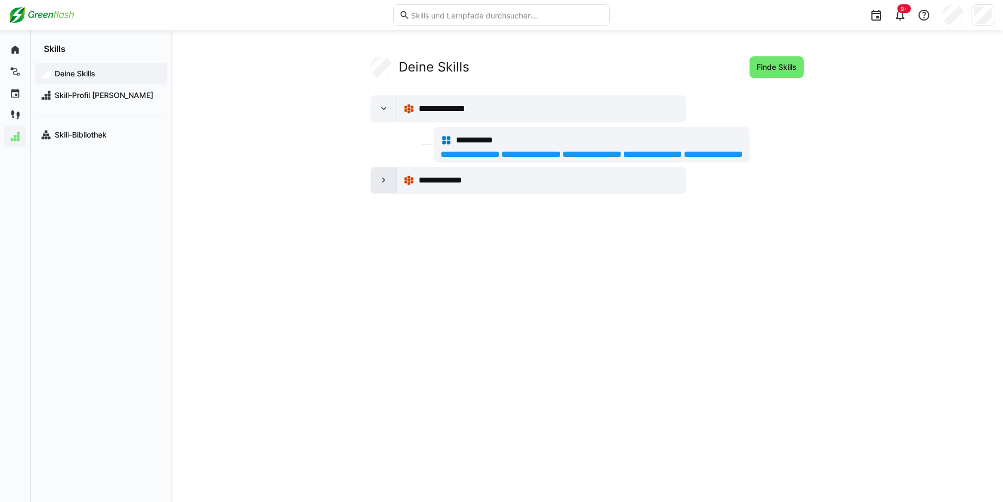
click at [381, 181] on eds-icon at bounding box center [383, 180] width 11 height 11
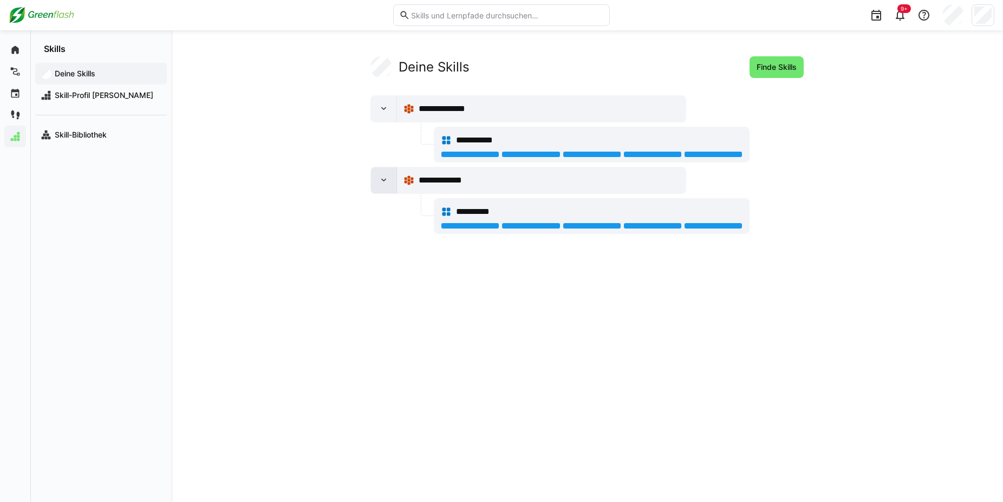
click at [381, 181] on eds-icon at bounding box center [383, 180] width 11 height 11
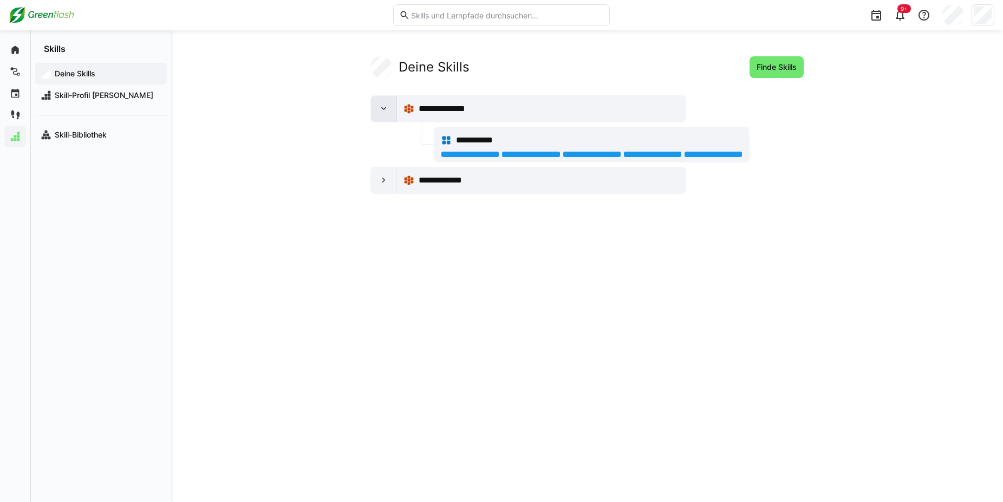
click at [381, 114] on eds-icon at bounding box center [383, 108] width 11 height 11
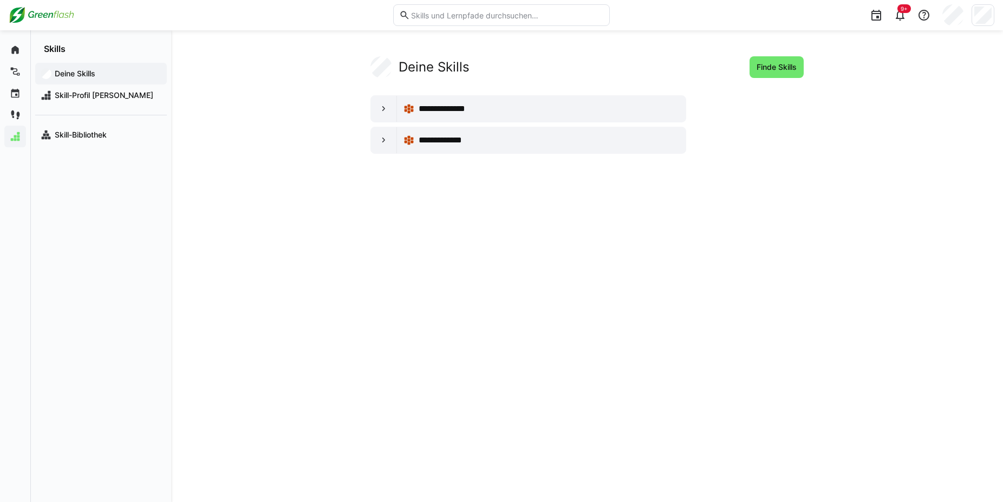
click at [52, 20] on img at bounding box center [42, 14] width 66 height 17
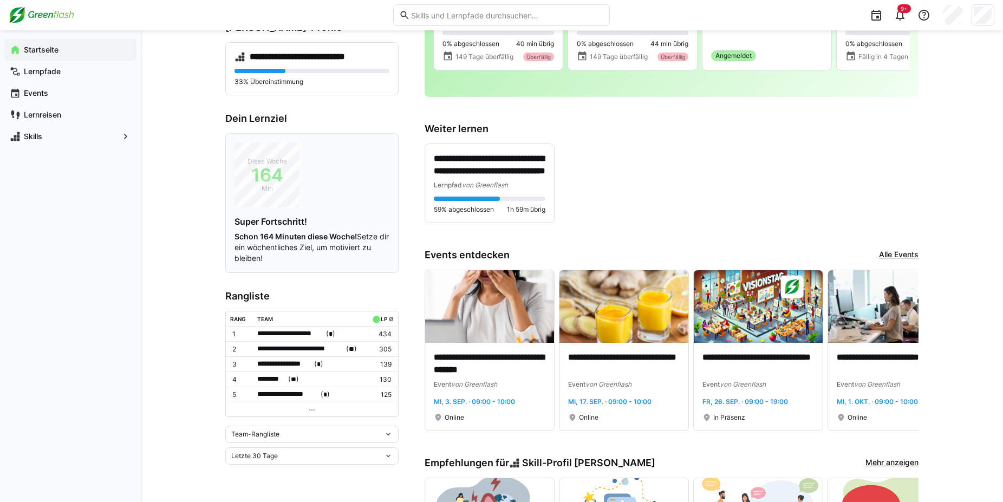
scroll to position [172, 0]
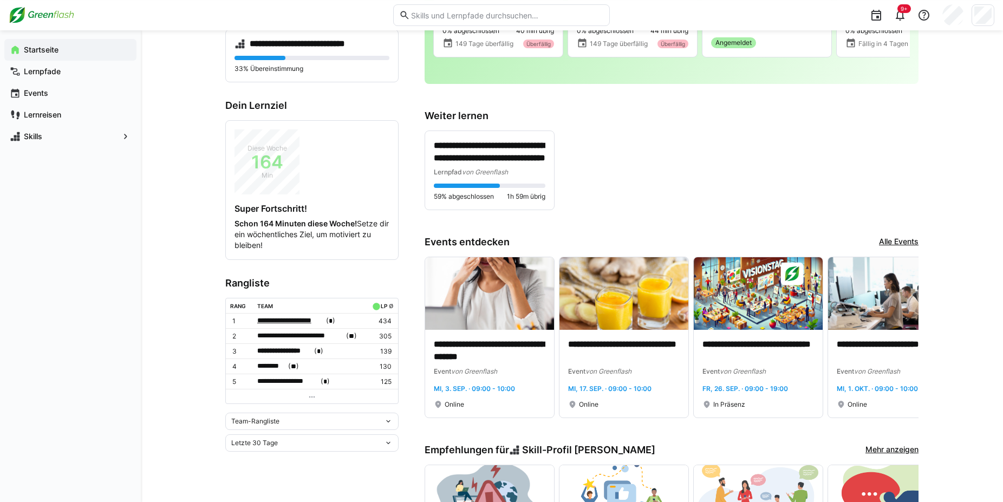
click at [294, 323] on span "**********" at bounding box center [290, 320] width 67 height 11
click at [299, 279] on div at bounding box center [501, 251] width 1003 height 502
click at [289, 330] on span "**********" at bounding box center [300, 335] width 87 height 11
click at [294, 284] on div at bounding box center [501, 251] width 1003 height 502
click at [286, 348] on span "**********" at bounding box center [284, 350] width 55 height 11
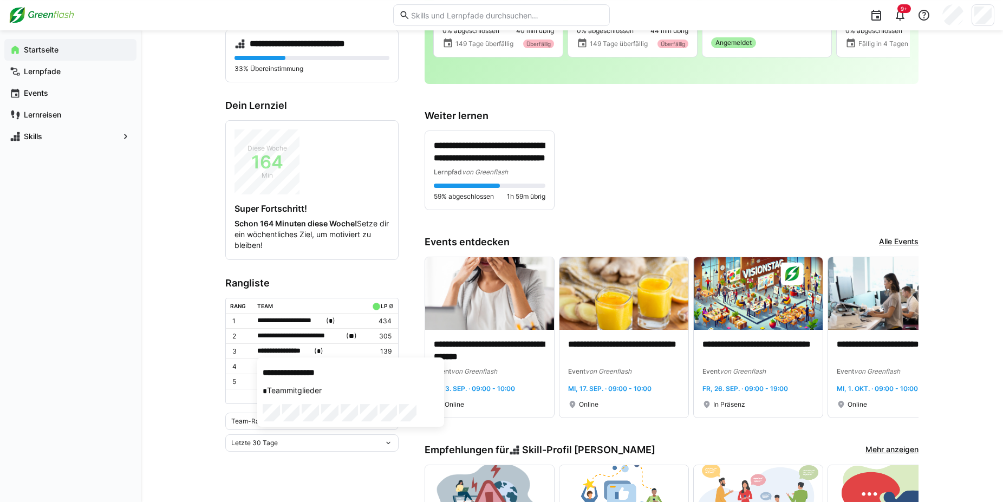
click at [302, 353] on div at bounding box center [501, 251] width 1003 height 502
click at [291, 363] on span "**" at bounding box center [293, 366] width 5 height 7
click at [291, 363] on div at bounding box center [501, 251] width 1003 height 502
click at [284, 381] on span "**********" at bounding box center [287, 381] width 61 height 11
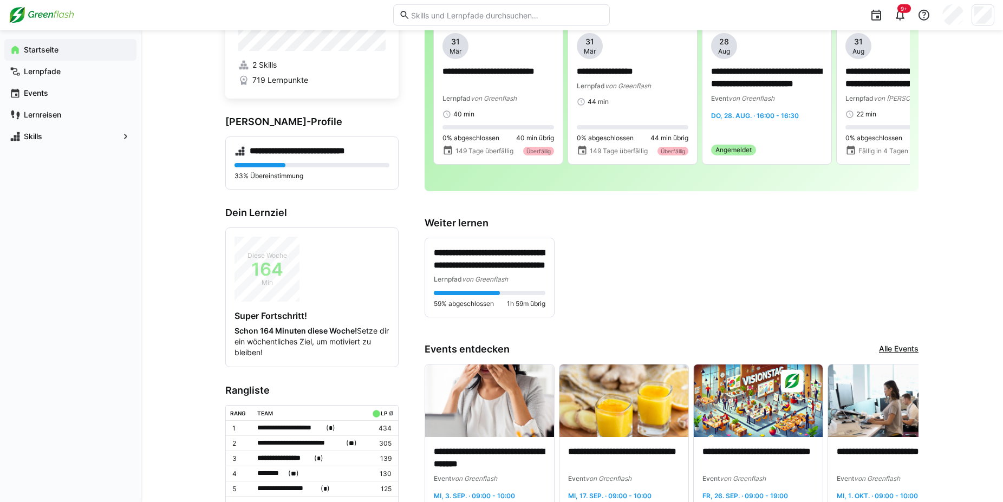
scroll to position [0, 0]
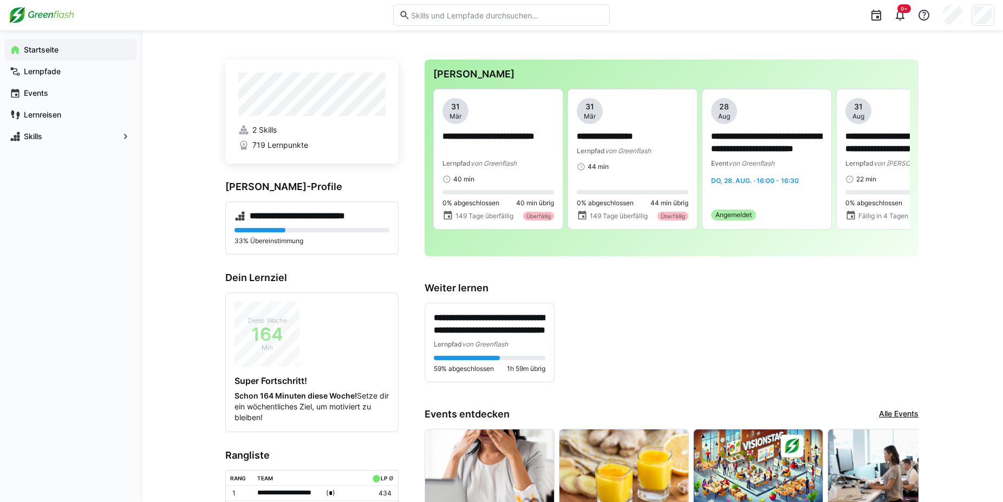
click at [308, 71] on div at bounding box center [501, 251] width 1003 height 502
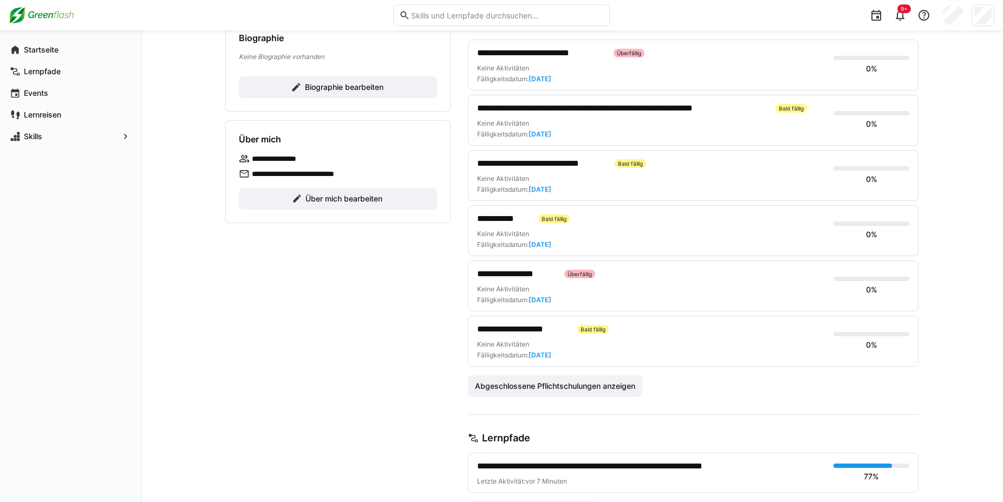
scroll to position [159, 0]
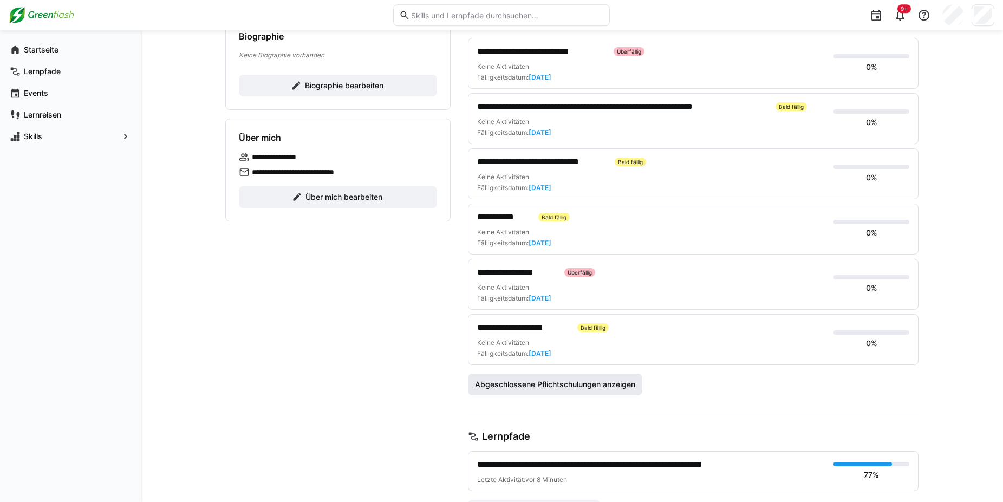
click at [555, 379] on span "Abgeschlossene Pflichtschulungen anzeigen" at bounding box center [554, 384] width 163 height 11
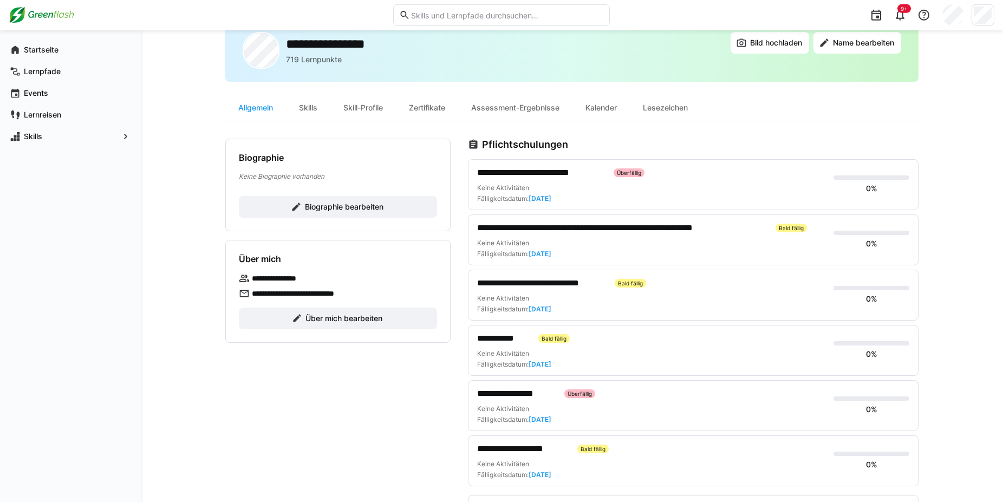
scroll to position [0, 0]
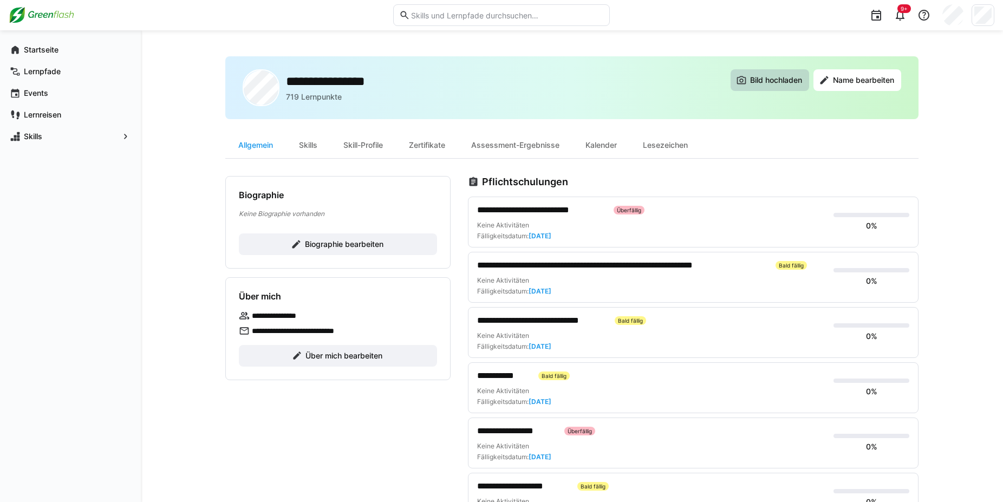
click at [767, 76] on span "Bild hochladen" at bounding box center [775, 80] width 55 height 11
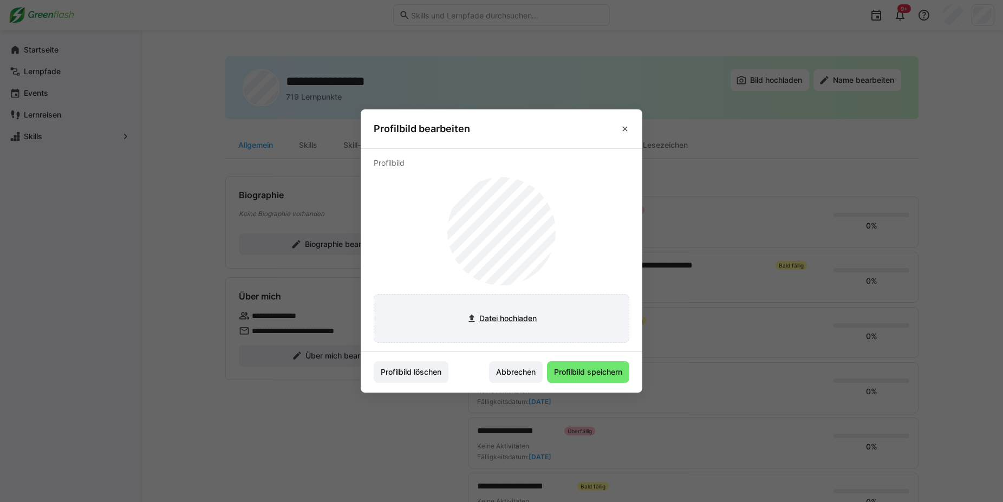
click at [517, 316] on input "file" at bounding box center [501, 318] width 254 height 48
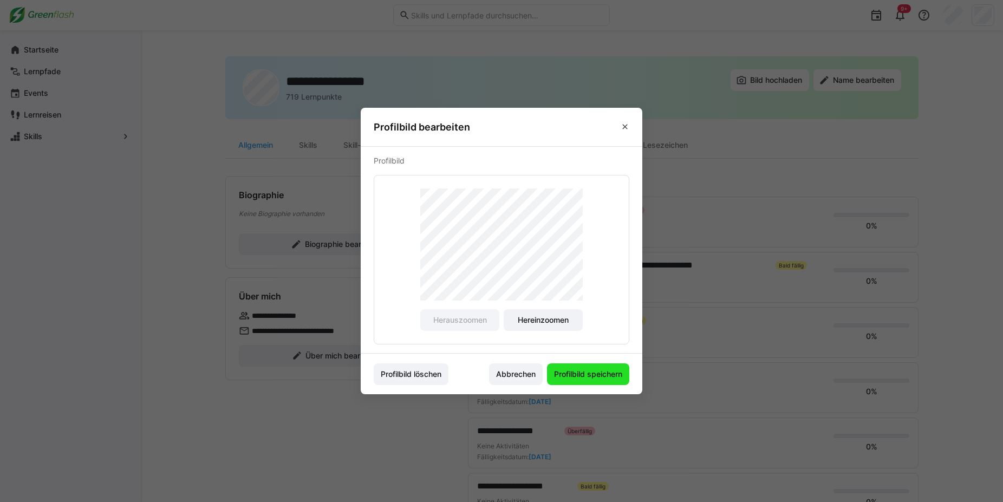
click at [597, 376] on span "Profilbild speichern" at bounding box center [587, 374] width 71 height 11
